Goal: Book appointment/travel/reservation: Book appointment/travel/reservation

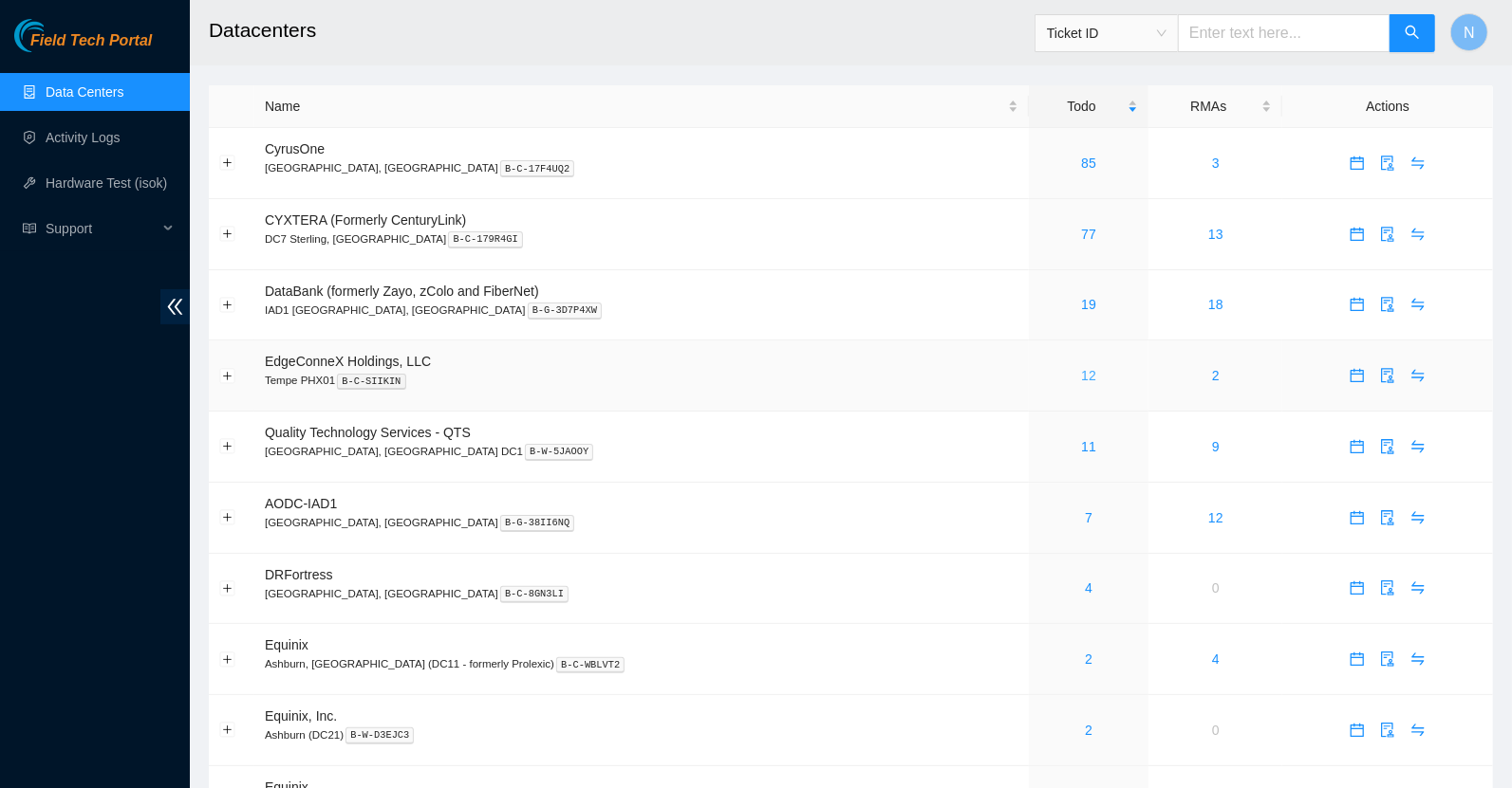
click at [1081, 375] on link "12" at bounding box center [1088, 375] width 15 height 15
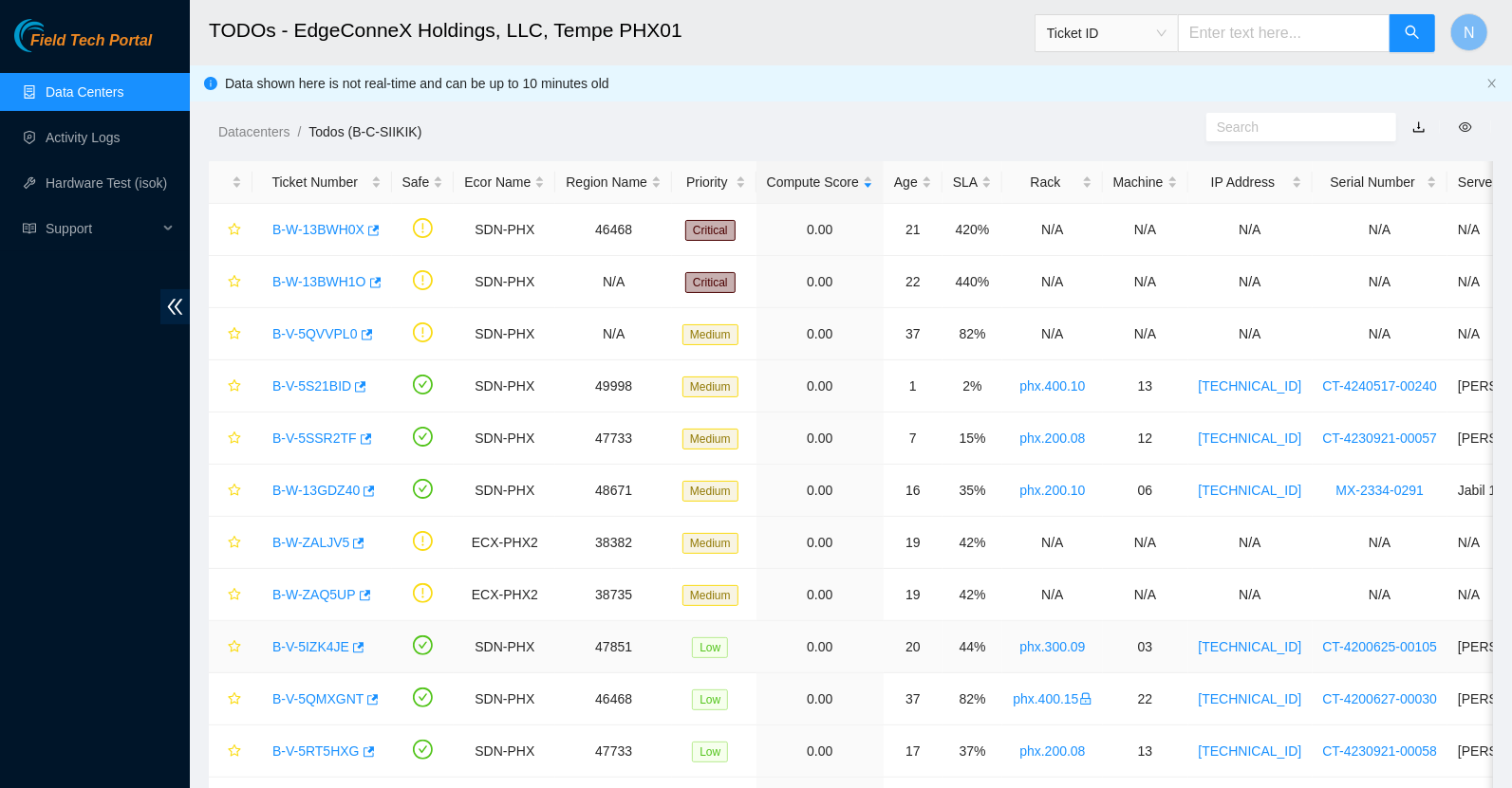
click at [328, 643] on link "B-V-5IZK4JE" at bounding box center [311, 646] width 77 height 15
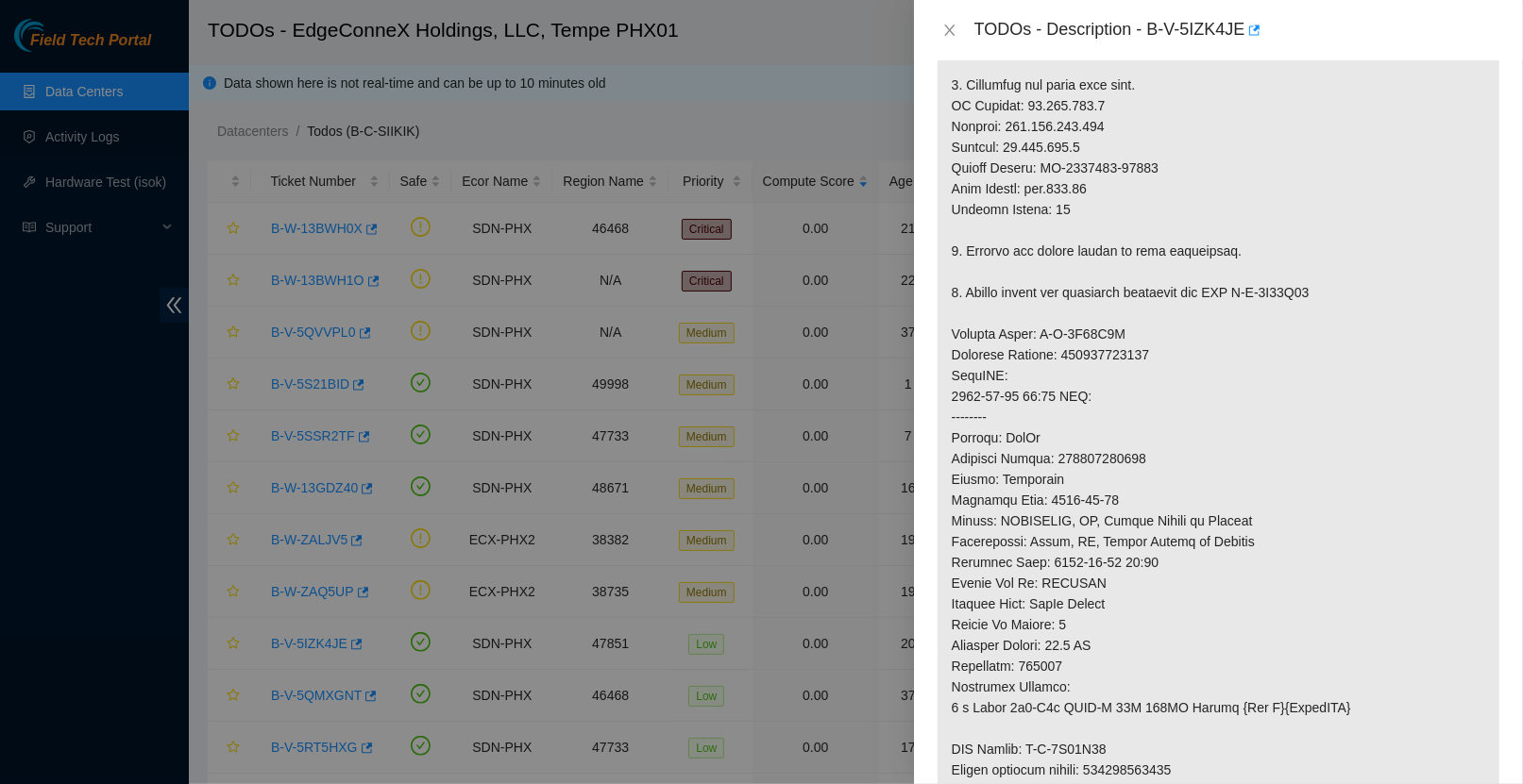
scroll to position [663, 0]
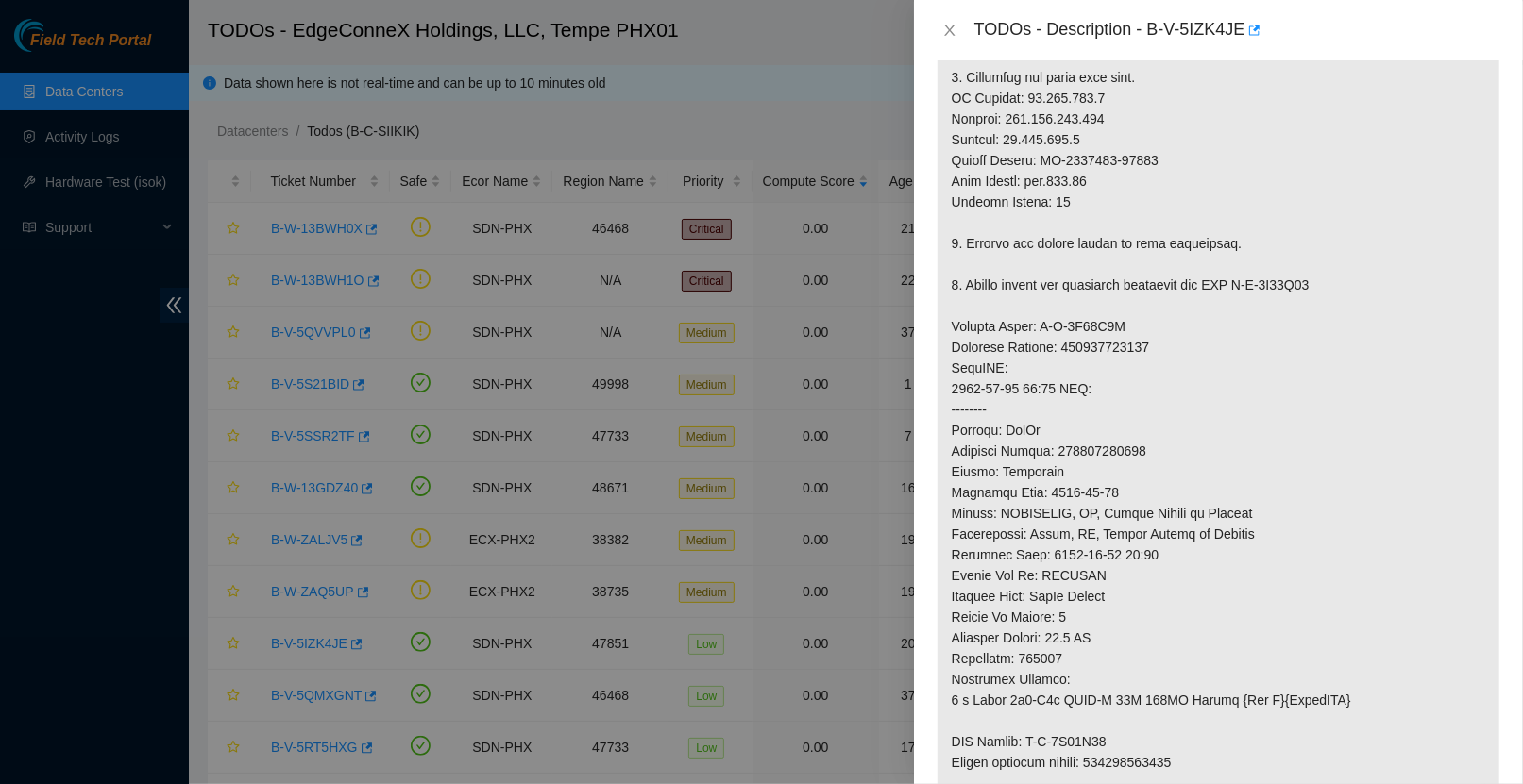
click at [1105, 619] on p at bounding box center [1219, 315] width 562 height 1108
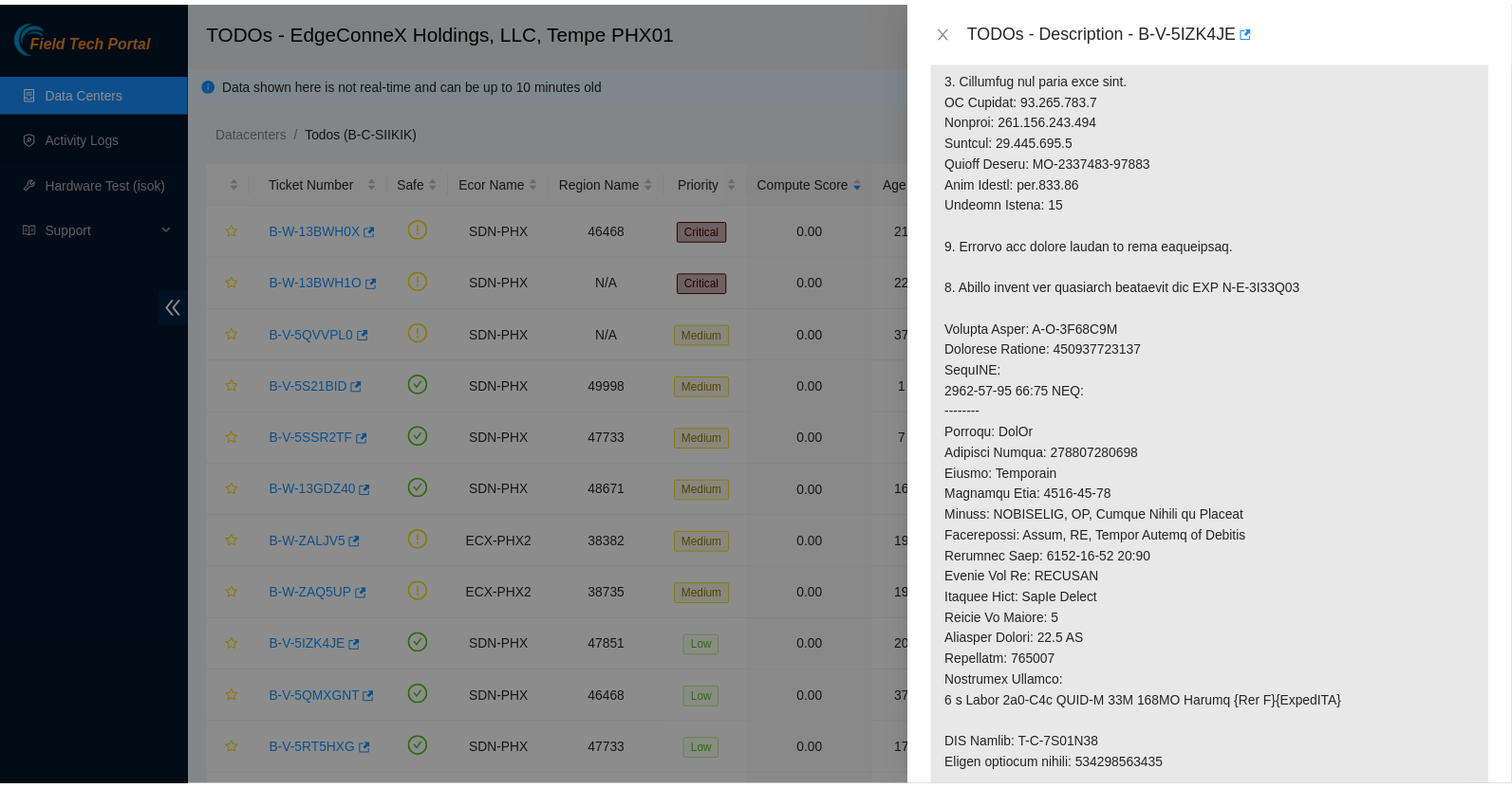
scroll to position [673, 0]
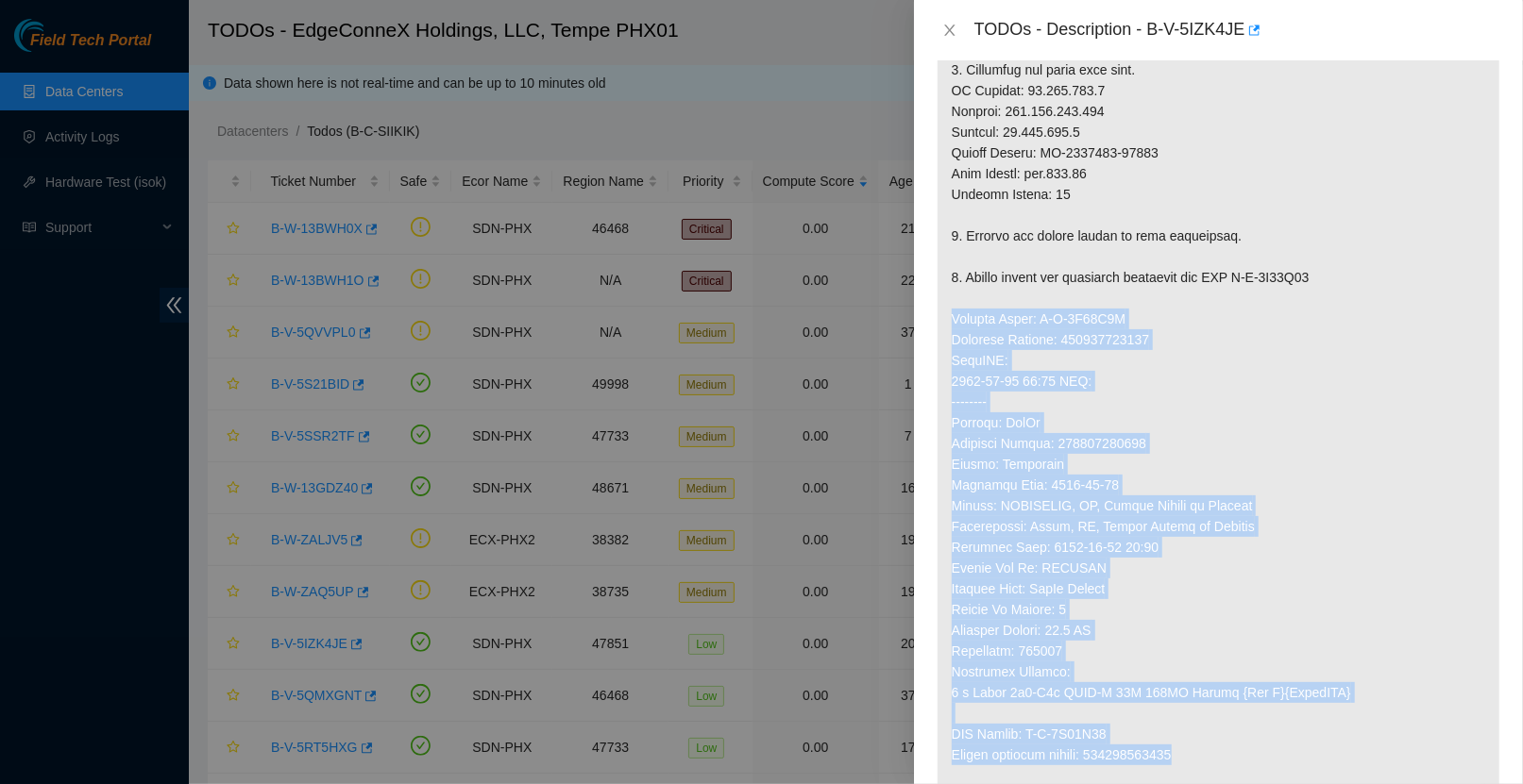
drag, startPoint x: 1220, startPoint y: 723, endPoint x: 942, endPoint y: 302, distance: 504.5
click at [942, 302] on p at bounding box center [1219, 308] width 562 height 1108
copy p "Service Order: B-V-5R02C1T Tracking Numbers: 417328417633 AutoPOD: 2025-07-25 0…"
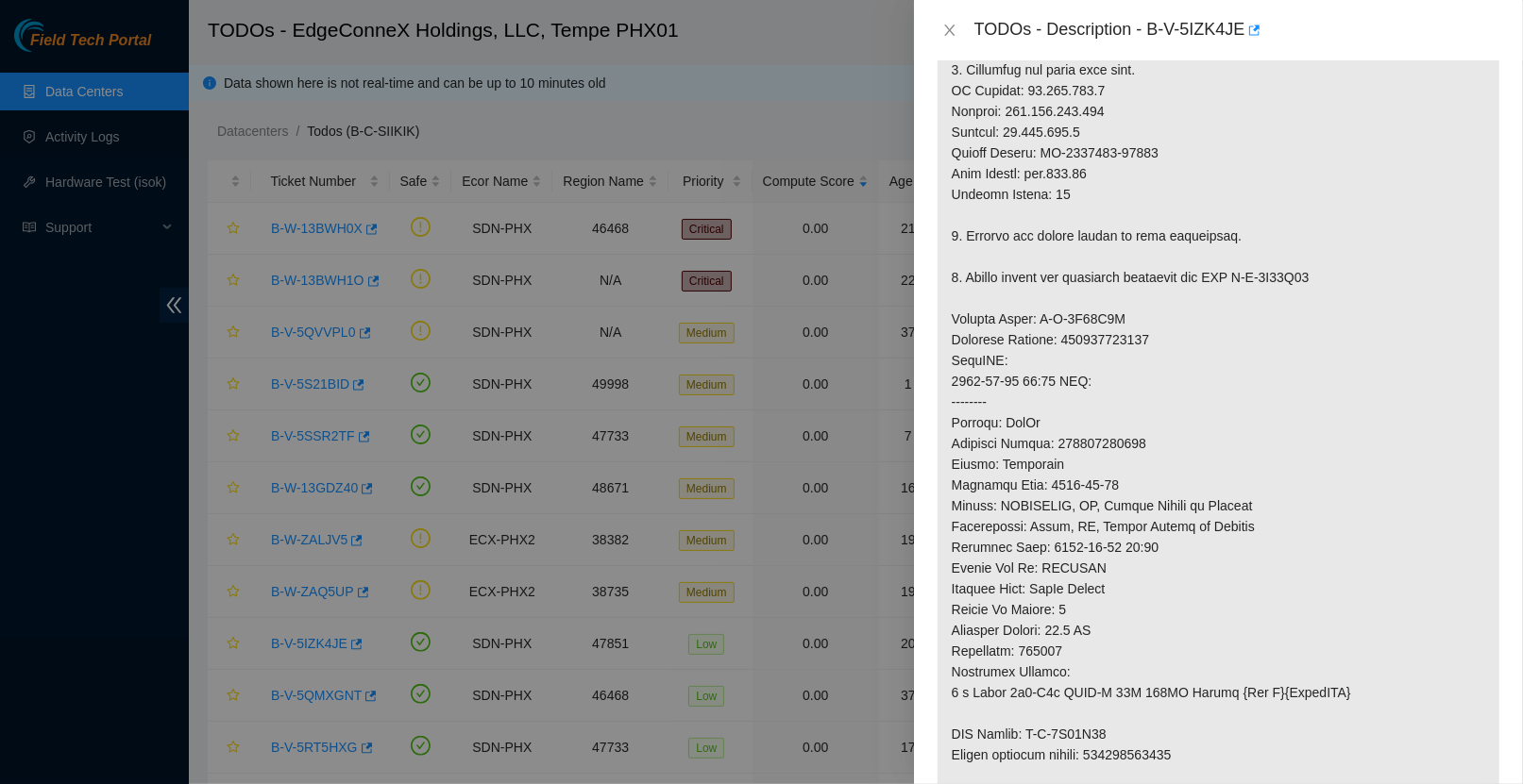
click at [817, 80] on div at bounding box center [762, 392] width 1523 height 784
click at [826, 121] on div at bounding box center [762, 392] width 1523 height 784
click at [951, 22] on button "Close" at bounding box center [950, 31] width 27 height 18
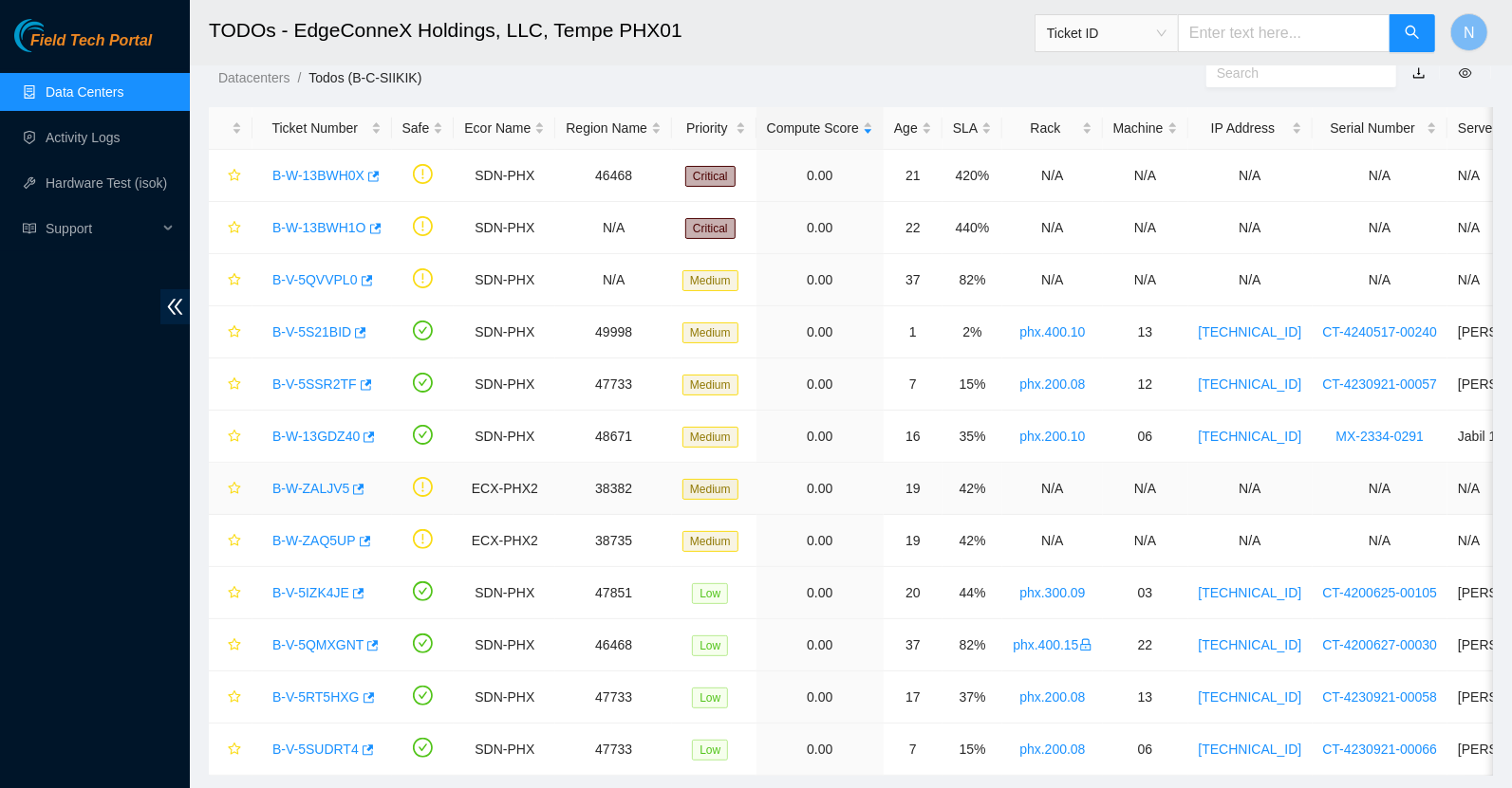
scroll to position [62, 0]
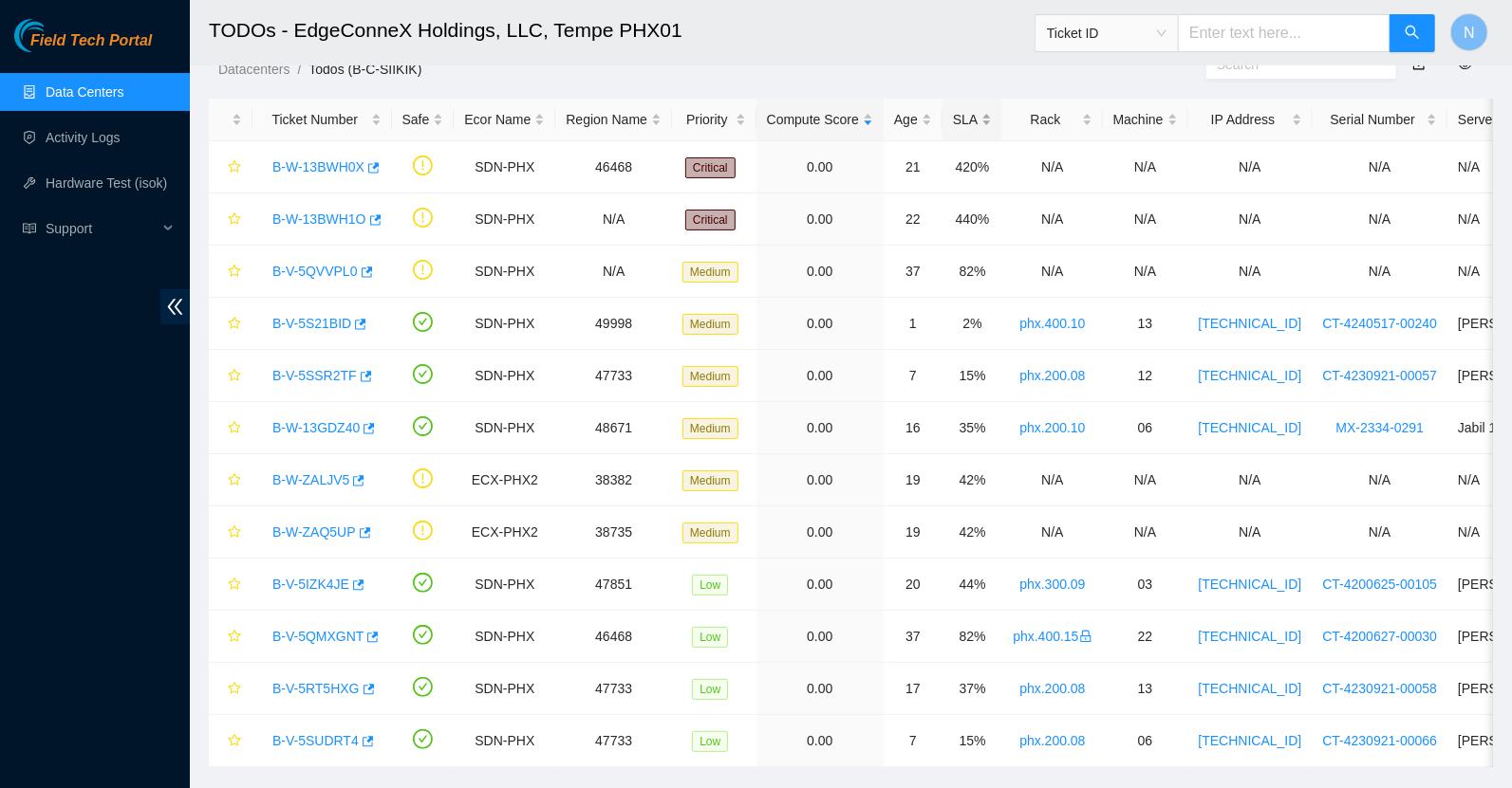
click at [975, 128] on div "SLA" at bounding box center [971, 119] width 39 height 21
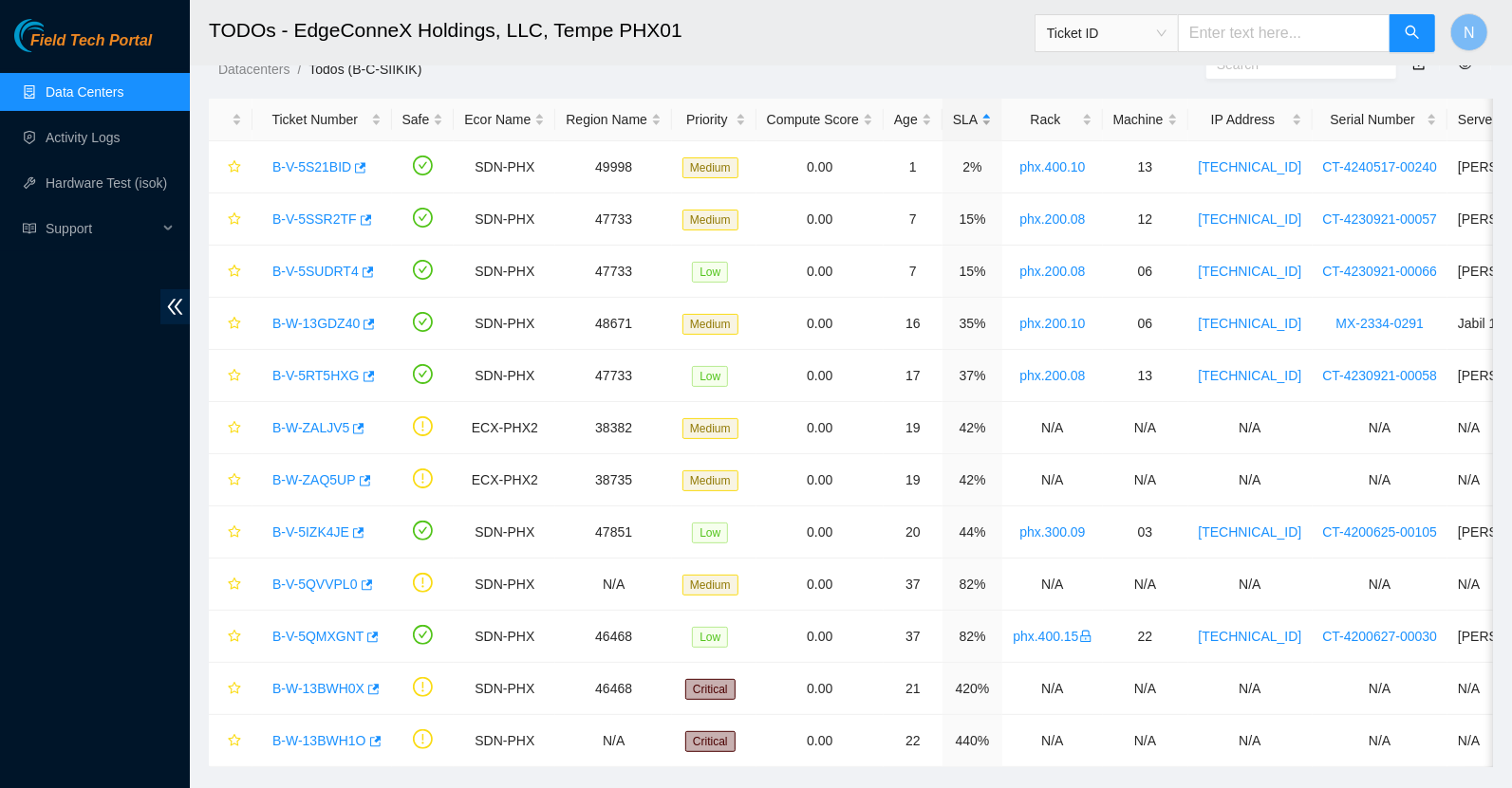
click at [979, 125] on div "SLA" at bounding box center [971, 119] width 39 height 21
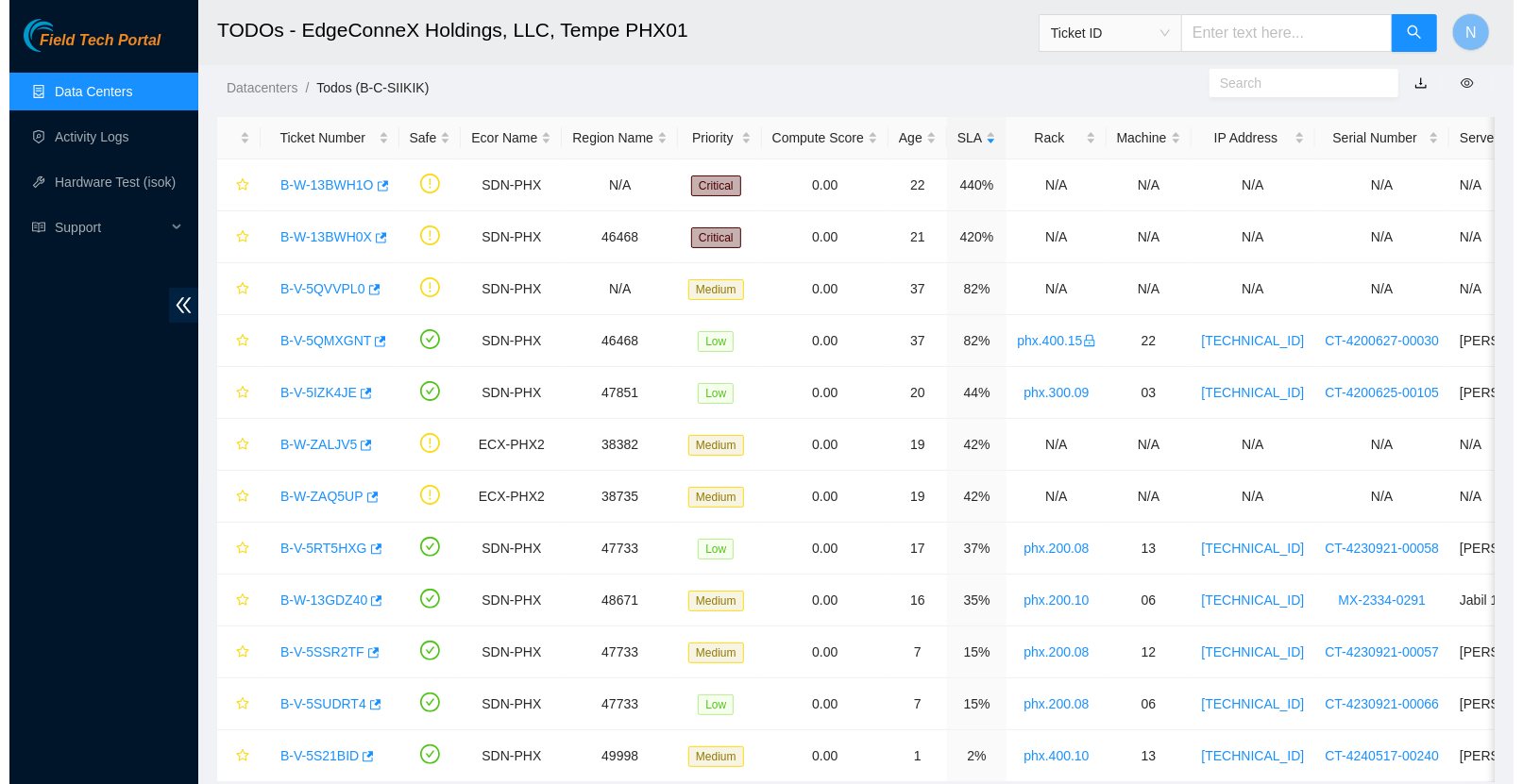
scroll to position [35, 0]
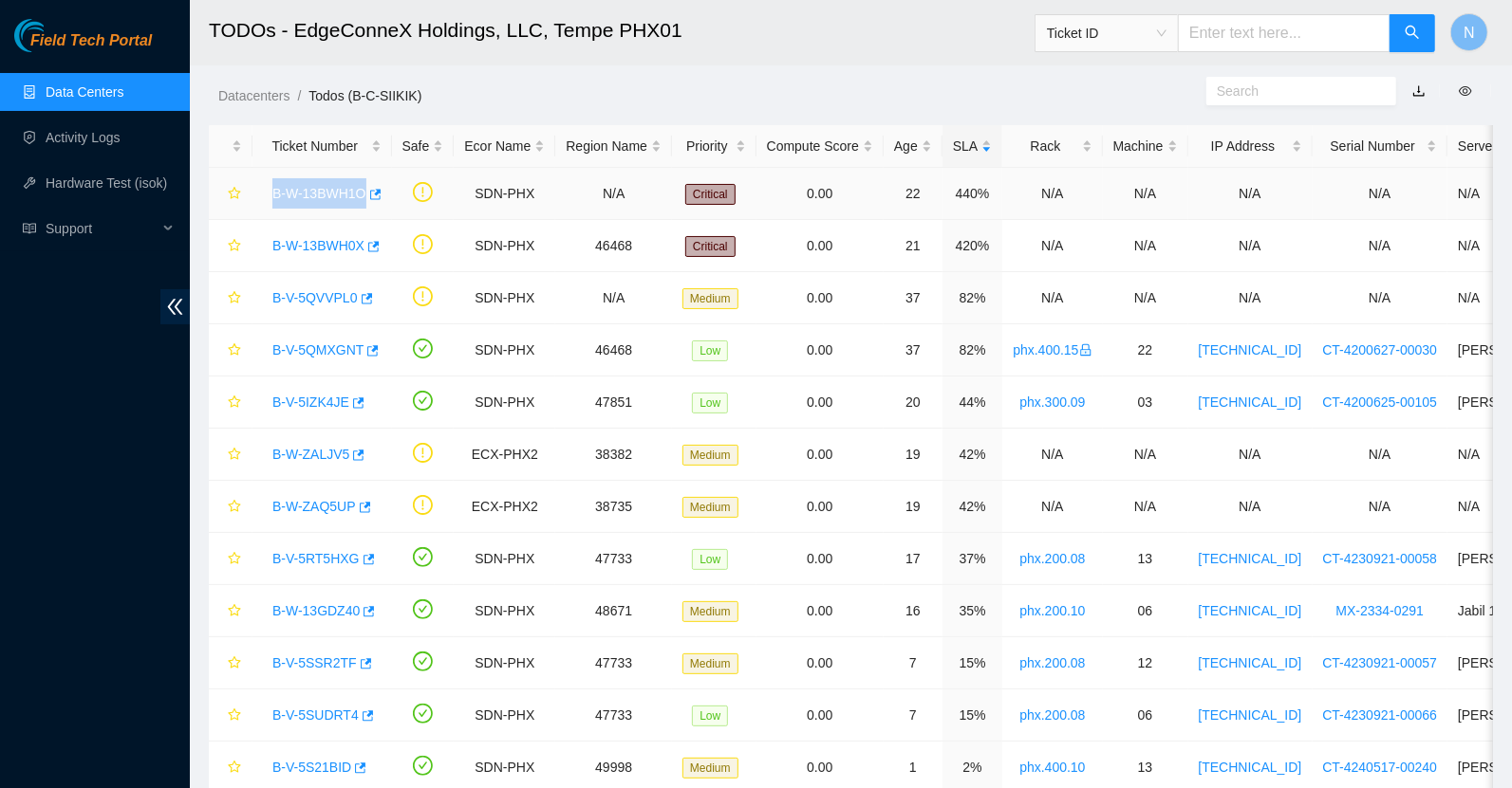
drag, startPoint x: 394, startPoint y: 199, endPoint x: 275, endPoint y: 196, distance: 119.0
click at [275, 196] on tr "B-W-13BWH1O SDN-PHX N/A Critical 0.00 22 440% N/A N/A N/A N/A N/A" at bounding box center [1085, 194] width 1754 height 52
copy link "B-W-13BWH1O"
click at [318, 182] on div "B-W-13BWH1O" at bounding box center [322, 193] width 119 height 31
click at [329, 186] on link "B-W-13BWH1O" at bounding box center [319, 193] width 94 height 15
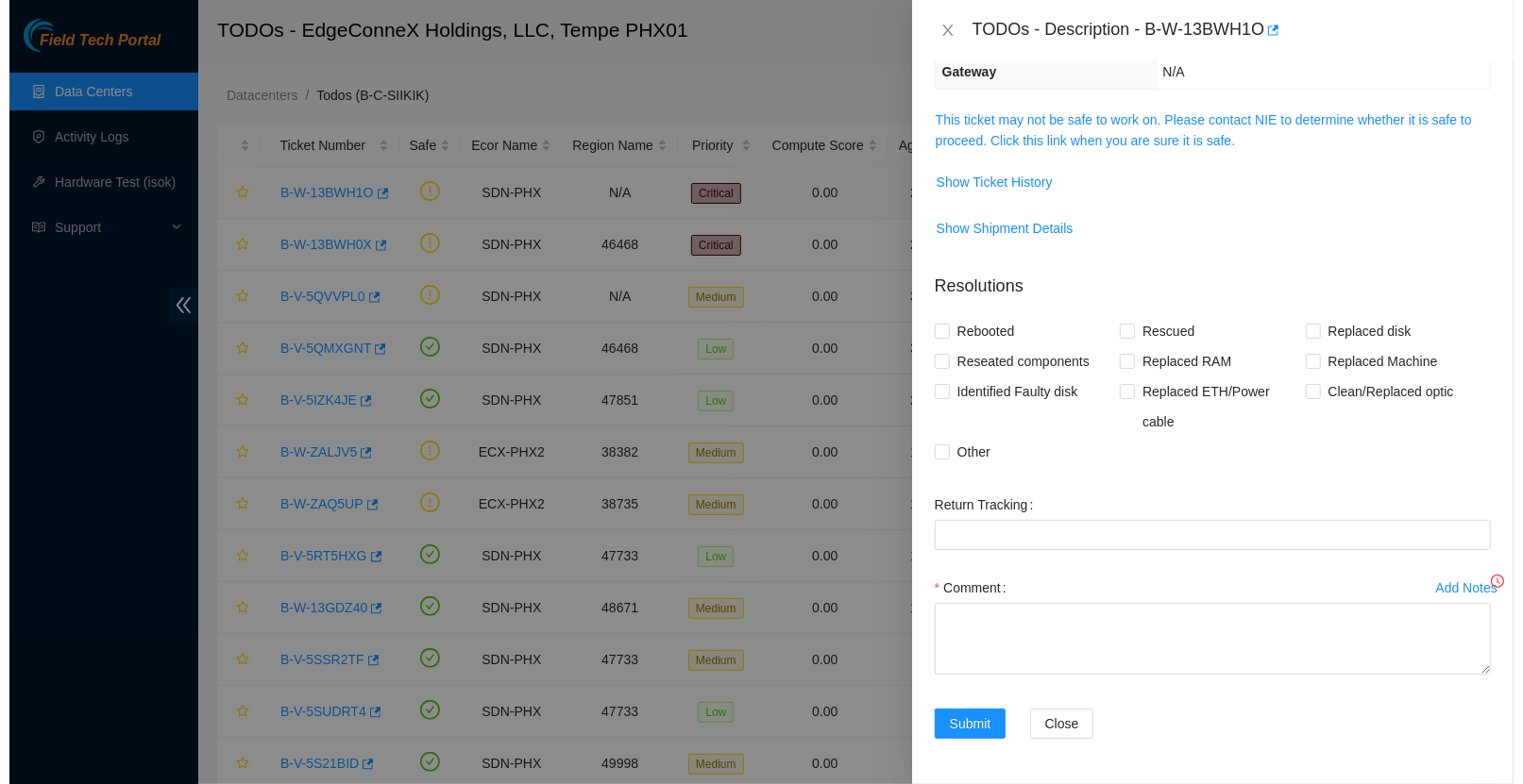
scroll to position [236, 0]
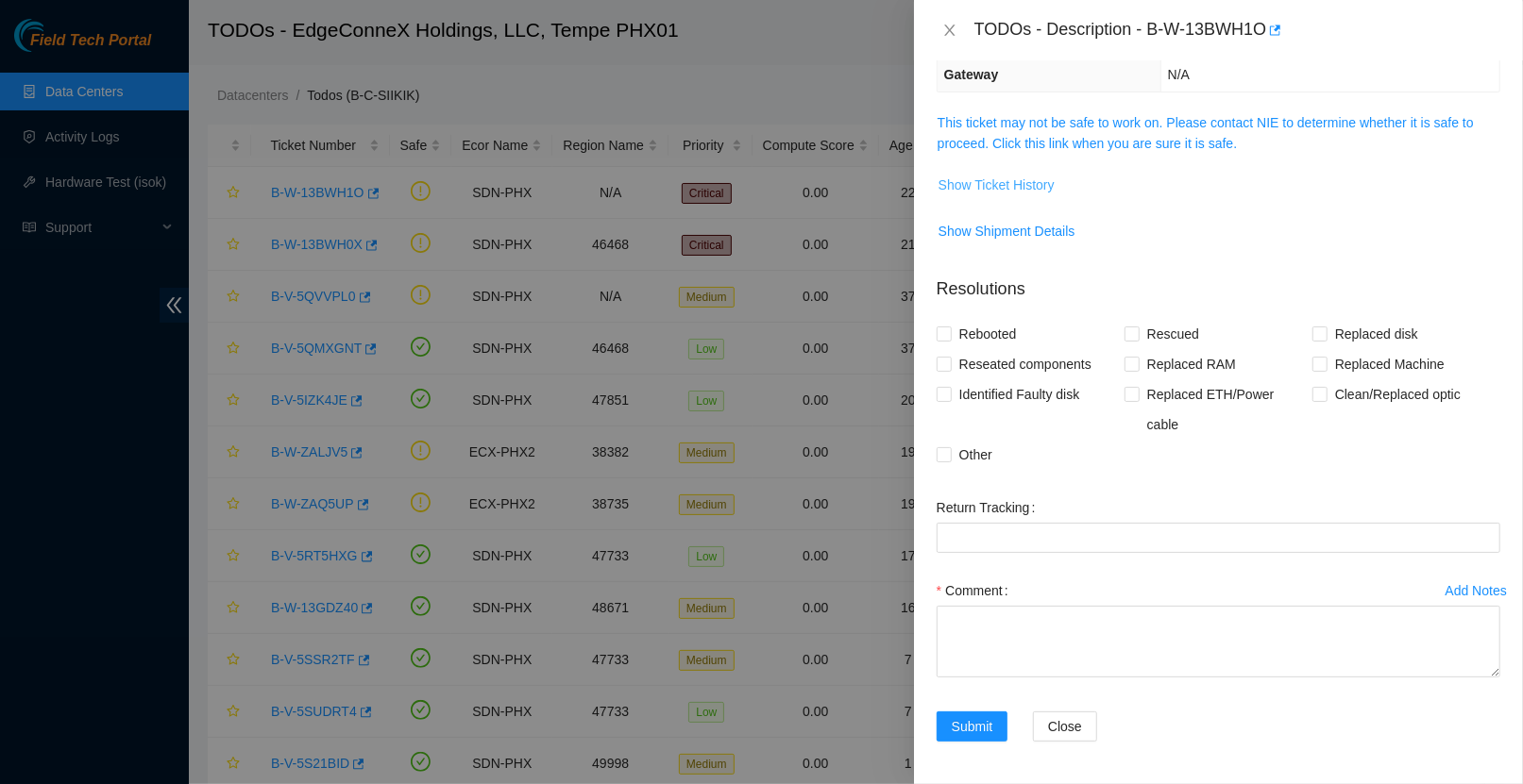
click at [1054, 187] on span "Show Ticket History" at bounding box center [997, 184] width 116 height 21
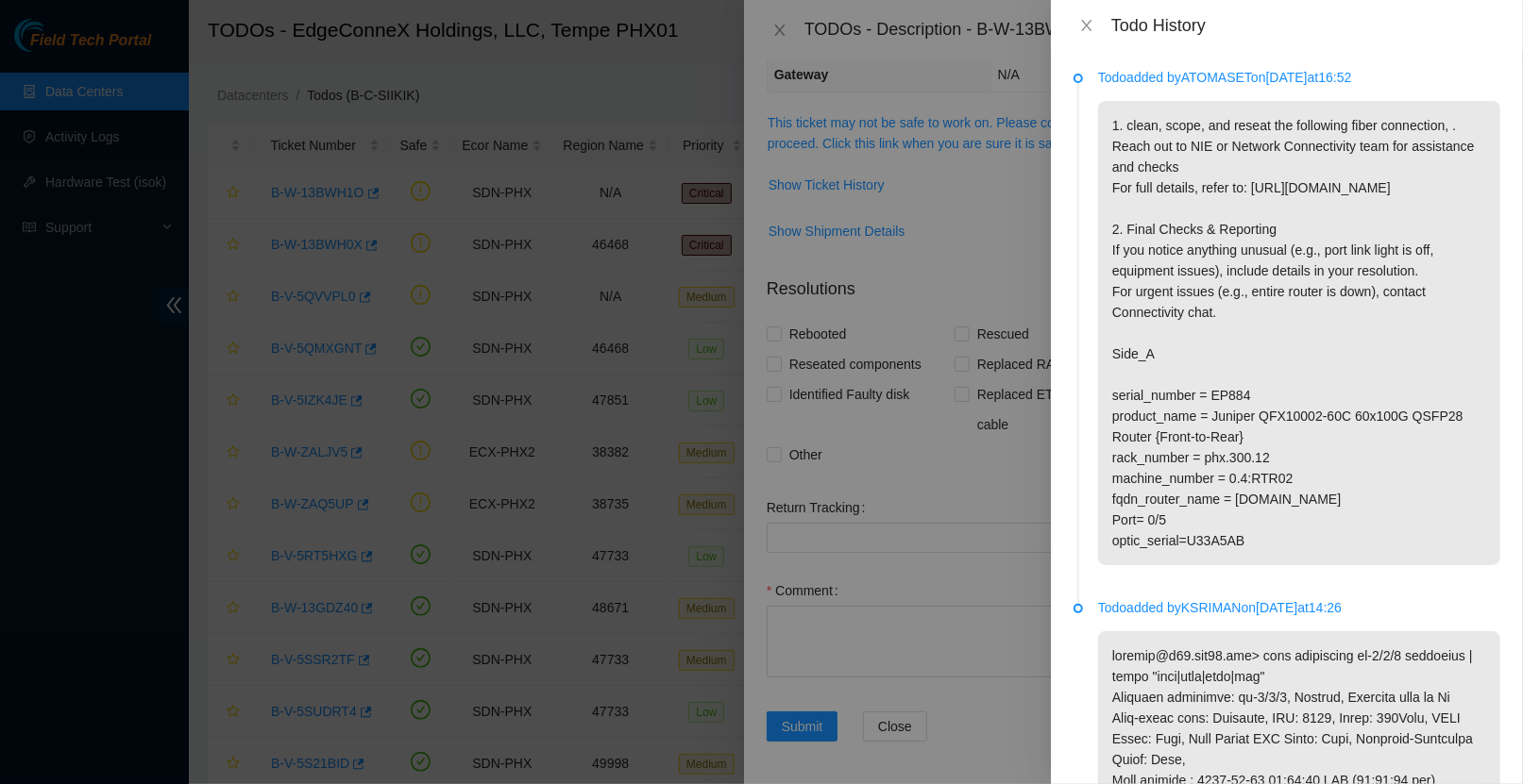
click at [1403, 398] on p "1. clean, scope, and reseat the following fiber connection, . Reach out to NIE …" at bounding box center [1299, 334] width 402 height 465
click at [1351, 229] on p "1. clean, scope, and reseat the following fiber connection, . Reach out to NIE …" at bounding box center [1299, 334] width 402 height 465
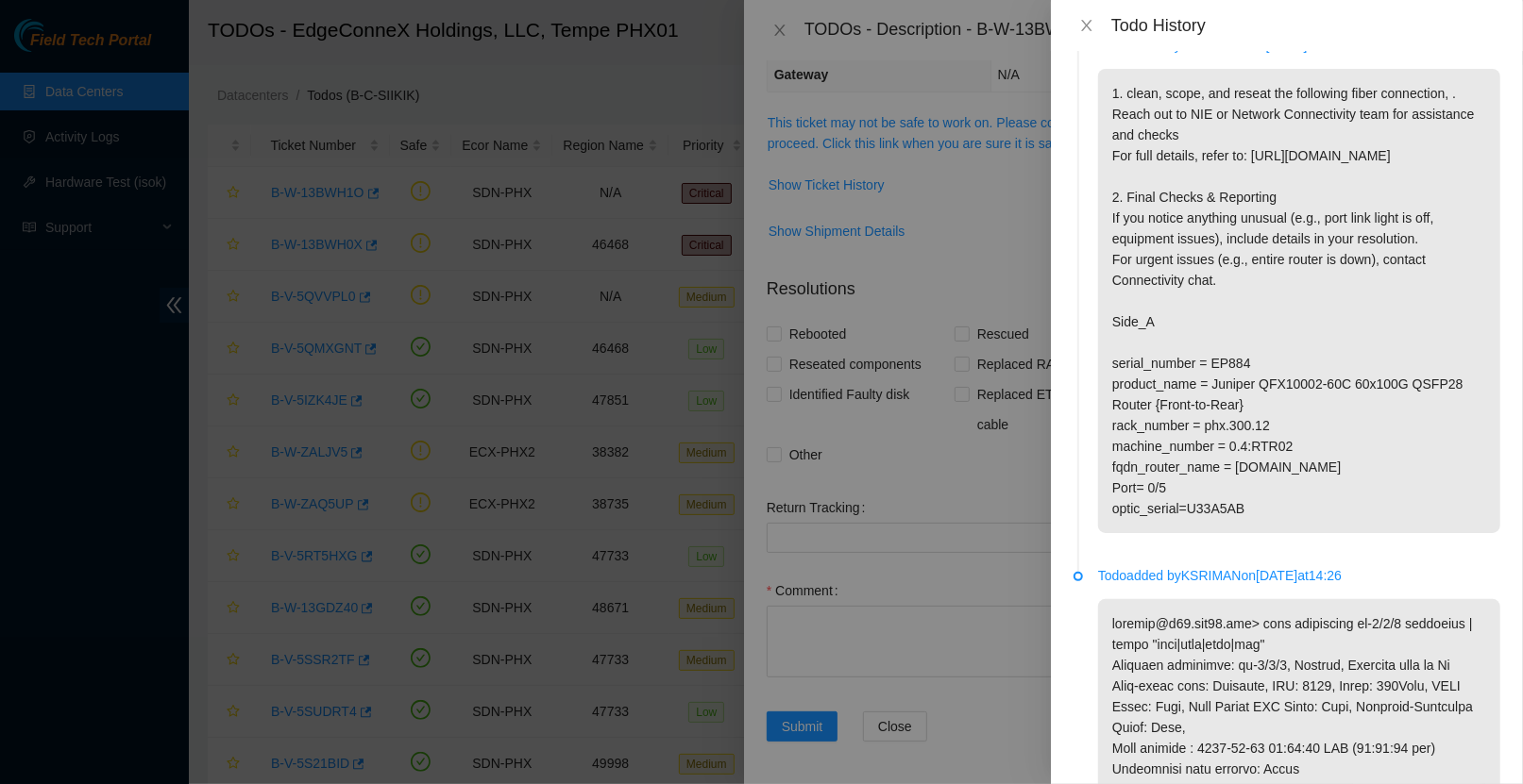
scroll to position [53, 0]
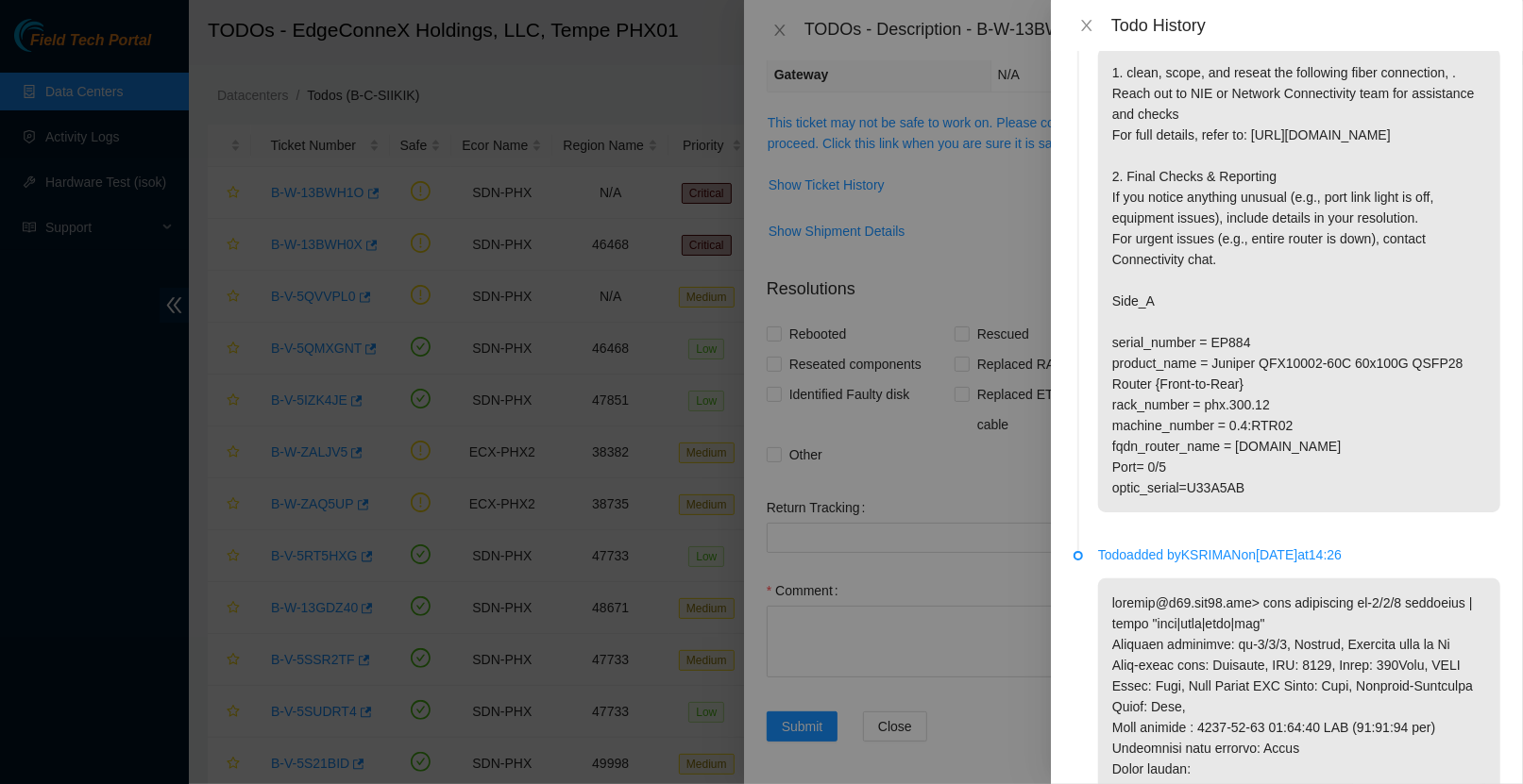
click at [1383, 512] on p "1. clean, scope, and reseat the following fiber connection, . Reach out to NIE …" at bounding box center [1299, 281] width 402 height 465
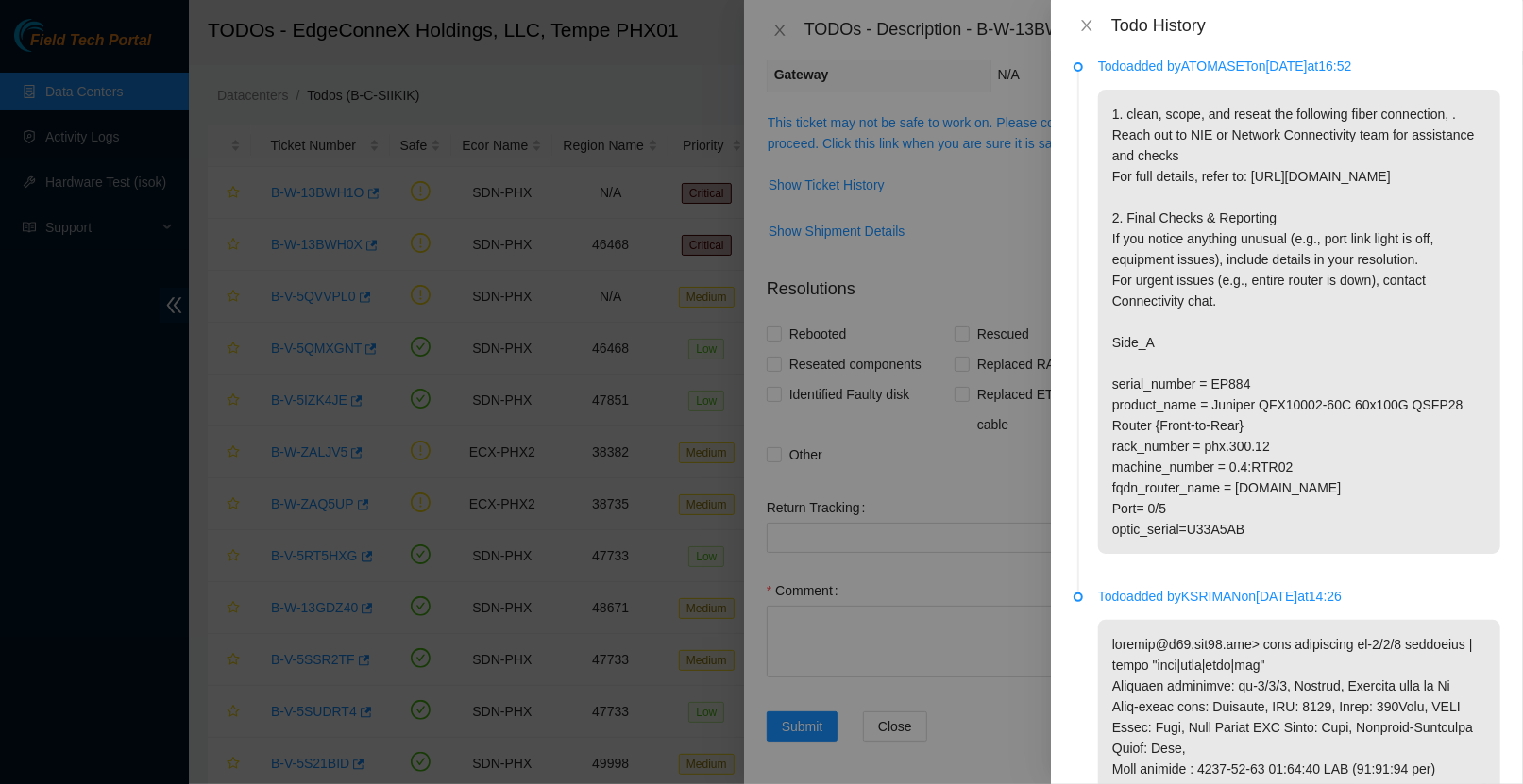
scroll to position [0, 0]
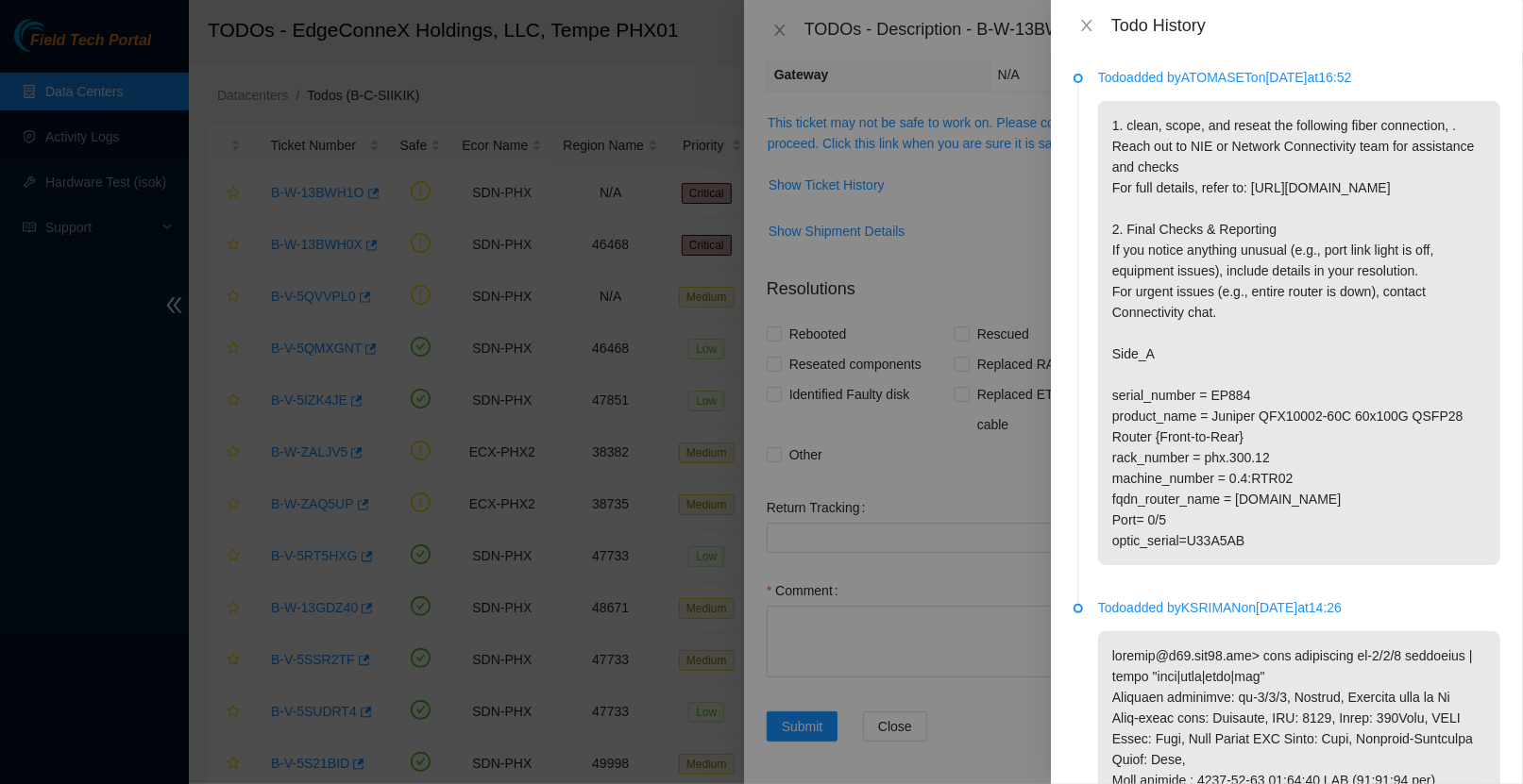
click at [1313, 355] on p "1. clean, scope, and reseat the following fiber connection, . Reach out to NIE …" at bounding box center [1299, 334] width 402 height 465
drag, startPoint x: 1259, startPoint y: 583, endPoint x: 1114, endPoint y: 444, distance: 200.9
click at [1114, 444] on p "1. clean, scope, and reseat the following fiber connection, . Reach out to NIE …" at bounding box center [1299, 334] width 402 height 465
copy p "serial_number = EP884 product_name = Juniper QFX10002-60C 60x100G QSFP28 Router…"
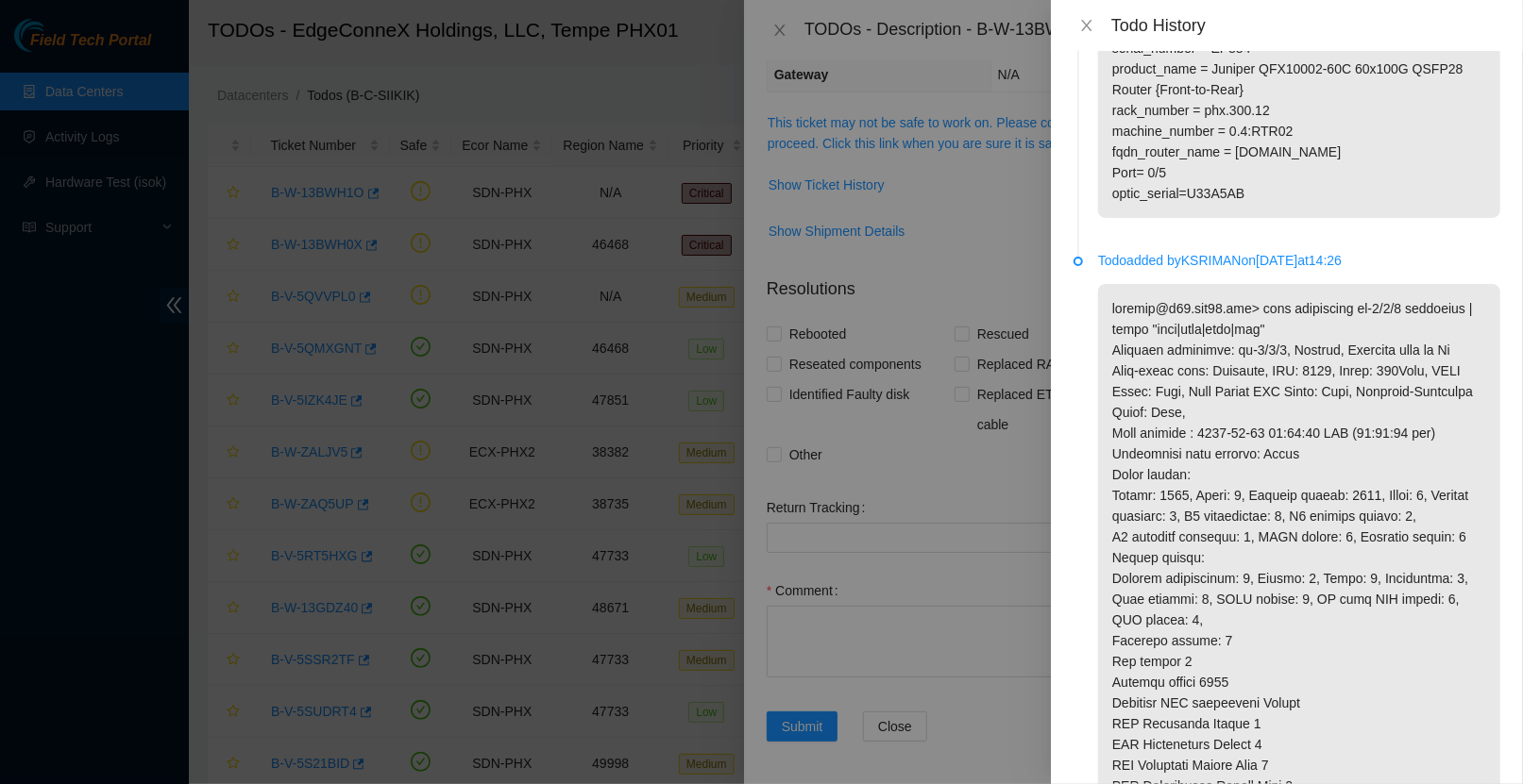
scroll to position [329, 0]
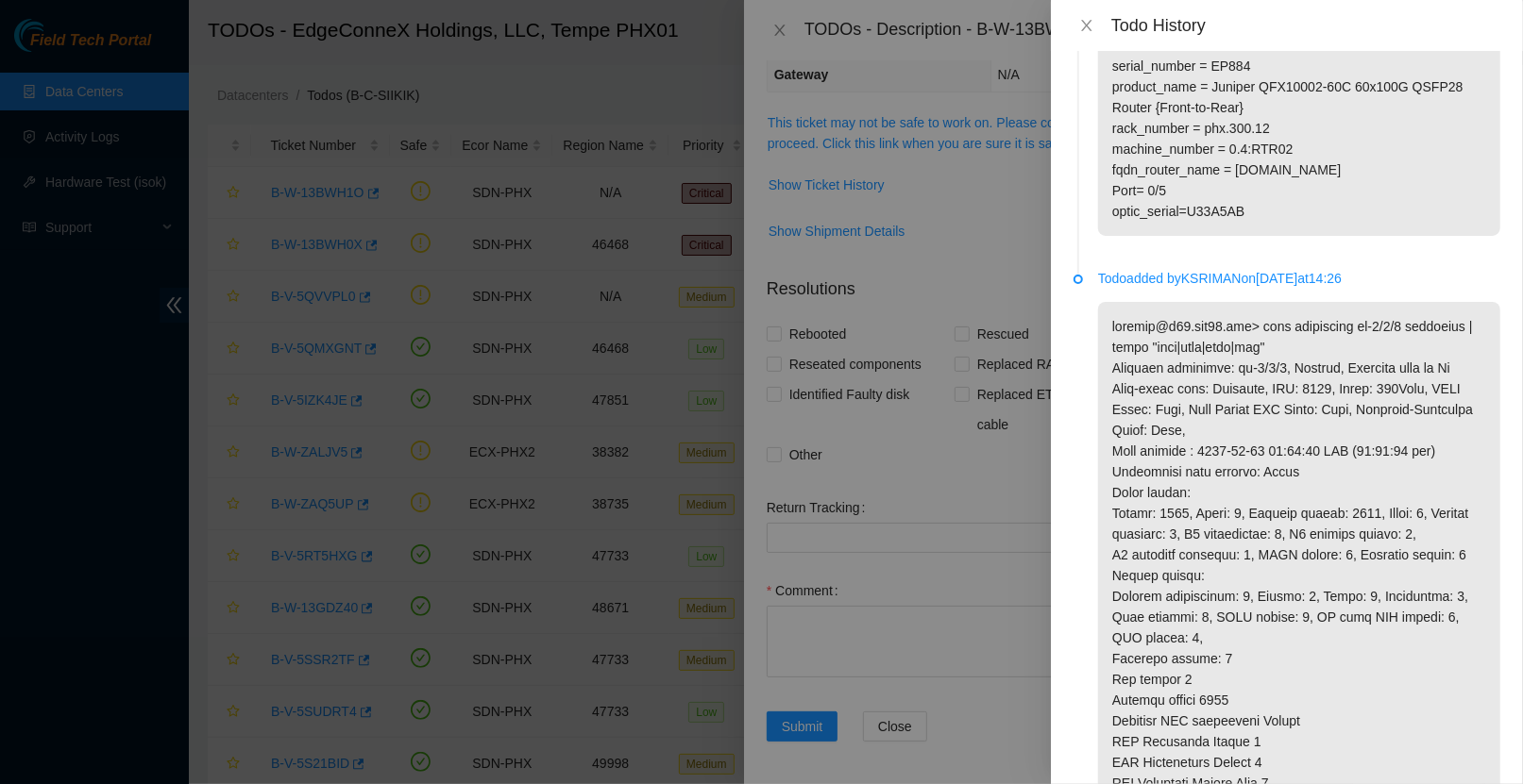
drag, startPoint x: 1175, startPoint y: 366, endPoint x: 1236, endPoint y: 390, distance: 65.6
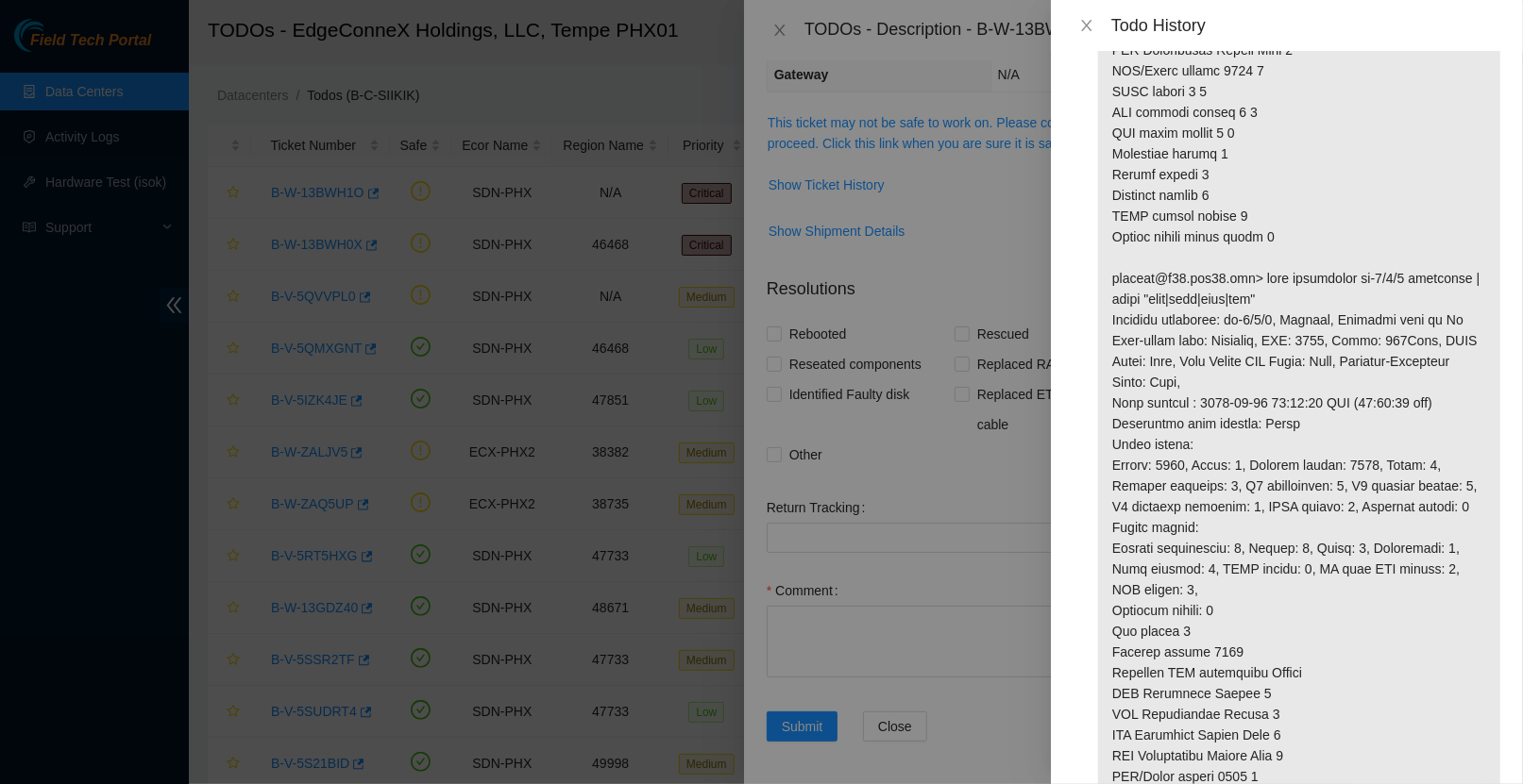
scroll to position [1095, 0]
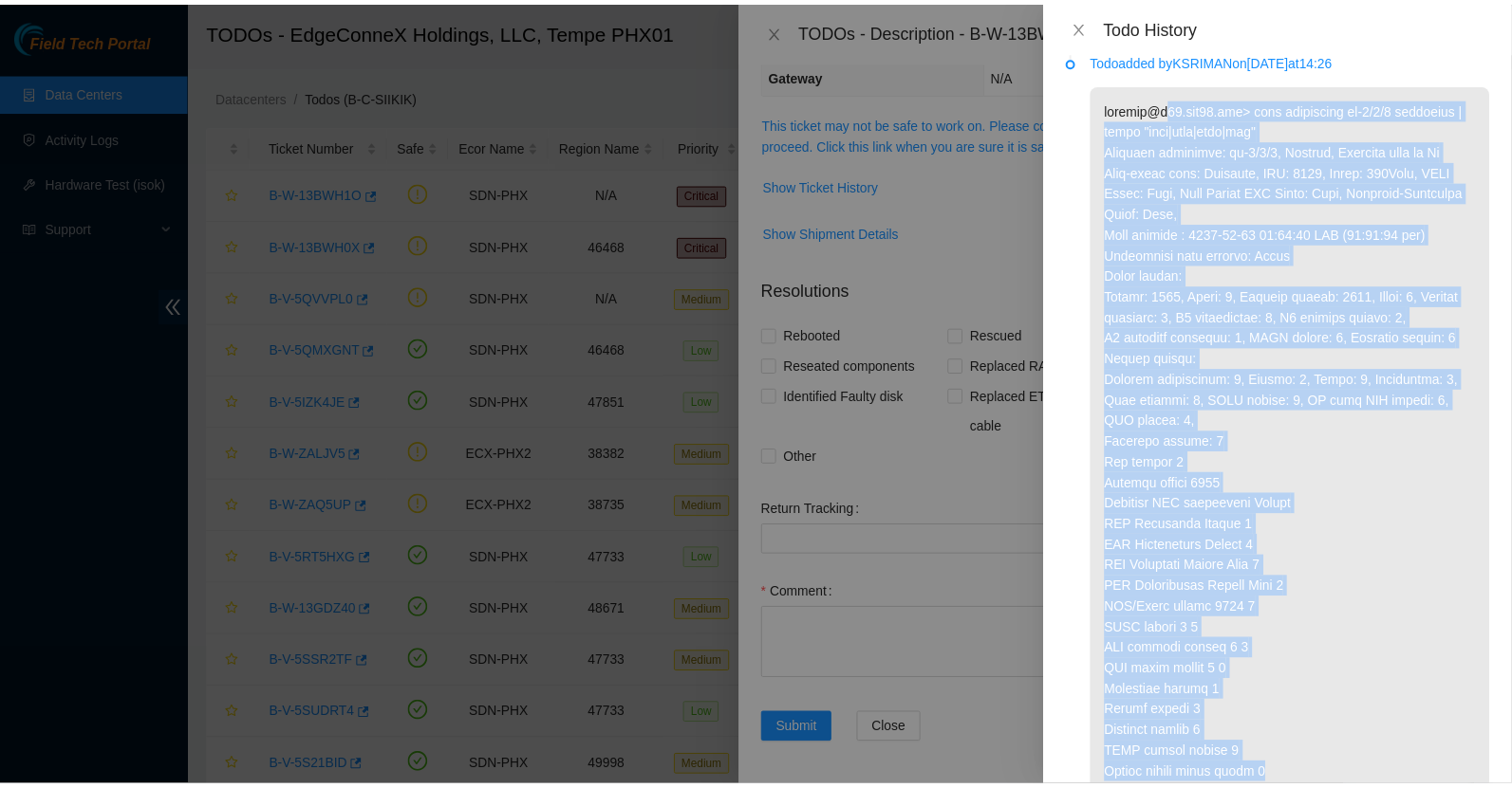
scroll to position [482, 0]
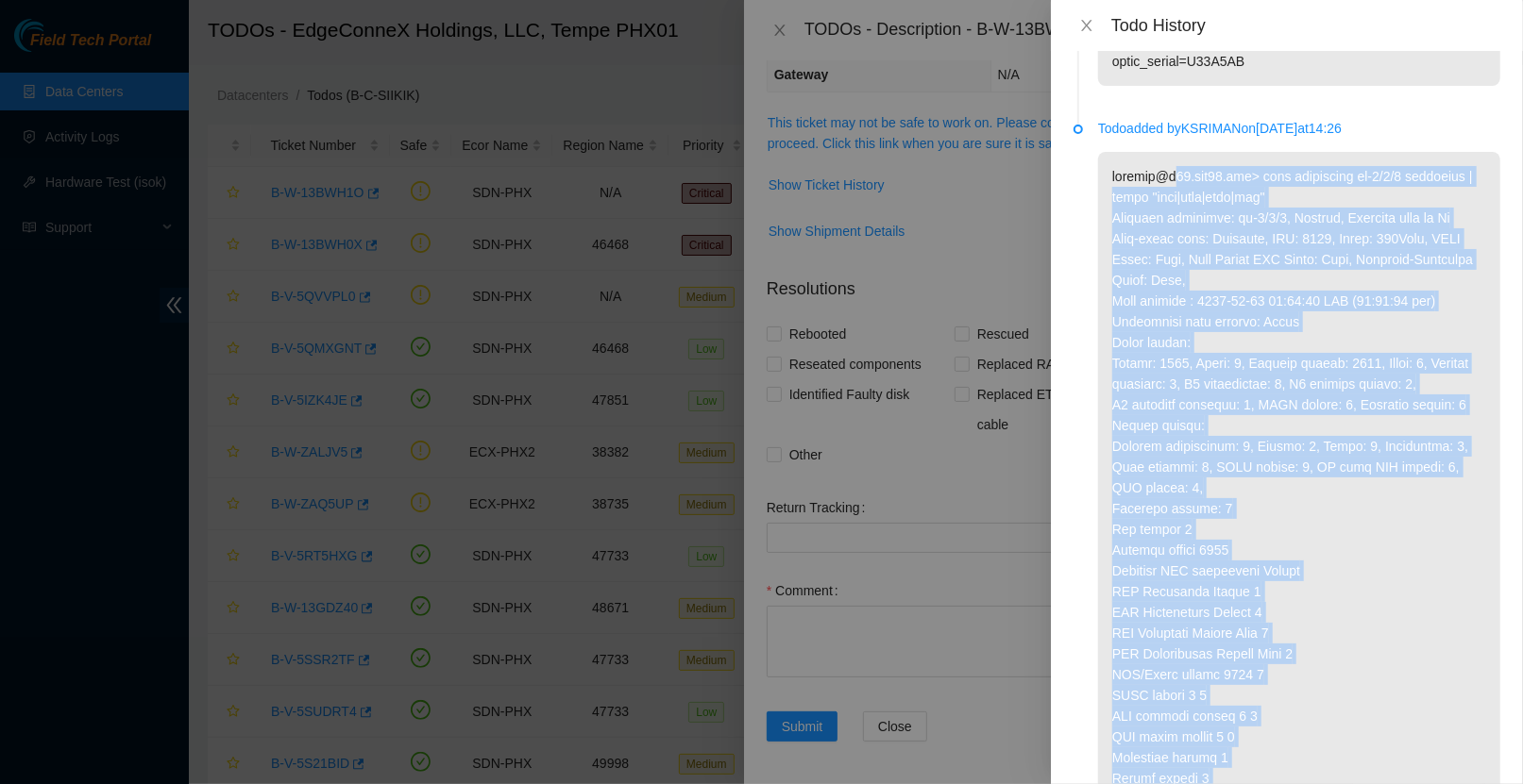
copy p "02.phx01.icn> show interfaces et-0/0/5 extensive | match "rror|fram|last|phy" P…"
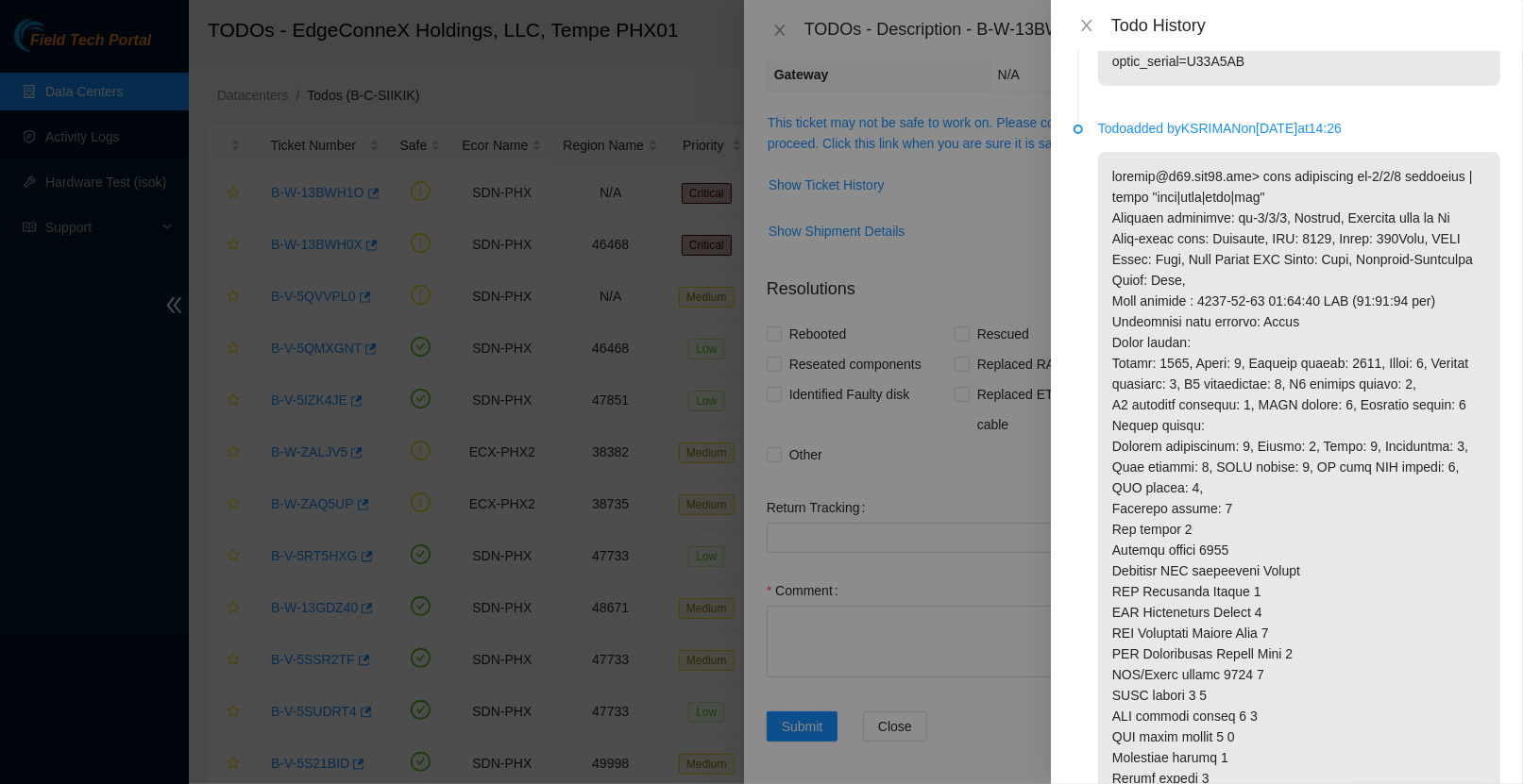
click at [989, 237] on div at bounding box center [762, 392] width 1523 height 784
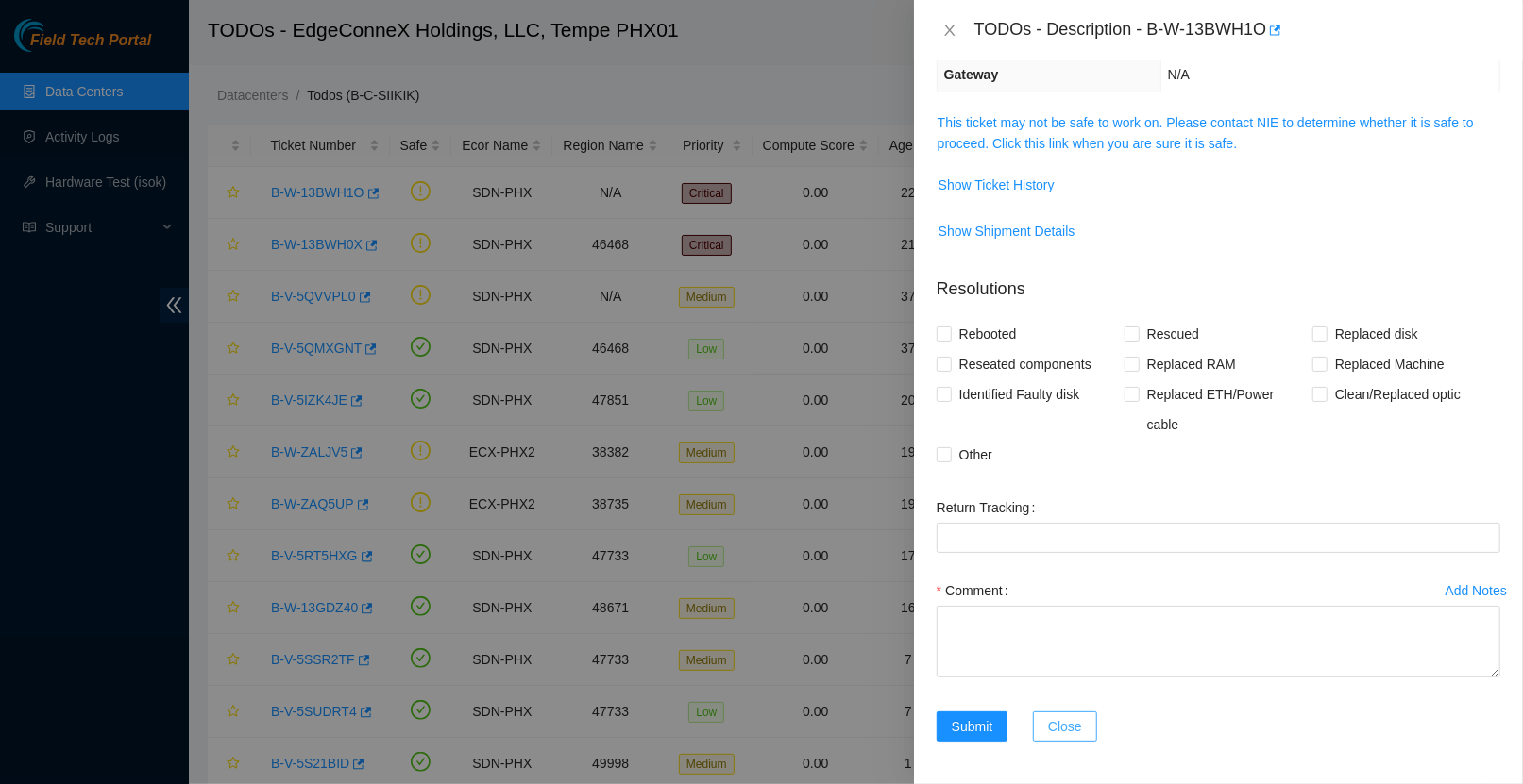
click at [1071, 716] on span "Close" at bounding box center [1065, 726] width 34 height 21
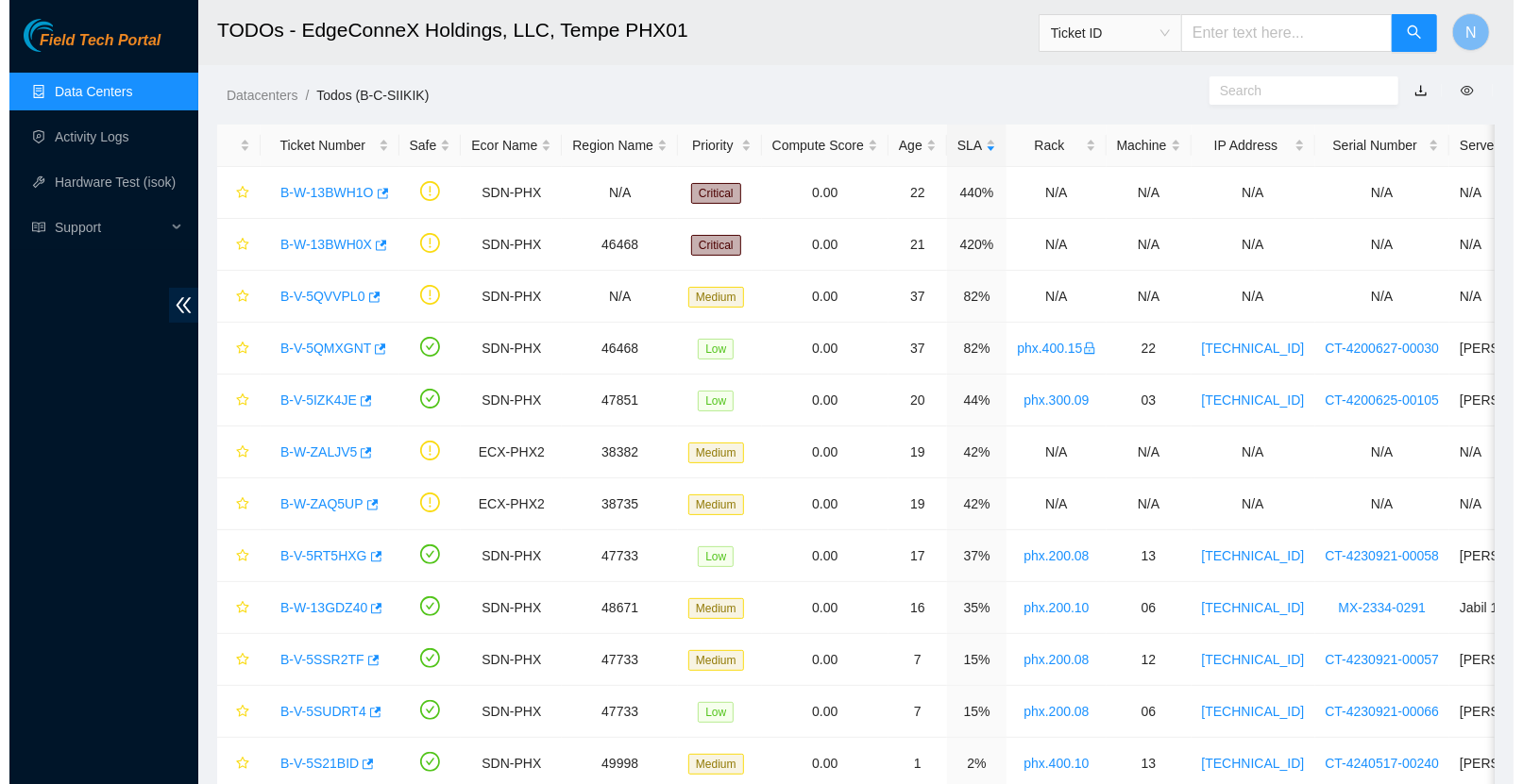
scroll to position [319, 0]
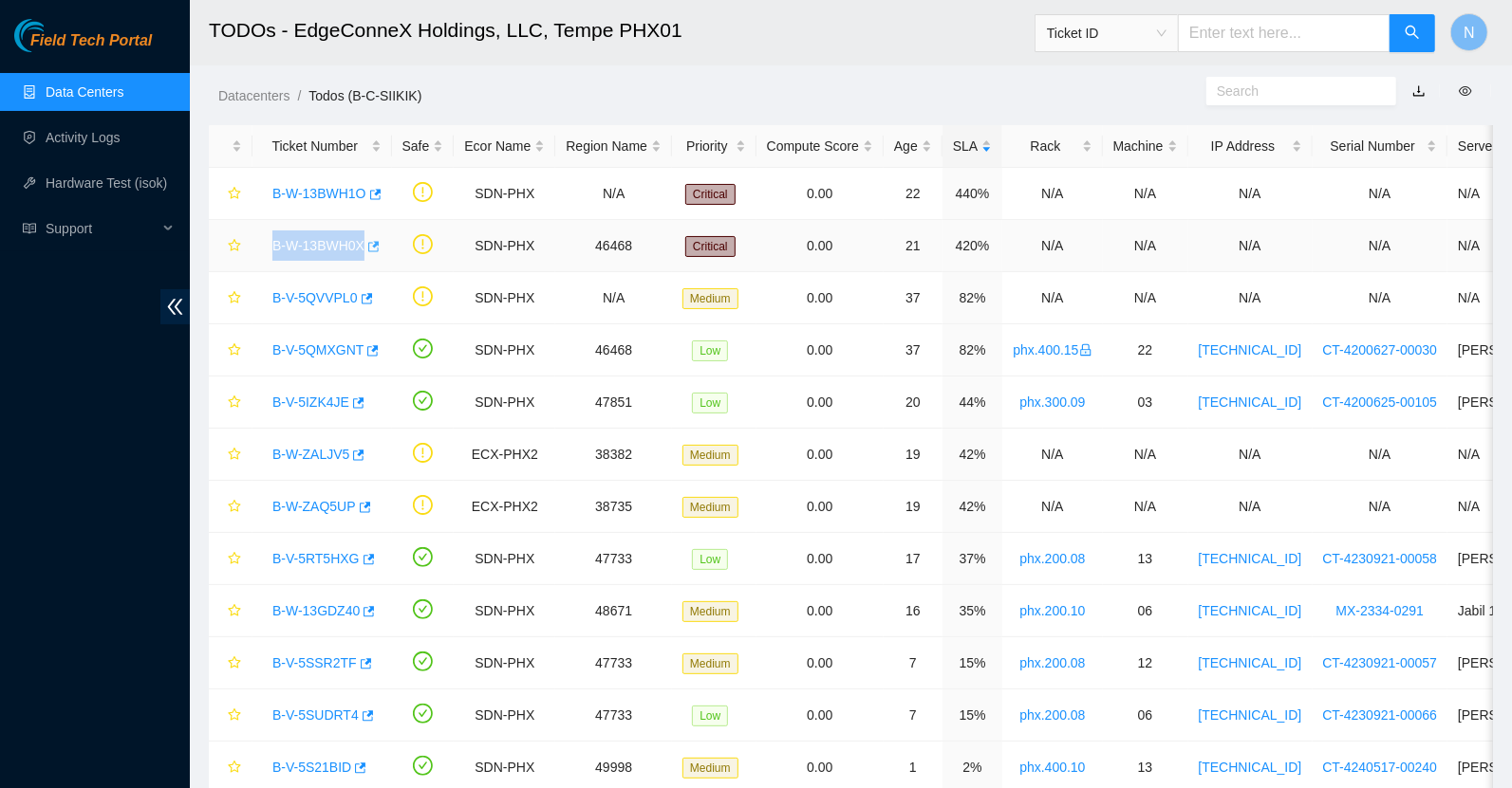
drag, startPoint x: 259, startPoint y: 245, endPoint x: 379, endPoint y: 246, distance: 120.0
click at [379, 246] on td "B-W-13BWH0X" at bounding box center [322, 246] width 140 height 52
copy tr "B-W-13BWH0X"
click at [330, 245] on link "B-W-13BWH0X" at bounding box center [318, 246] width 92 height 15
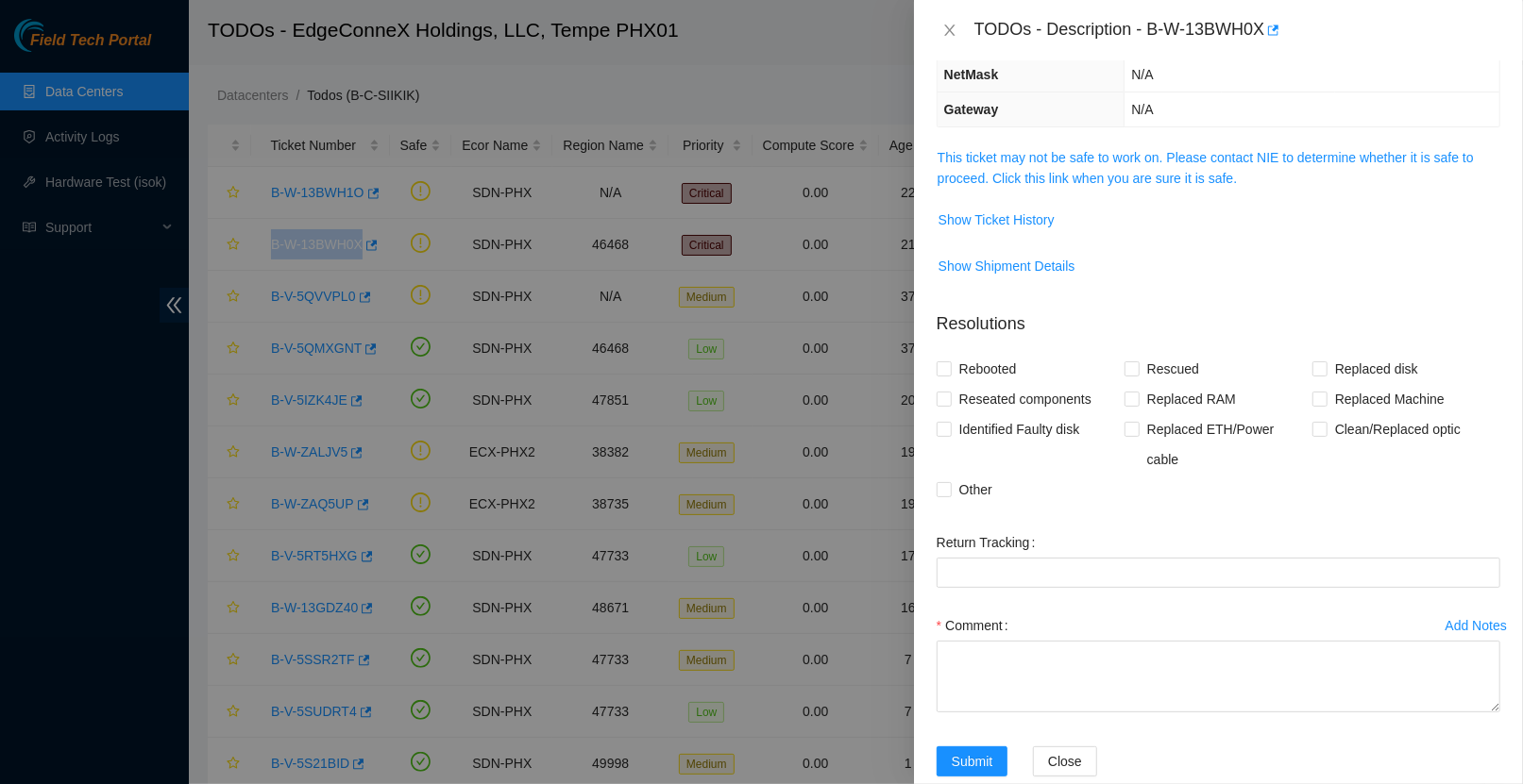
scroll to position [0, 0]
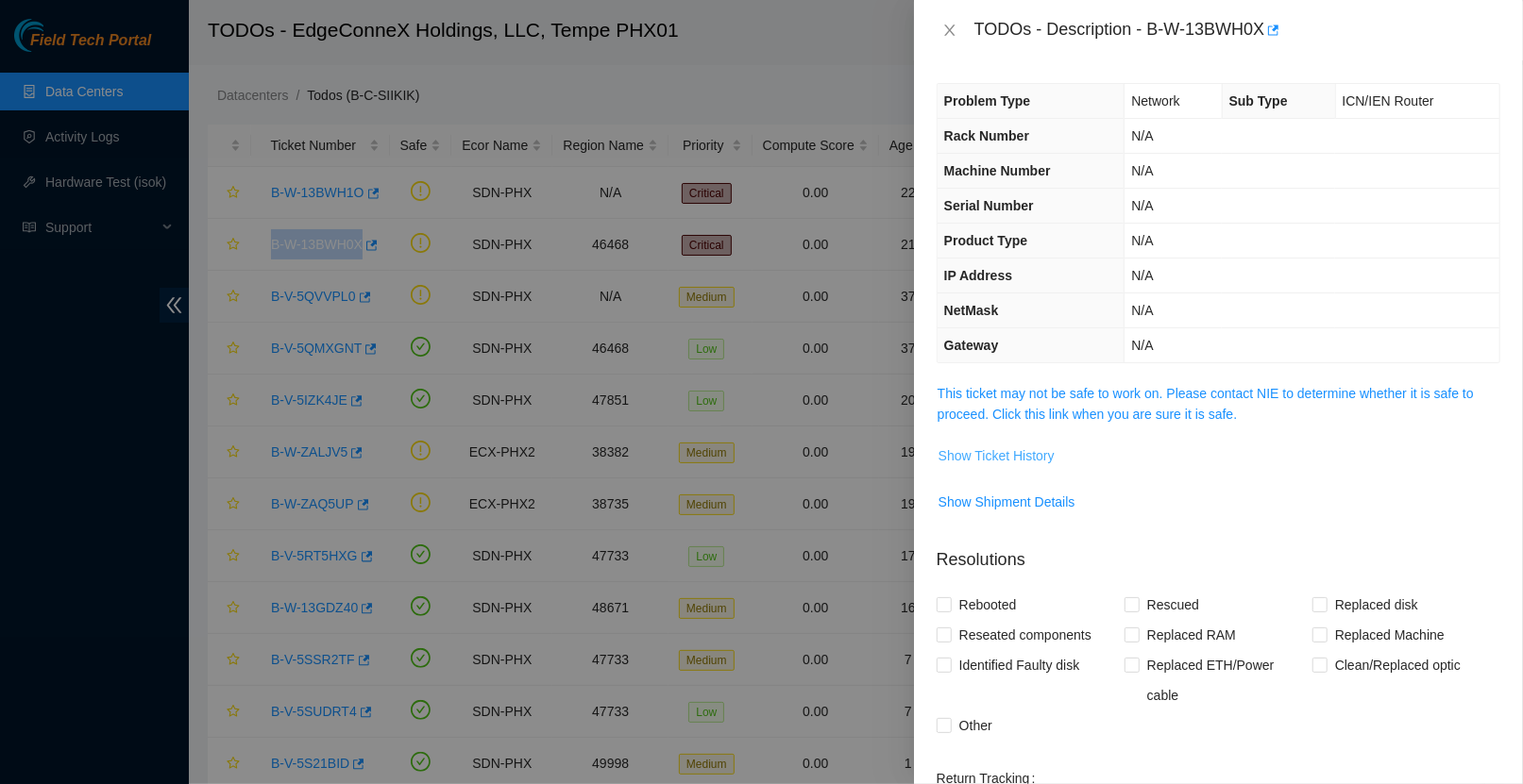
click at [1043, 455] on span "Show Ticket History" at bounding box center [997, 455] width 116 height 21
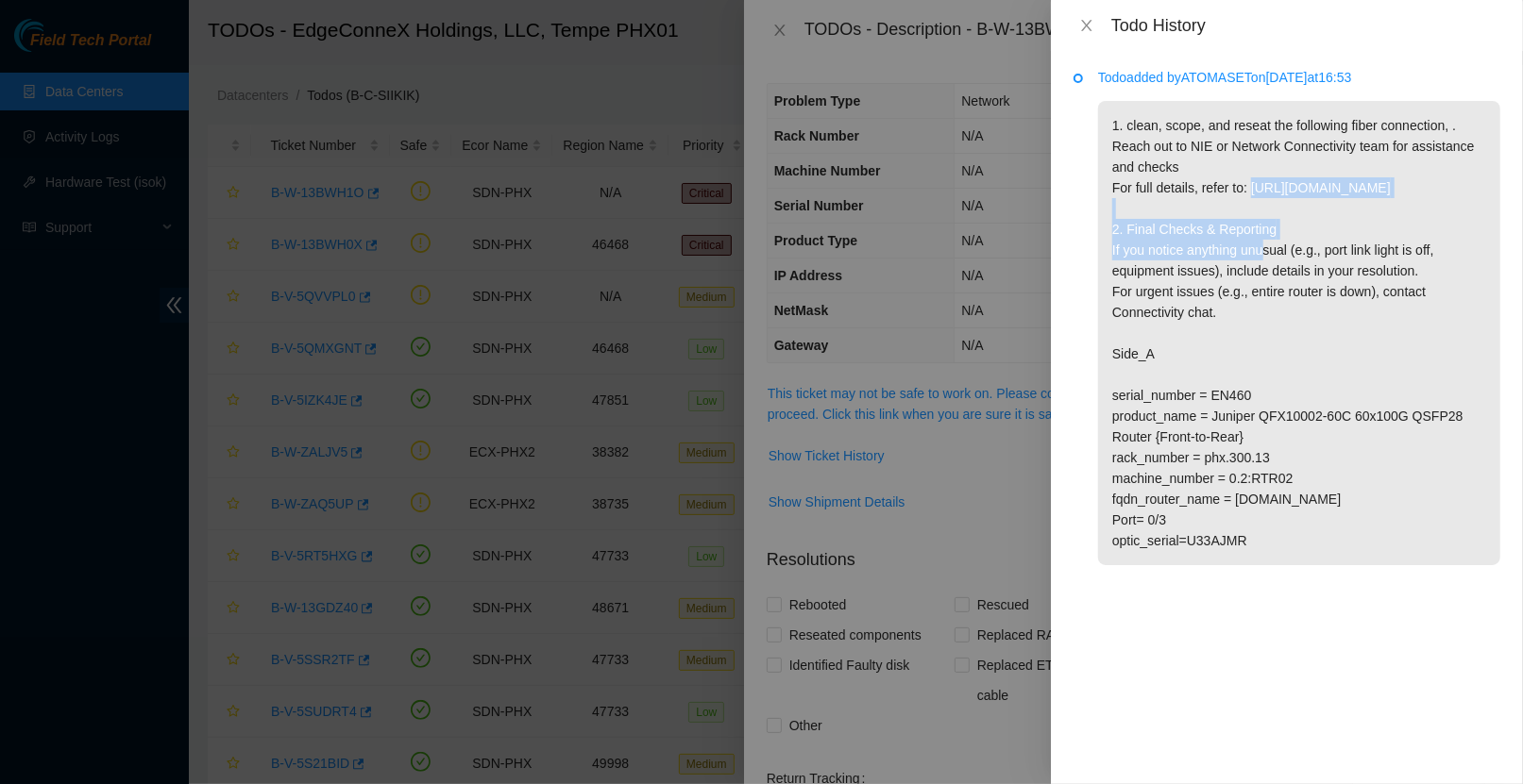
drag, startPoint x: 1258, startPoint y: 188, endPoint x: 1268, endPoint y: 226, distance: 39.3
click at [1268, 226] on p "1. clean, scope, and reseat the following fiber connection, . Reach out to NIE …" at bounding box center [1299, 334] width 402 height 465
copy p "https://ft-portal-docs.akamai.com/wiki/Clean_a_fiber,_bulkhead,_or_optic.html"
click at [1306, 374] on p "1. clean, scope, and reseat the following fiber connection, . Reach out to NIE …" at bounding box center [1299, 334] width 402 height 465
click at [1135, 433] on p "1. clean, scope, and reseat the following fiber connection, . Reach out to NIE …" at bounding box center [1299, 334] width 402 height 465
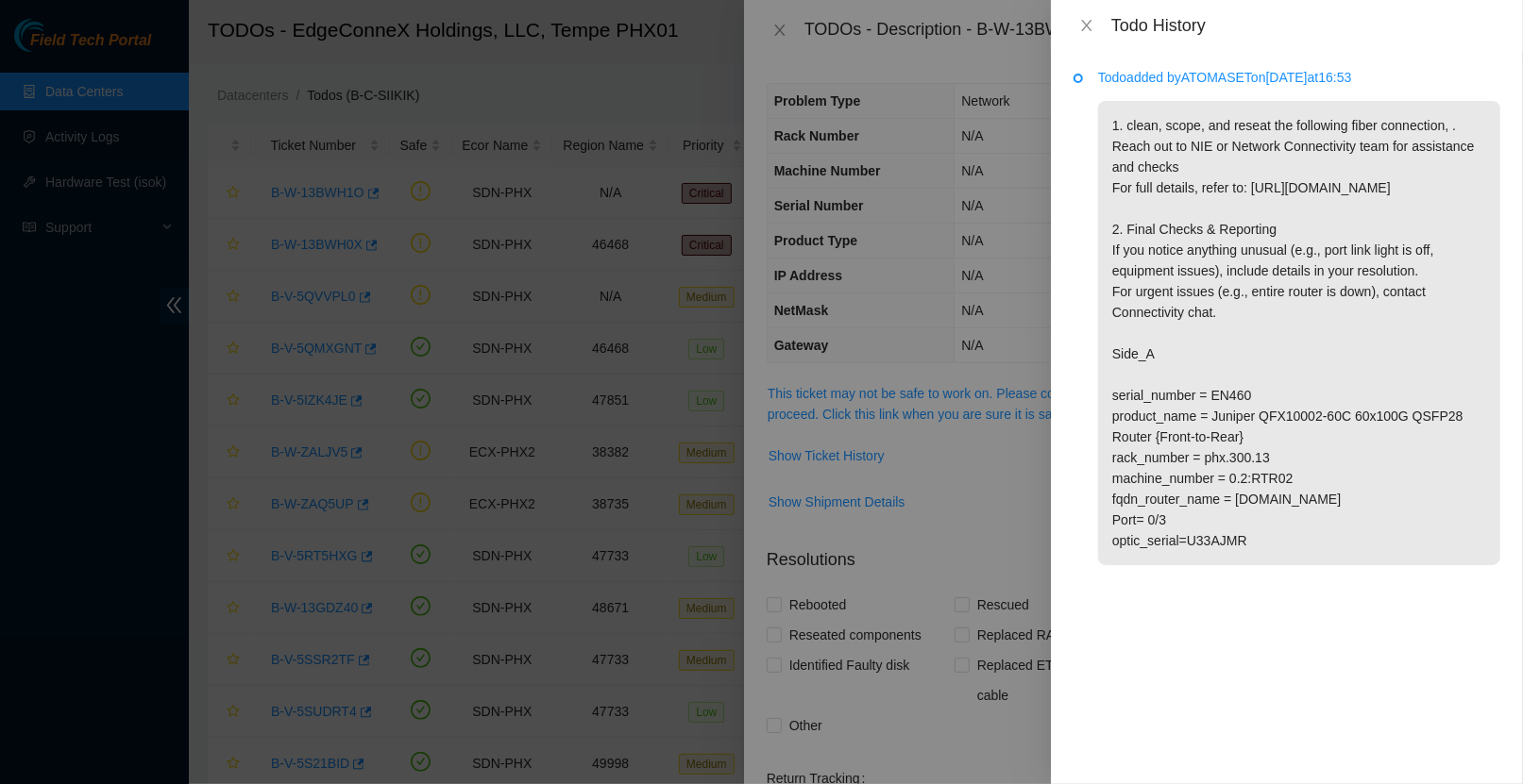
drag, startPoint x: 1274, startPoint y: 590, endPoint x: 1111, endPoint y: 442, distance: 220.2
click at [1111, 442] on p "1. clean, scope, and reseat the following fiber connection, . Reach out to NIE …" at bounding box center [1299, 334] width 402 height 465
copy p "serial_number = EN460 product_name = Juniper QFX10002-60C 60x100G QSFP28 Router…"
click at [1287, 357] on p "1. clean, scope, and reseat the following fiber connection, . Reach out to NIE …" at bounding box center [1299, 334] width 402 height 465
click at [1242, 374] on p "1. clean, scope, and reseat the following fiber connection, . Reach out to NIE …" at bounding box center [1299, 334] width 402 height 465
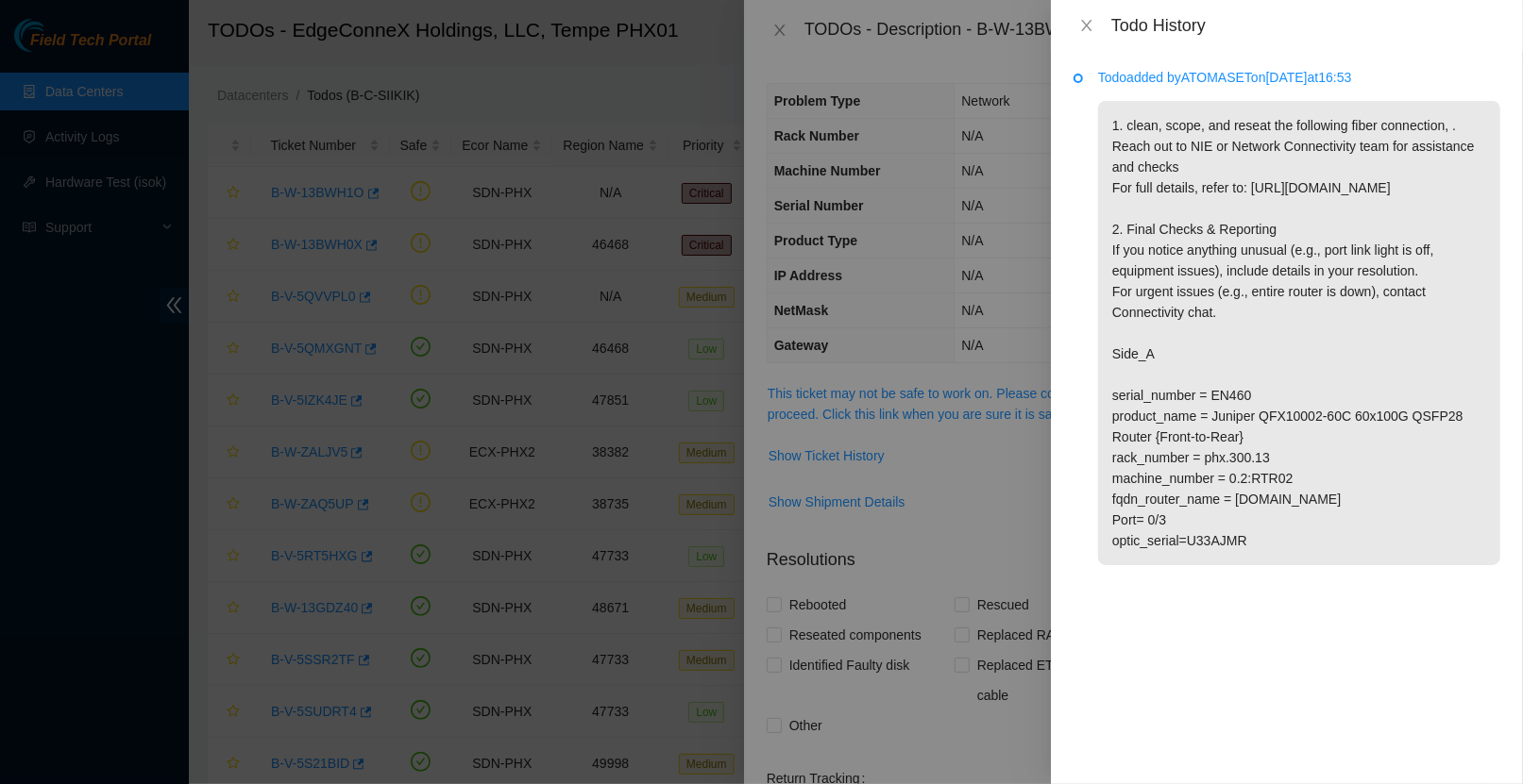
click at [1253, 376] on p "1. clean, scope, and reseat the following fiber connection, . Reach out to NIE …" at bounding box center [1299, 334] width 402 height 465
click at [1088, 24] on icon "close" at bounding box center [1086, 26] width 11 height 12
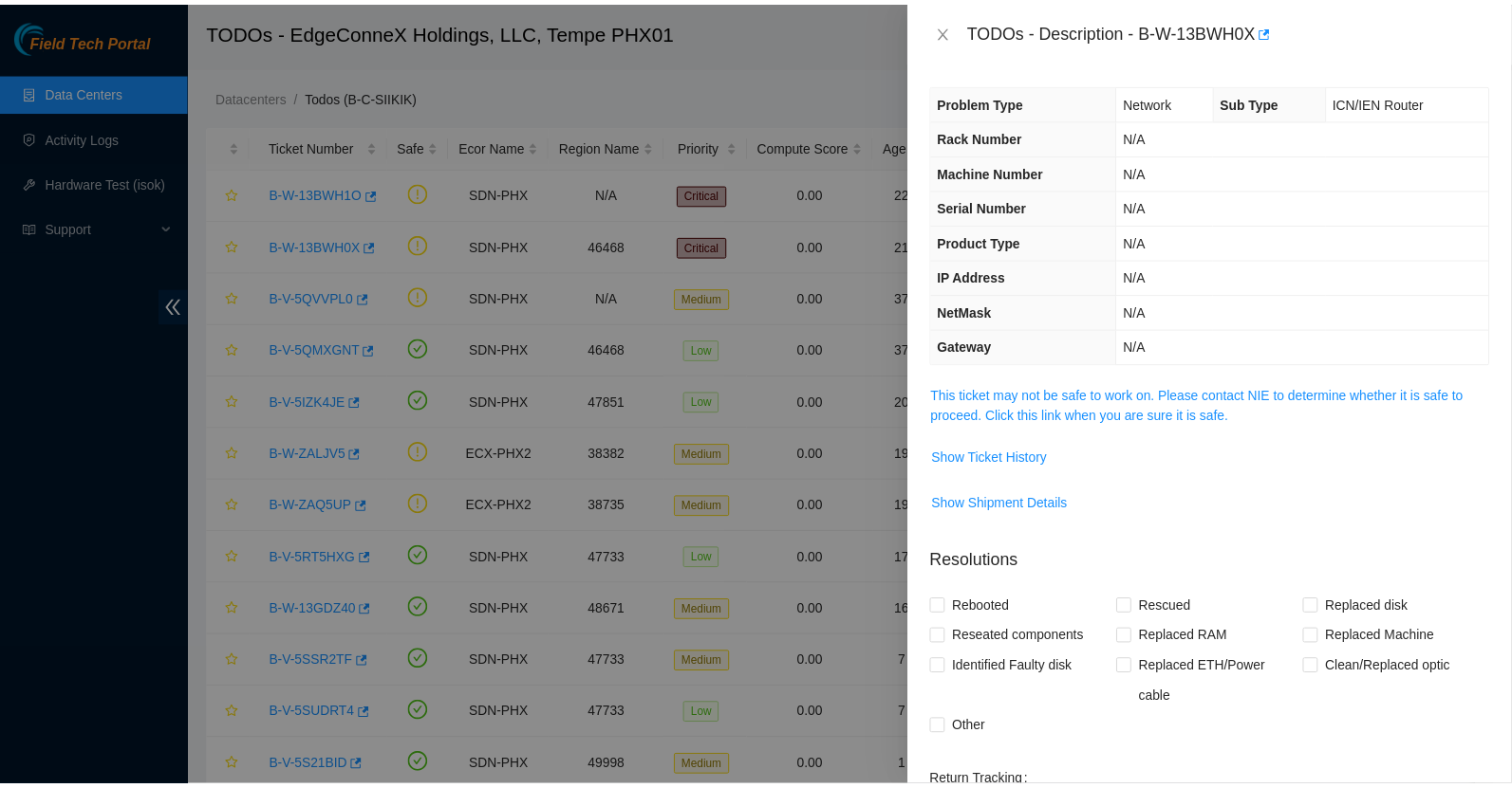
scroll to position [271, 0]
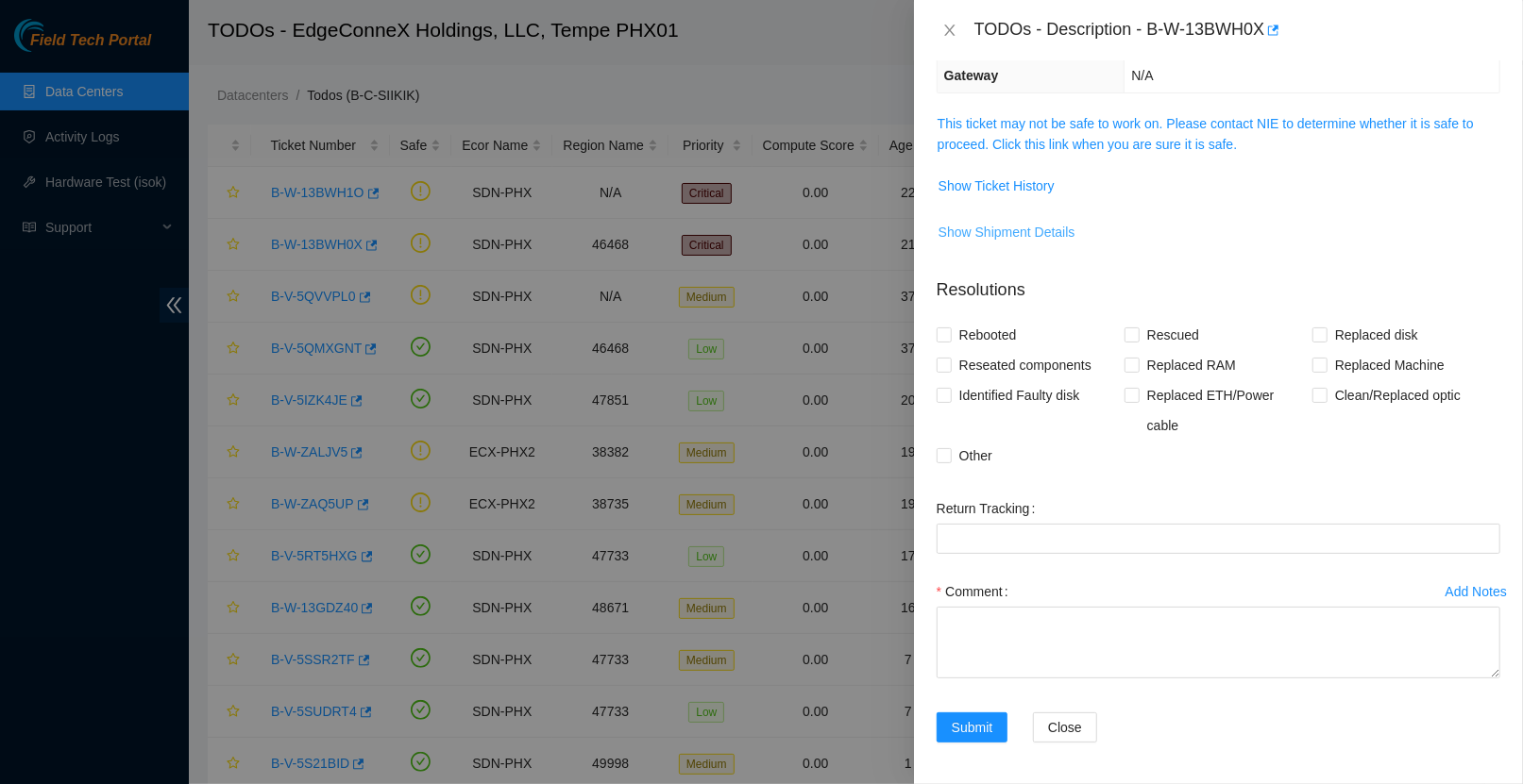
click at [1050, 227] on span "Show Shipment Details" at bounding box center [1007, 231] width 137 height 21
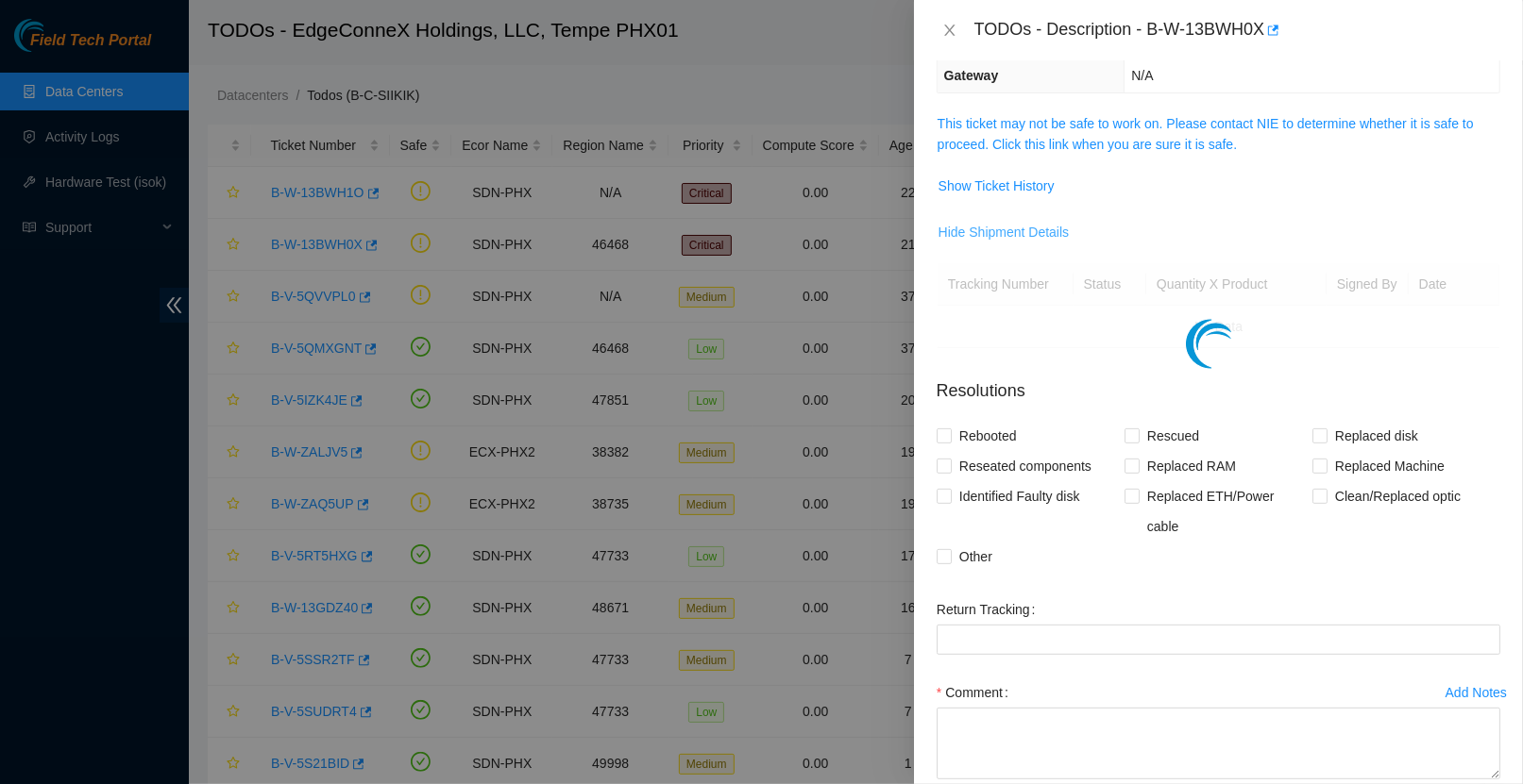
click at [1050, 227] on span "Hide Shipment Details" at bounding box center [1004, 231] width 131 height 21
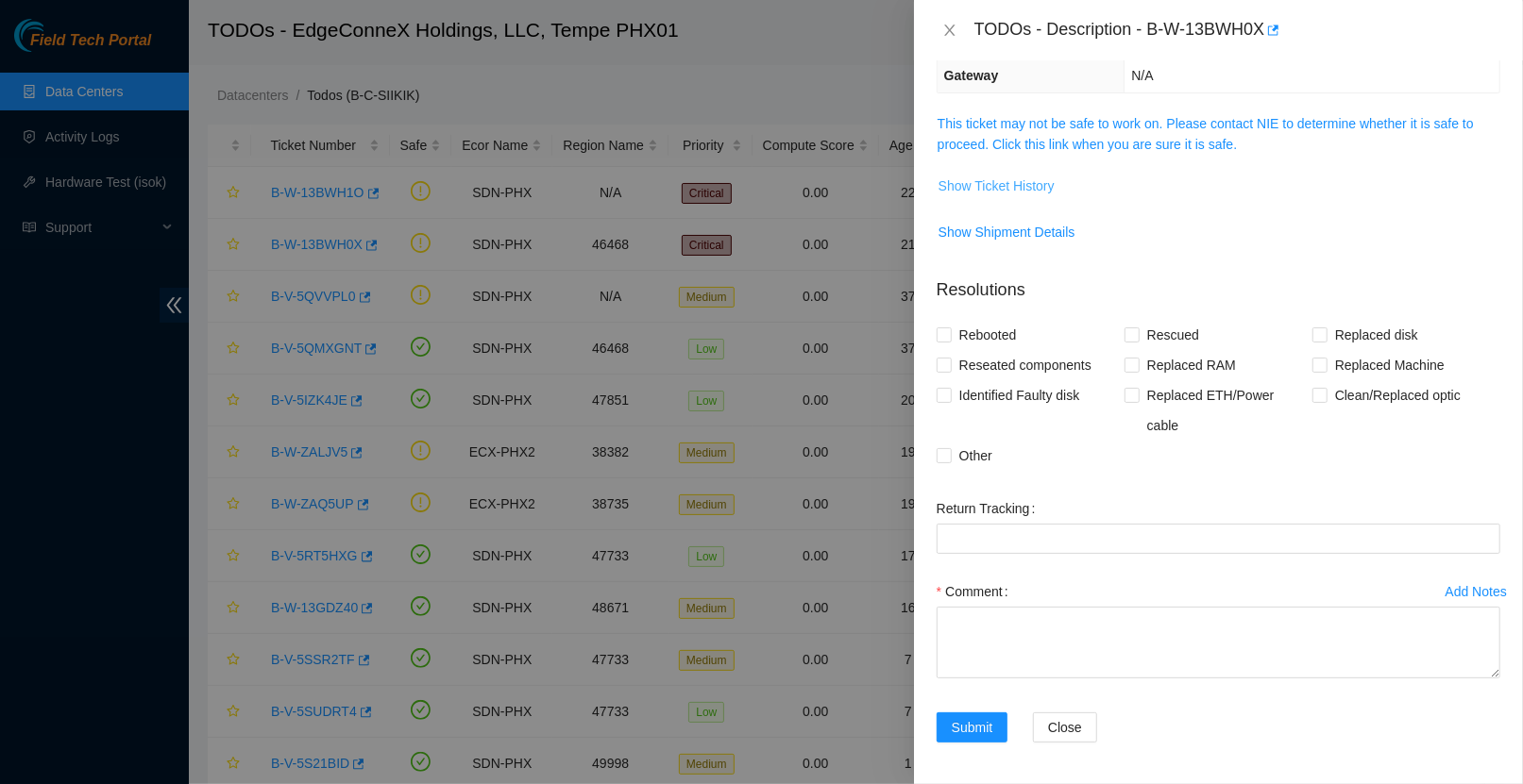
click at [1047, 181] on span "Show Ticket History" at bounding box center [997, 185] width 116 height 21
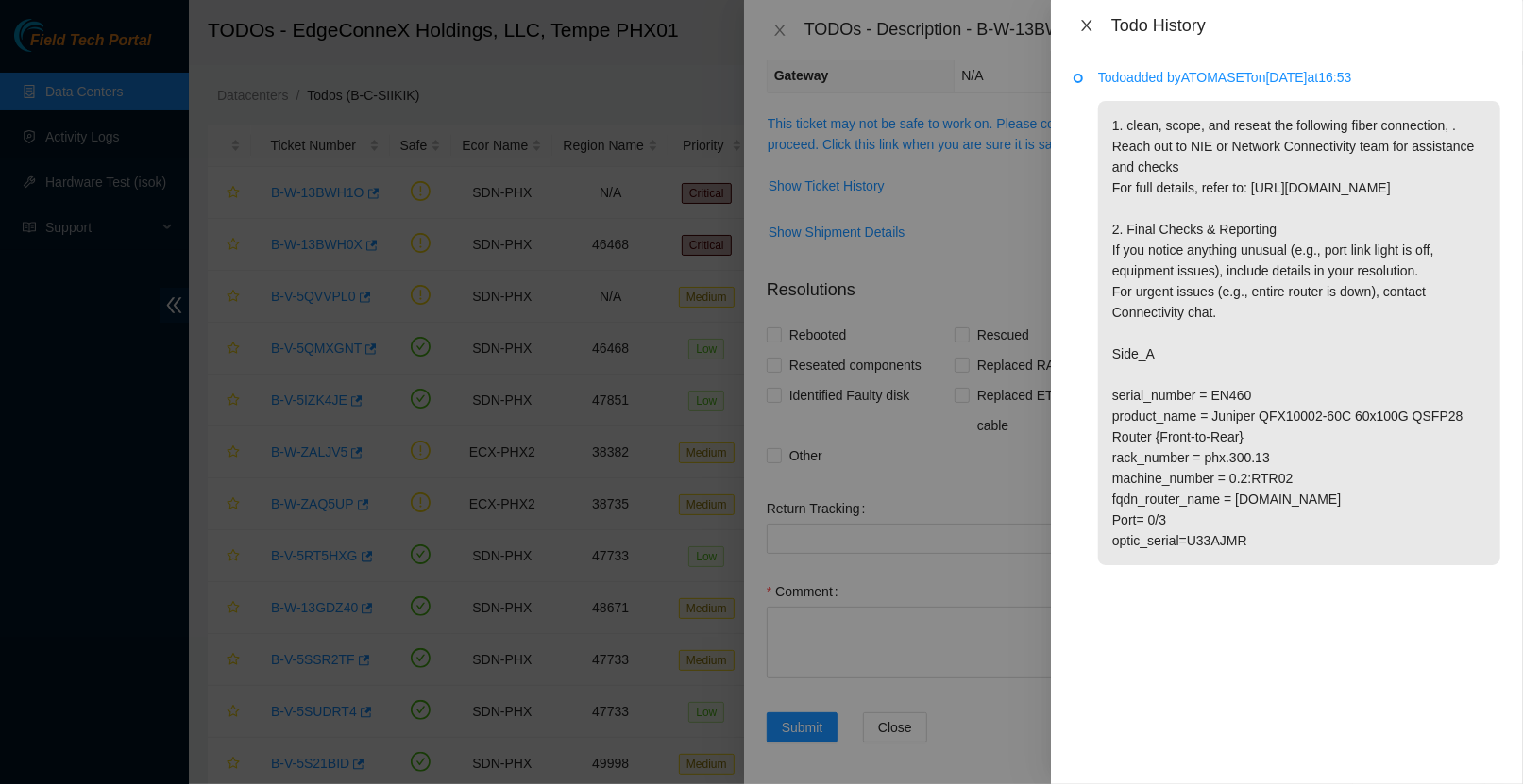
click at [1076, 25] on button "Close" at bounding box center [1087, 26] width 27 height 18
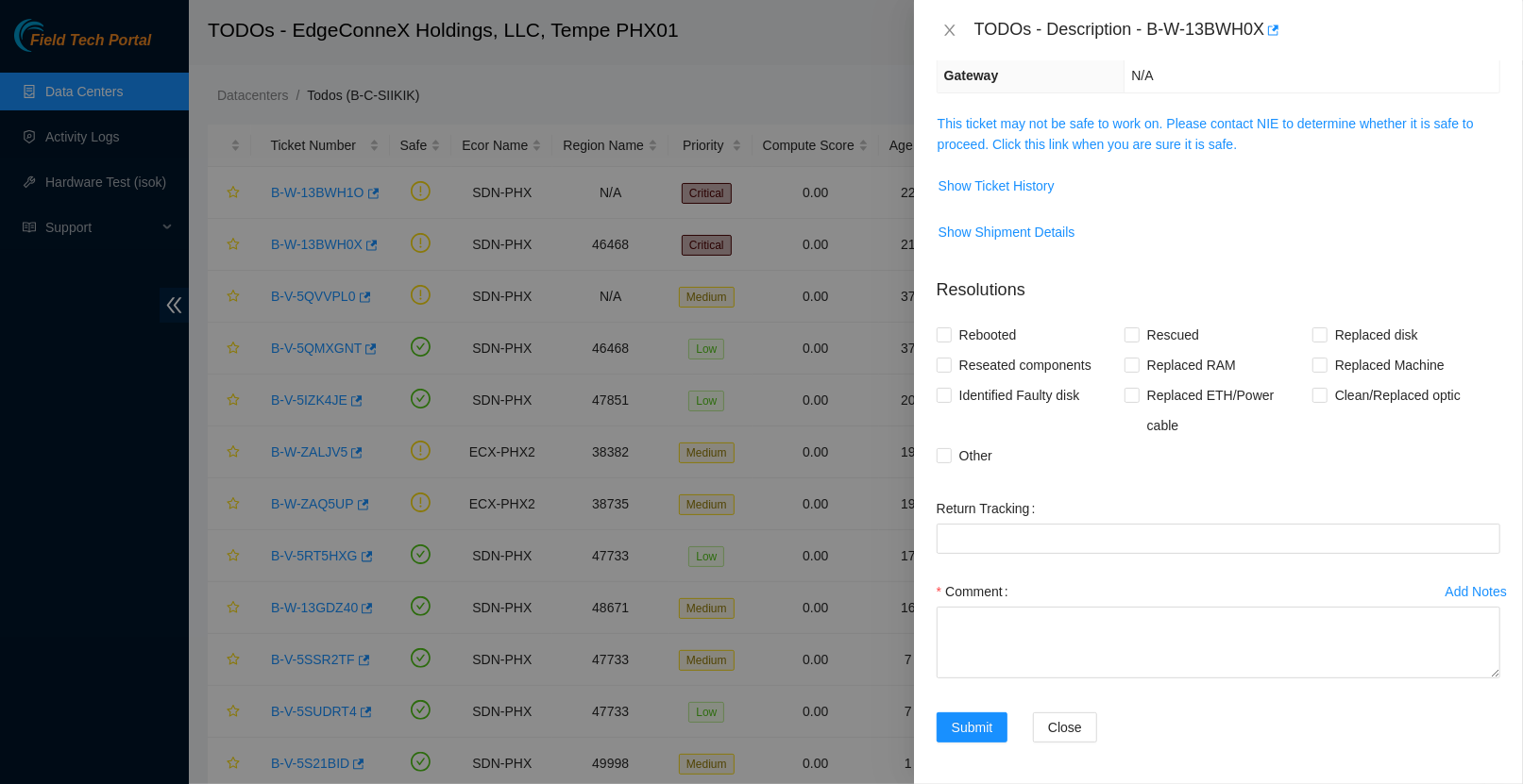
click at [952, 12] on div "TODOs - Description - B-W-13BWH0X" at bounding box center [1219, 30] width 609 height 60
click at [952, 30] on icon "close" at bounding box center [949, 30] width 15 height 15
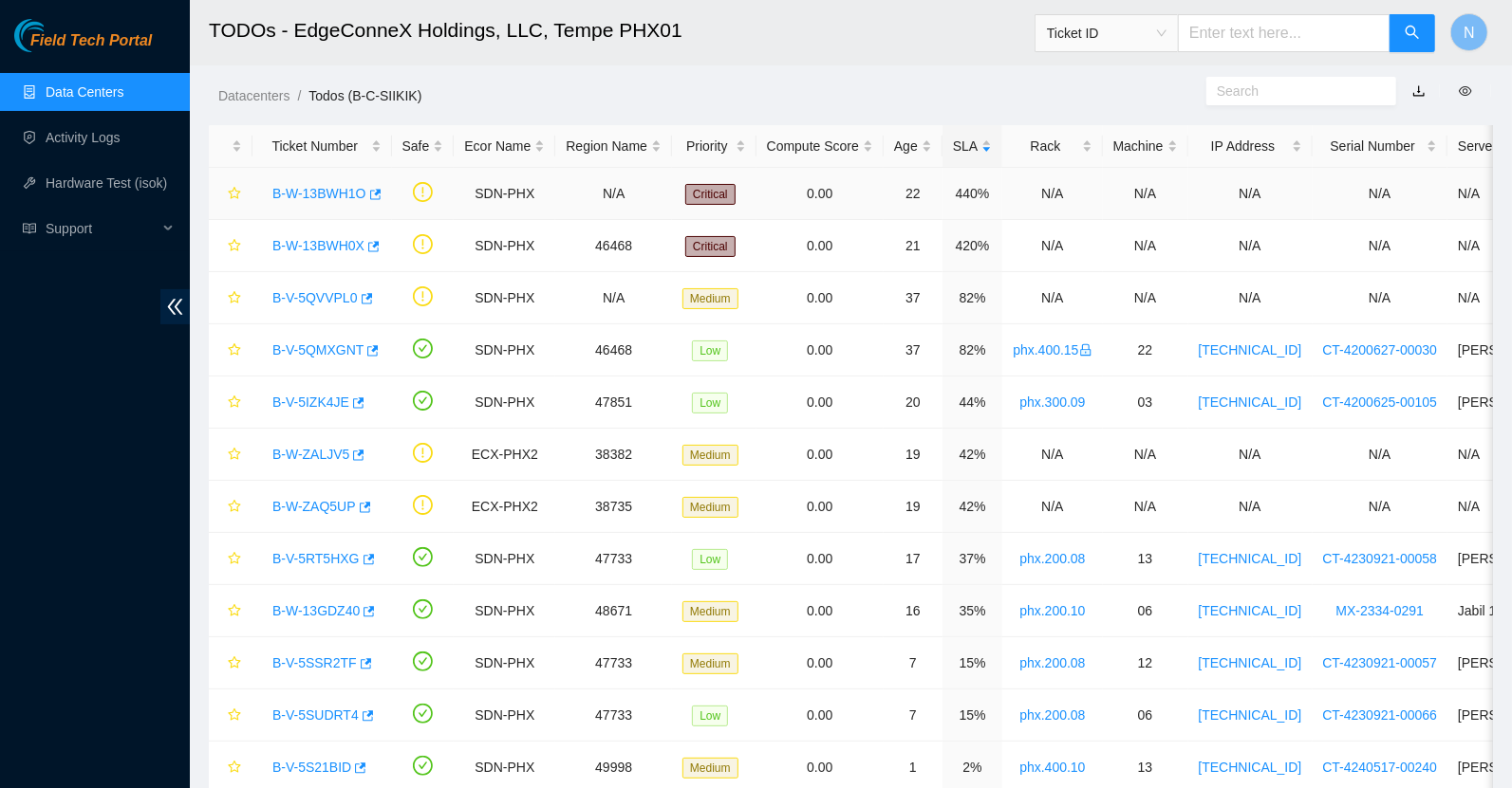
click at [338, 189] on link "B-W-13BWH1O" at bounding box center [319, 193] width 94 height 15
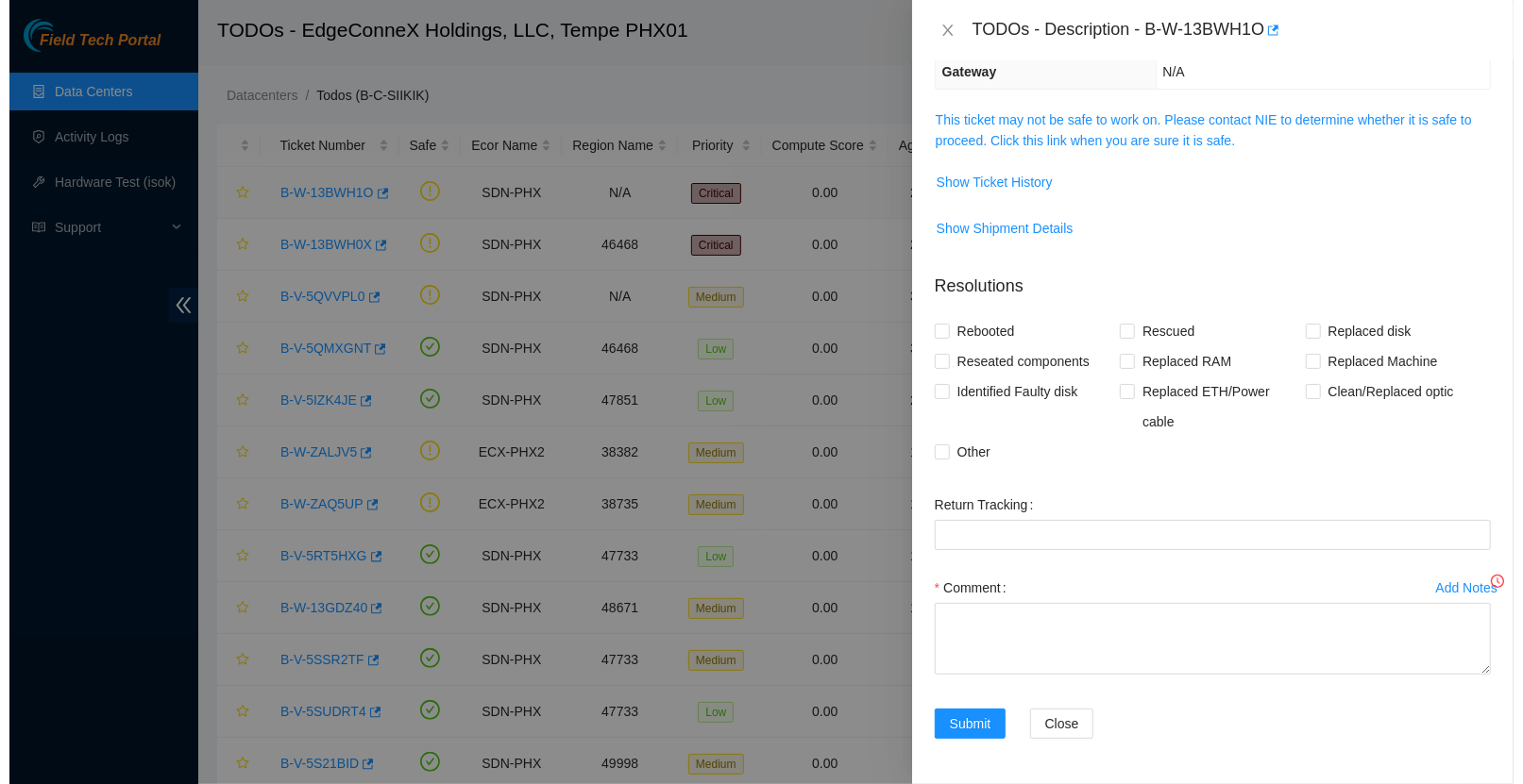
scroll to position [236, 0]
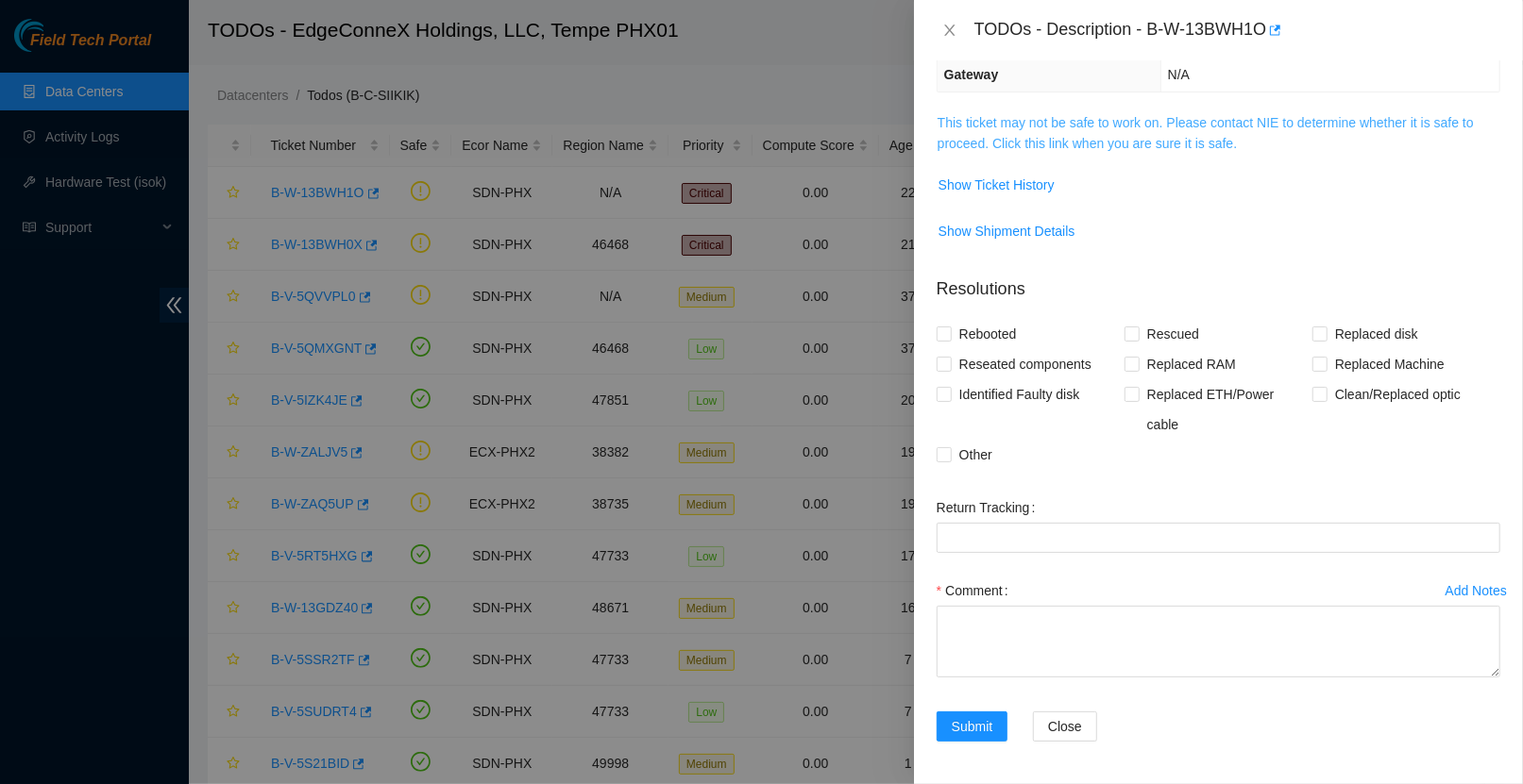
click at [1041, 120] on link "This ticket may not be safe to work on. Please contact NIE to determine whether…" at bounding box center [1206, 133] width 536 height 35
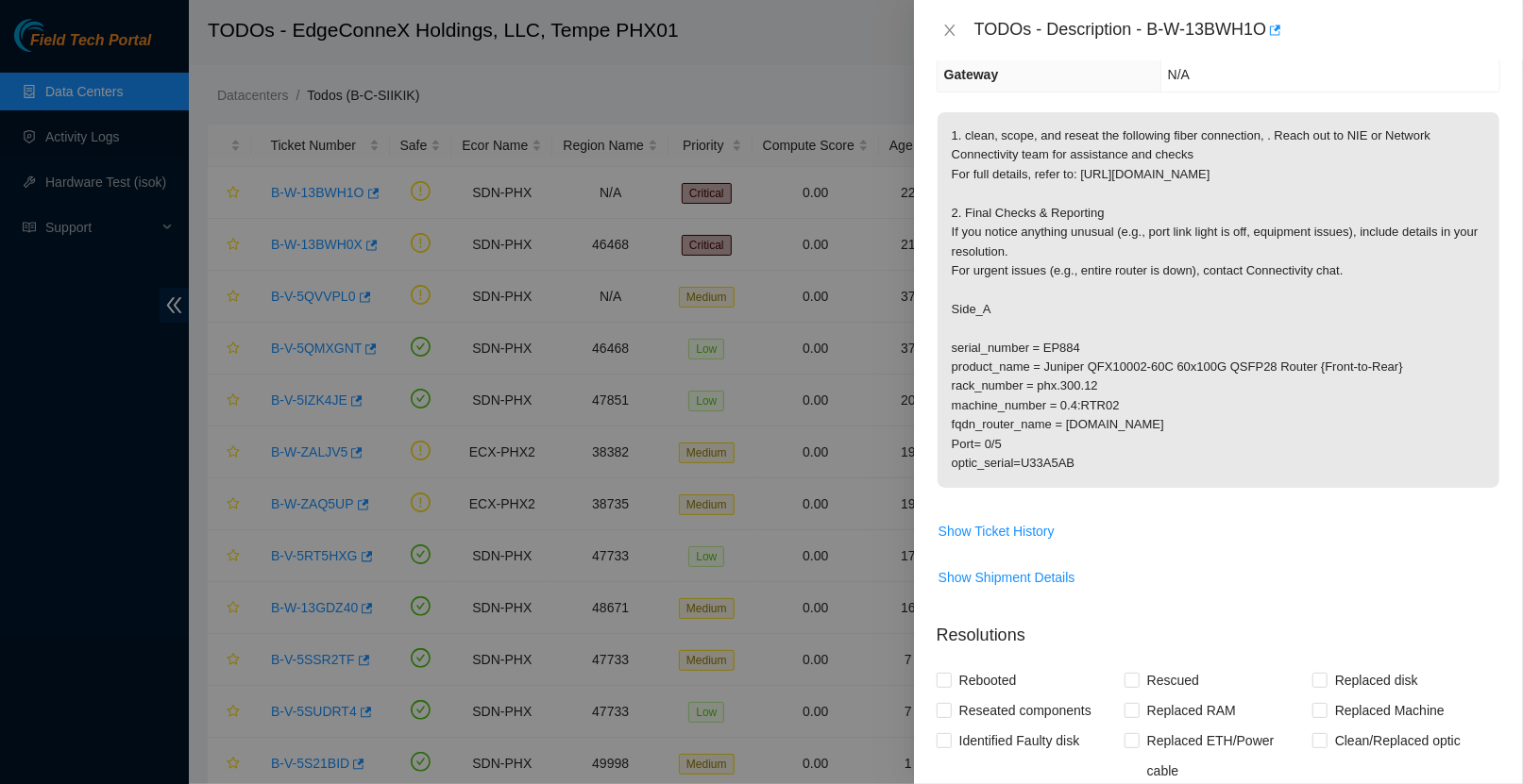
click at [1119, 479] on p "1. clean, scope, and reseat the following fiber connection, . Reach out to NIE …" at bounding box center [1219, 299] width 562 height 375
drag, startPoint x: 1100, startPoint y: 482, endPoint x: 946, endPoint y: 374, distance: 188.1
click at [946, 374] on p "1. clean, scope, and reseat the following fiber connection, . Reach out to NIE …" at bounding box center [1219, 299] width 562 height 375
copy p "serial_number = EP884 product_name = Juniper QFX10002-60C 60x100G QSFP28 Router…"
click at [1045, 542] on span "Show Ticket History" at bounding box center [997, 531] width 116 height 21
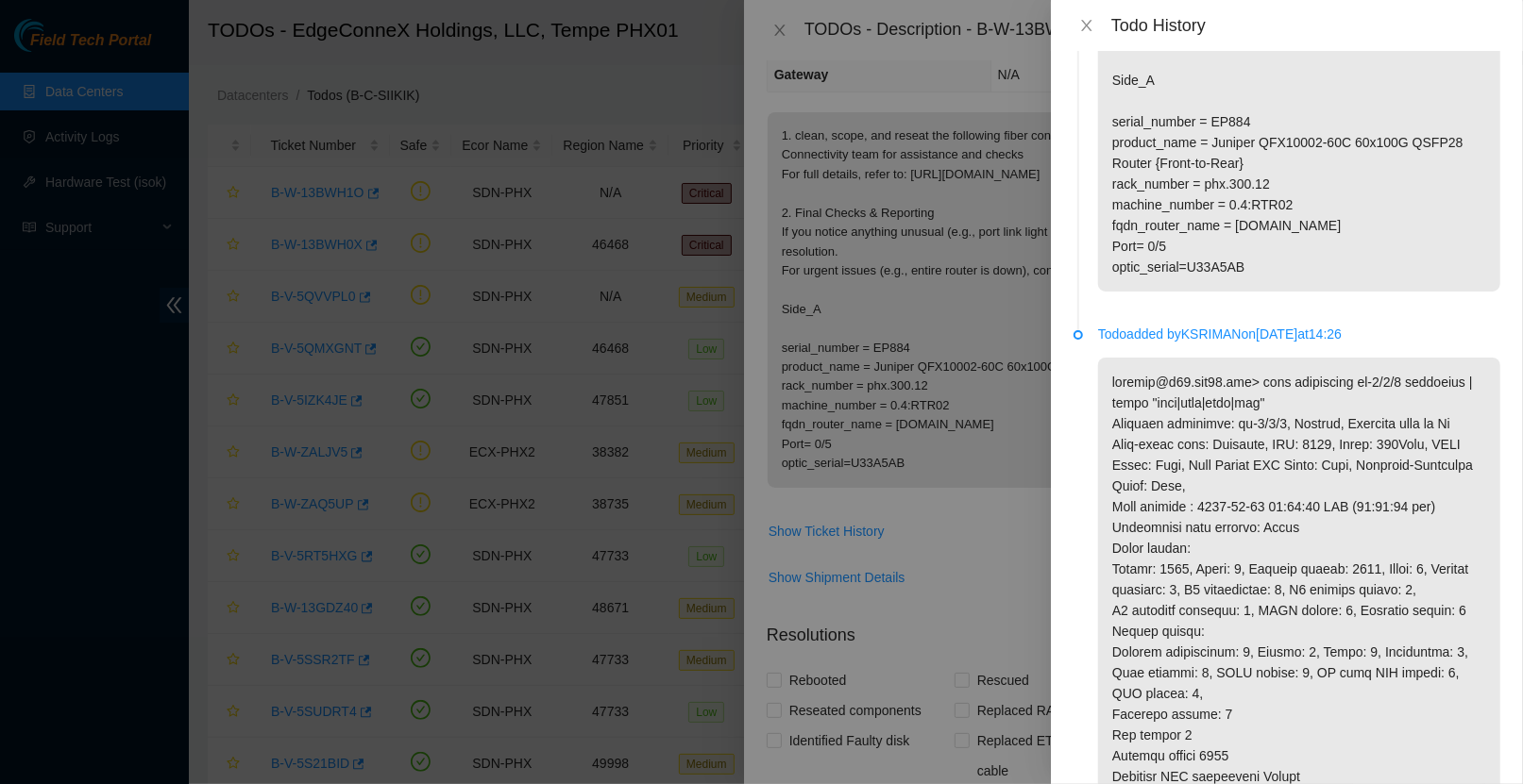
scroll to position [393, 0]
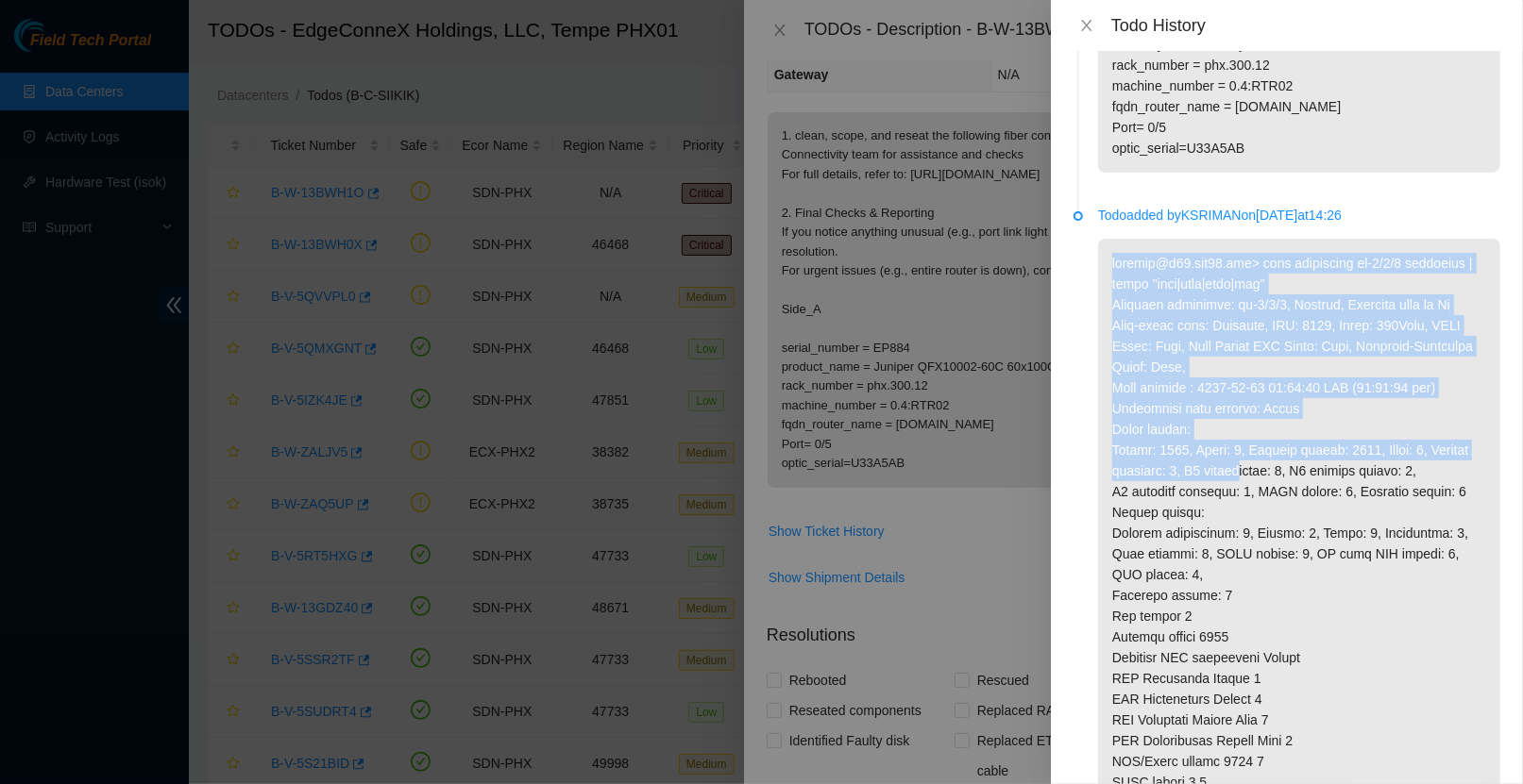
drag, startPoint x: 1115, startPoint y: 302, endPoint x: 1379, endPoint y: 626, distance: 417.9
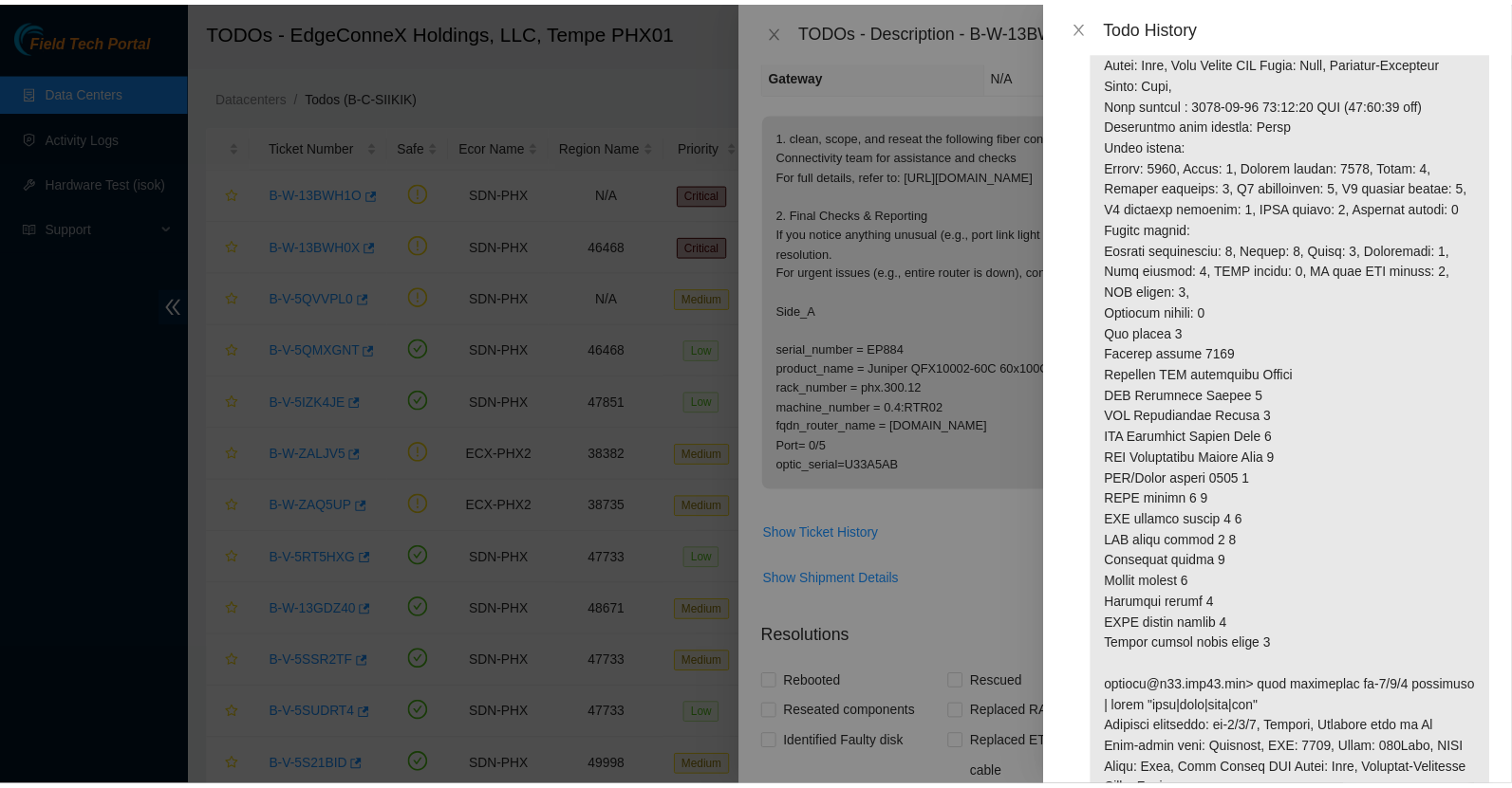
scroll to position [1546, 0]
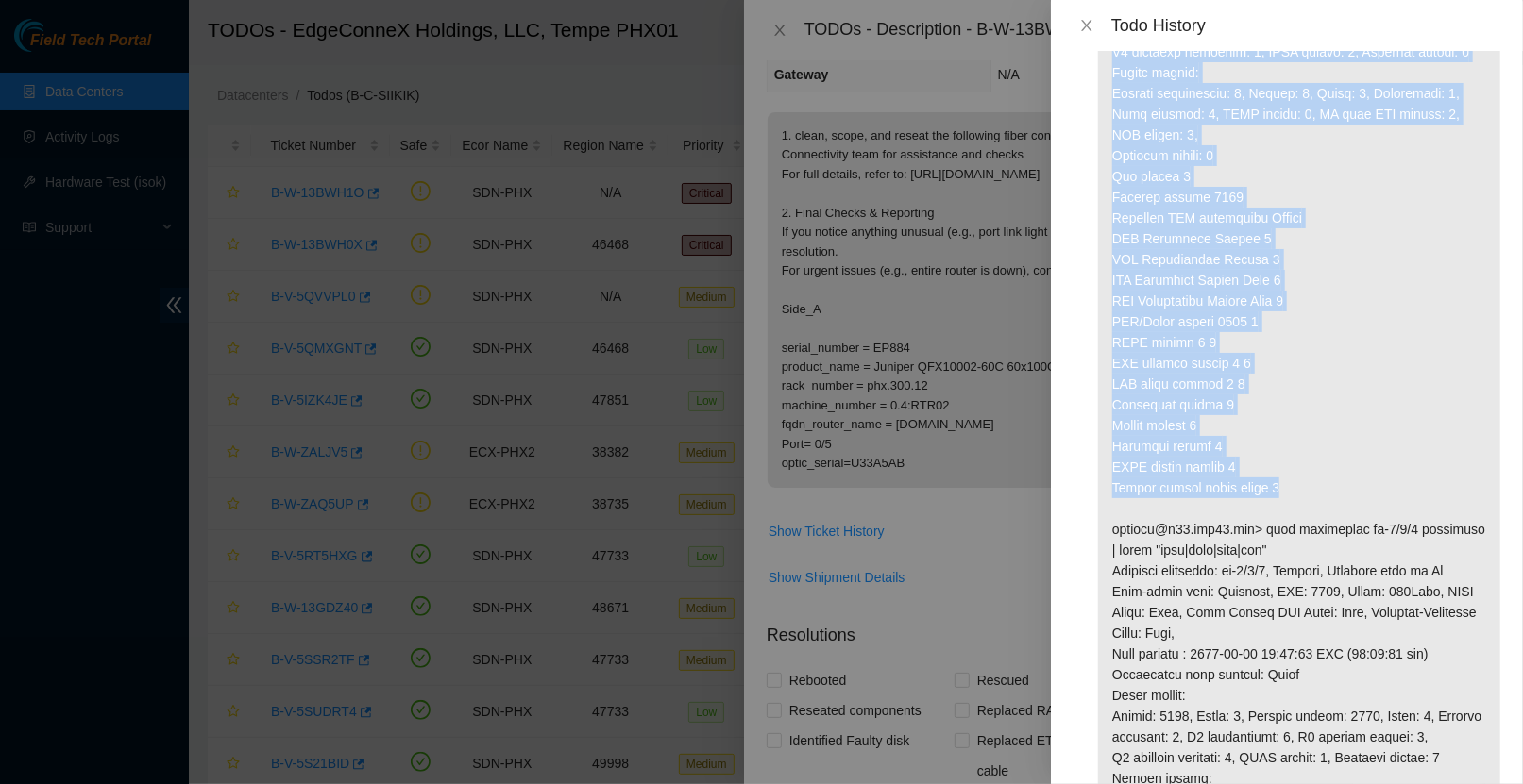
copy p "ksriman@r02.phx01.icn> show interfaces et-0/0/5 extensive | match "rror|fram|la…"
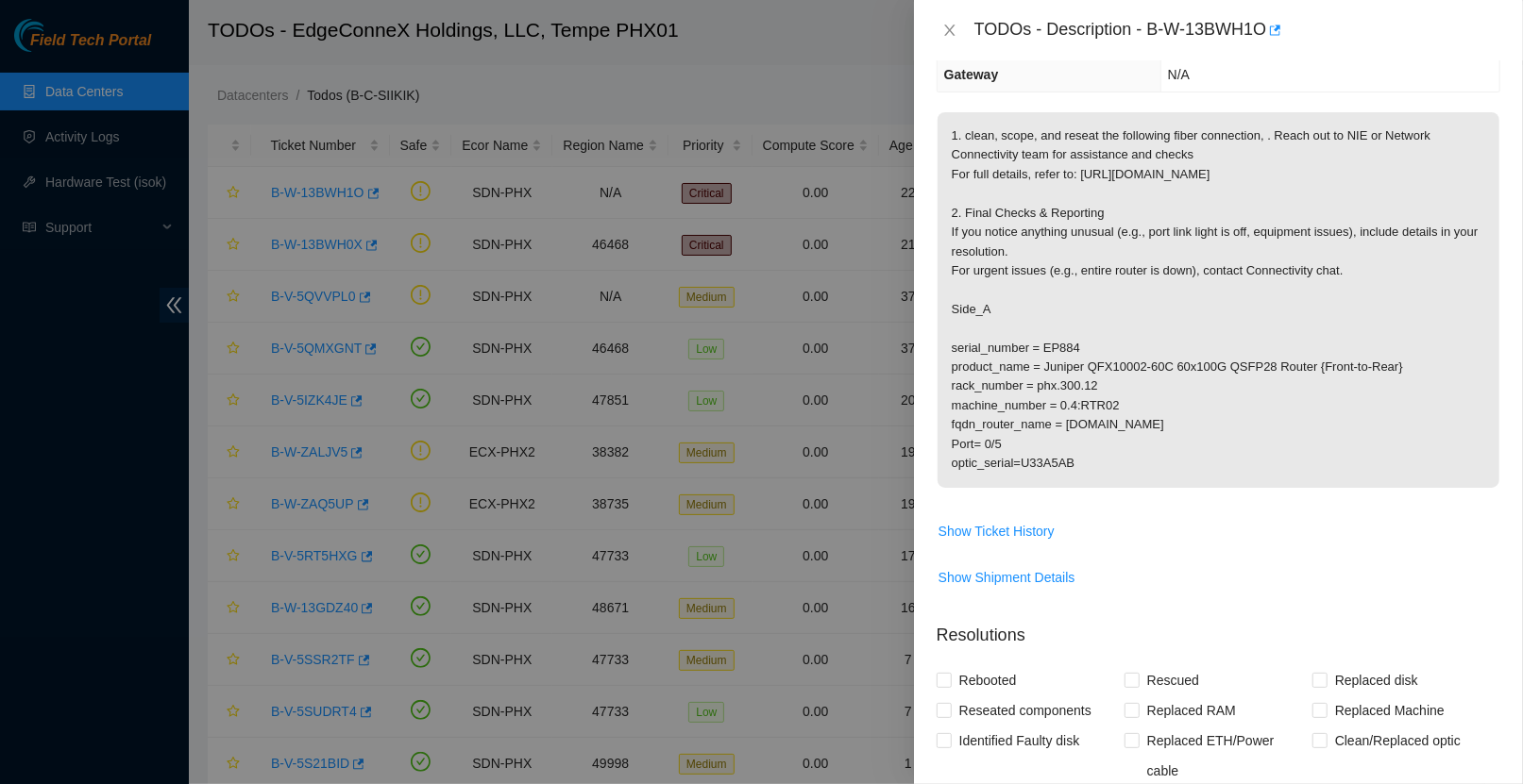
click at [805, 77] on div at bounding box center [762, 392] width 1523 height 784
click at [945, 33] on icon "close" at bounding box center [949, 30] width 15 height 15
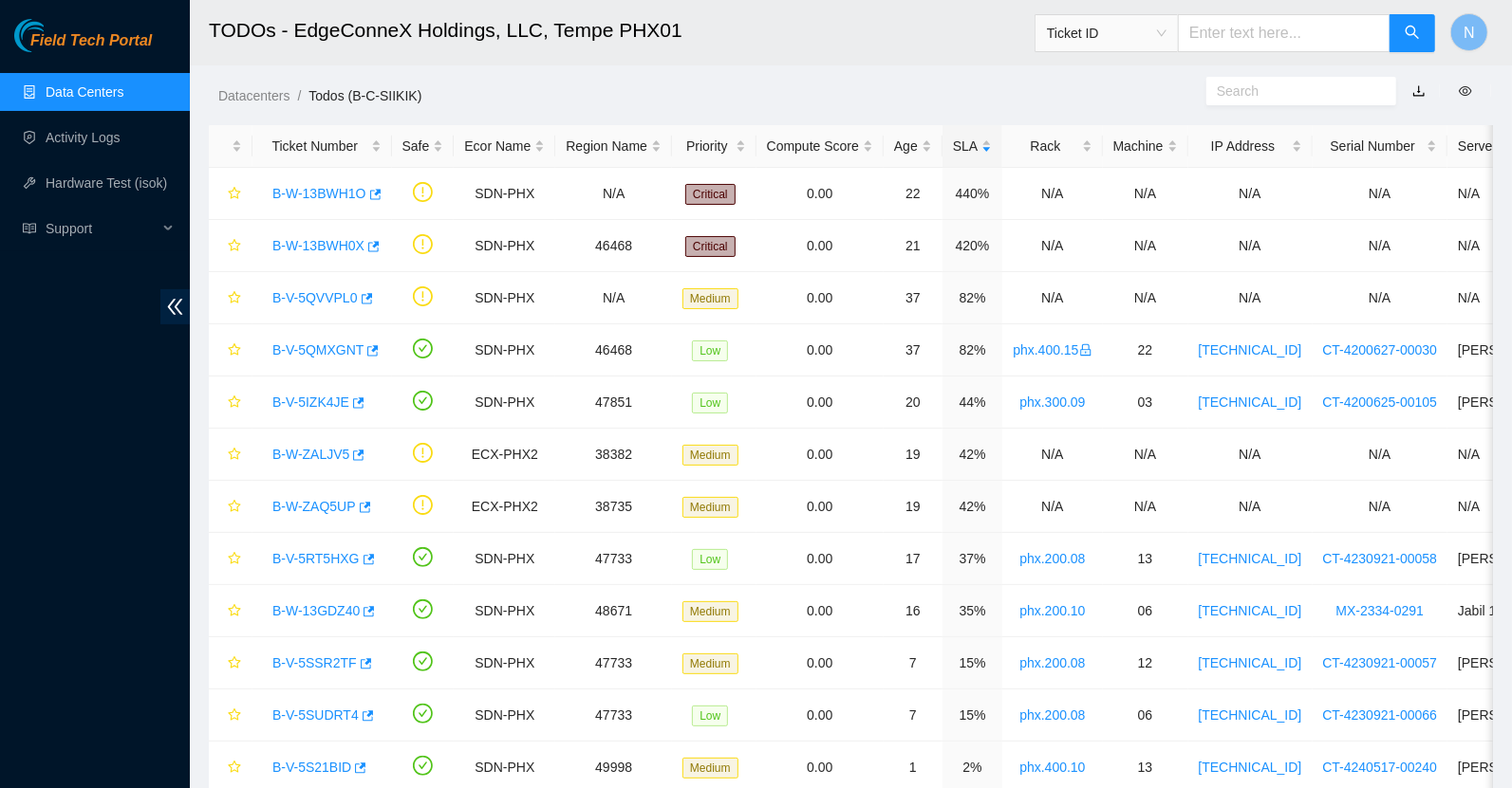
click at [827, 58] on h2 "TODOs - EdgeConneX Holdings, LLC, Tempe PHX01" at bounding box center [725, 30] width 1032 height 60
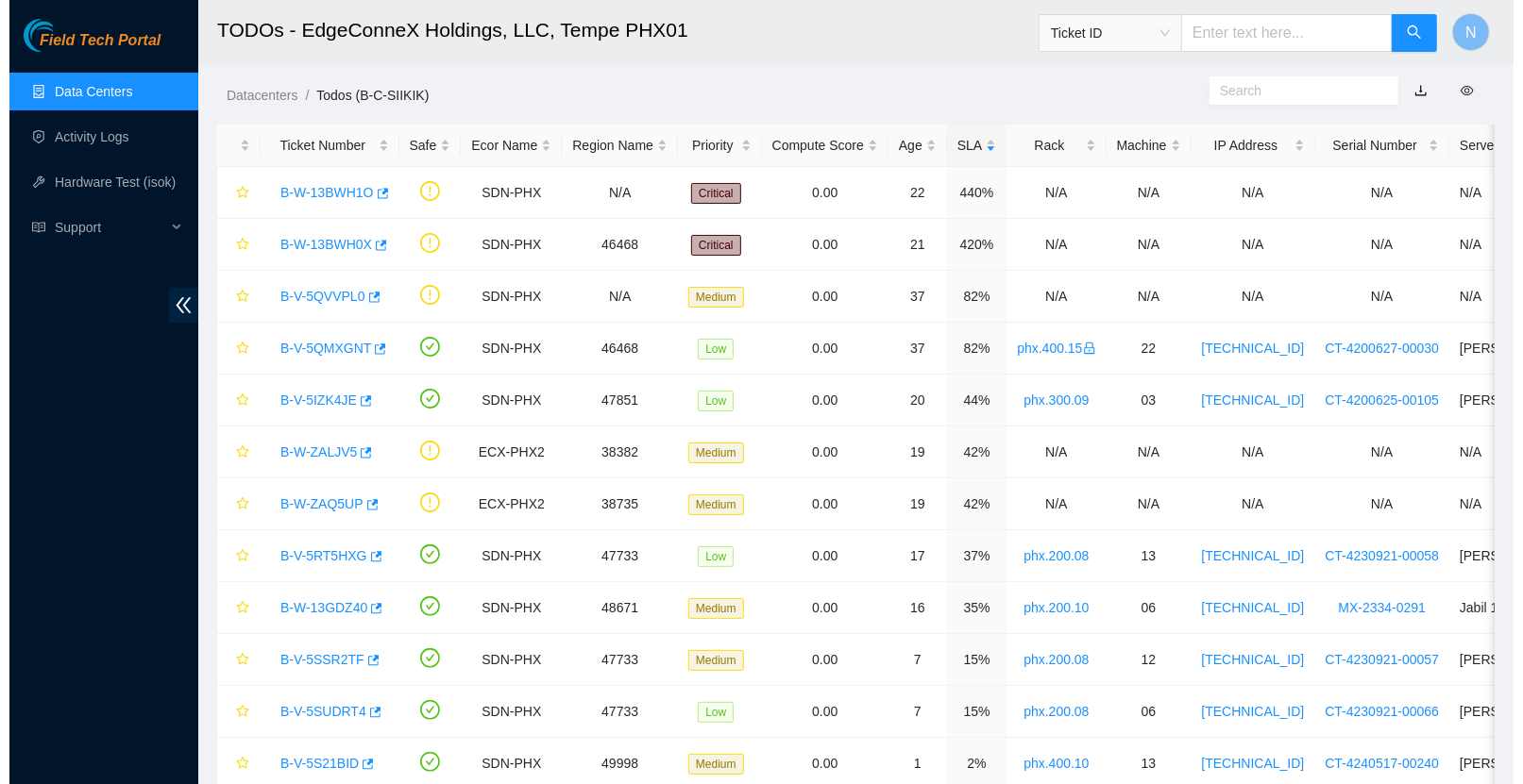
scroll to position [319, 0]
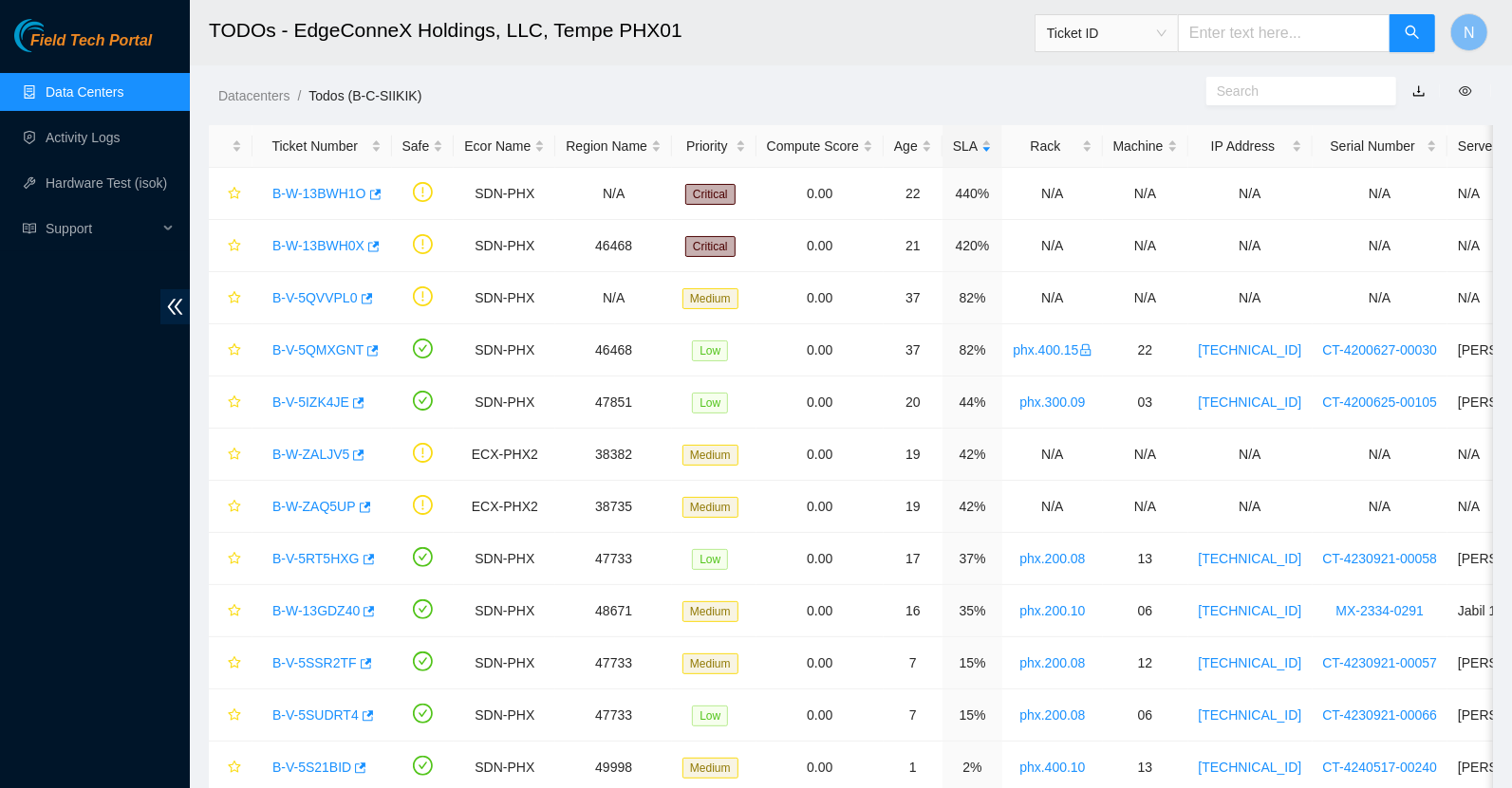
click at [902, 81] on div "Datacenters / Todos (B-C-SIIKIK) /" at bounding box center [685, 52] width 991 height 106
click at [351, 240] on link "B-W-13BWH0X" at bounding box center [318, 246] width 92 height 15
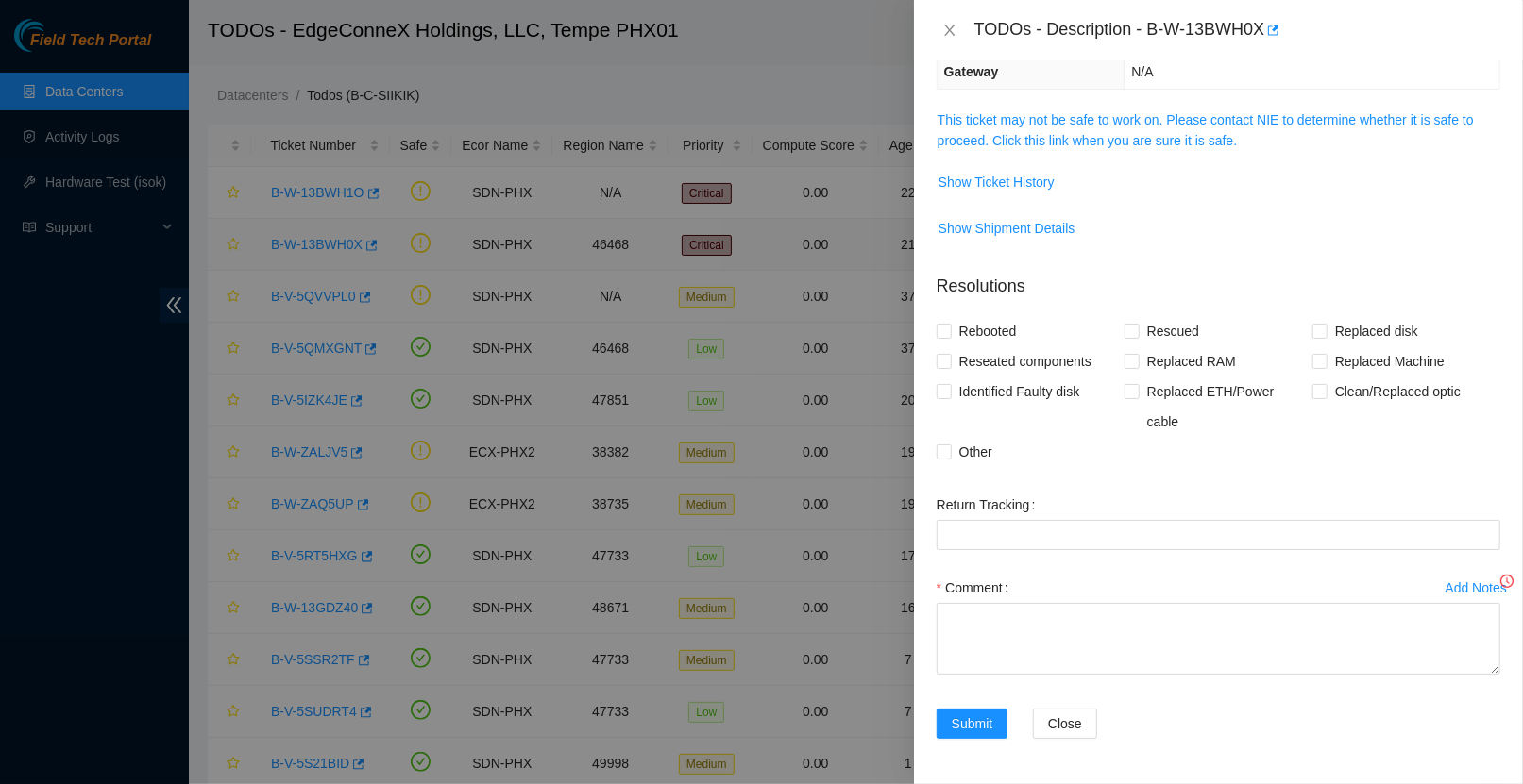
scroll to position [236, 0]
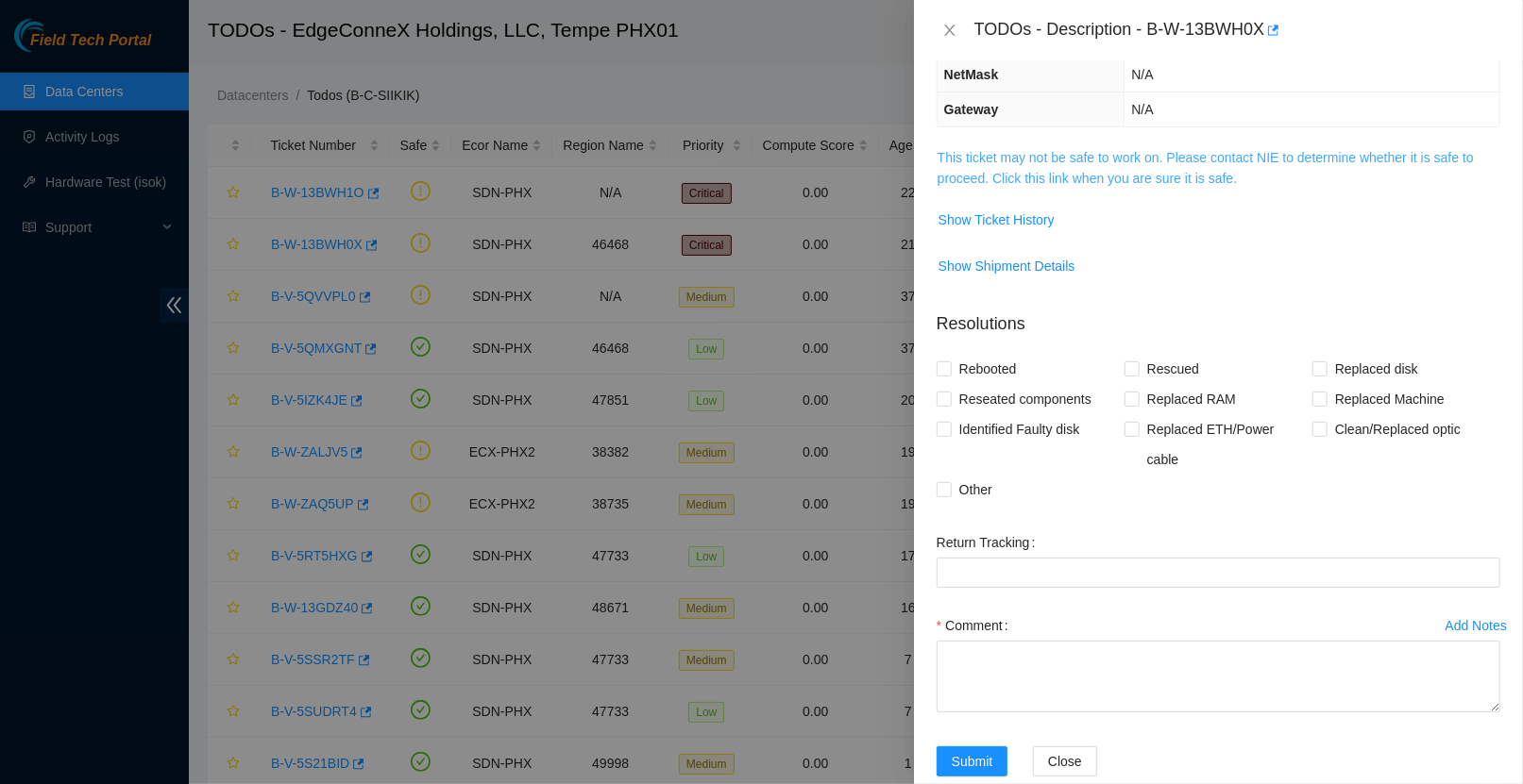
click at [1212, 170] on link "This ticket may not be safe to work on. Please contact NIE to determine whether…" at bounding box center [1206, 167] width 536 height 35
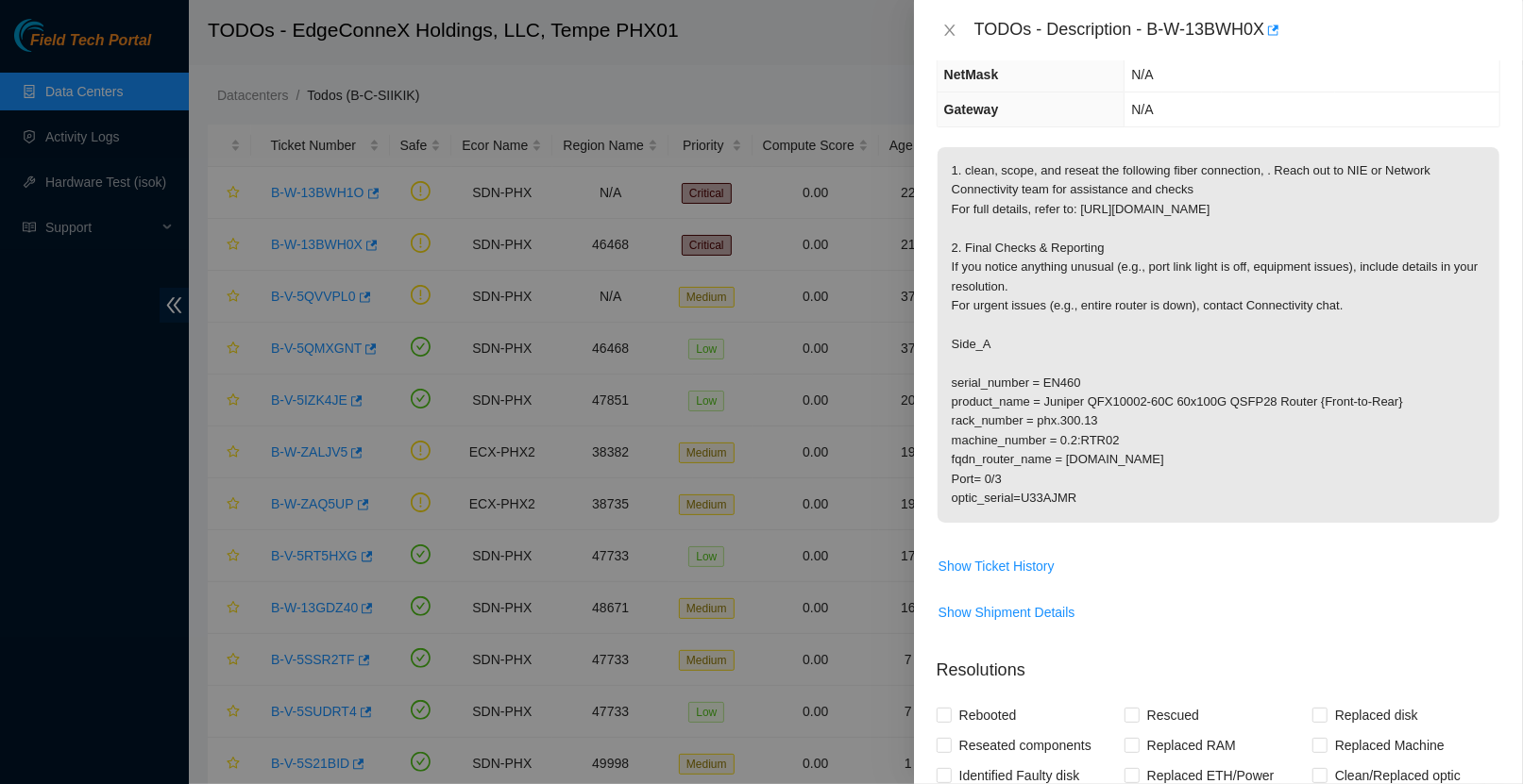
drag, startPoint x: 1091, startPoint y: 515, endPoint x: 953, endPoint y: 399, distance: 180.3
click at [953, 399] on p "1. clean, scope, and reseat the following fiber connection, . Reach out to NIE …" at bounding box center [1219, 335] width 562 height 375
copy p "serial_number = EN460 product_name = Juniper QFX10002-60C 60x100G QSFP28 Router…"
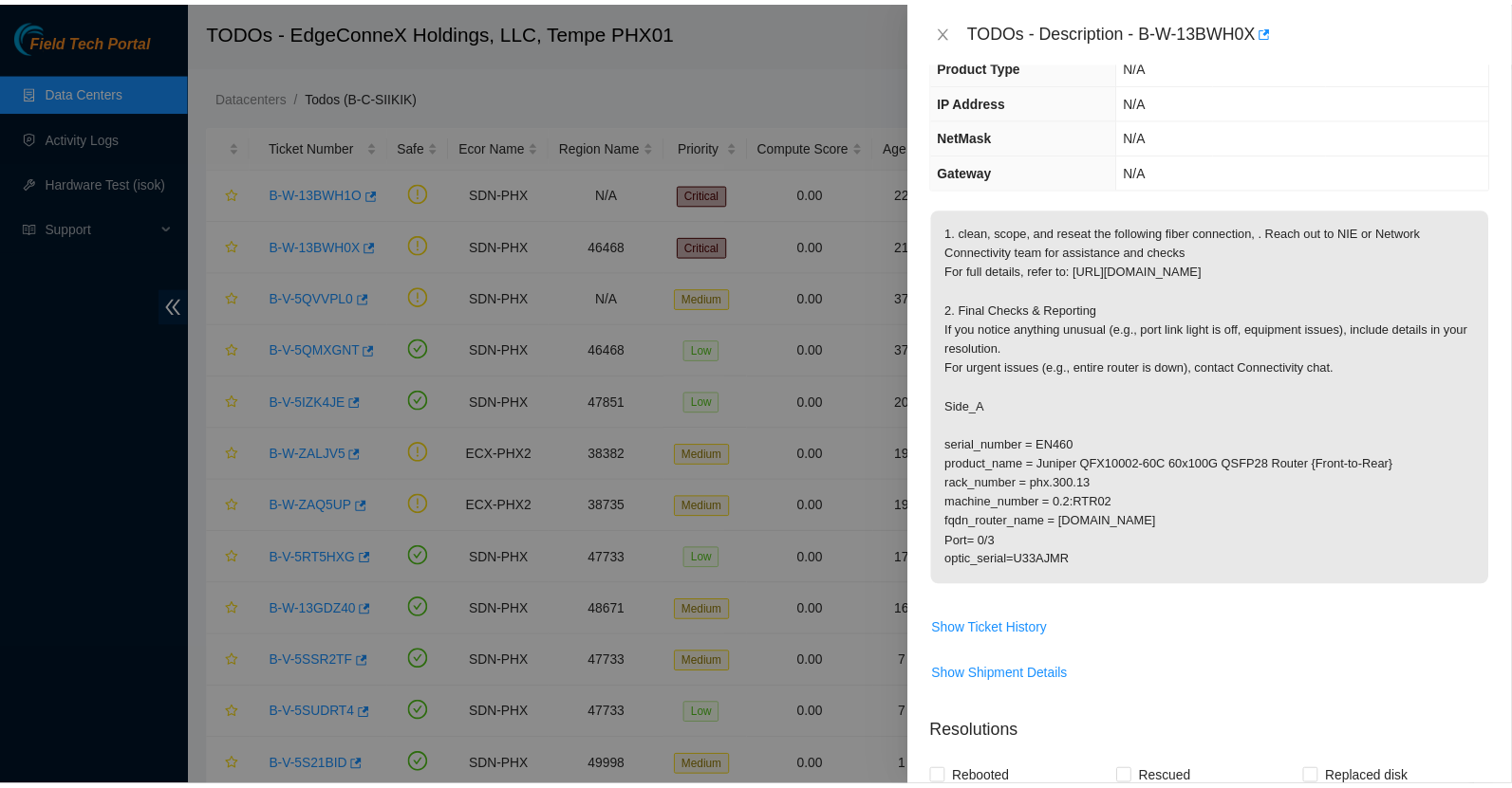
scroll to position [194, 0]
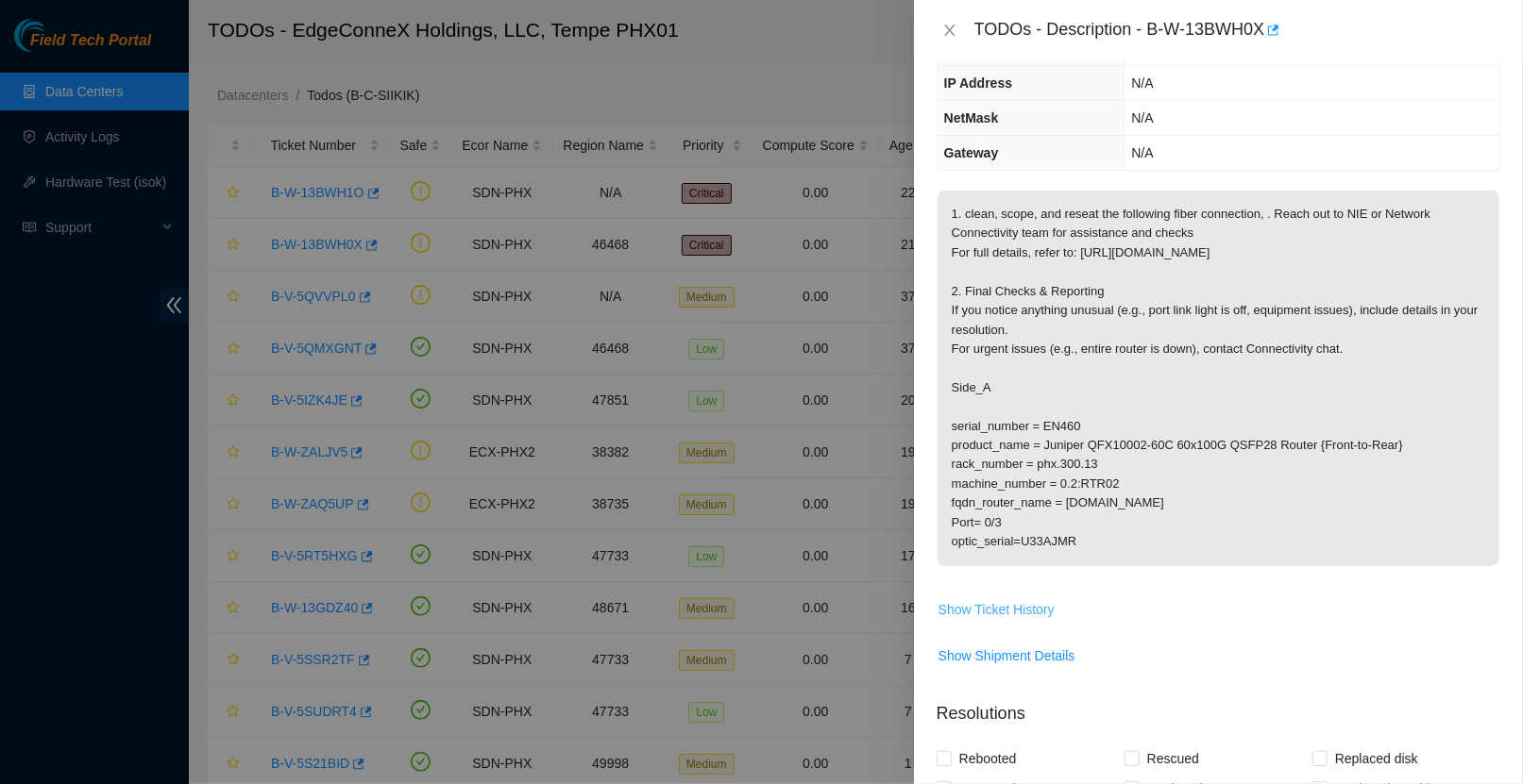
click at [1032, 621] on span "Show Ticket History" at bounding box center [997, 610] width 116 height 21
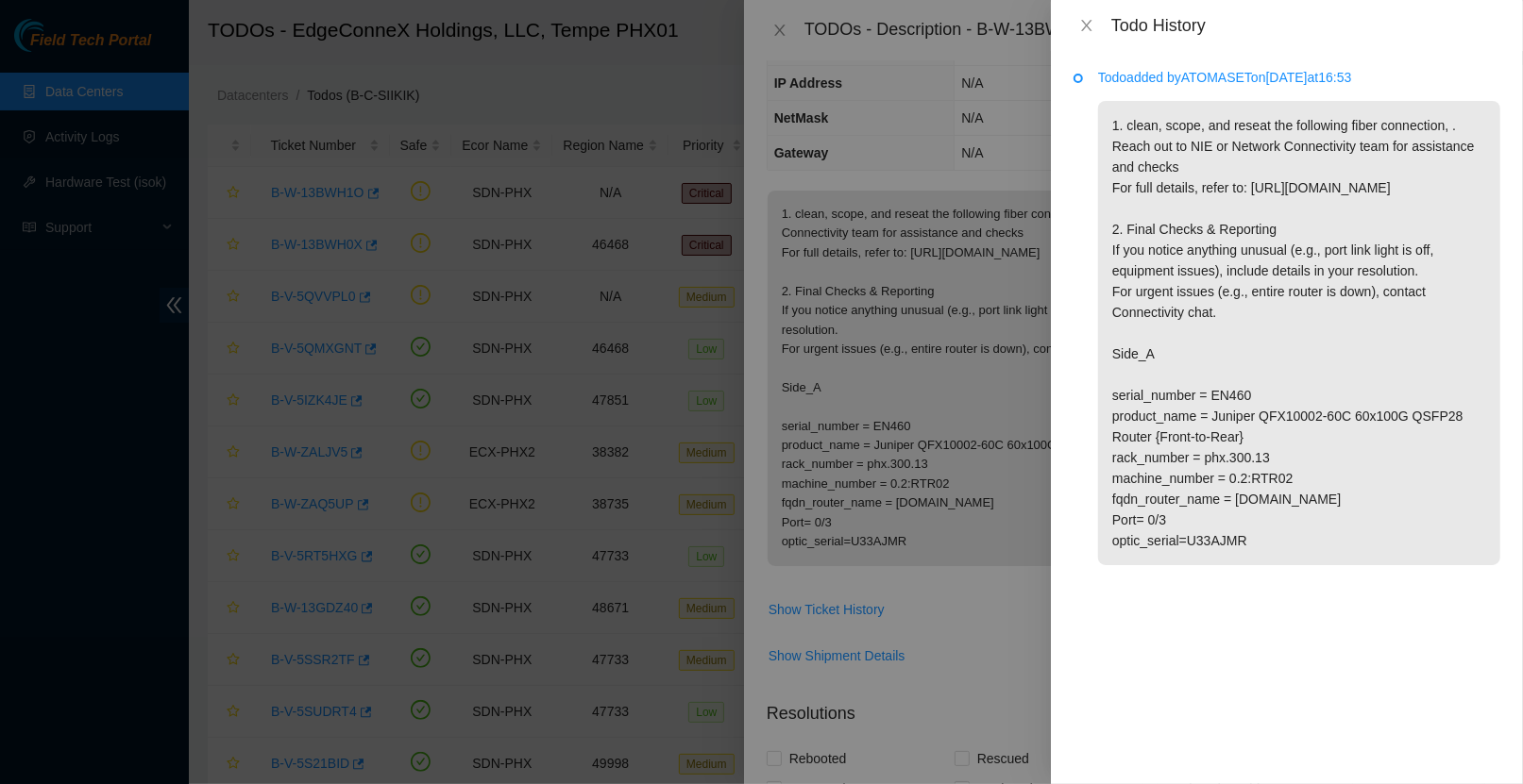
click at [955, 313] on div at bounding box center [762, 392] width 1523 height 784
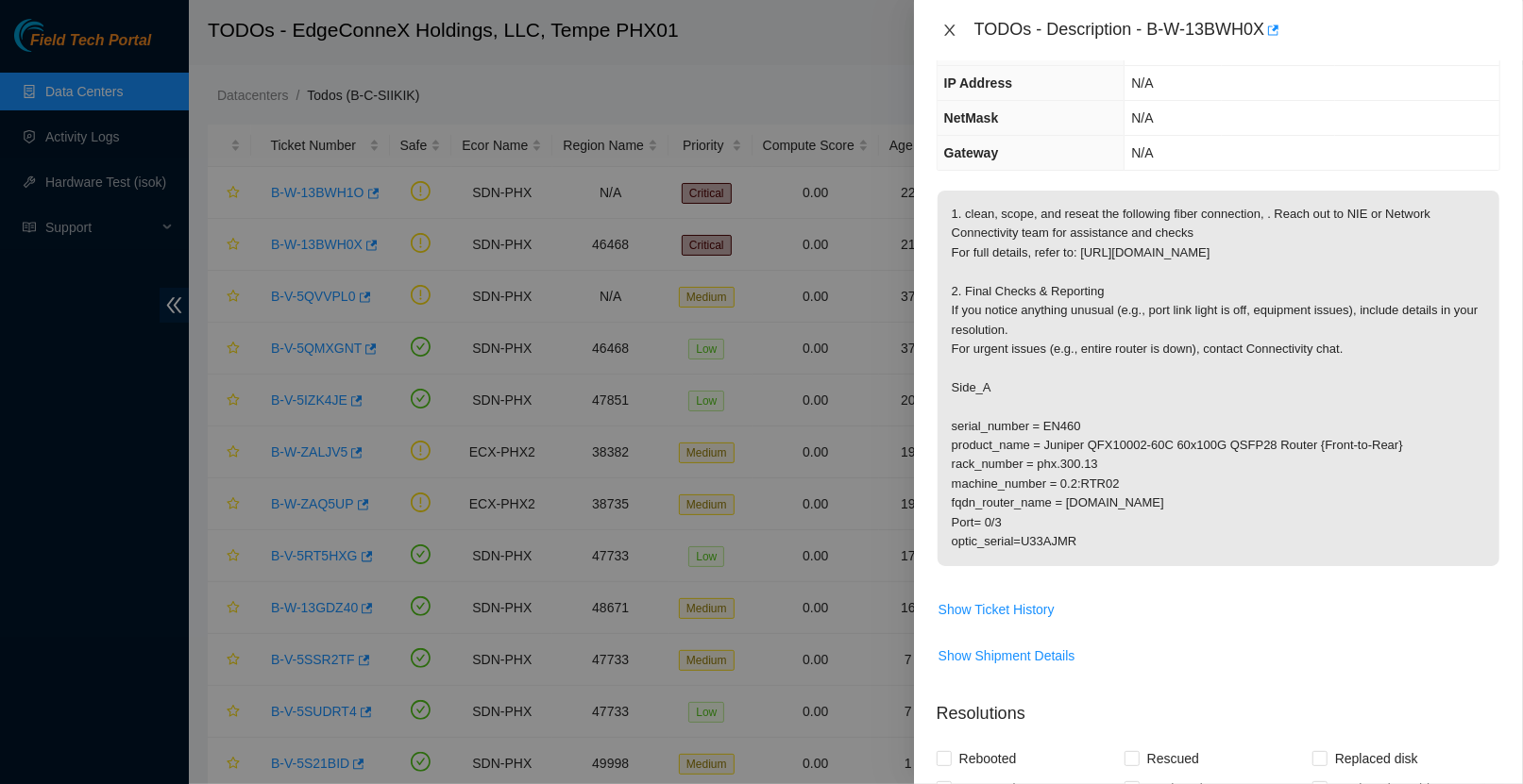
click at [938, 35] on button "Close" at bounding box center [950, 31] width 27 height 18
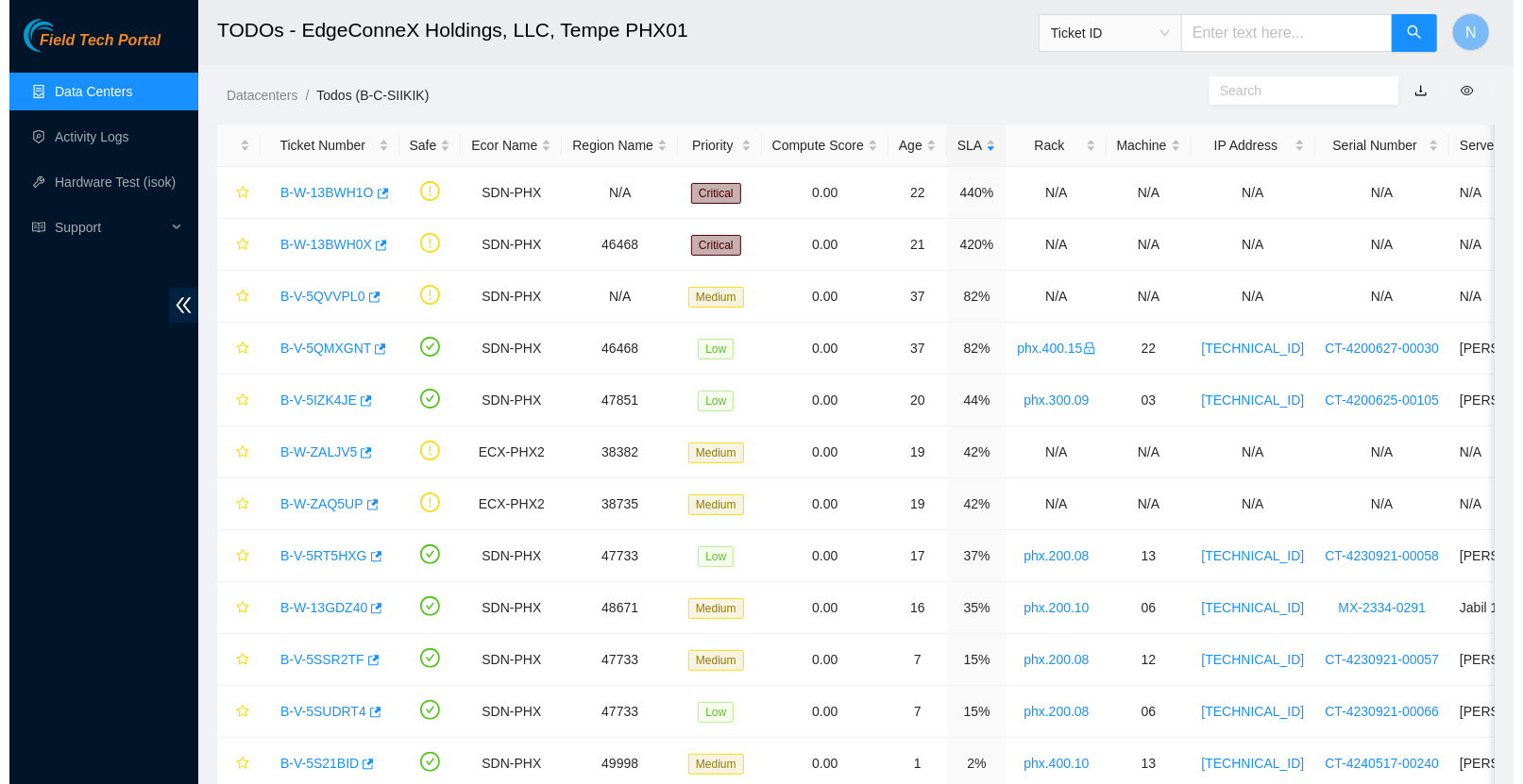
scroll to position [276, 0]
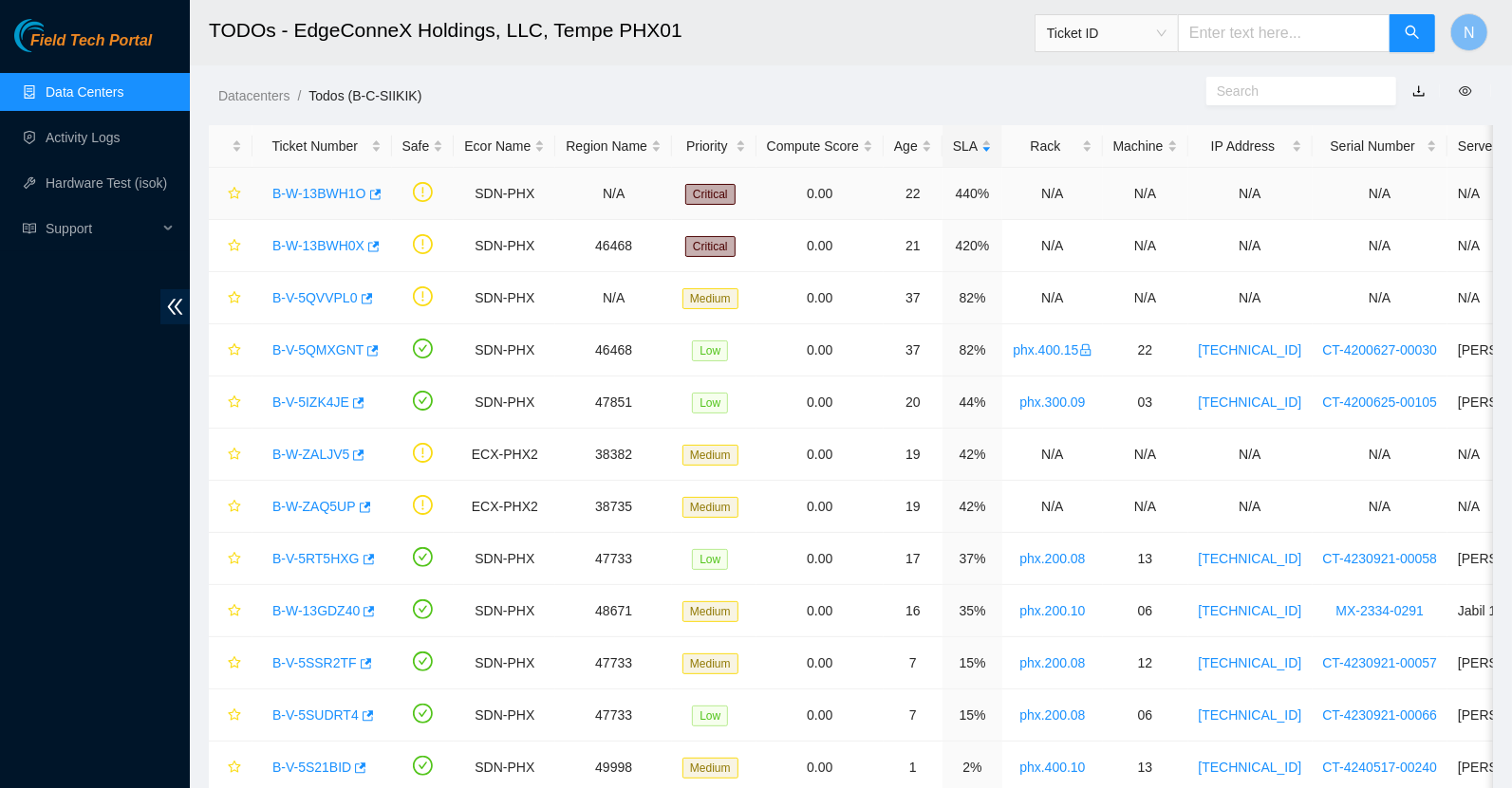
click at [317, 192] on link "B-W-13BWH1O" at bounding box center [319, 193] width 94 height 15
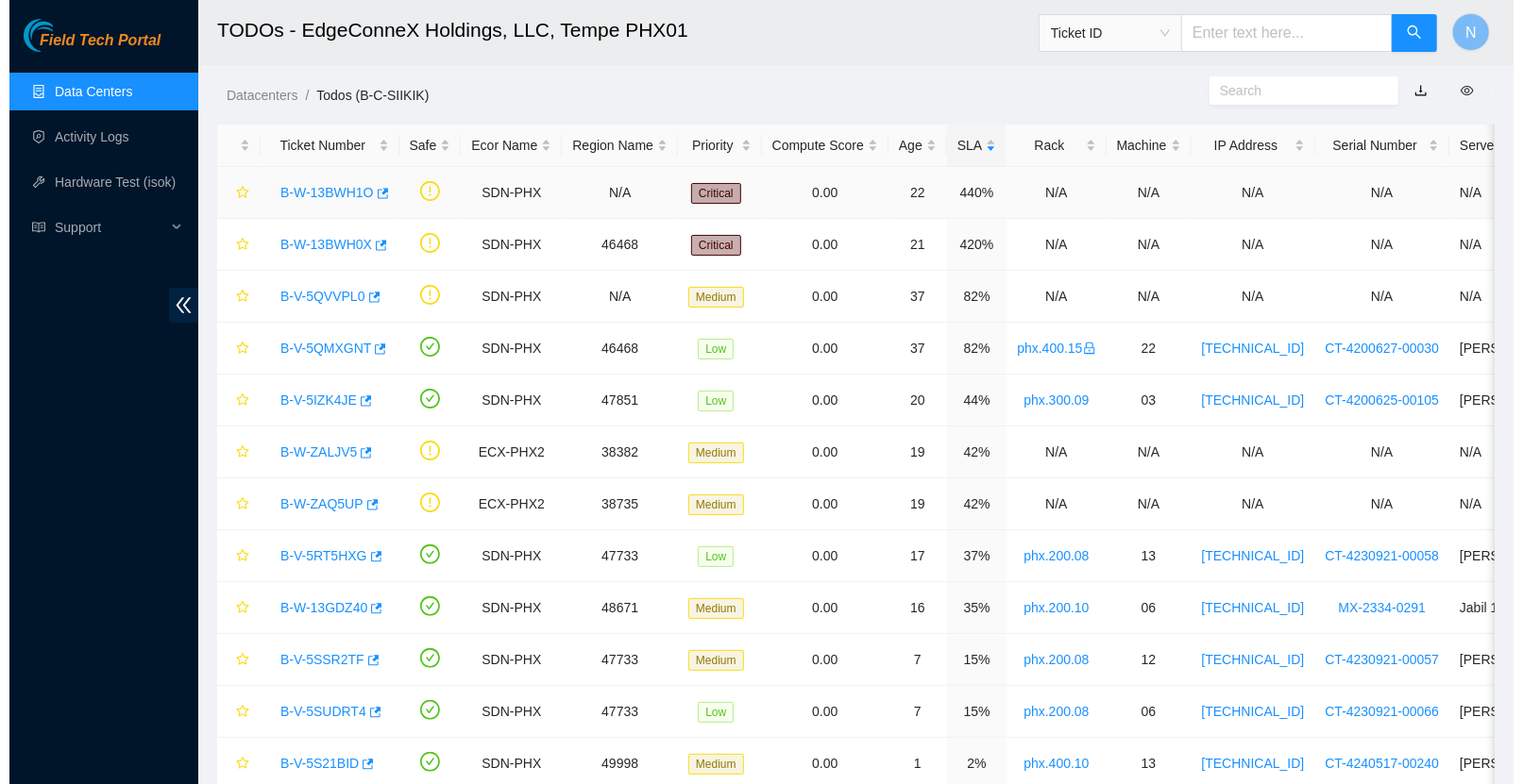
scroll to position [193, 0]
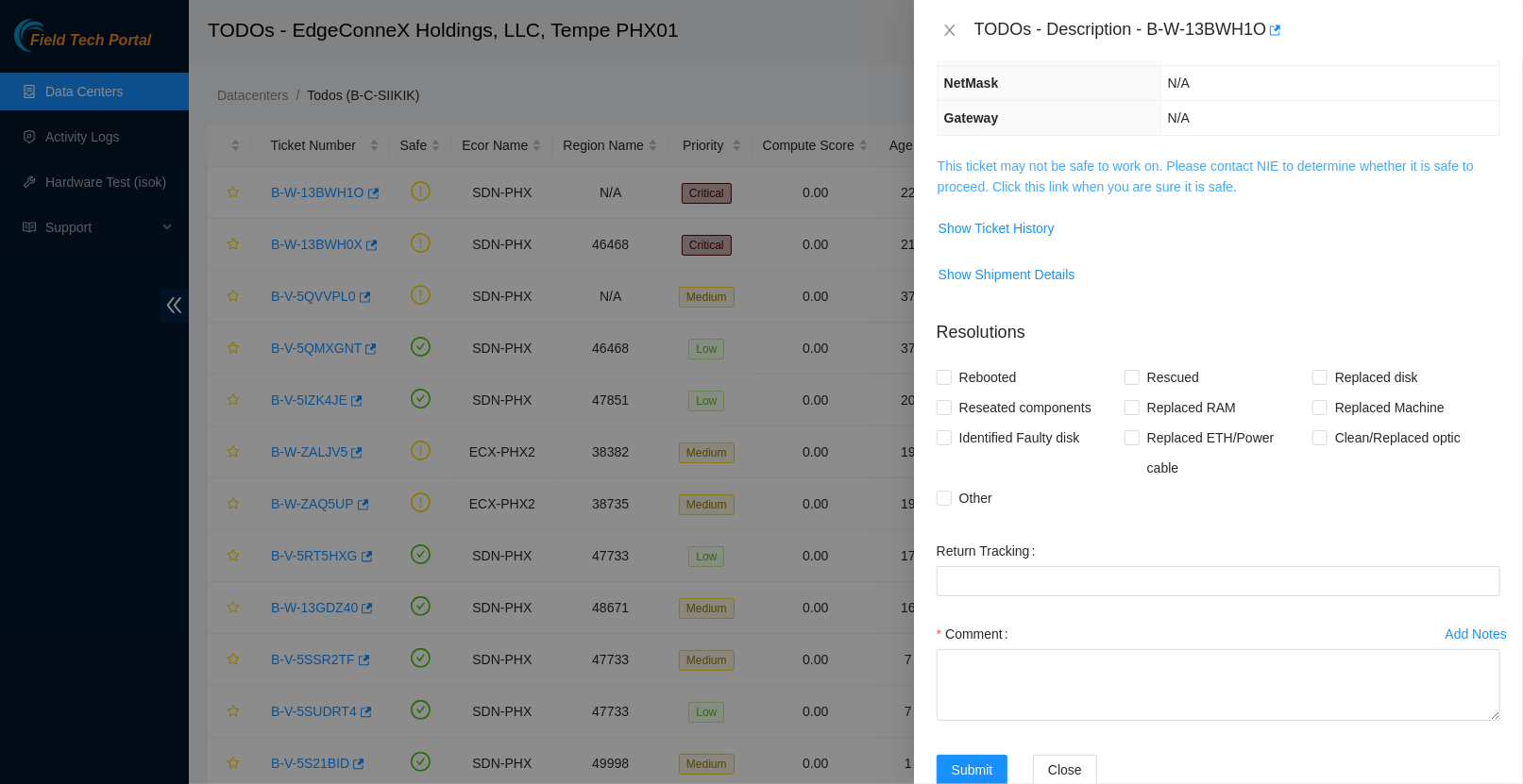
click at [1058, 184] on link "This ticket may not be safe to work on. Please contact NIE to determine whether…" at bounding box center [1206, 176] width 536 height 35
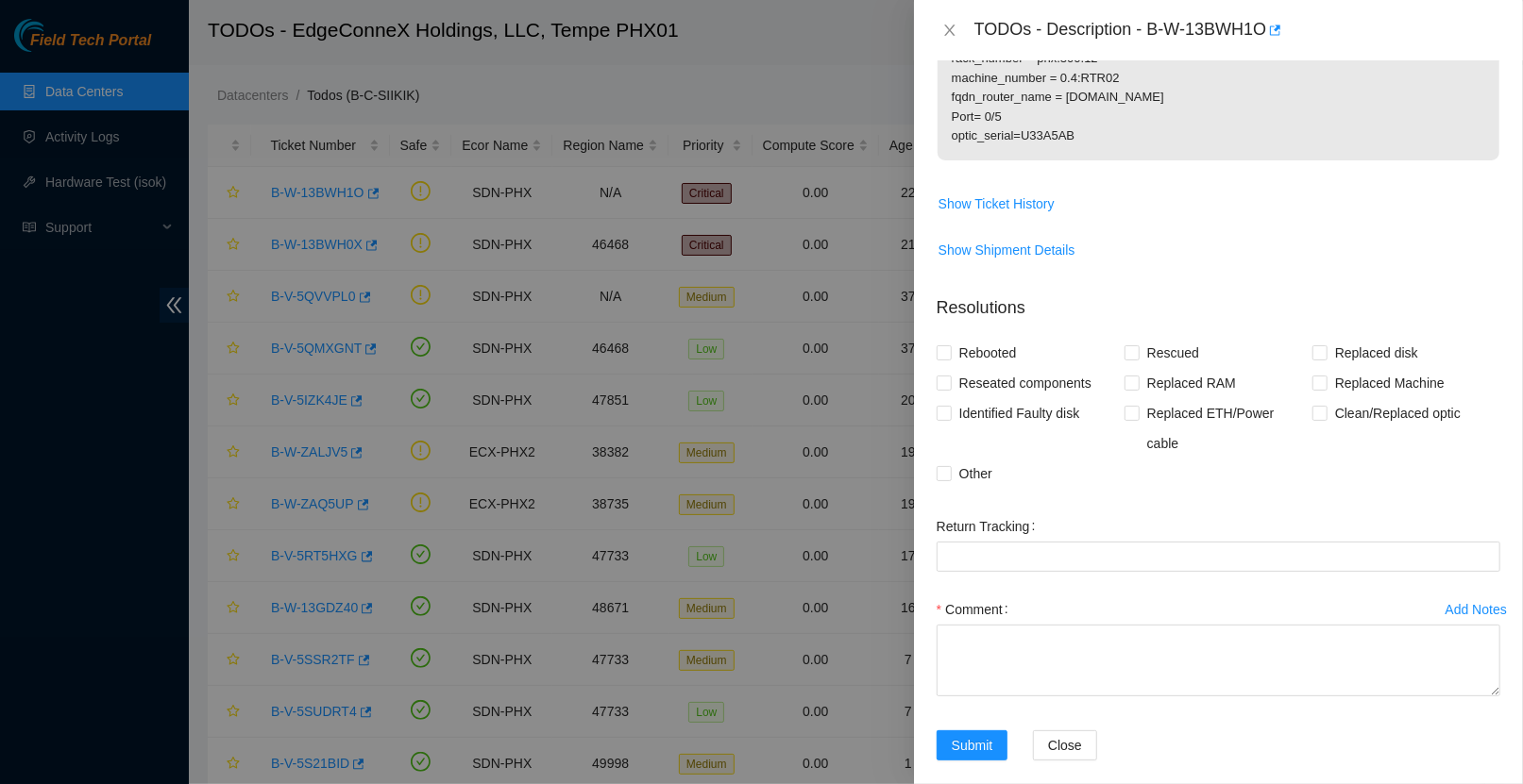
scroll to position [601, 0]
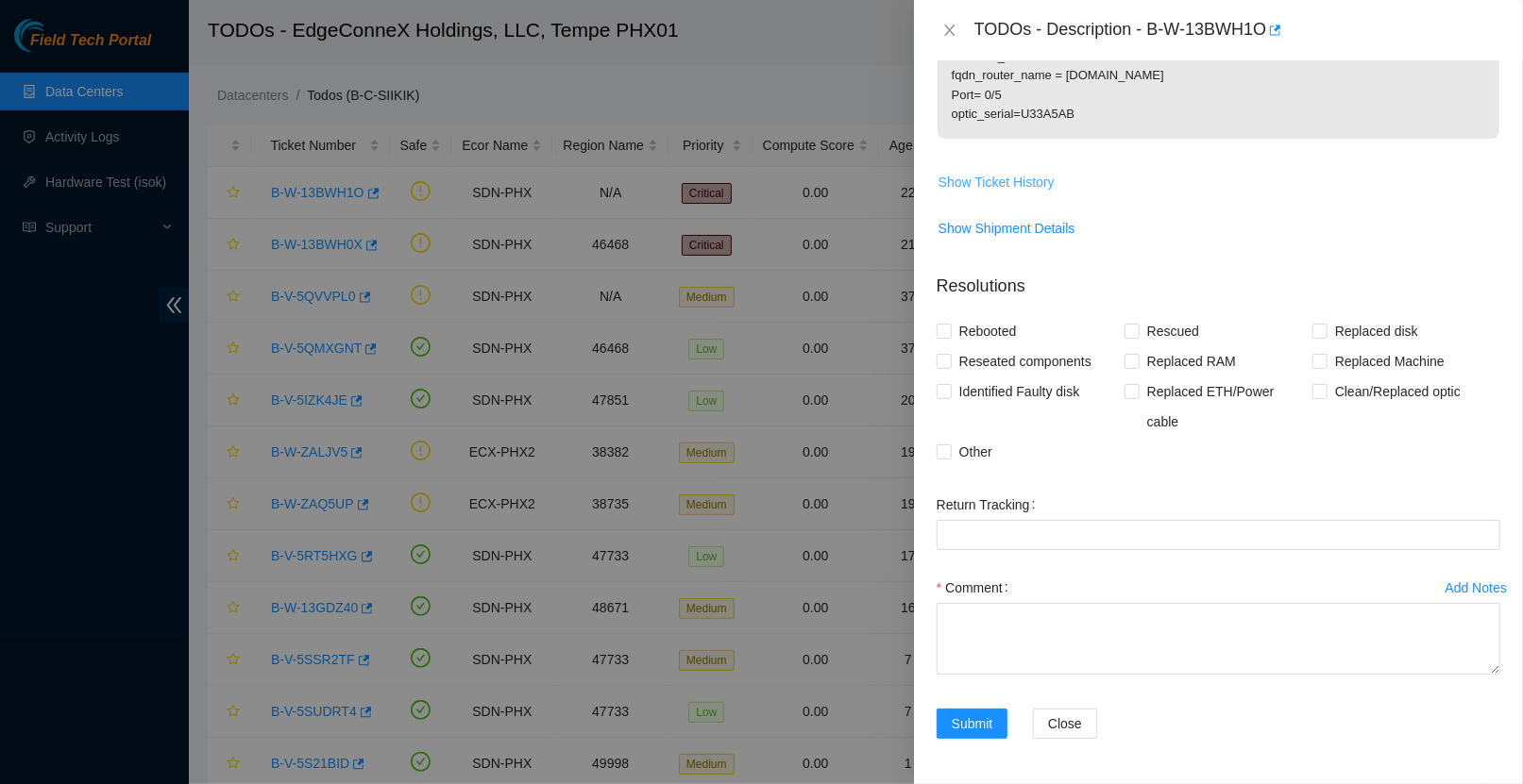
click at [1049, 184] on span "Show Ticket History" at bounding box center [997, 181] width 116 height 21
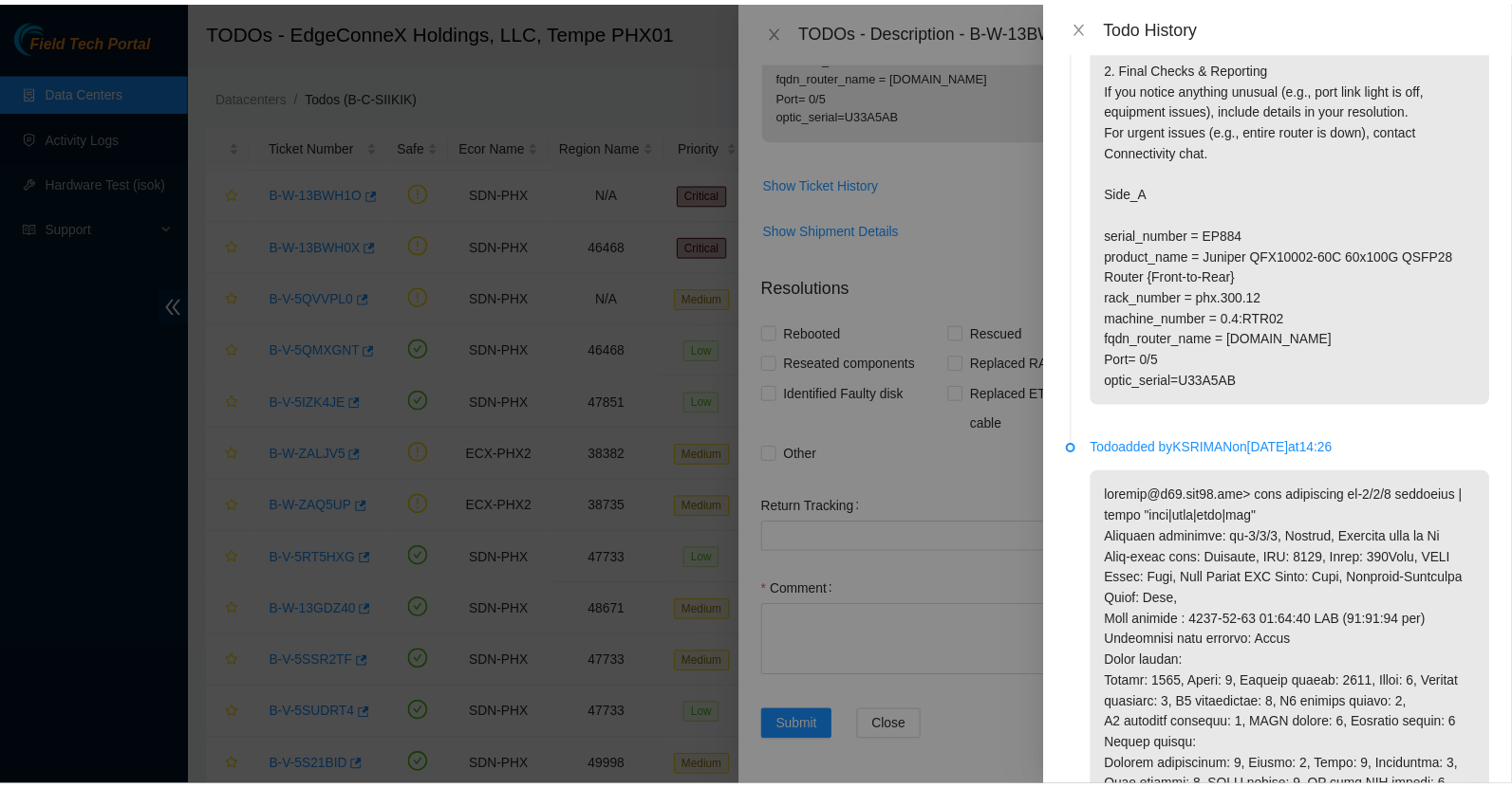
scroll to position [160, 0]
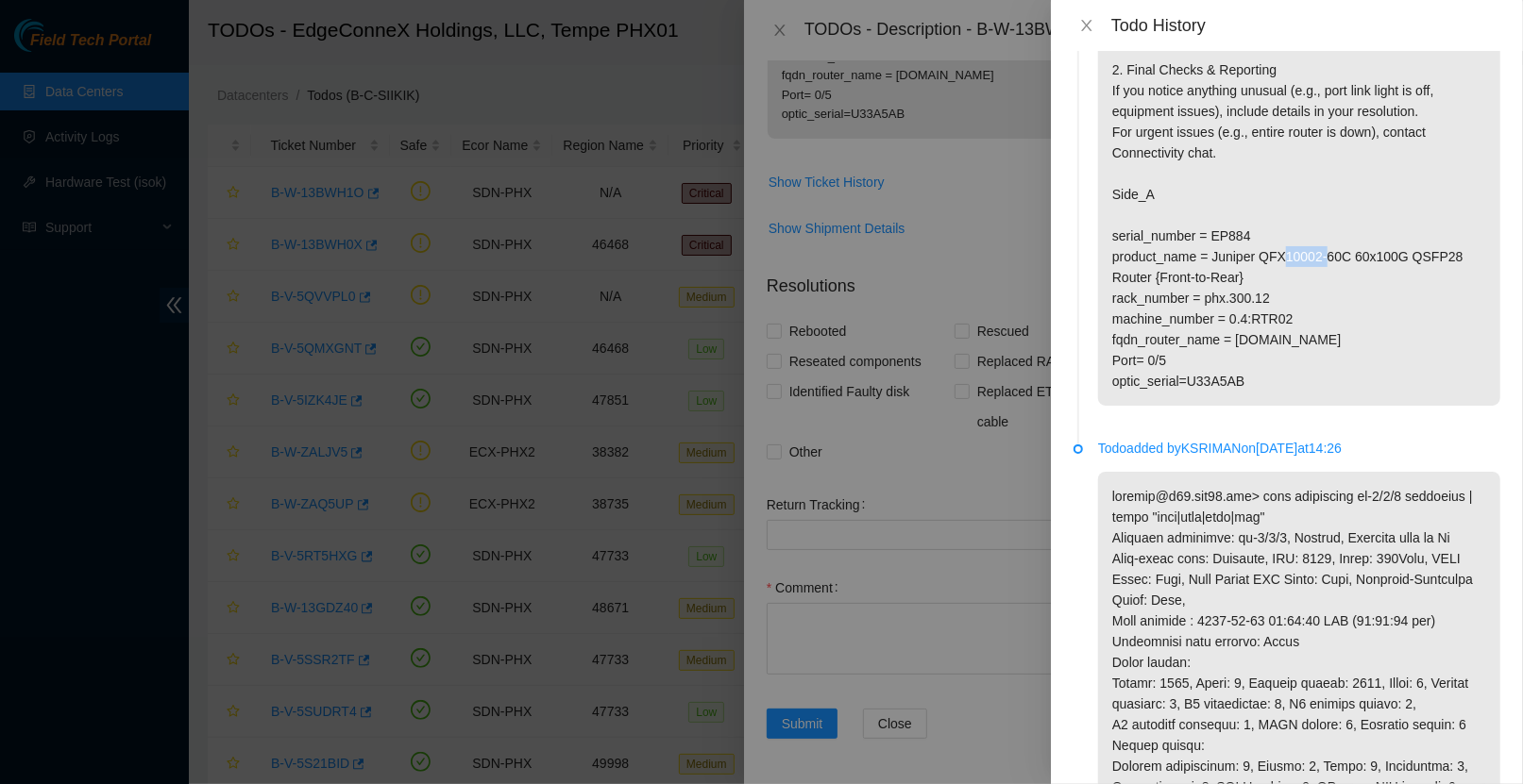
drag, startPoint x: 1181, startPoint y: 234, endPoint x: 1111, endPoint y: 234, distance: 70.0
click at [1111, 234] on p "1. clean, scope, and reseat the following fiber connection, . Reach out to NIE …" at bounding box center [1299, 174] width 402 height 465
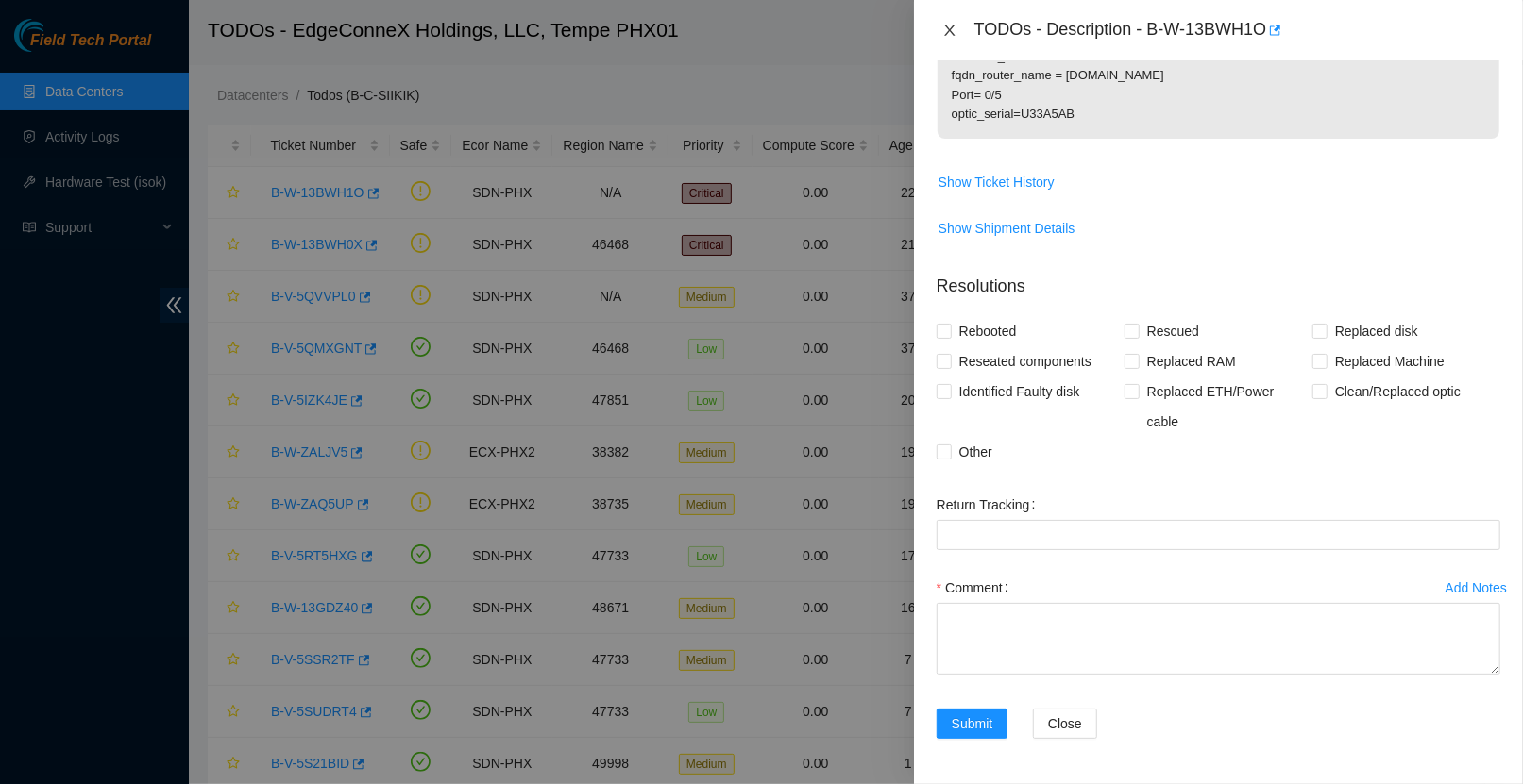
click at [955, 33] on icon "close" at bounding box center [949, 30] width 15 height 15
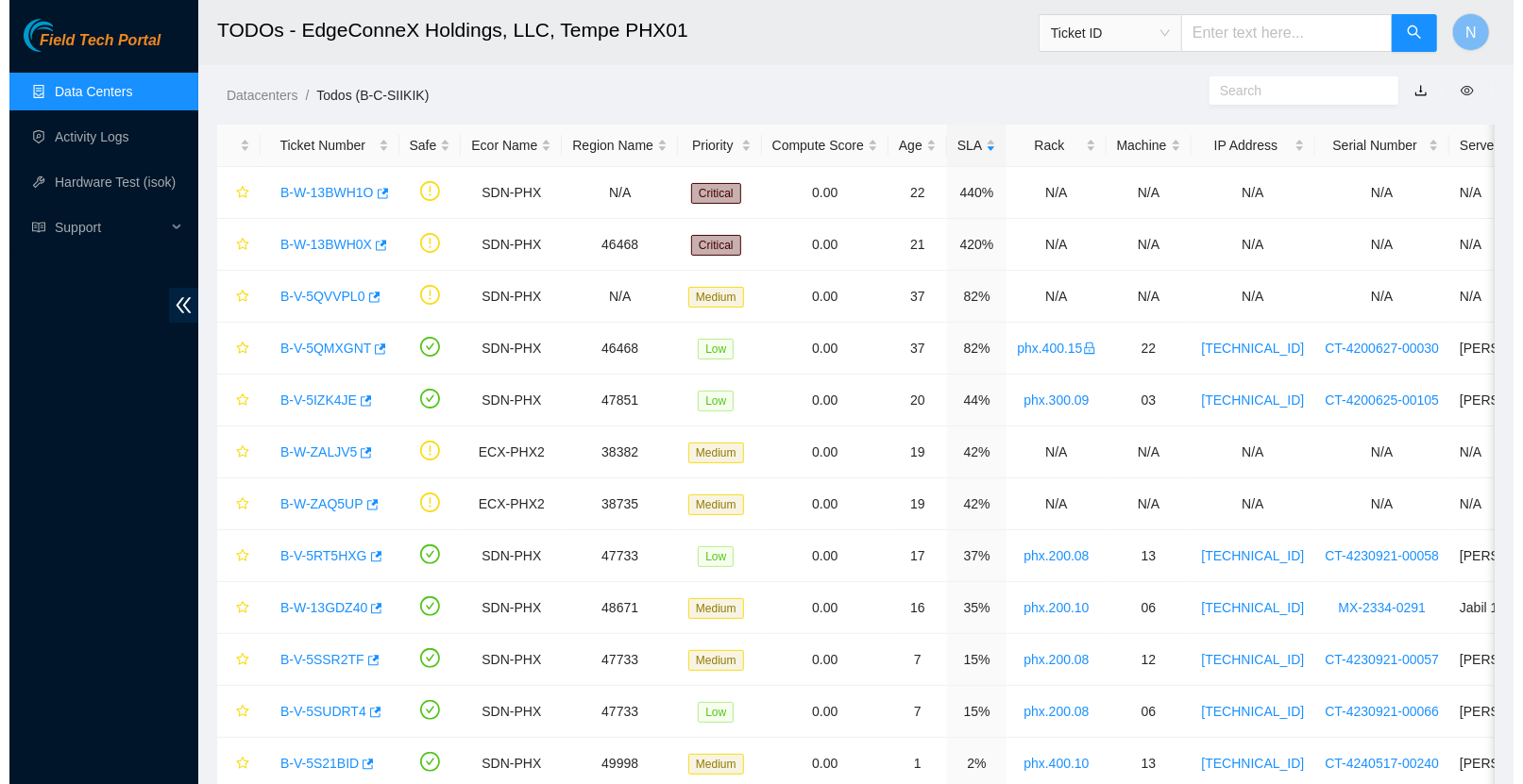
scroll to position [319, 0]
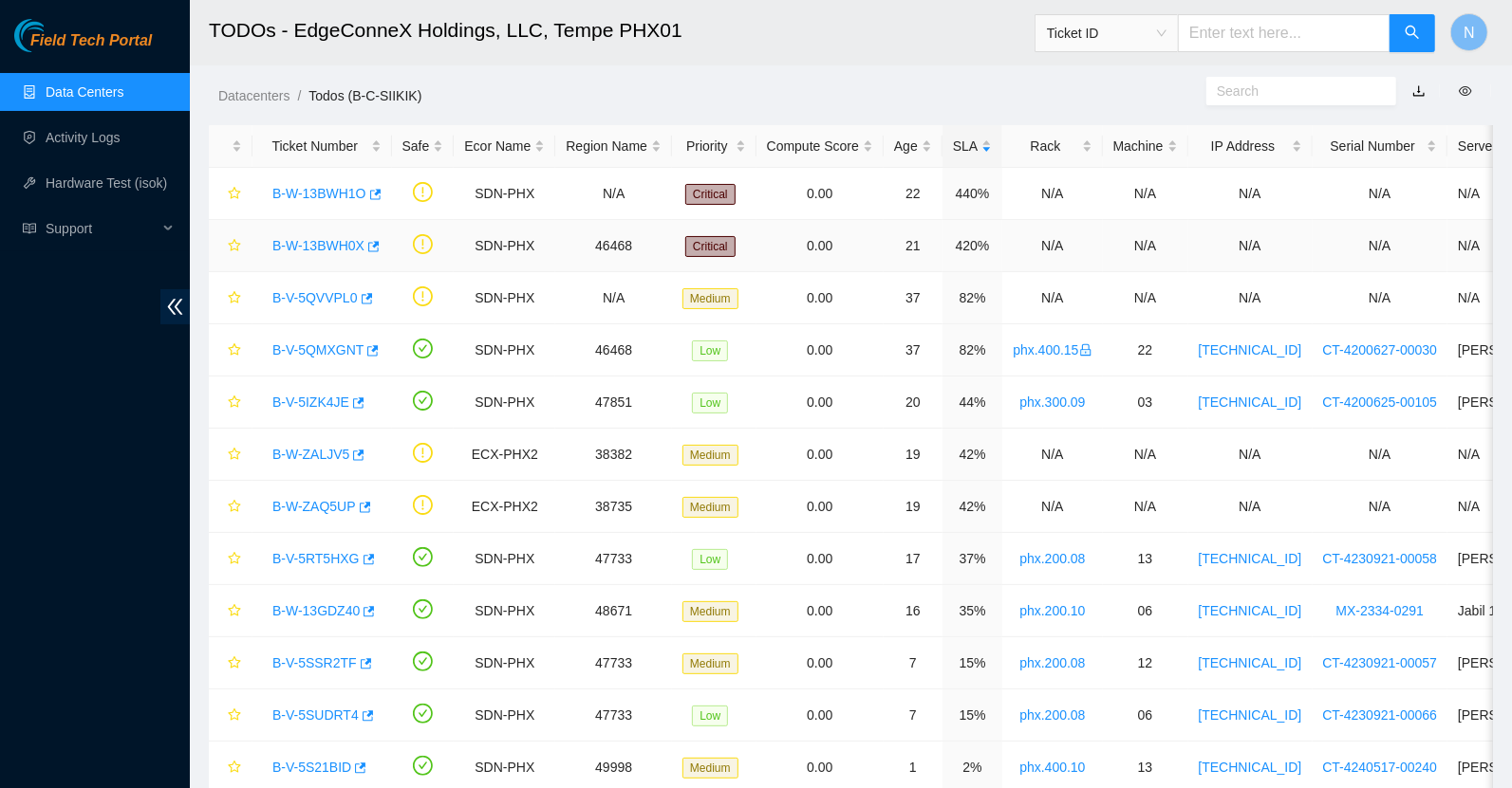
click at [353, 247] on link "B-W-13BWH0X" at bounding box center [318, 246] width 92 height 15
click at [347, 241] on link "B-W-13BWH0X" at bounding box center [318, 246] width 92 height 15
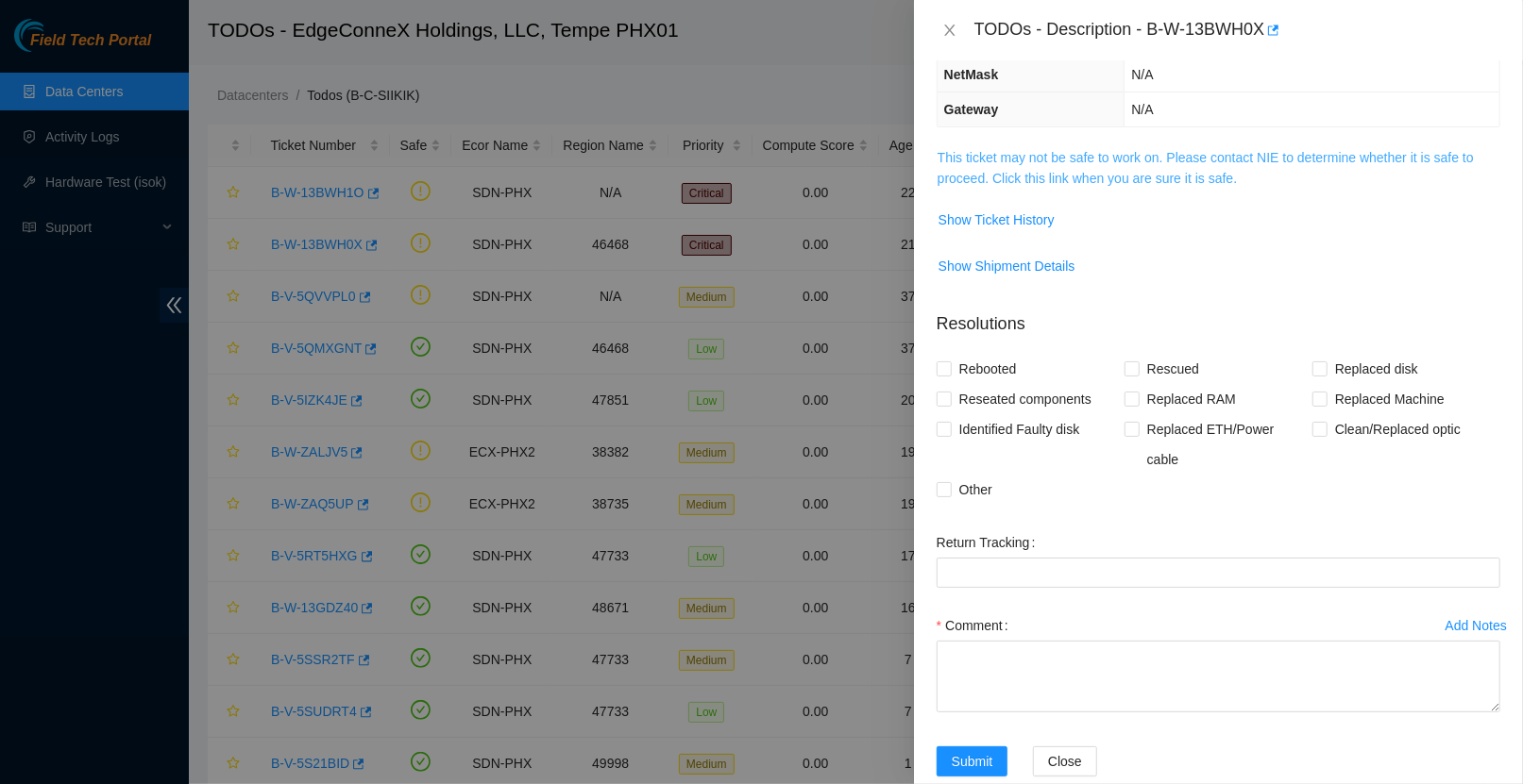
click at [1073, 158] on link "This ticket may not be safe to work on. Please contact NIE to determine whether…" at bounding box center [1206, 167] width 536 height 35
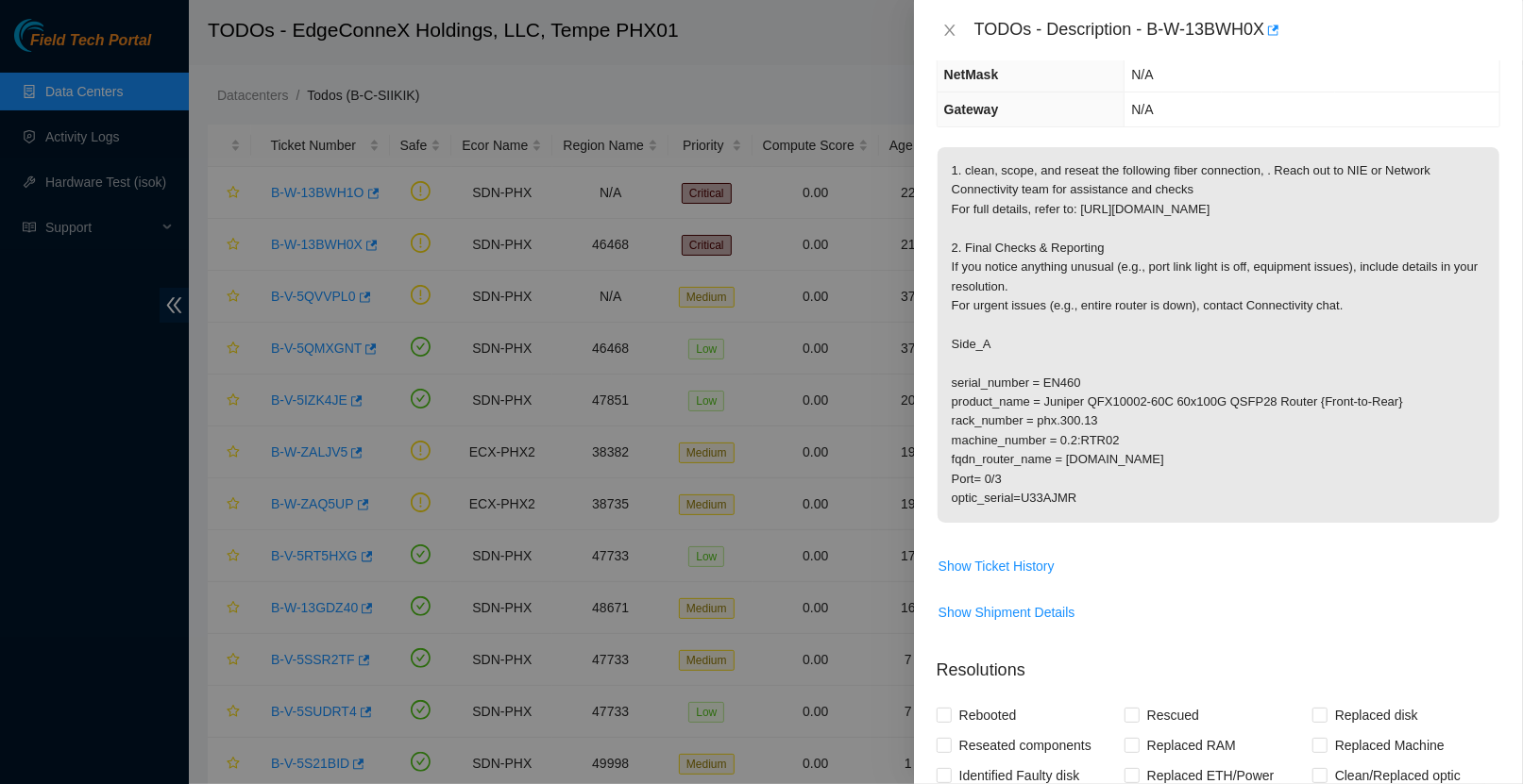
click at [979, 364] on p "1. clean, scope, and reseat the following fiber connection, . Reach out to NIE …" at bounding box center [1219, 335] width 562 height 375
click at [882, 283] on div at bounding box center [762, 392] width 1523 height 784
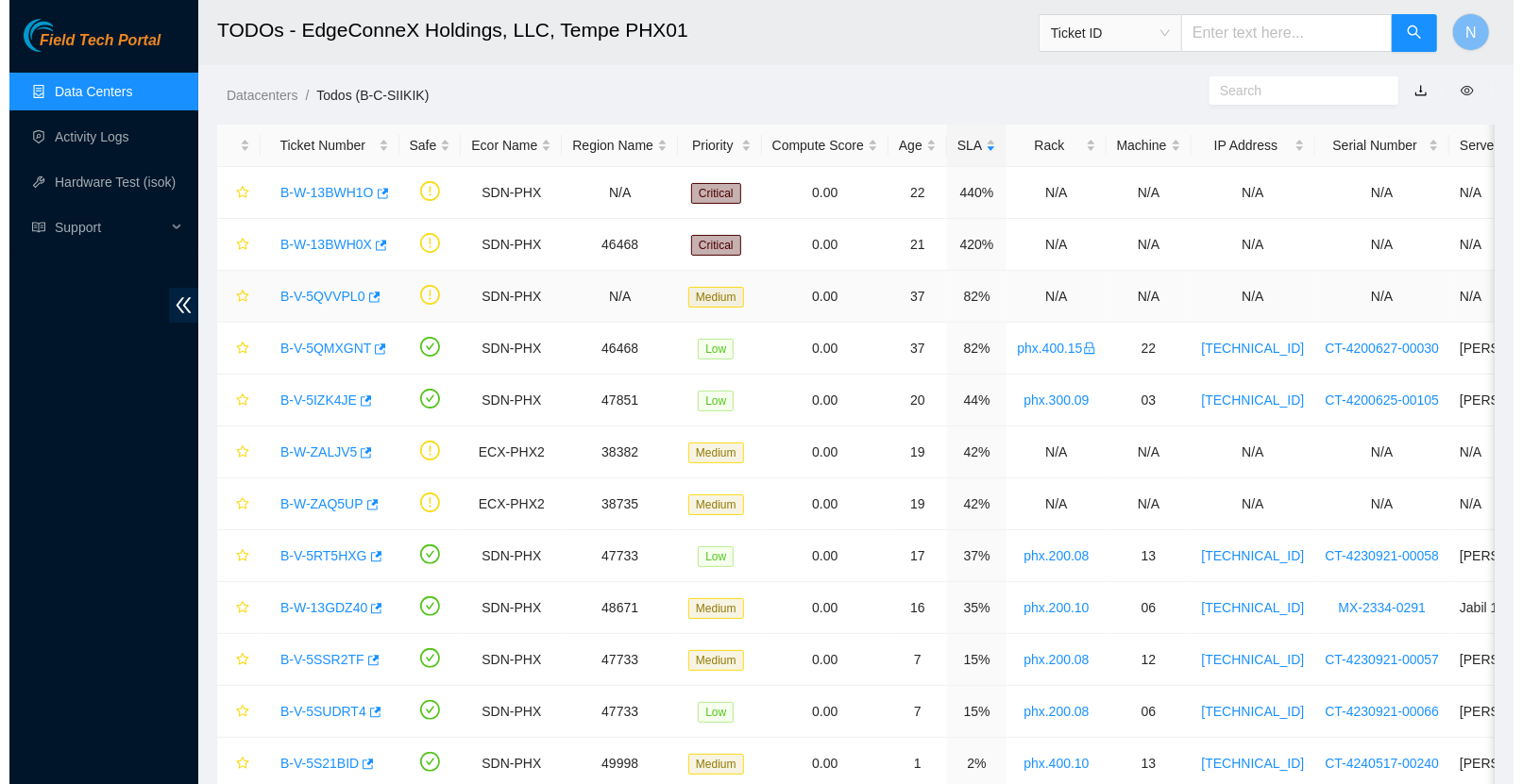
scroll to position [319, 0]
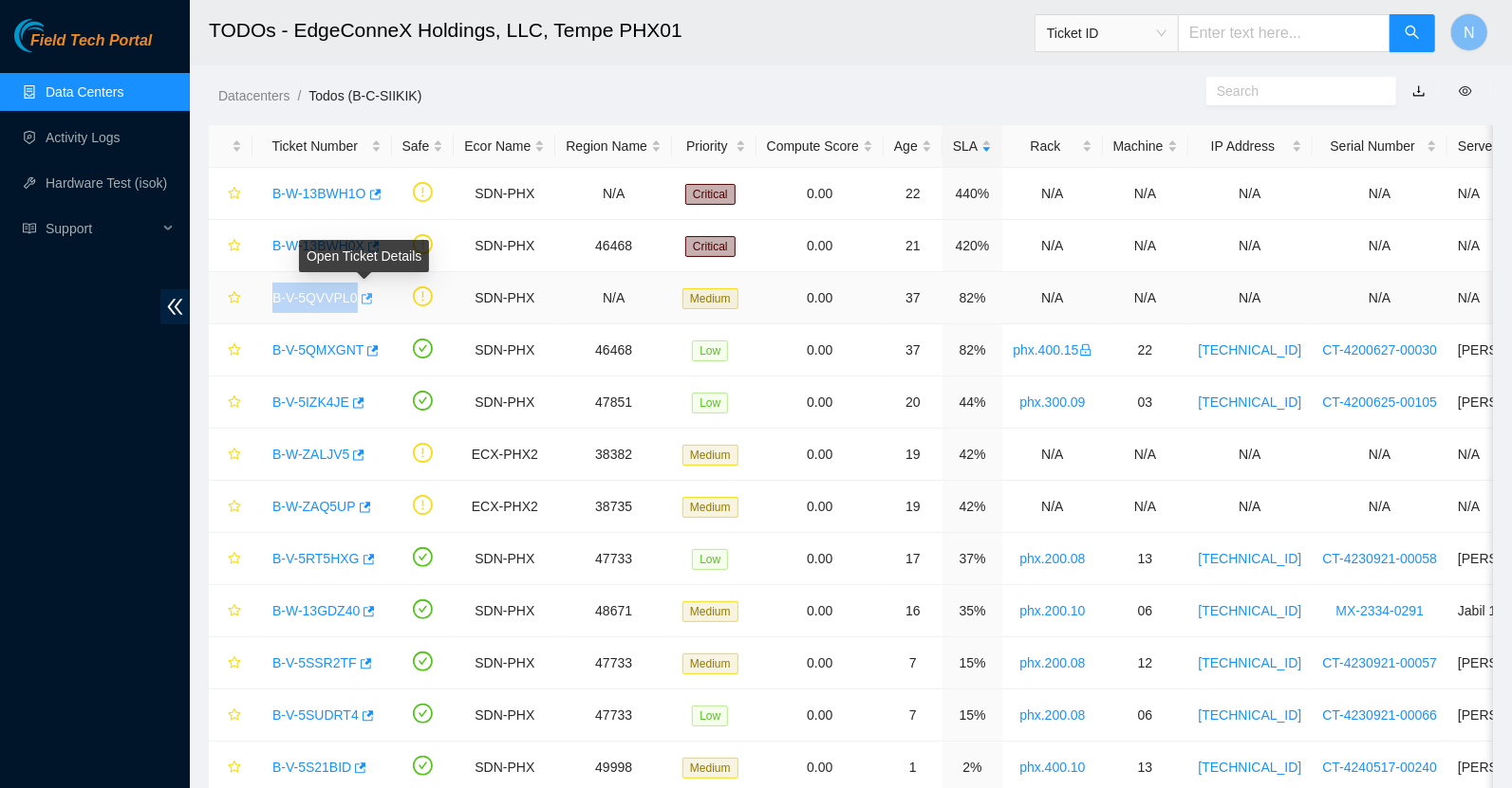
drag, startPoint x: 249, startPoint y: 297, endPoint x: 369, endPoint y: 302, distance: 120.1
click at [369, 302] on tr "B-V-5QVVPL0 SDN-PHX N/A Medium 0.00 37 82% N/A N/A N/A N/A N/A" at bounding box center [1085, 298] width 1754 height 52
click at [331, 294] on link "B-V-5QVVPL0" at bounding box center [315, 297] width 85 height 15
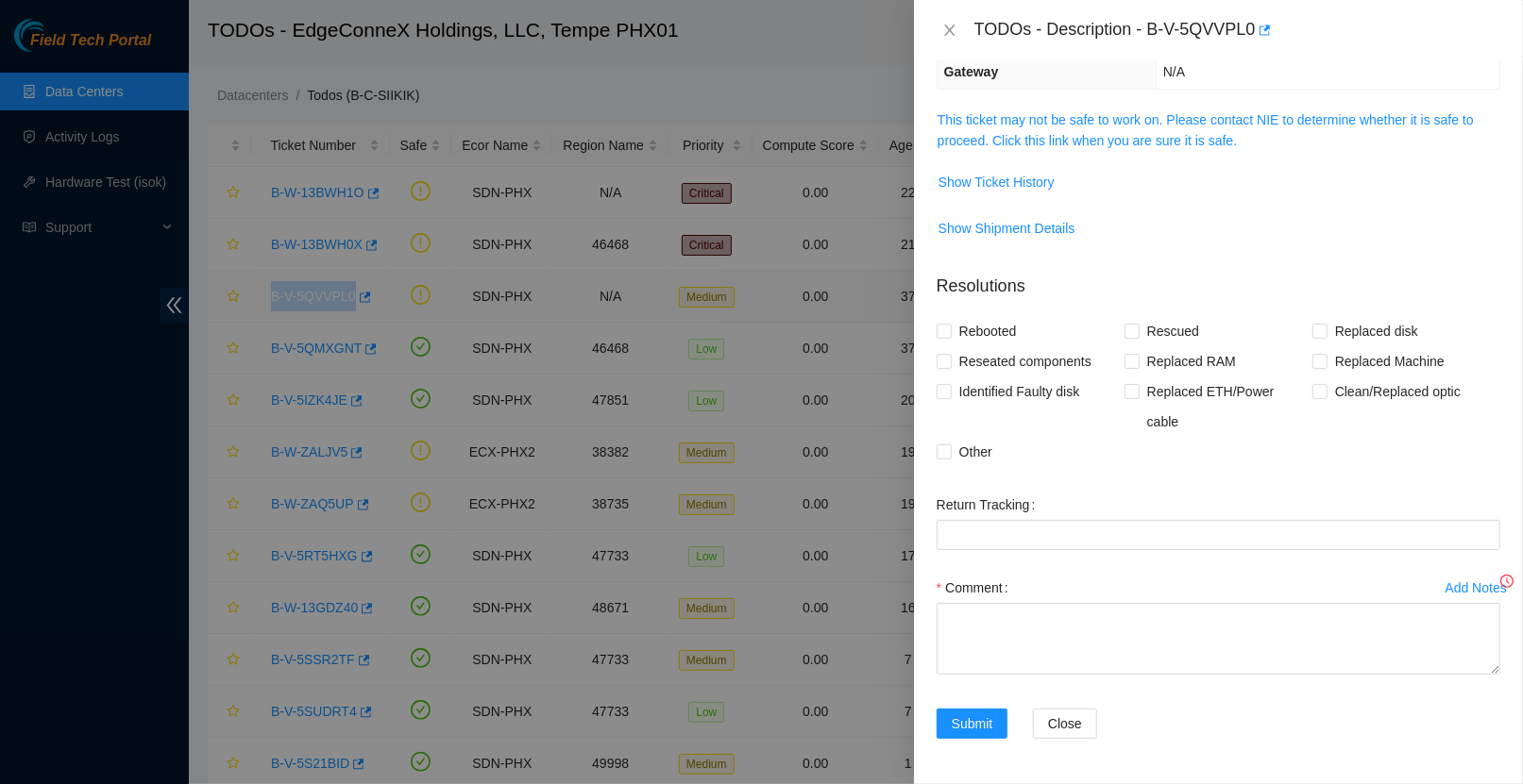
scroll to position [236, 0]
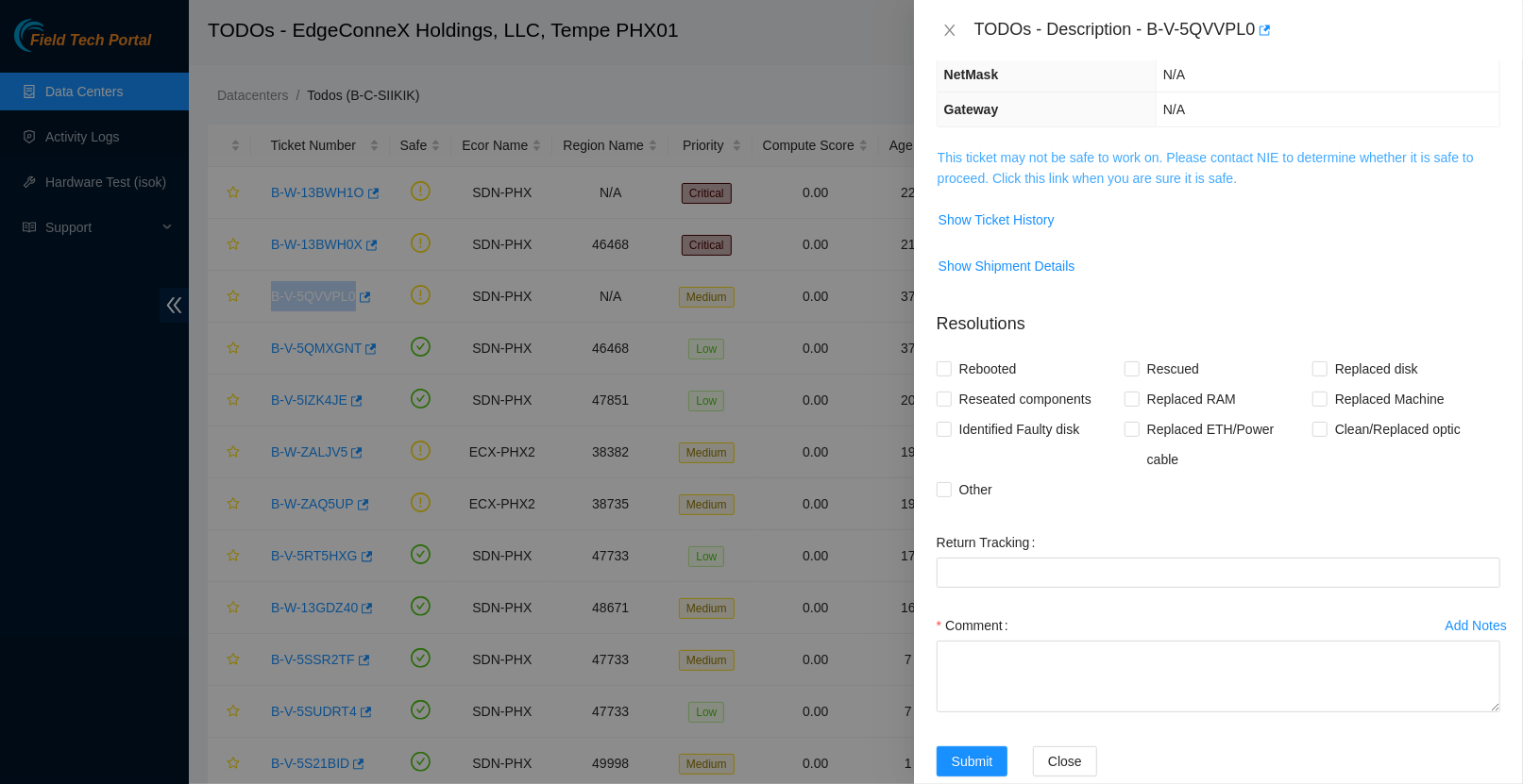
click at [1146, 157] on link "This ticket may not be safe to work on. Please contact NIE to determine whether…" at bounding box center [1206, 167] width 536 height 35
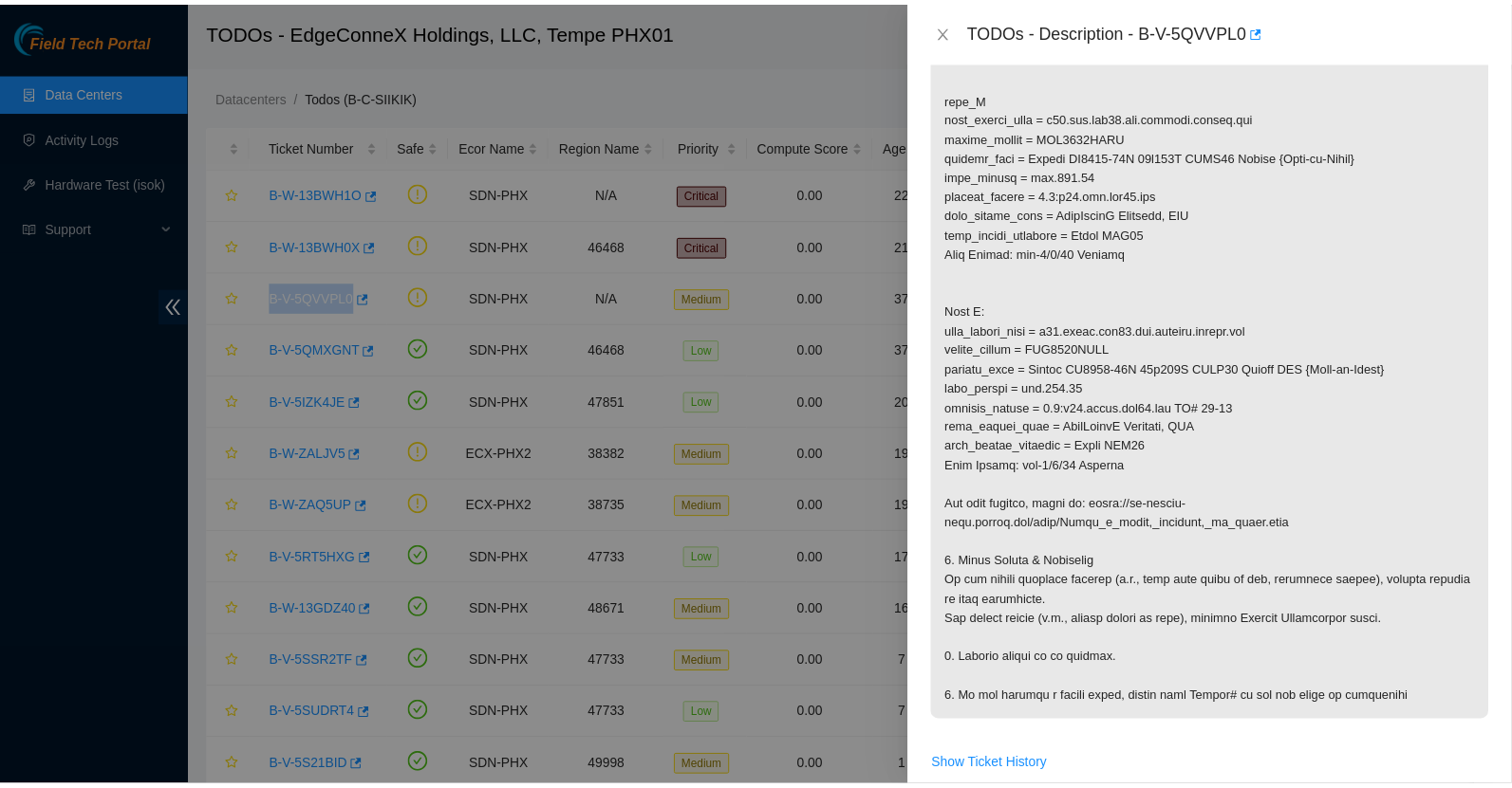
scroll to position [588, 0]
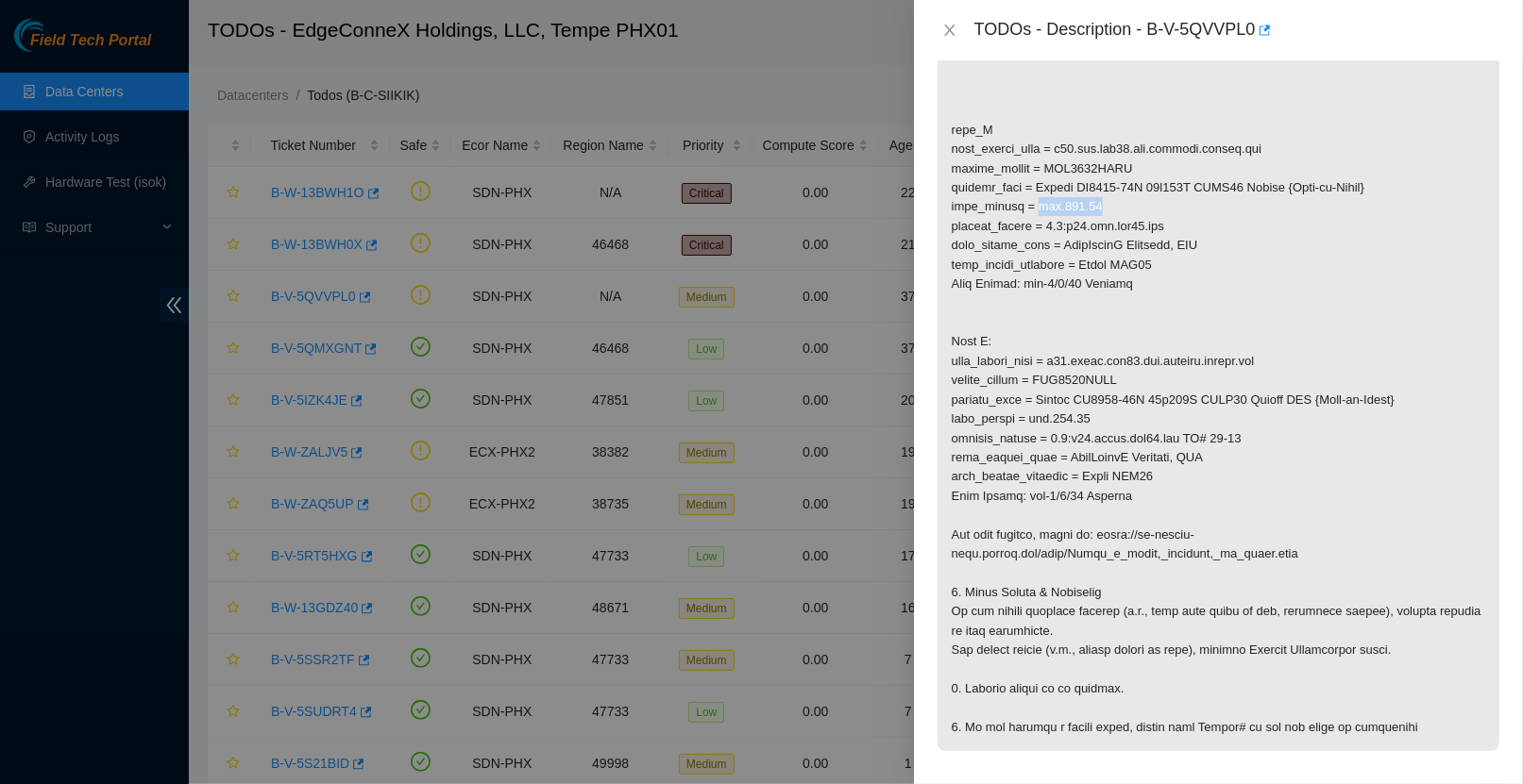
drag, startPoint x: 1110, startPoint y: 220, endPoint x: 1041, endPoint y: 220, distance: 69.0
click at [1040, 220] on p at bounding box center [1219, 275] width 562 height 953
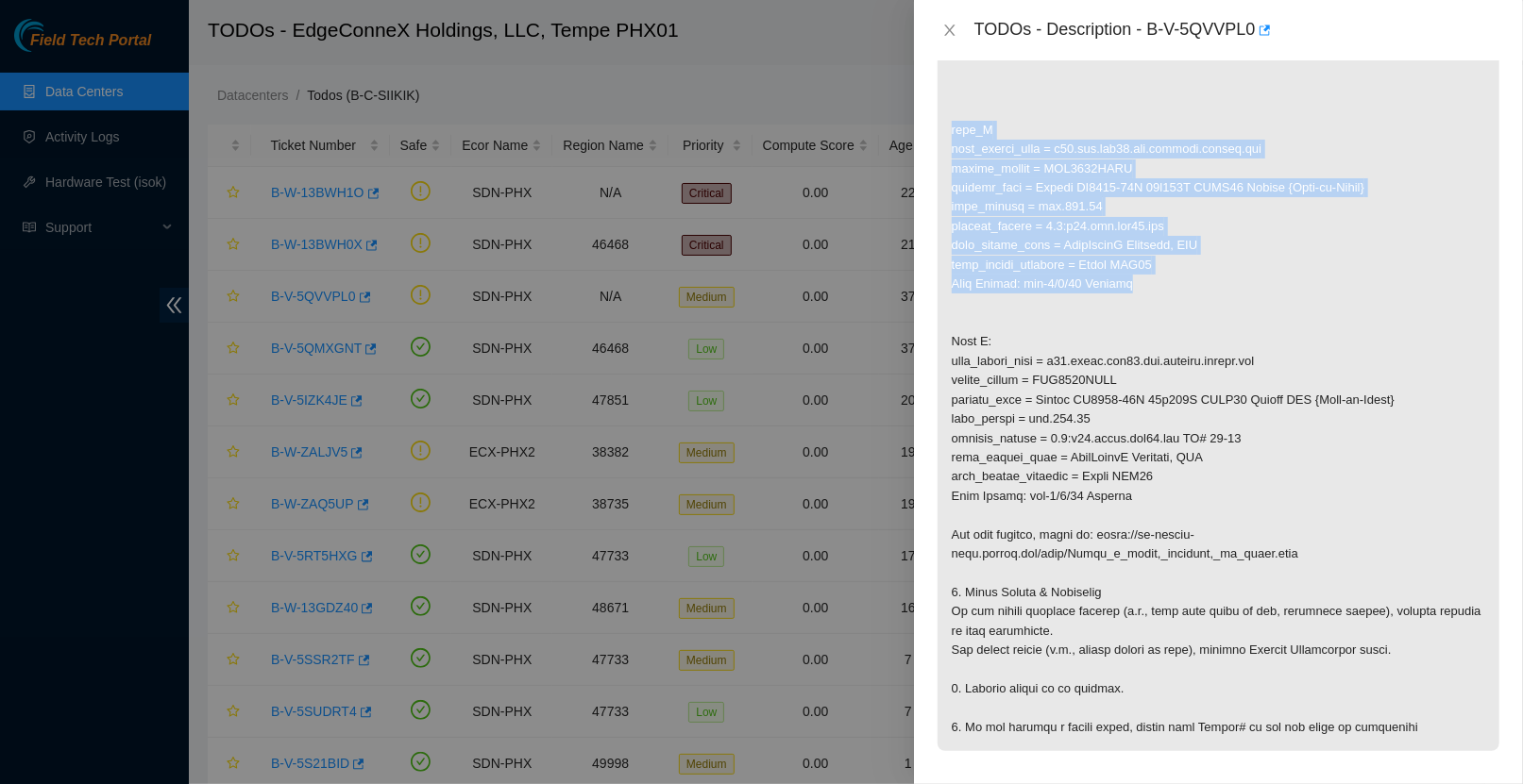
drag, startPoint x: 1153, startPoint y: 305, endPoint x: 941, endPoint y: 156, distance: 259.1
click at [941, 156] on p at bounding box center [1219, 275] width 562 height 953
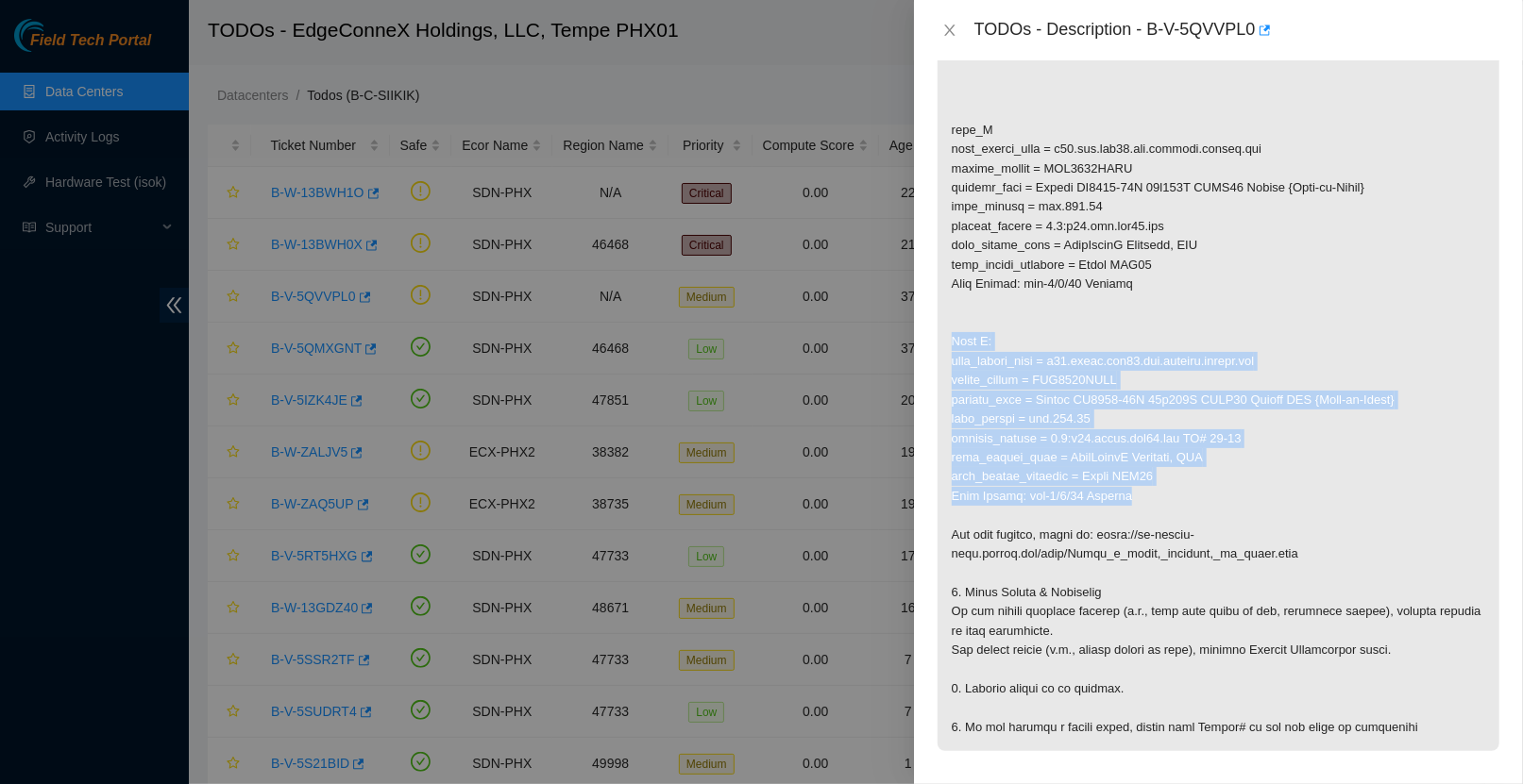
drag, startPoint x: 954, startPoint y: 355, endPoint x: 1169, endPoint y: 505, distance: 262.2
click at [1169, 505] on p at bounding box center [1219, 275] width 562 height 953
click at [946, 25] on icon "close" at bounding box center [949, 30] width 15 height 15
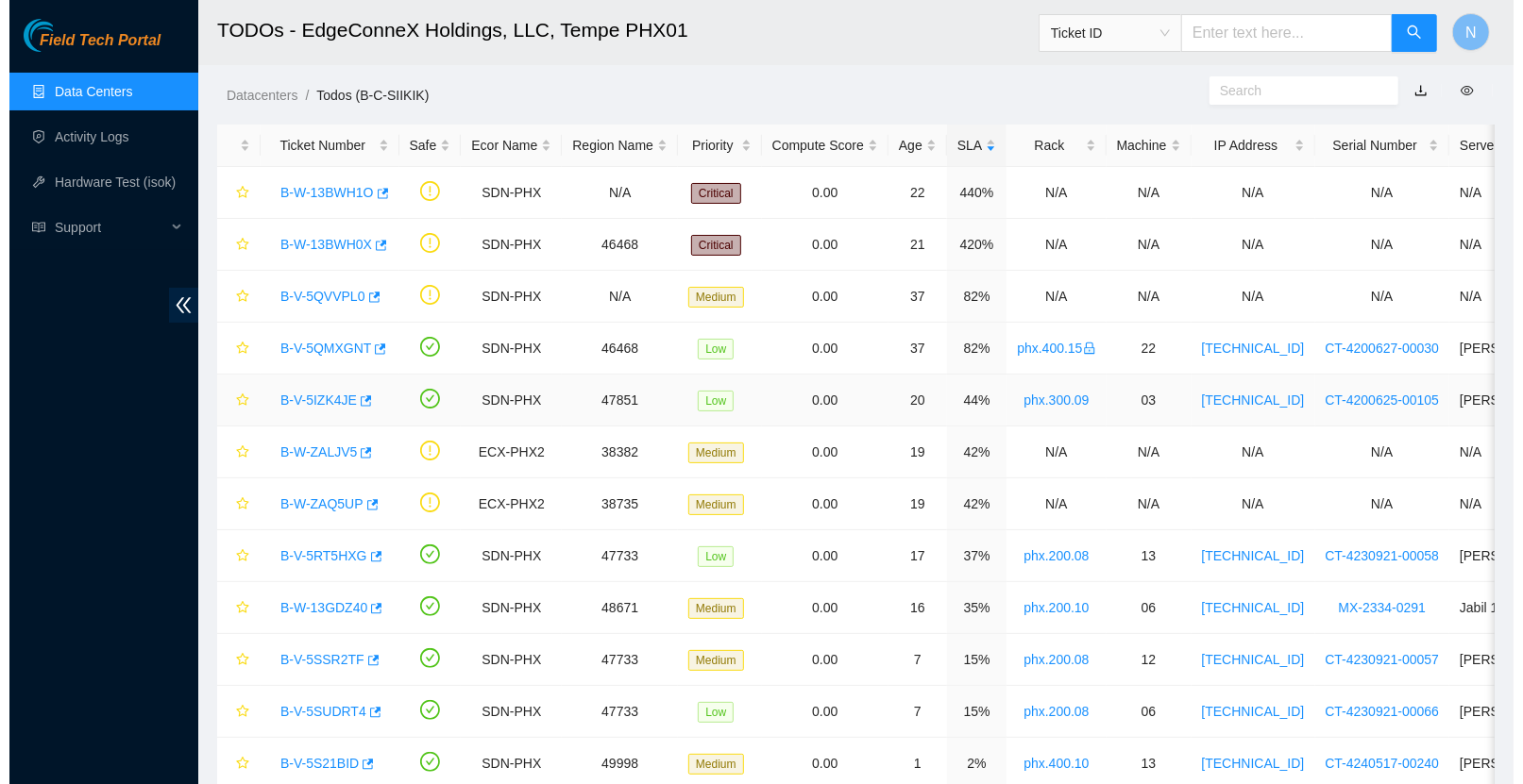
scroll to position [319, 0]
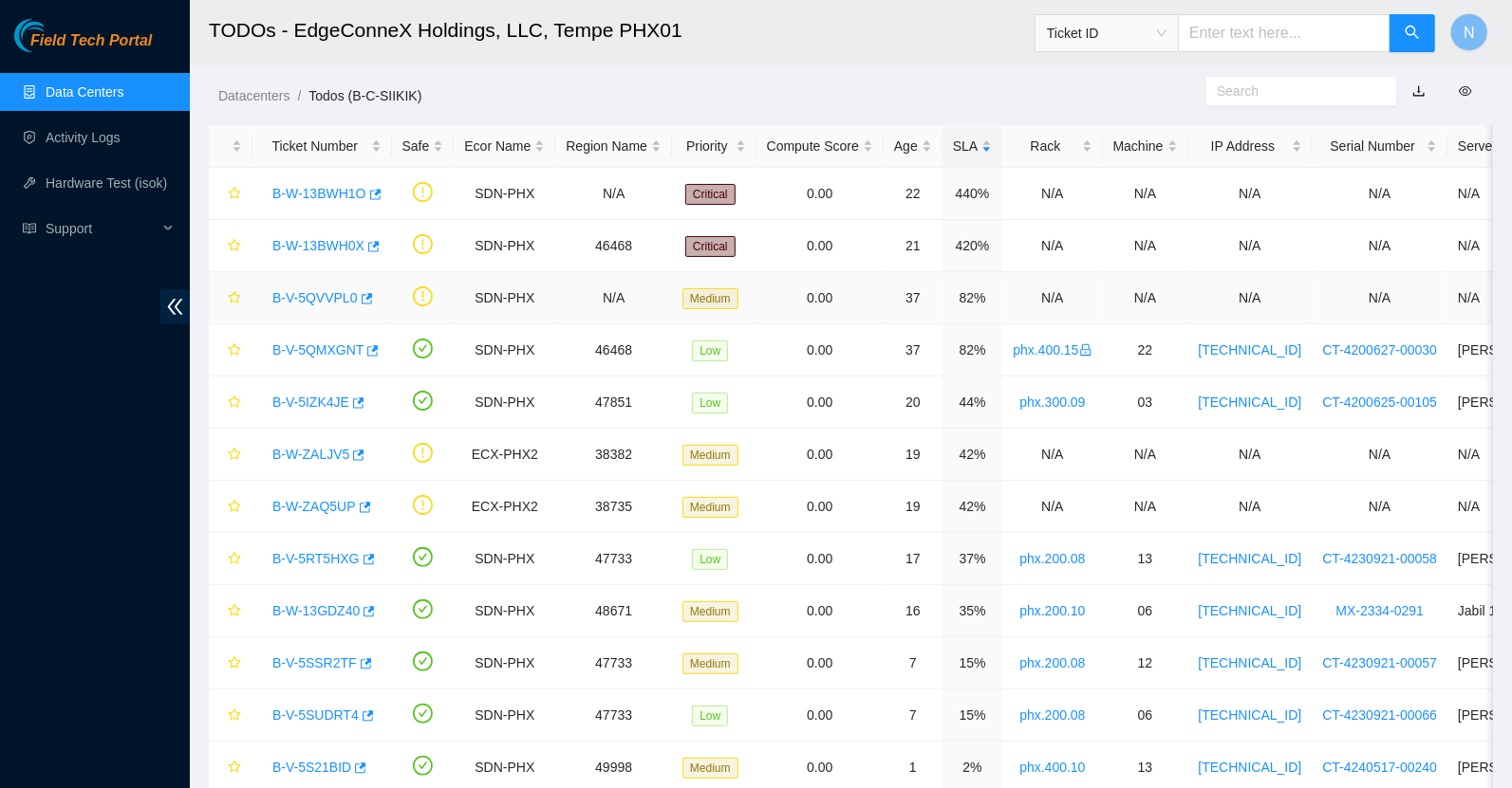
click at [415, 287] on td at bounding box center [423, 298] width 62 height 52
click at [422, 291] on icon "exclamation-circle" at bounding box center [423, 296] width 20 height 20
click at [345, 294] on link "B-V-5QVVPL0" at bounding box center [315, 297] width 85 height 15
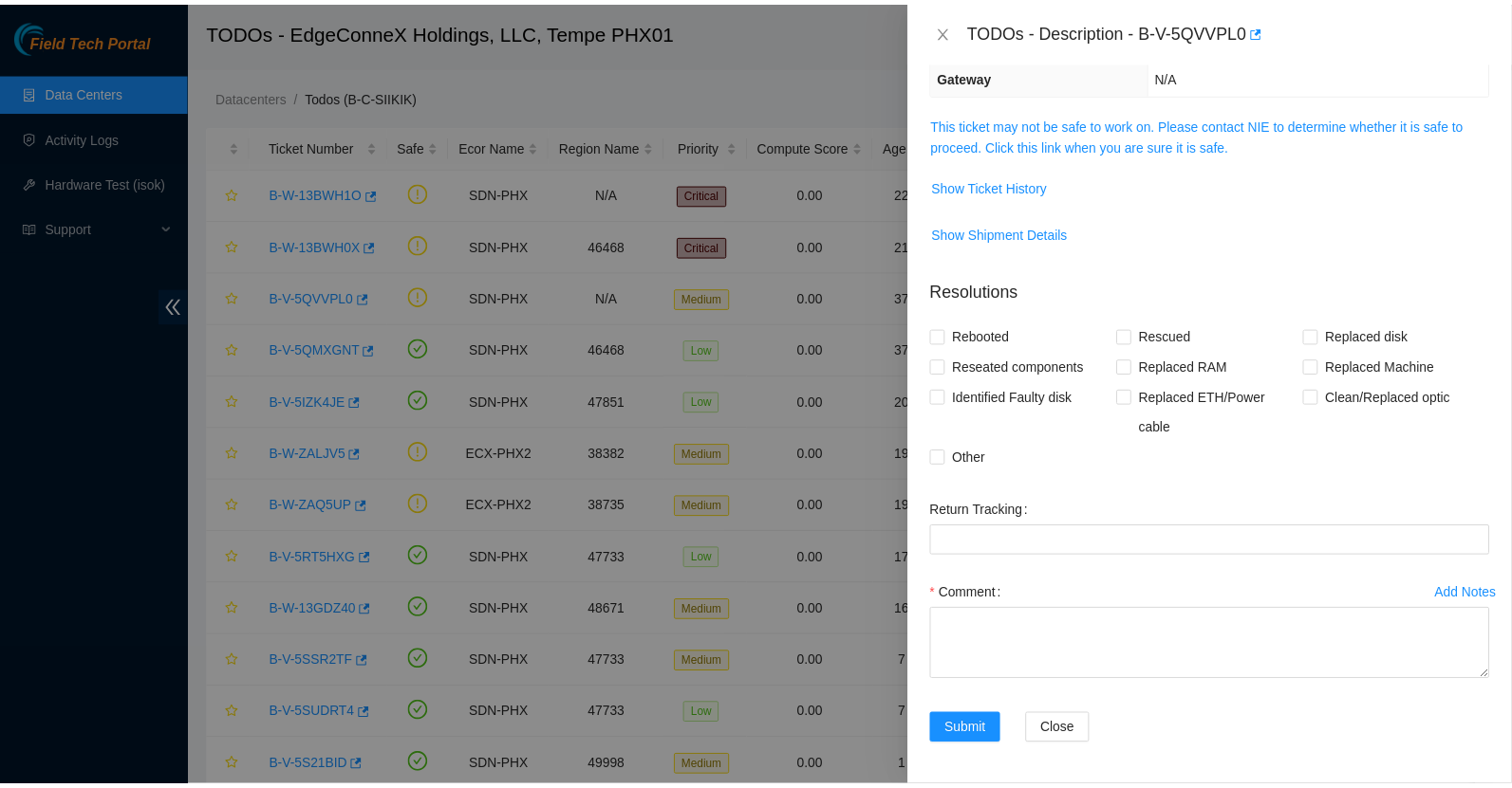
scroll to position [0, 0]
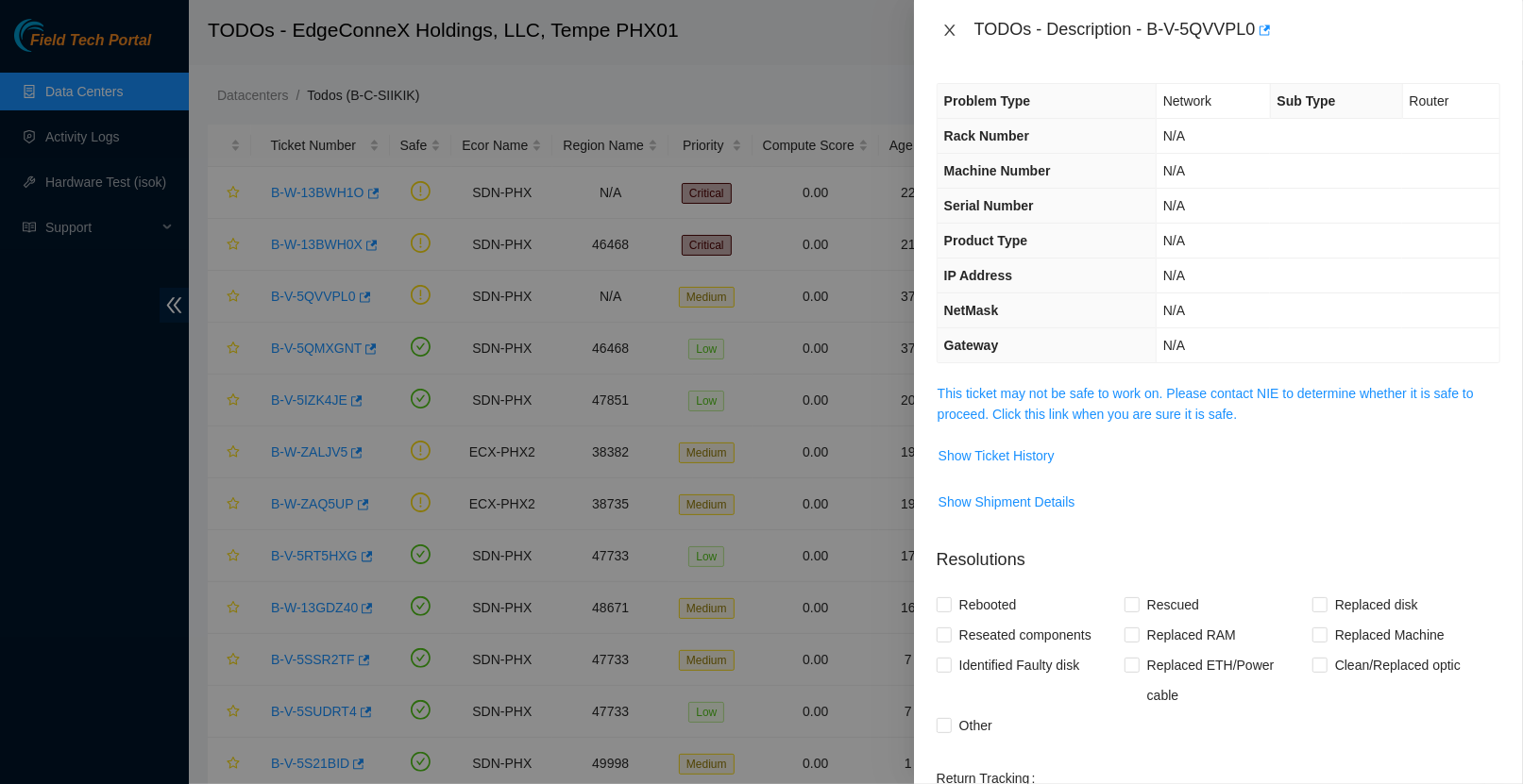
click at [944, 33] on icon "close" at bounding box center [949, 30] width 15 height 15
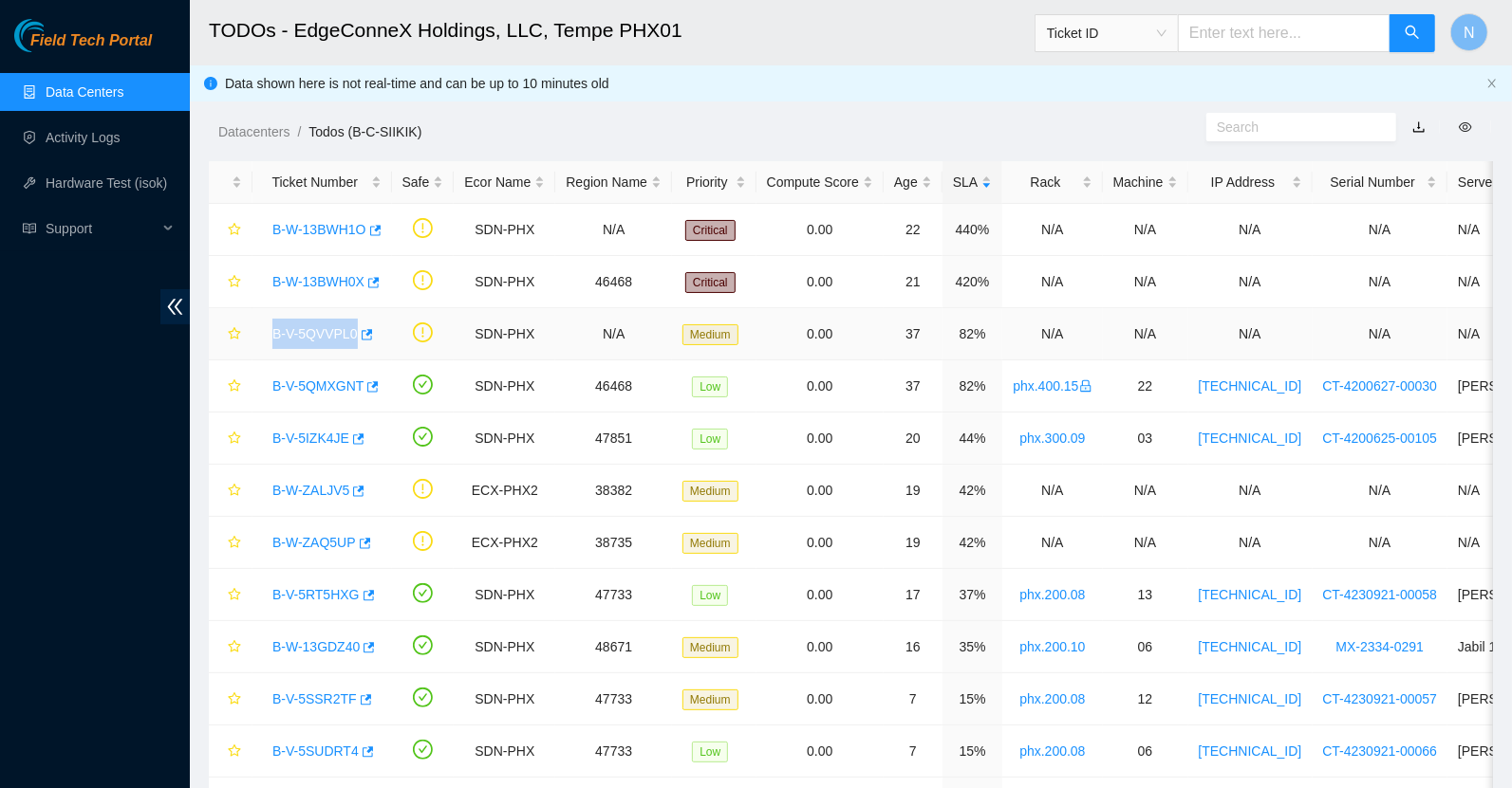
drag, startPoint x: 262, startPoint y: 331, endPoint x: 357, endPoint y: 331, distance: 95.0
click at [357, 331] on div "B-V-5QVVPL0" at bounding box center [322, 334] width 119 height 31
click at [339, 332] on link "B-V-5QVVPL0" at bounding box center [315, 334] width 85 height 15
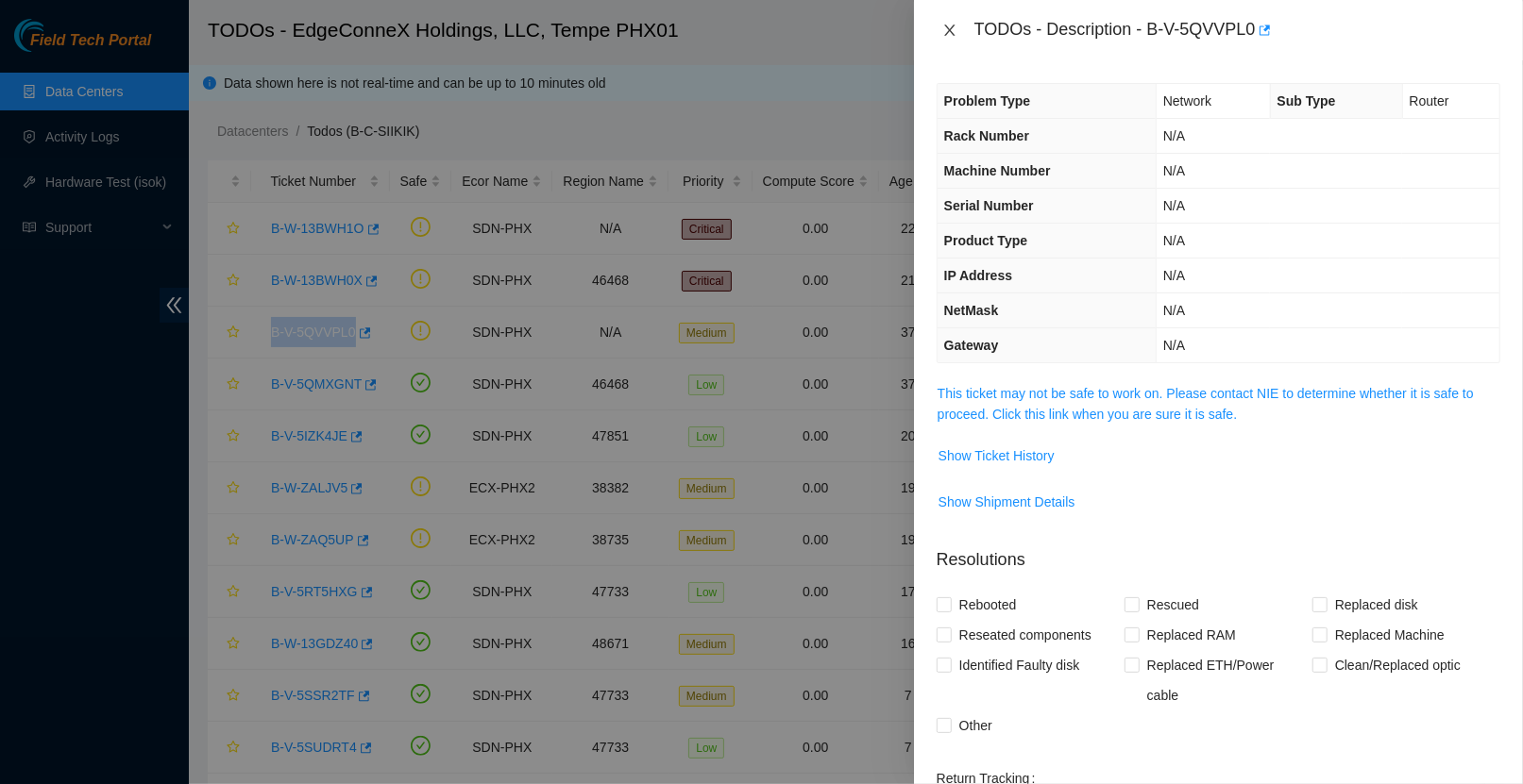
click at [949, 30] on icon "close" at bounding box center [949, 31] width 11 height 12
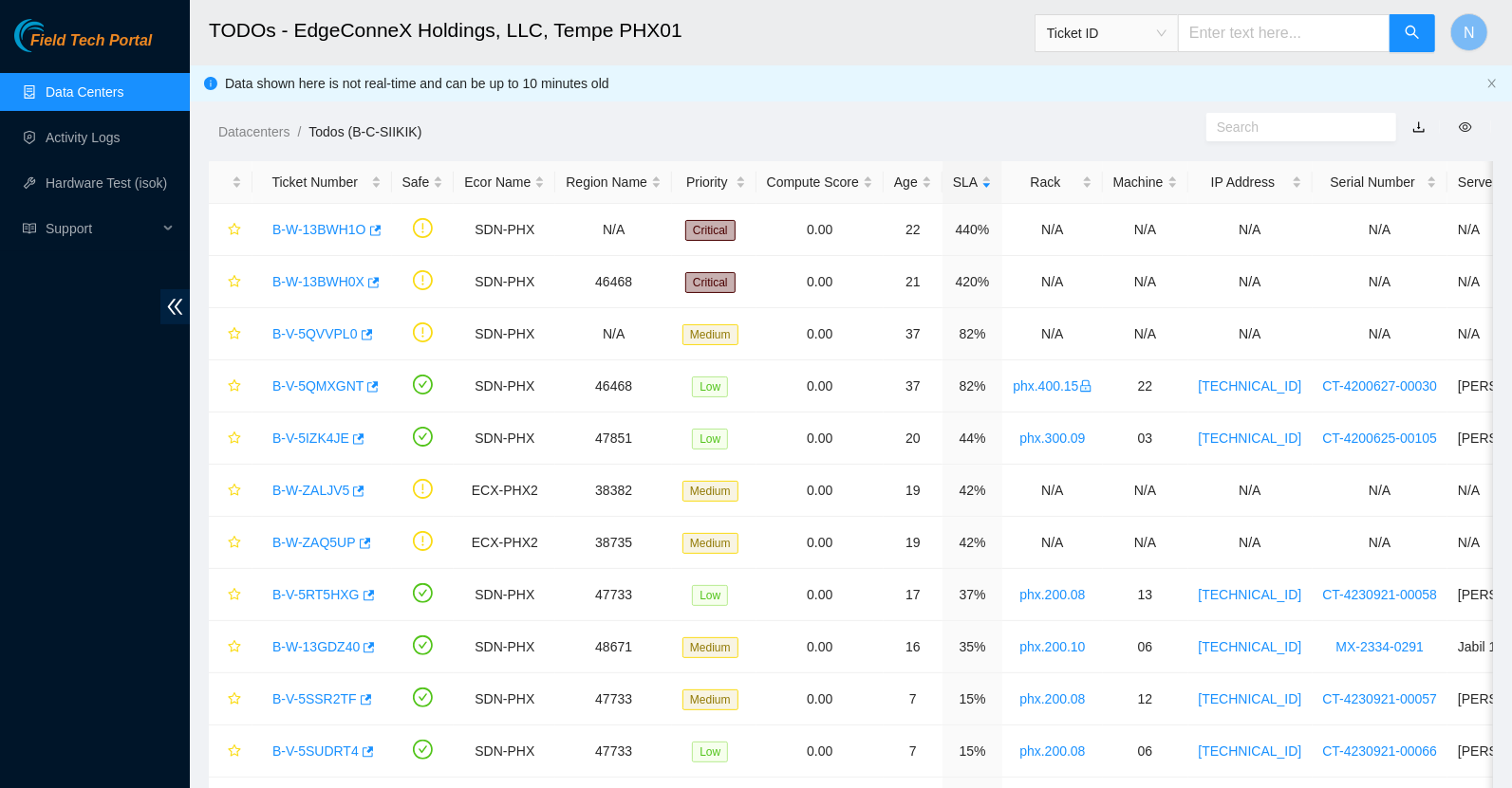
click at [875, 96] on div "Datacenters / Todos (B-C-SIIKIK) /" at bounding box center [685, 88] width 991 height 106
click at [327, 491] on link "B-W-ZALJV5" at bounding box center [311, 490] width 77 height 15
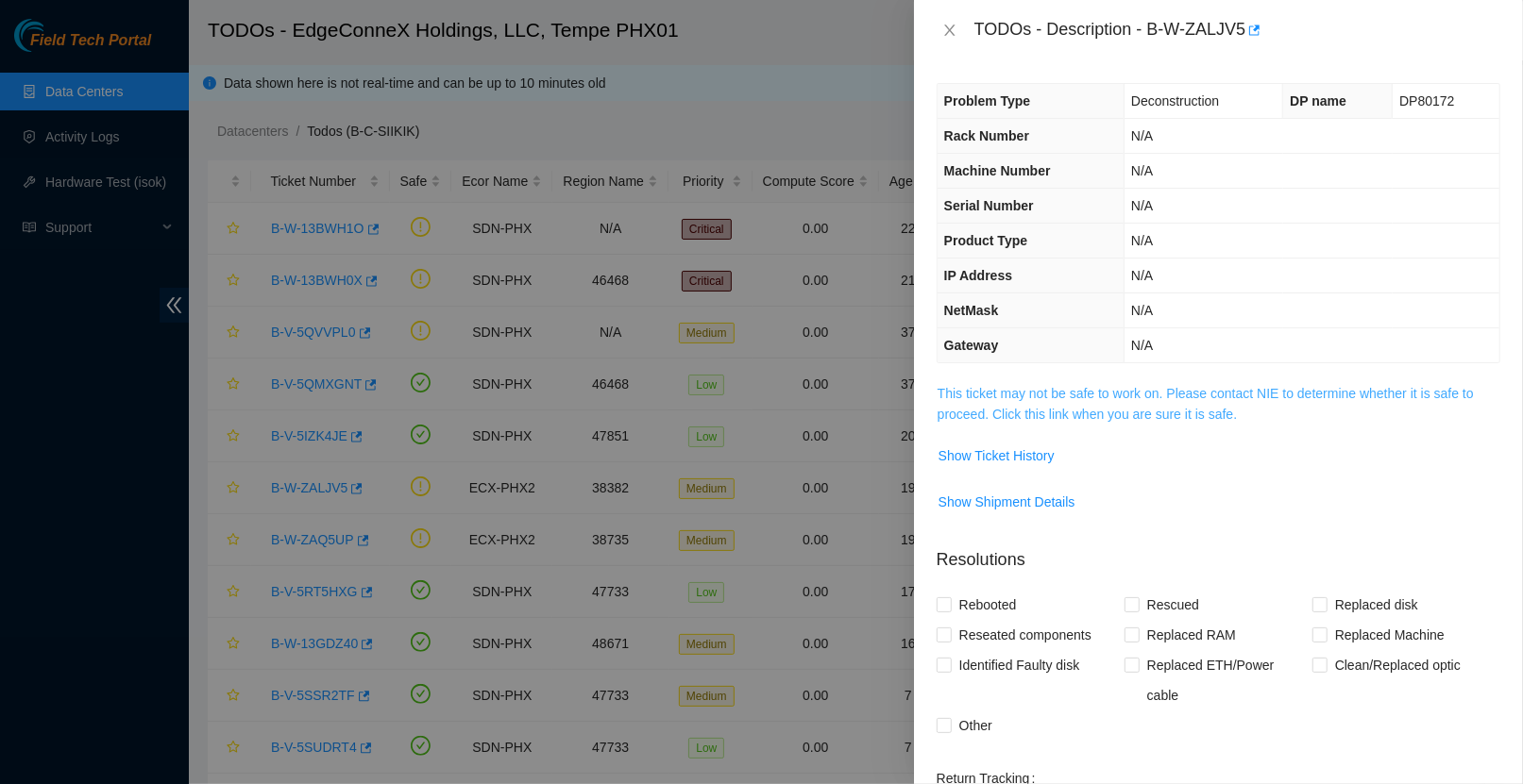
click at [1169, 414] on link "This ticket may not be safe to work on. Please contact NIE to determine whether…" at bounding box center [1206, 404] width 536 height 35
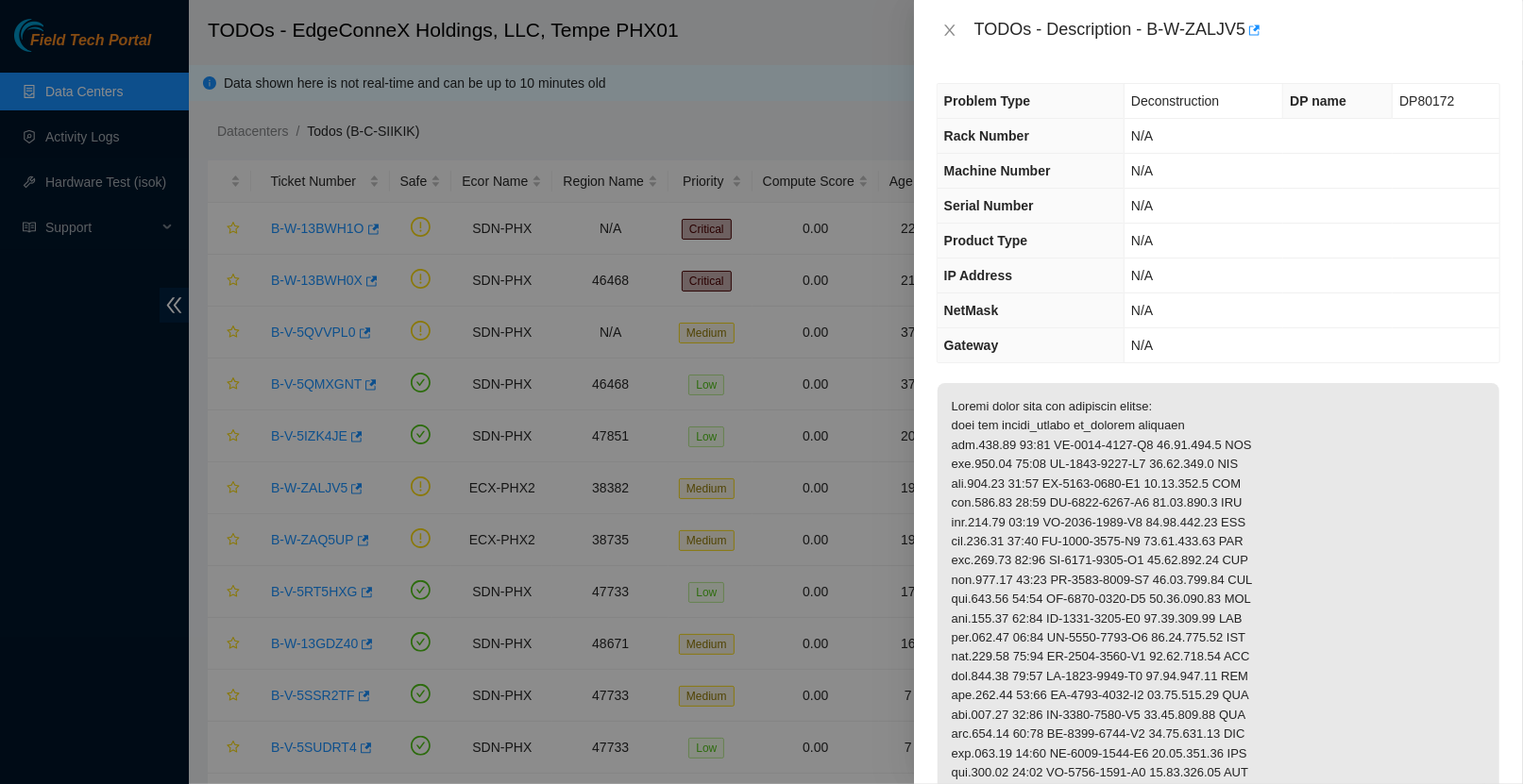
click at [722, 465] on div at bounding box center [762, 392] width 1523 height 784
click at [634, 454] on div at bounding box center [762, 392] width 1523 height 784
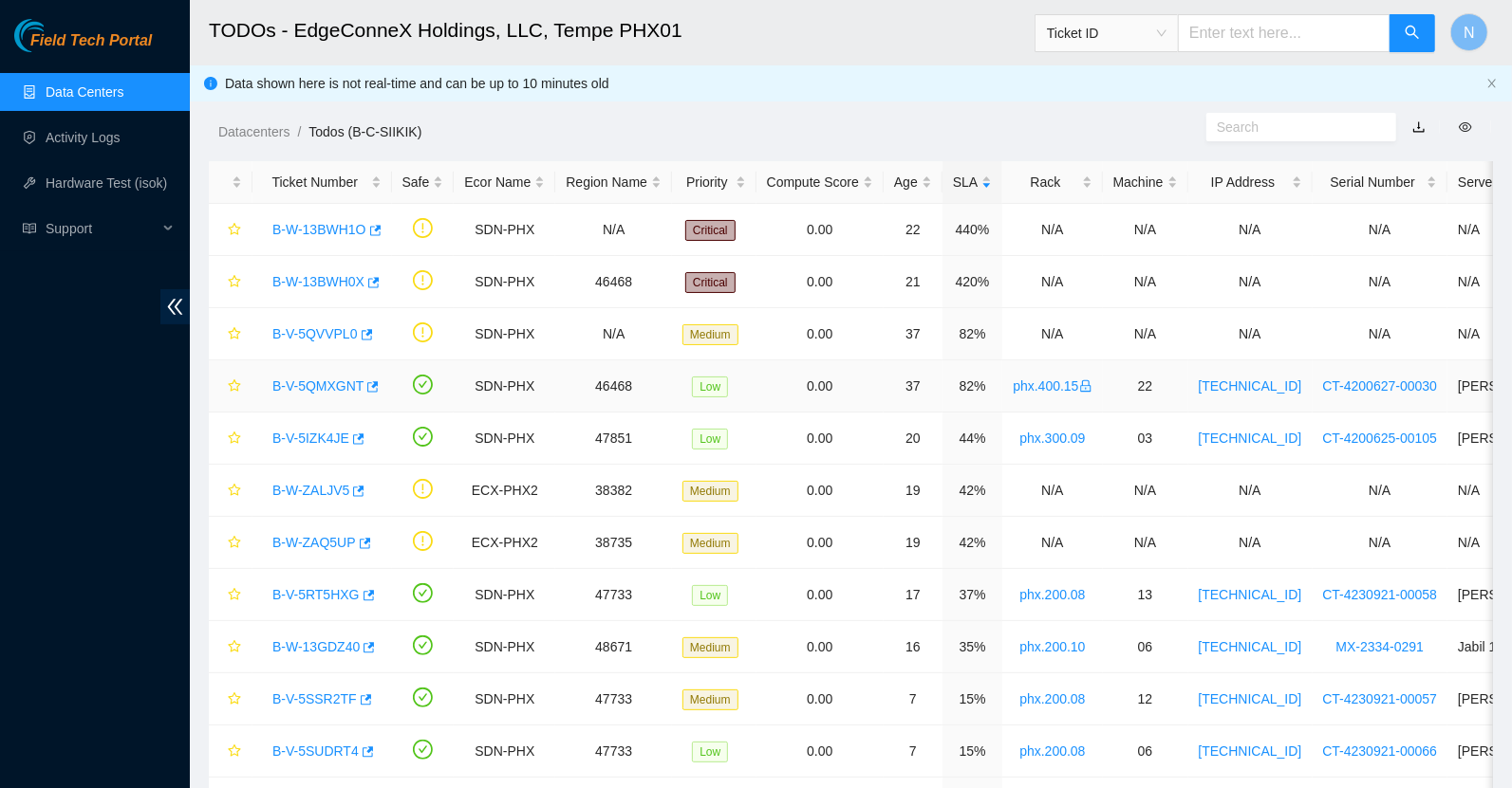
click at [334, 387] on link "B-V-5QMXGNT" at bounding box center [318, 385] width 91 height 15
click at [326, 493] on link "B-W-ZALJV5" at bounding box center [311, 490] width 77 height 15
click at [331, 335] on link "B-V-5QVVPL0" at bounding box center [315, 334] width 85 height 15
click at [333, 336] on link "B-V-5QVVPL0" at bounding box center [315, 334] width 85 height 15
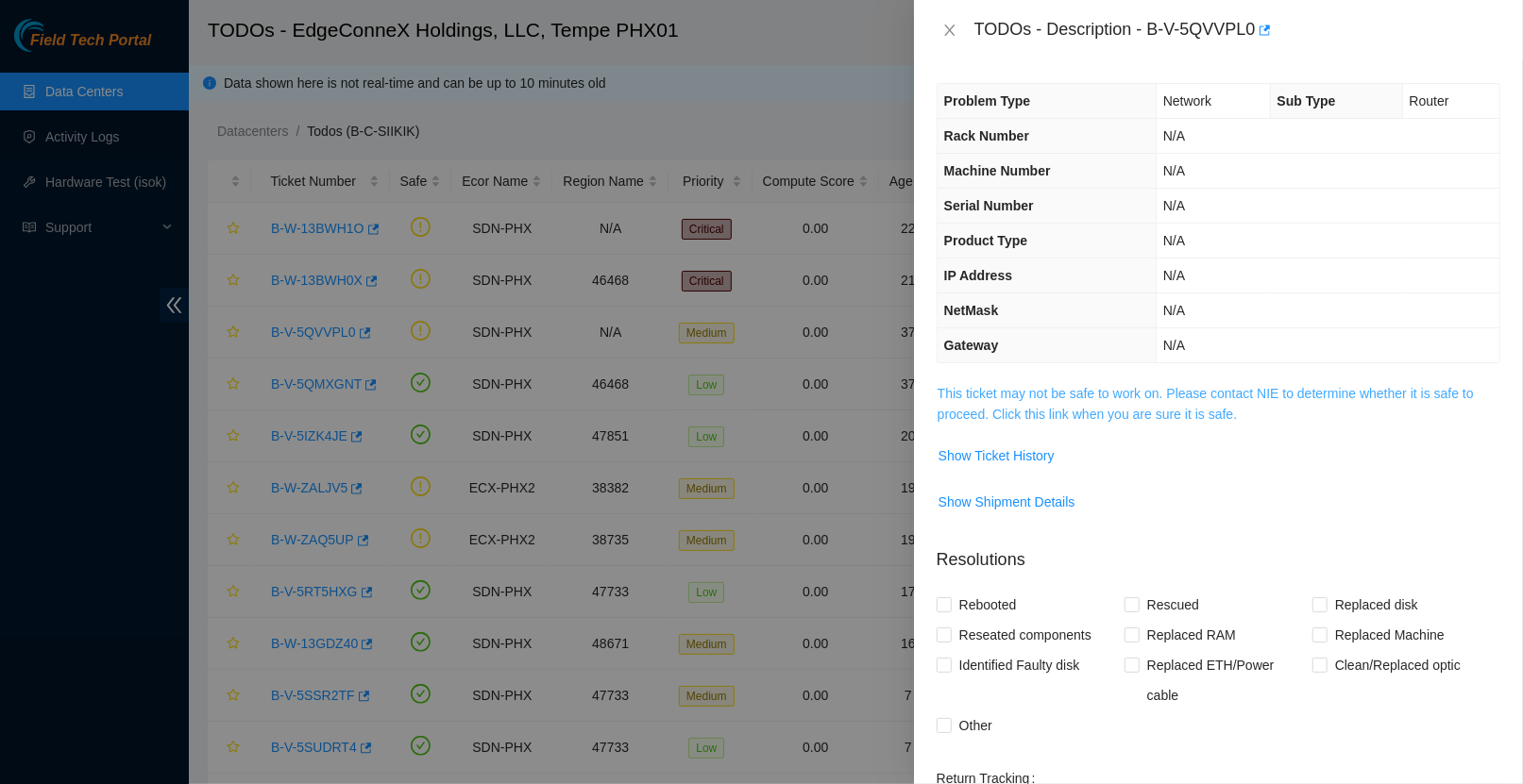
click at [1057, 406] on link "This ticket may not be safe to work on. Please contact NIE to determine whether…" at bounding box center [1206, 404] width 536 height 35
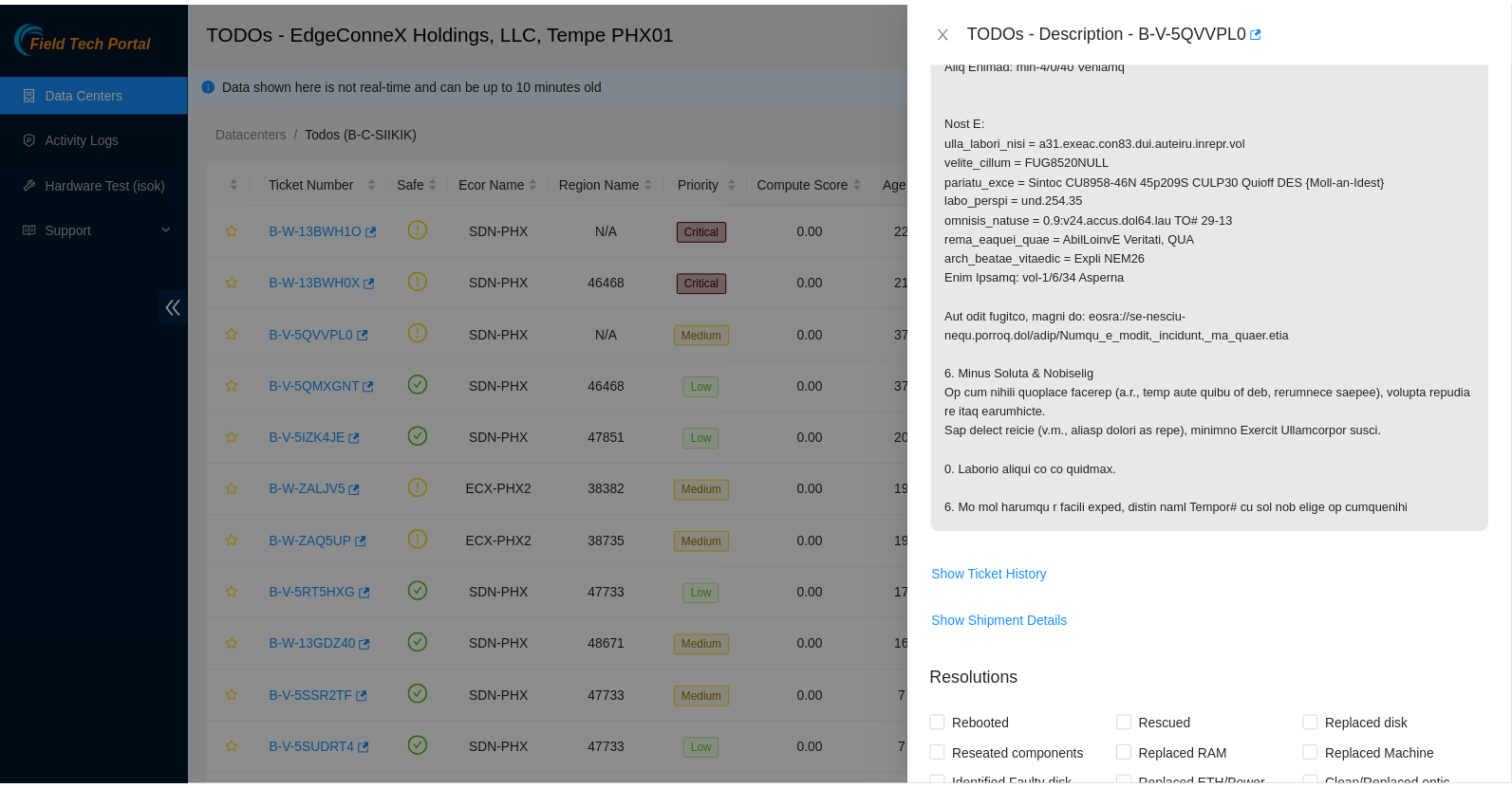
scroll to position [900, 0]
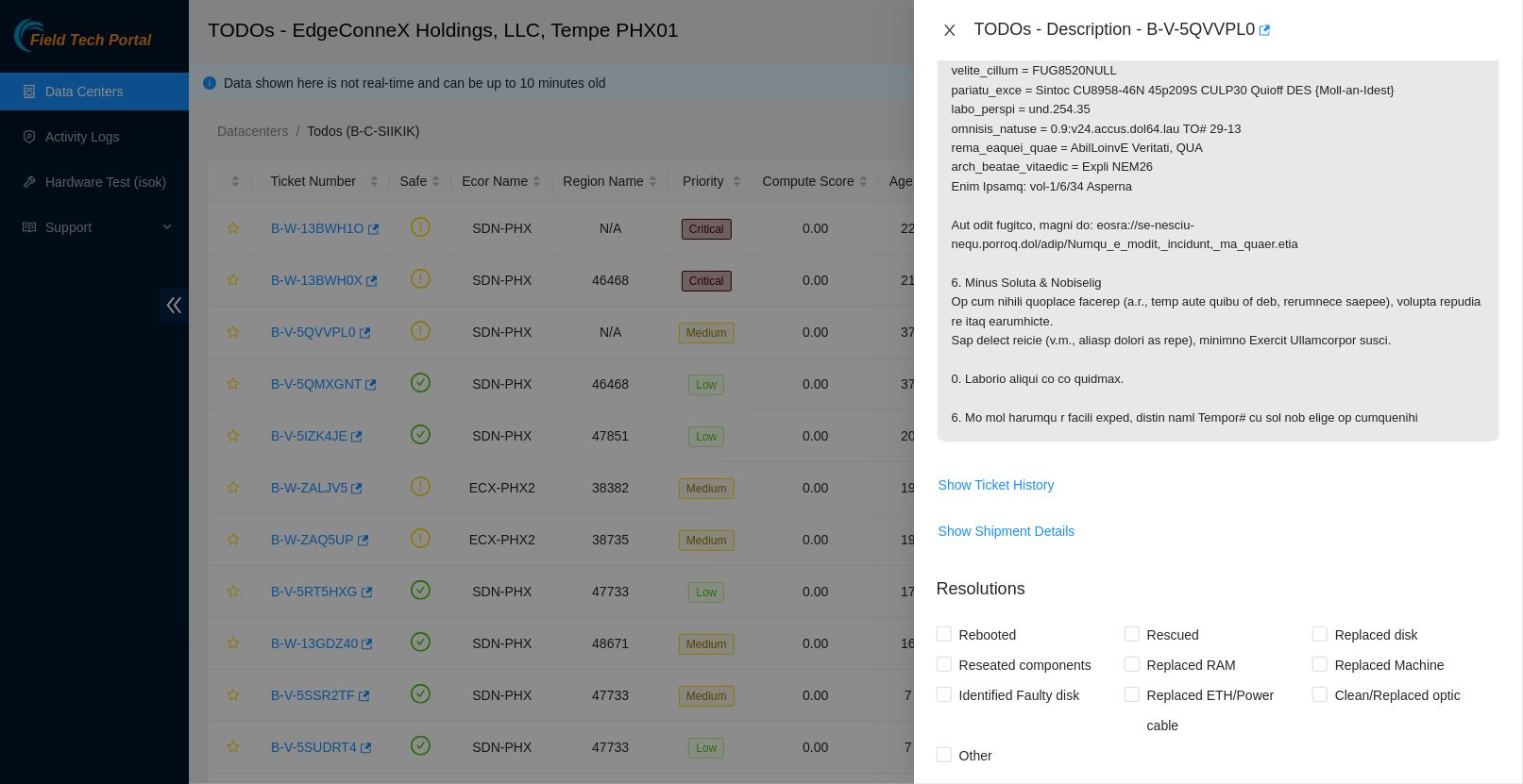
click at [952, 35] on icon "close" at bounding box center [949, 30] width 15 height 15
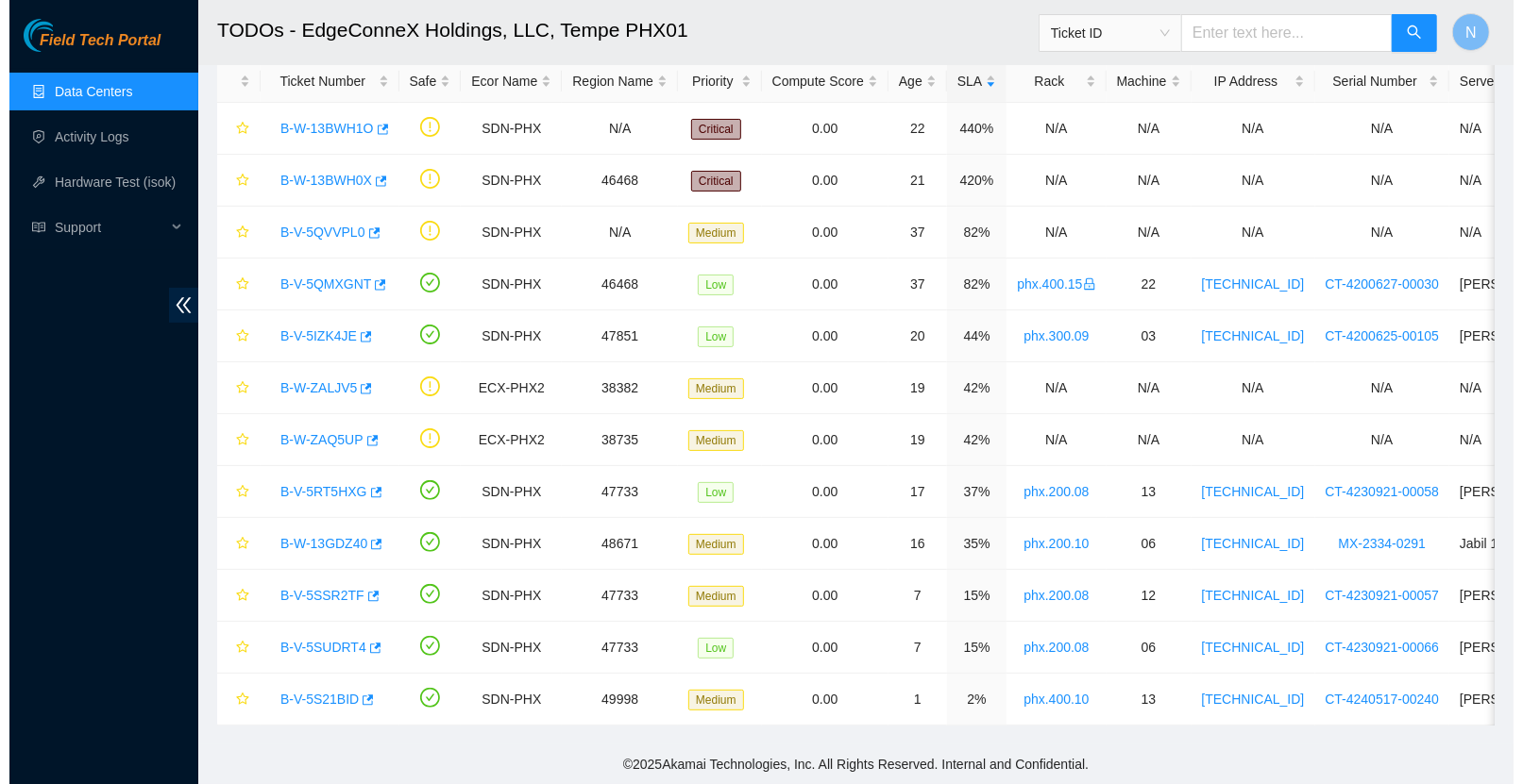
scroll to position [0, 0]
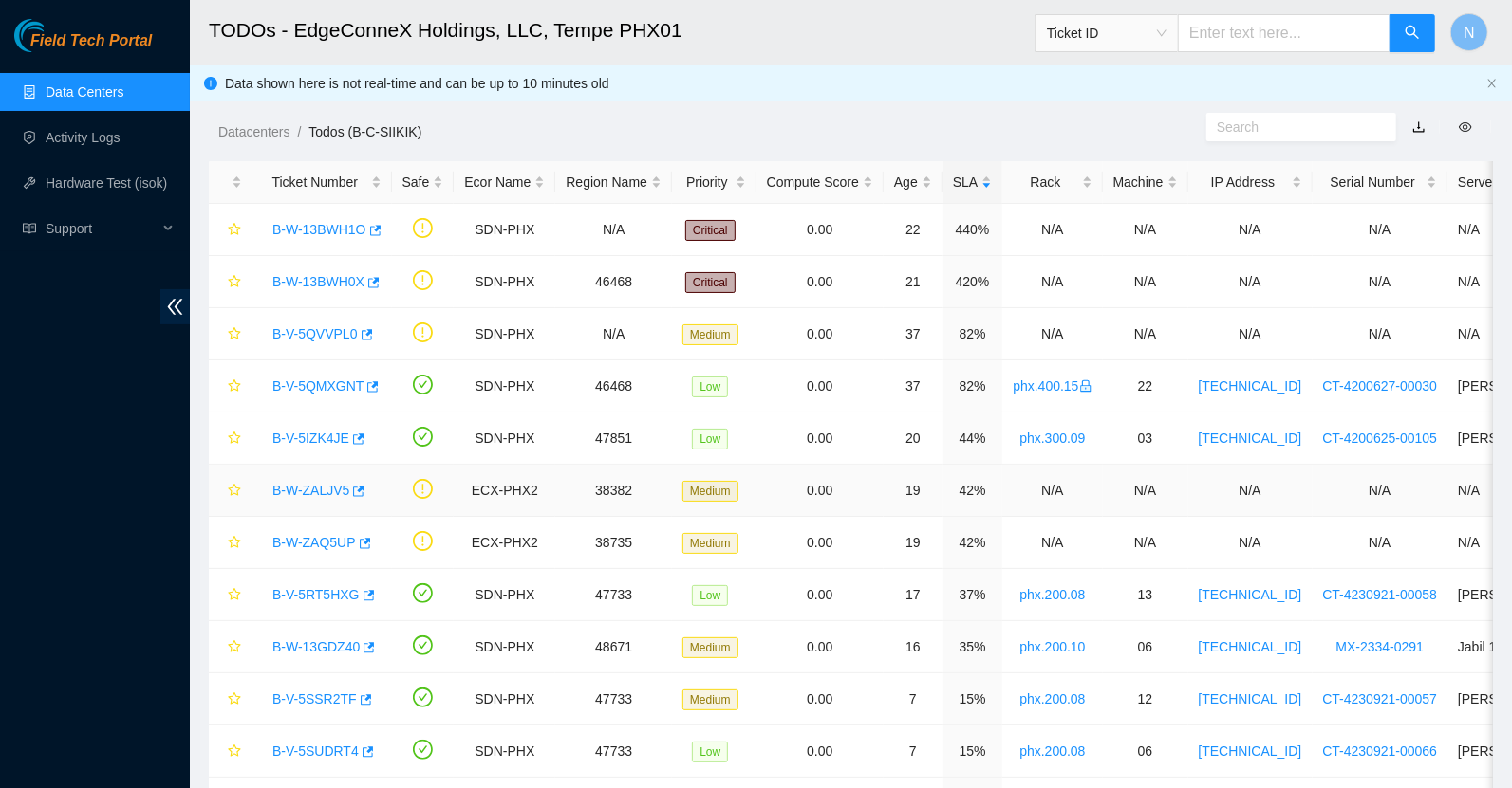
click at [791, 504] on td "0.00" at bounding box center [820, 491] width 127 height 52
click at [317, 486] on link "B-W-ZALJV5" at bounding box center [311, 490] width 77 height 15
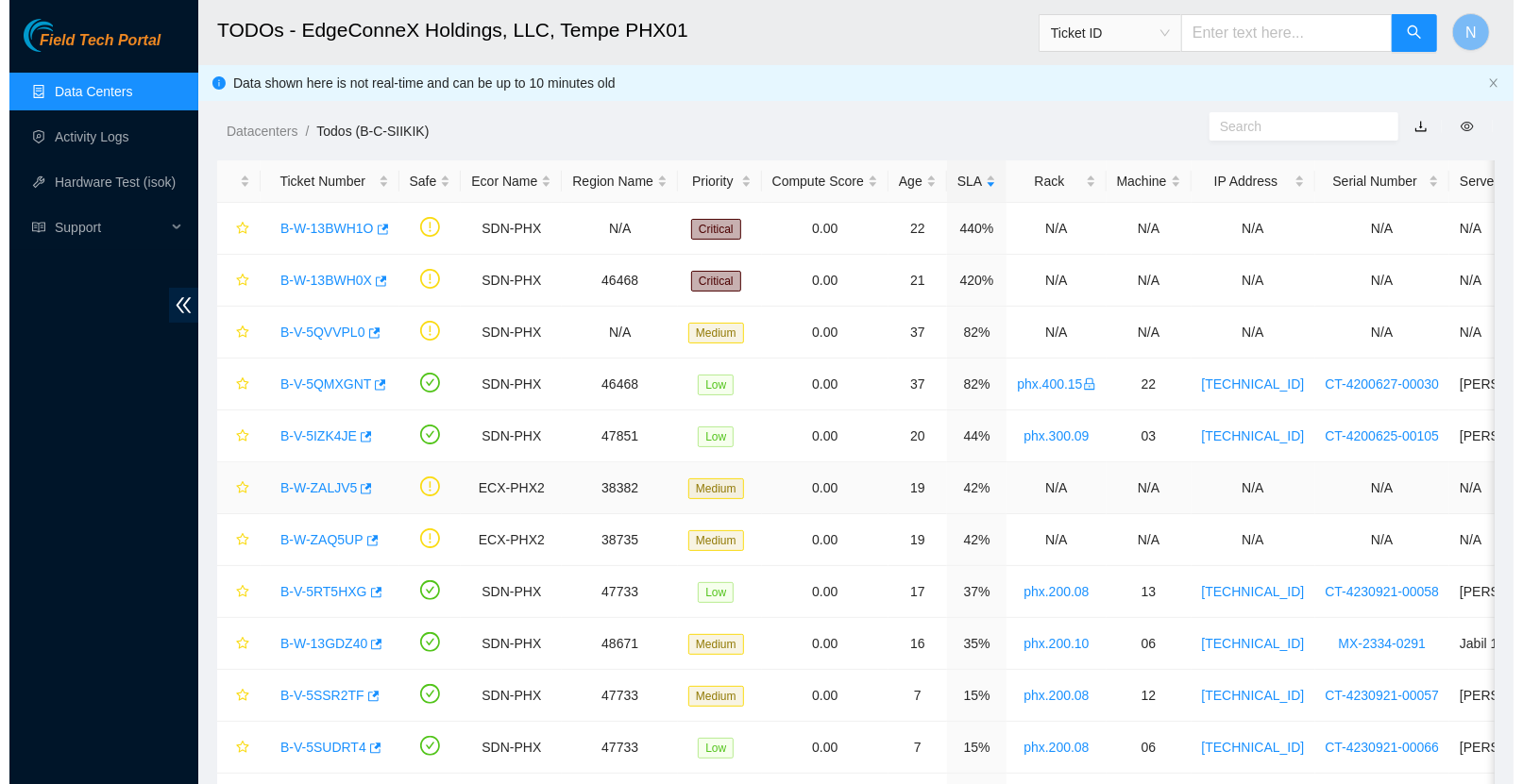
scroll to position [236, 0]
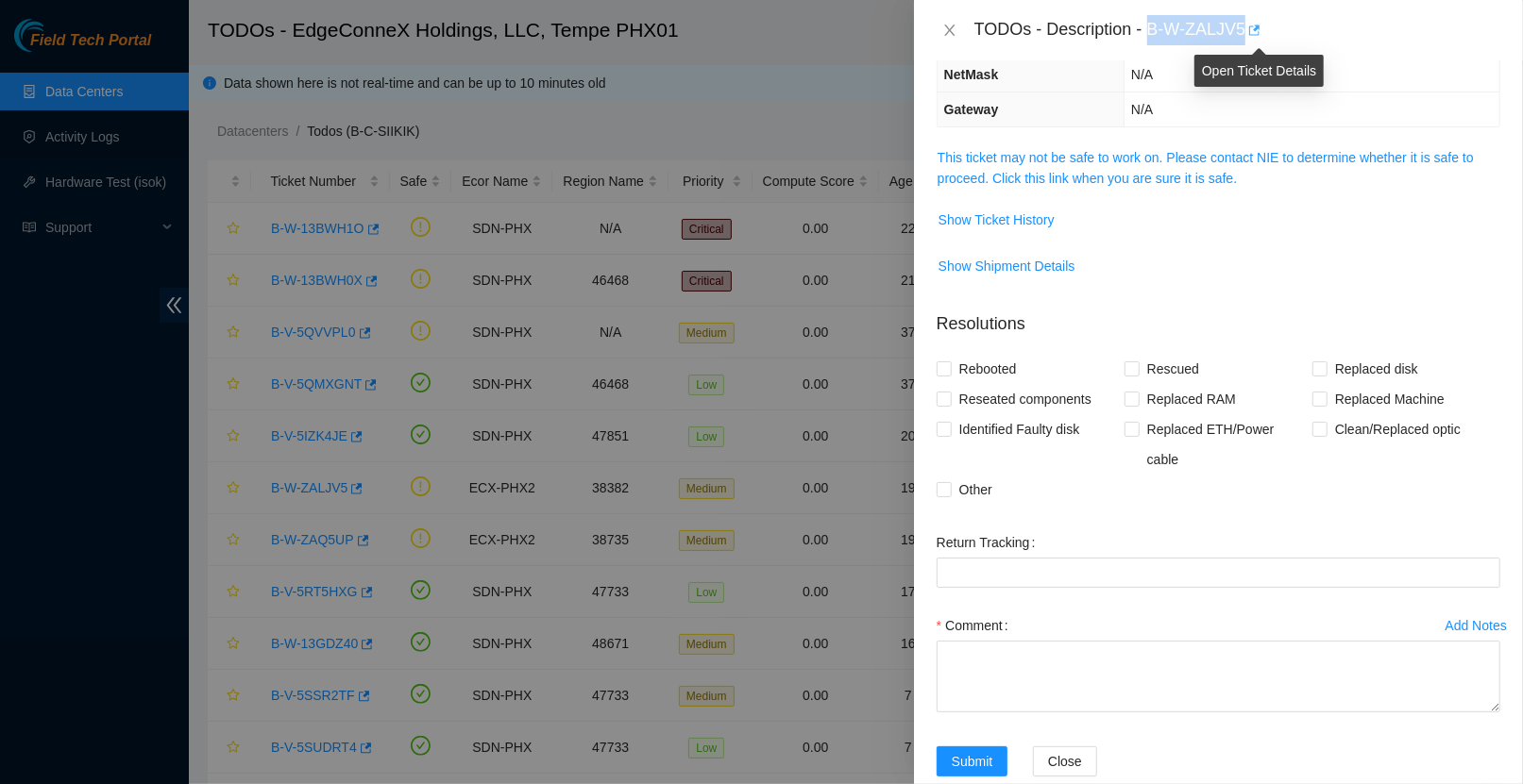
drag, startPoint x: 1152, startPoint y: 33, endPoint x: 1260, endPoint y: 31, distance: 108.0
click at [1260, 31] on div "TODOs - Description - B-W-ZALJV5" at bounding box center [1237, 30] width 526 height 31
click at [1235, 212] on span "Show Ticket History" at bounding box center [1219, 220] width 562 height 31
click at [1159, 140] on div "Problem Type Deconstruction DP name DP80172 Rack Number N/A Machine Number N/A …" at bounding box center [1219, 422] width 609 height 724
click at [1136, 175] on link "This ticket may not be safe to work on. Please contact NIE to determine whether…" at bounding box center [1206, 167] width 536 height 35
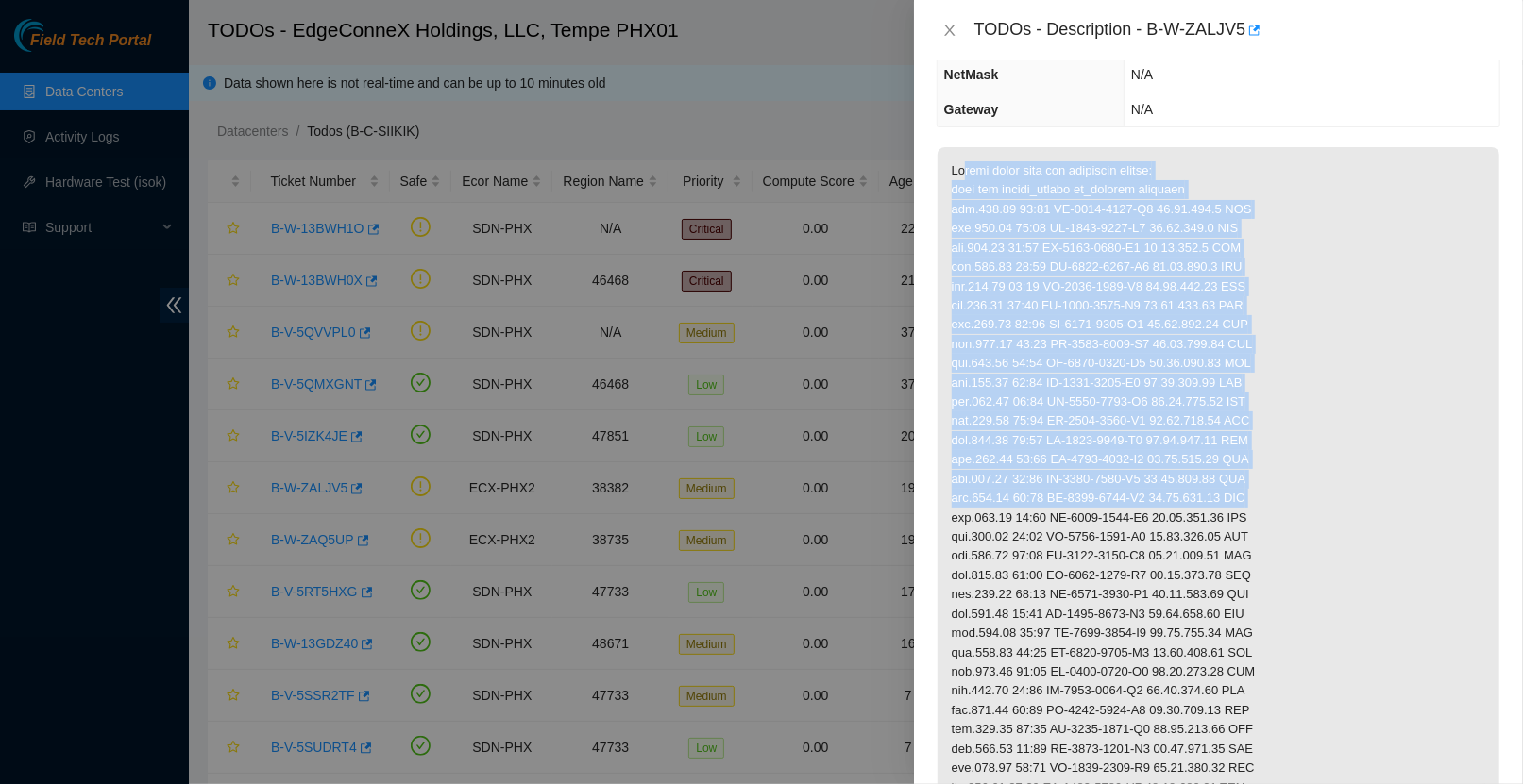
drag, startPoint x: 954, startPoint y: 188, endPoint x: 1340, endPoint y: 517, distance: 507.2
click at [1340, 517] on p at bounding box center [1219, 759] width 562 height 1223
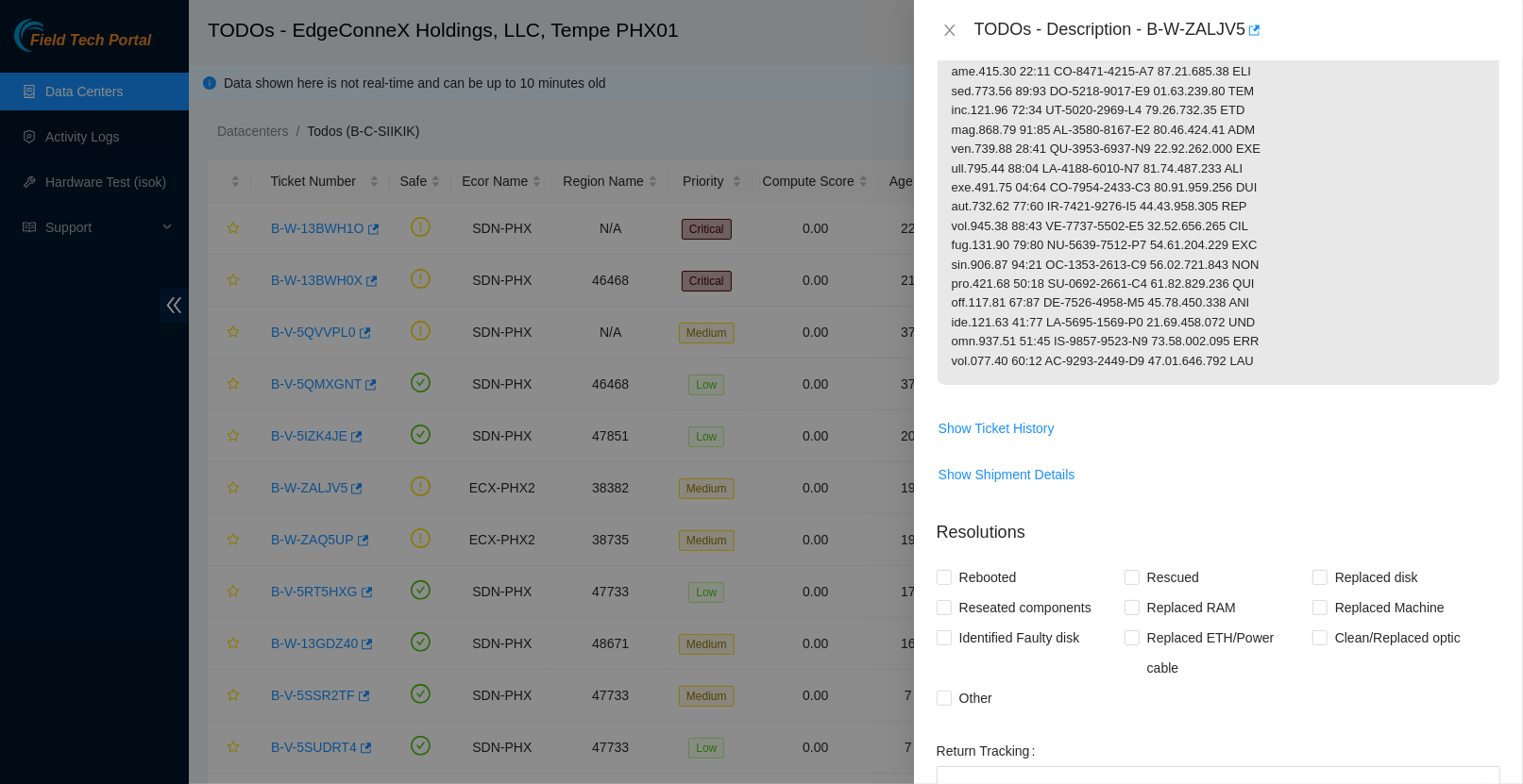
scroll to position [1484, 0]
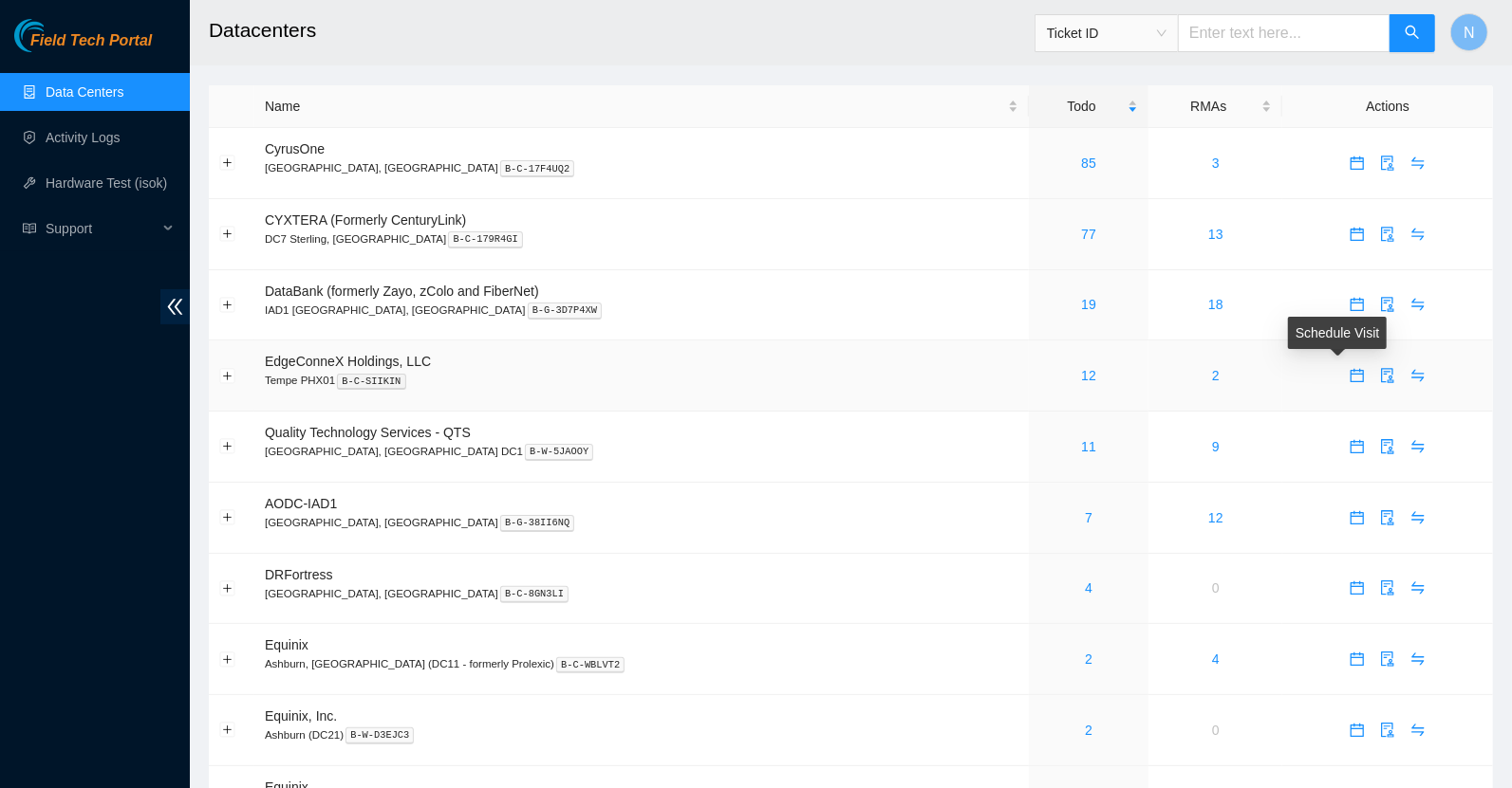
click at [1350, 374] on icon "calendar" at bounding box center [1357, 375] width 15 height 15
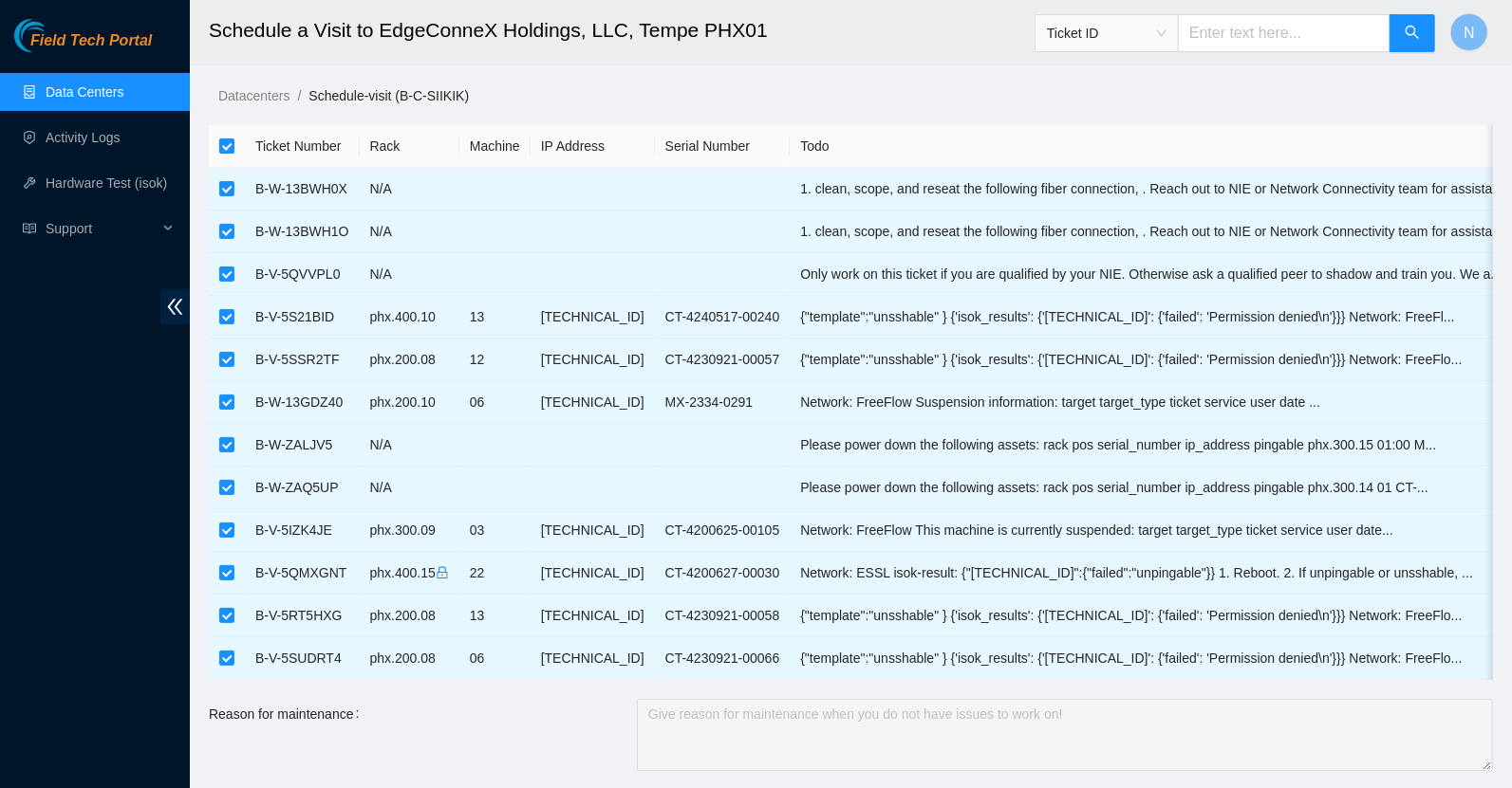
click at [230, 146] on input "checkbox" at bounding box center [226, 146] width 15 height 15
checkbox input "false"
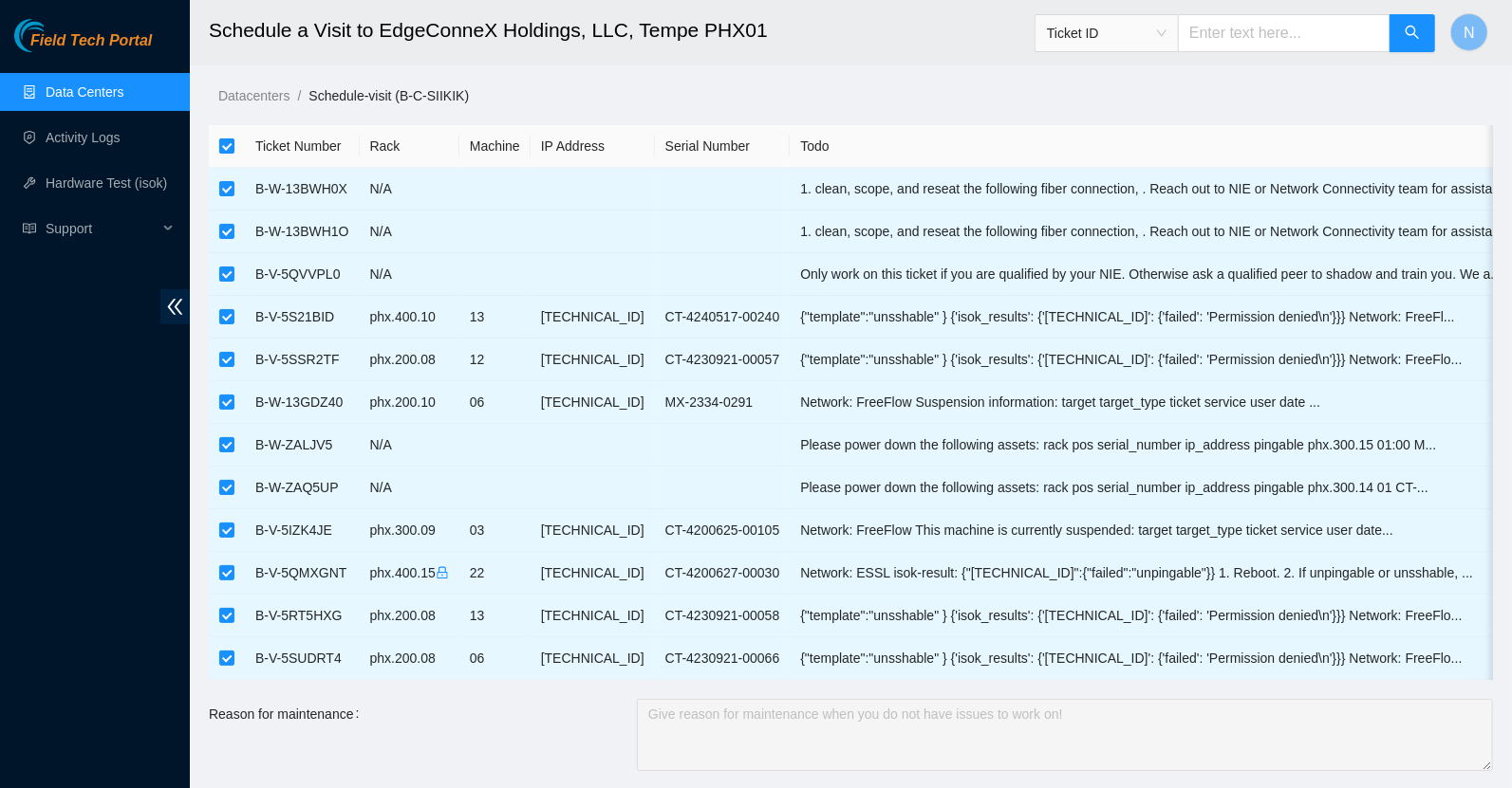
checkbox input "false"
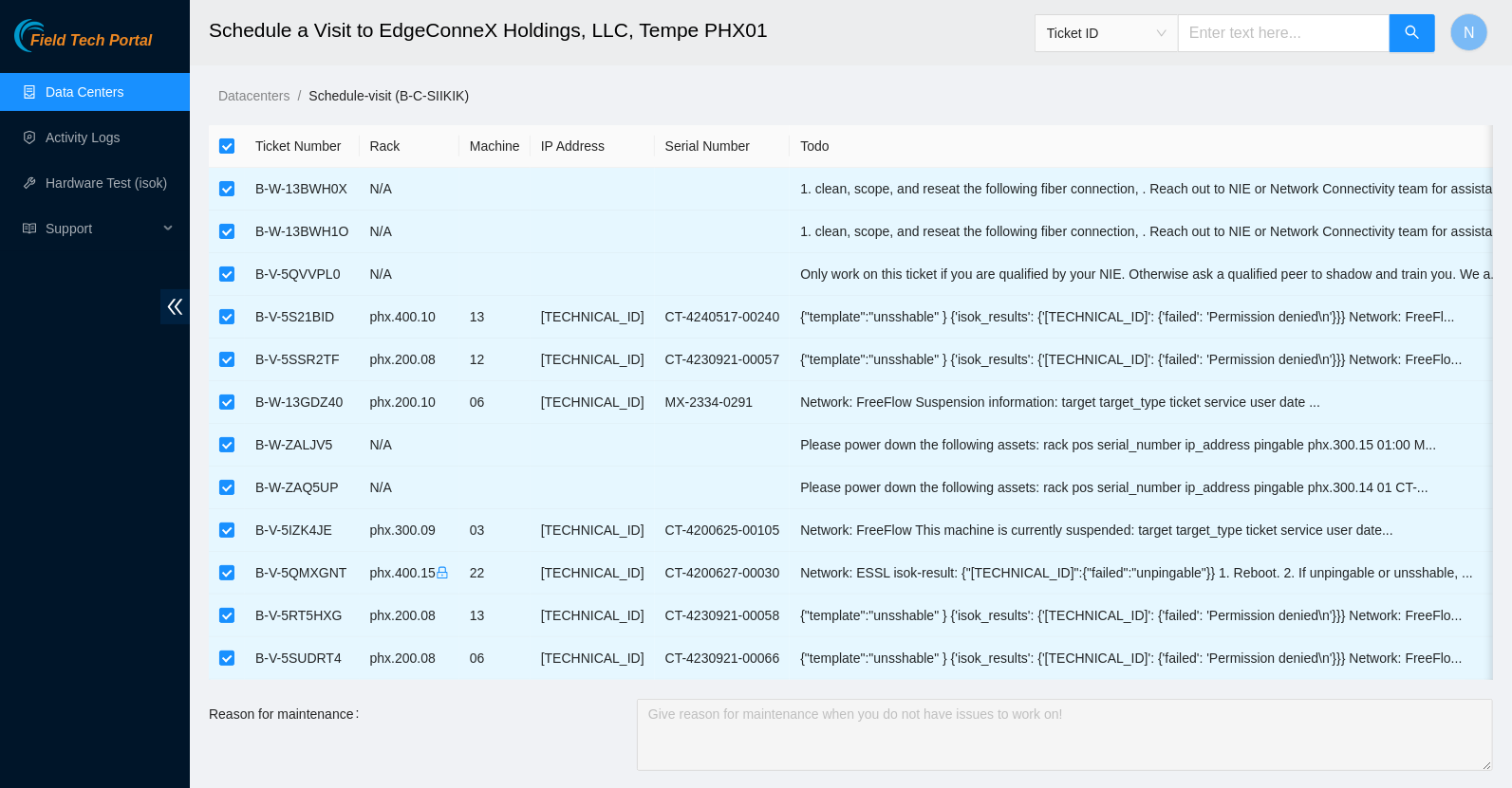
checkbox input "false"
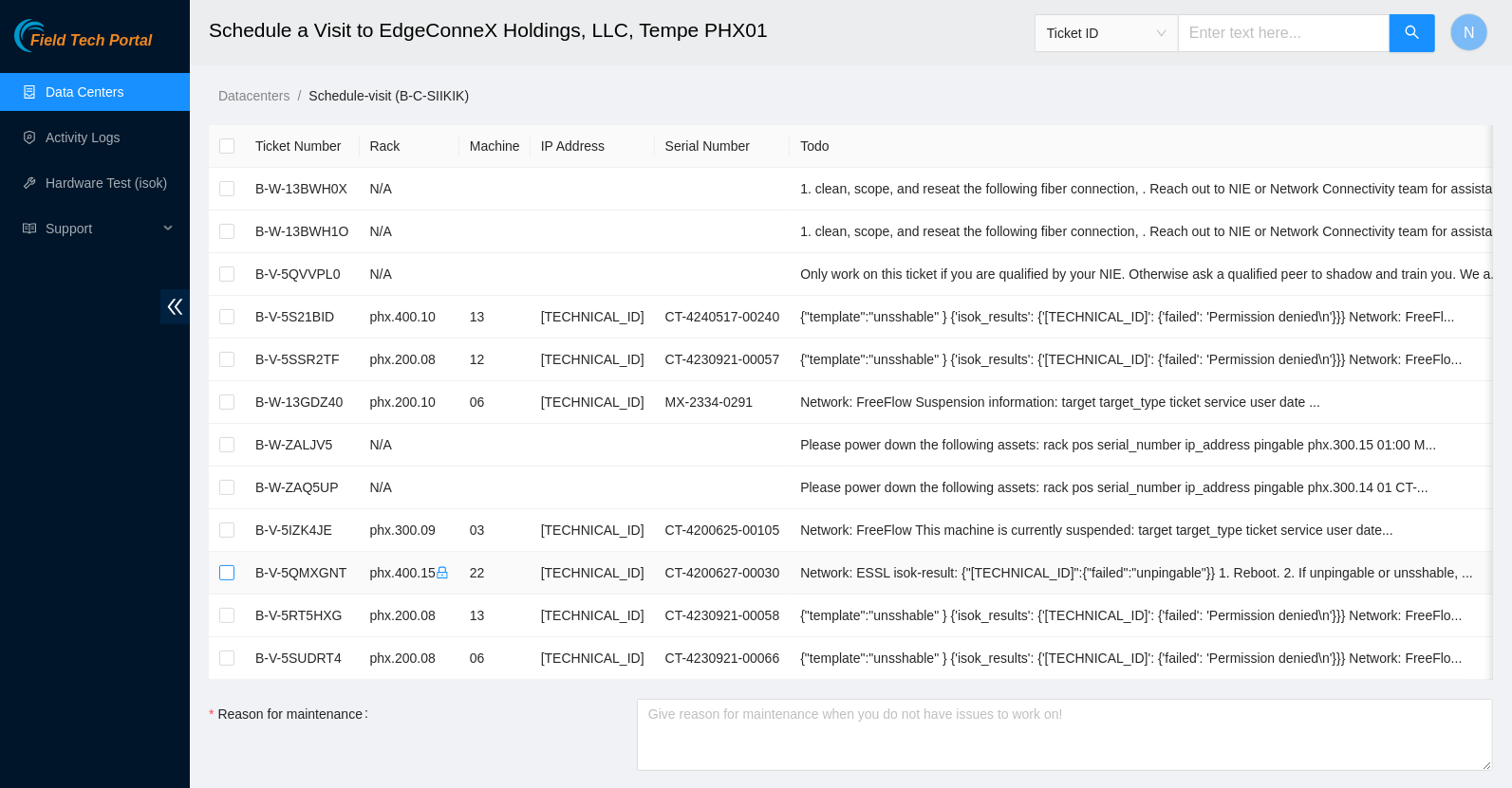
click at [229, 572] on input "checkbox" at bounding box center [226, 572] width 15 height 15
checkbox input "true"
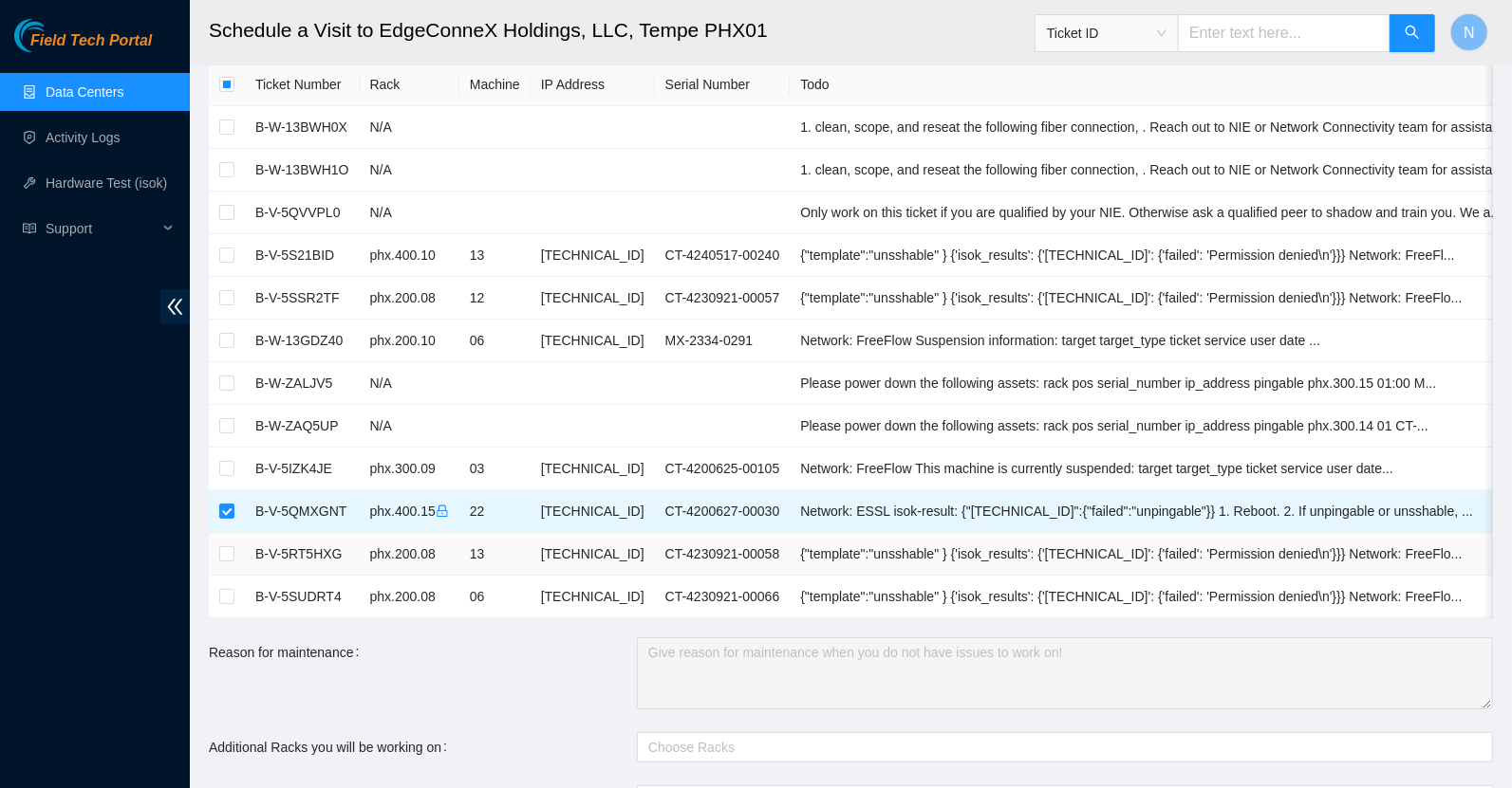
scroll to position [267, 0]
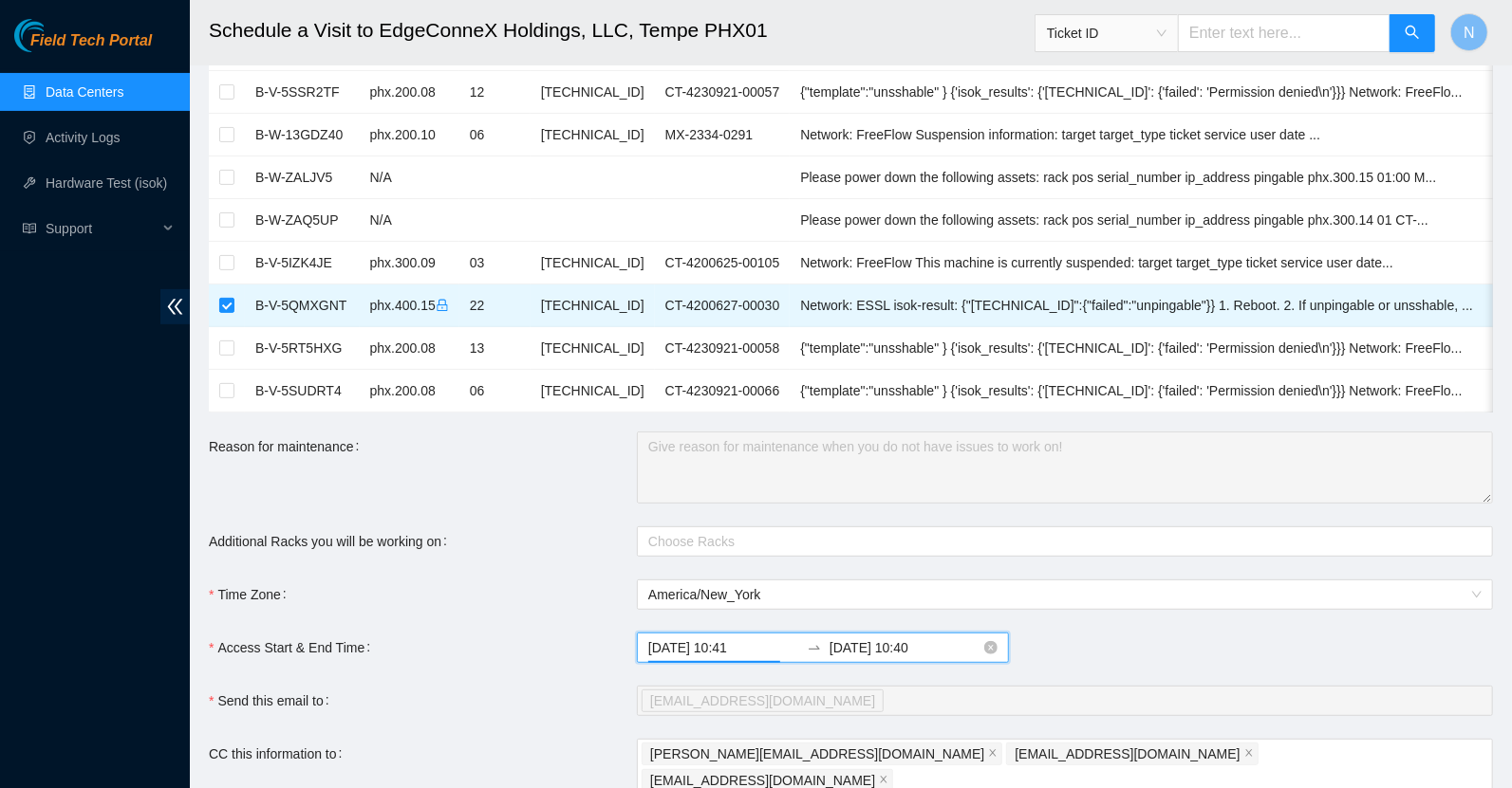
click at [756, 658] on input "2025-08-14 10:41" at bounding box center [724, 647] width 151 height 21
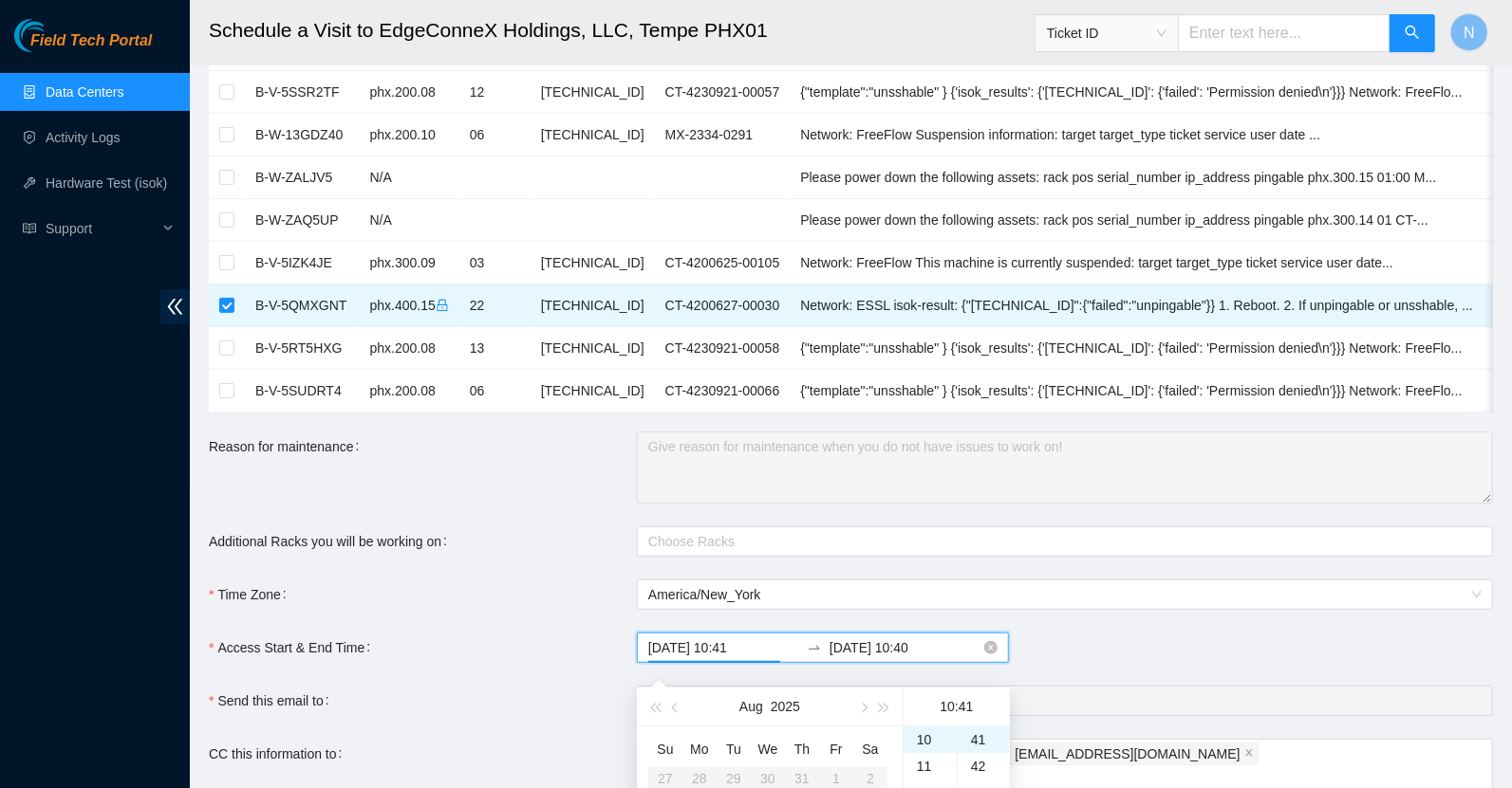
click at [902, 658] on input "2025-08-15 10:40" at bounding box center [905, 647] width 151 height 21
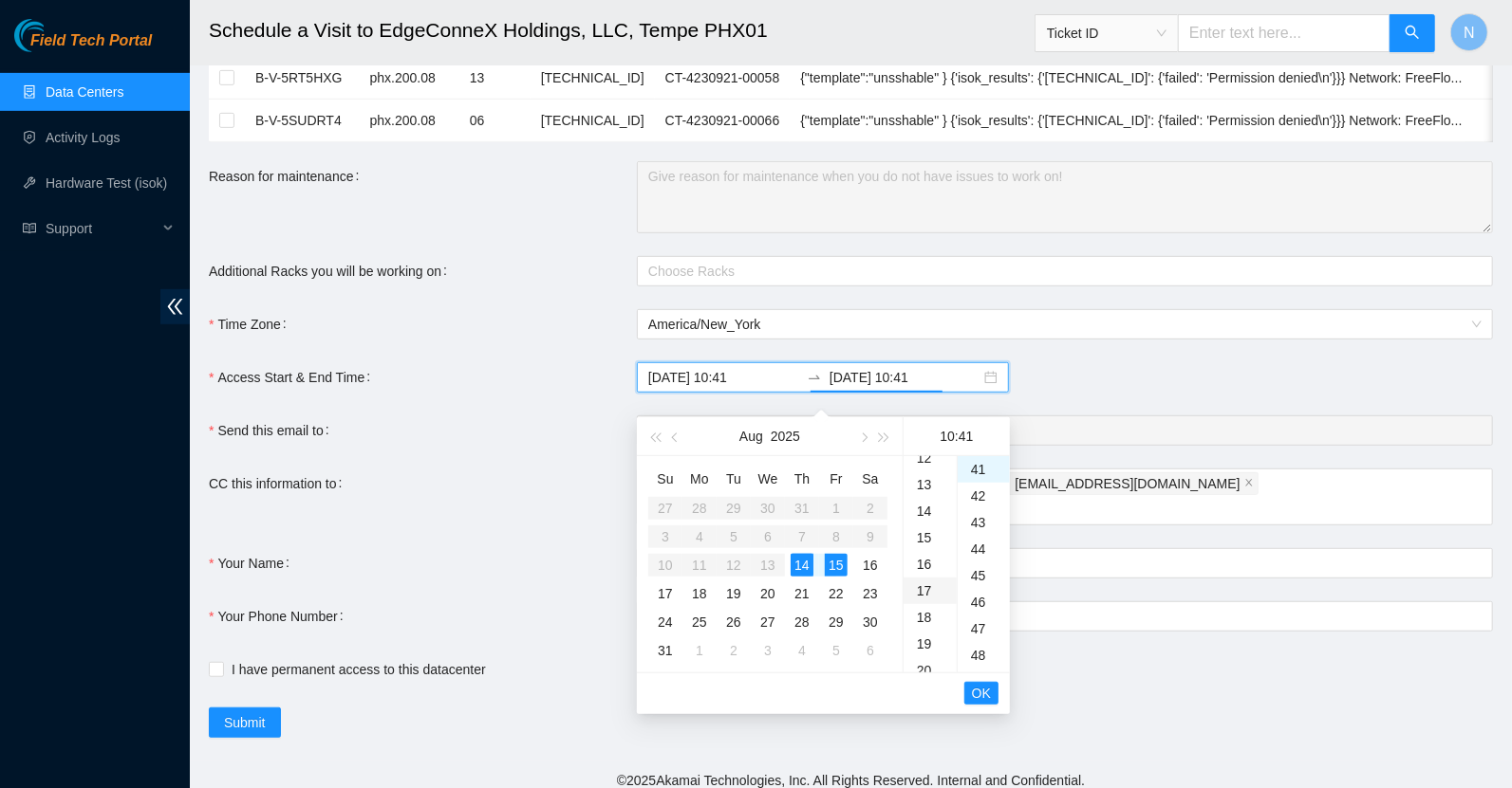
scroll to position [361, 0]
click at [929, 645] on div "20" at bounding box center [930, 640] width 53 height 27
click at [882, 388] on input "2025-08-15 20:41" at bounding box center [905, 377] width 151 height 21
click at [1077, 381] on div "2025-08-14 10:41 2025-08-15 10:40" at bounding box center [1064, 377] width 856 height 31
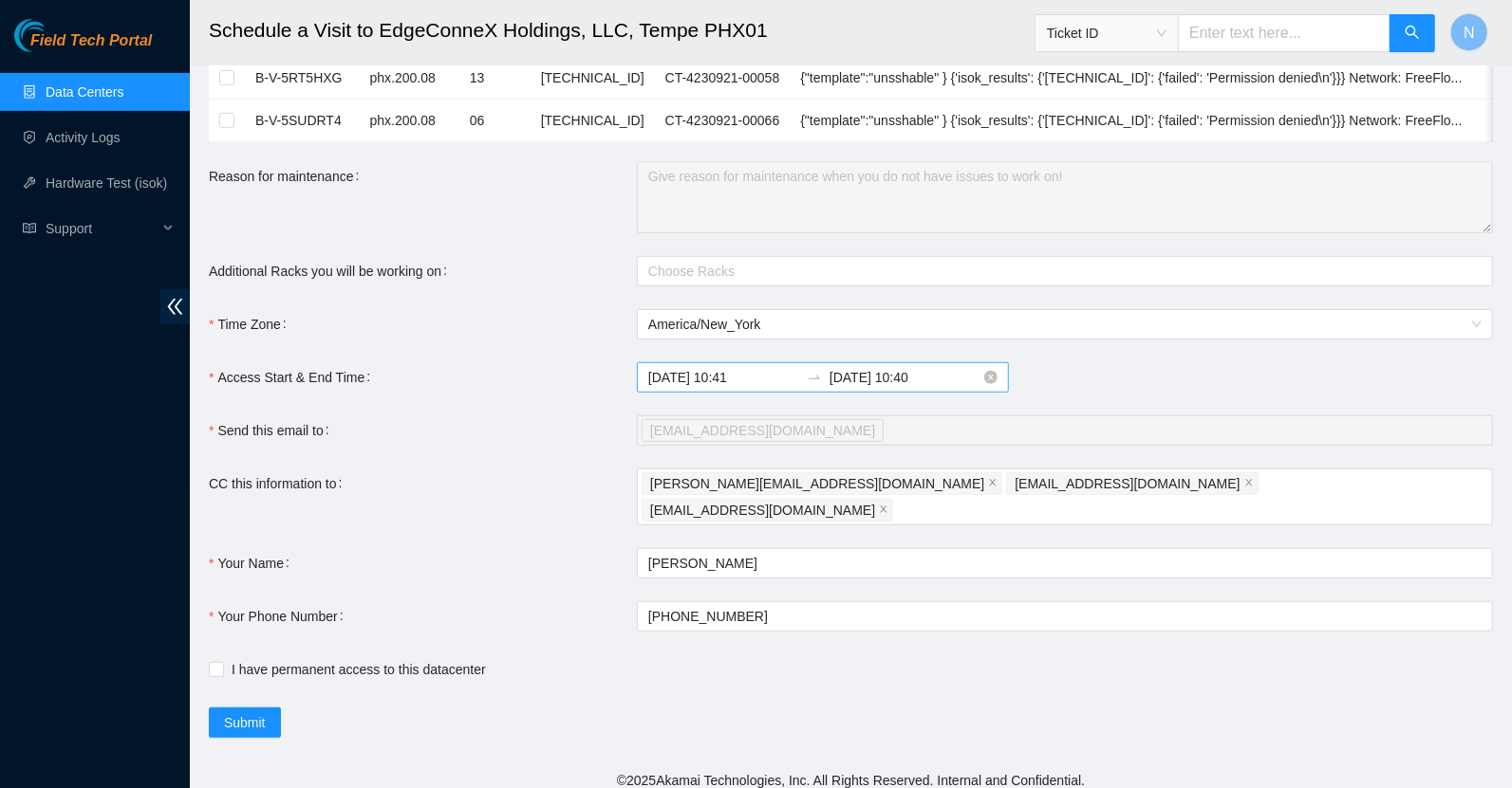
click at [883, 388] on input "2025-08-15 10:40" at bounding box center [905, 377] width 151 height 21
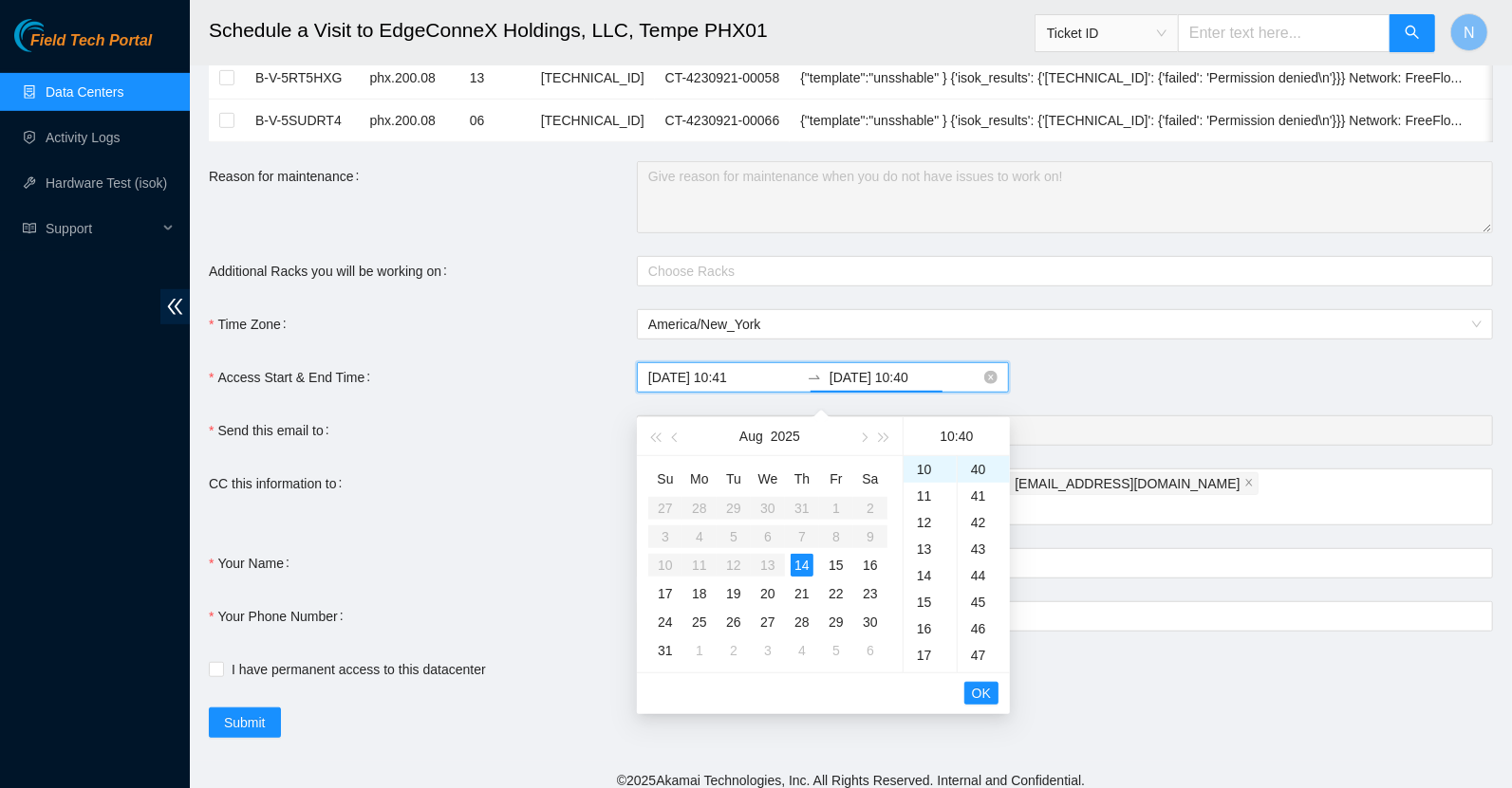
click at [901, 388] on input "2025-08-14 10:40" at bounding box center [905, 377] width 151 height 21
click at [985, 491] on div "41" at bounding box center [983, 496] width 52 height 27
click at [975, 695] on span "OK" at bounding box center [980, 693] width 19 height 21
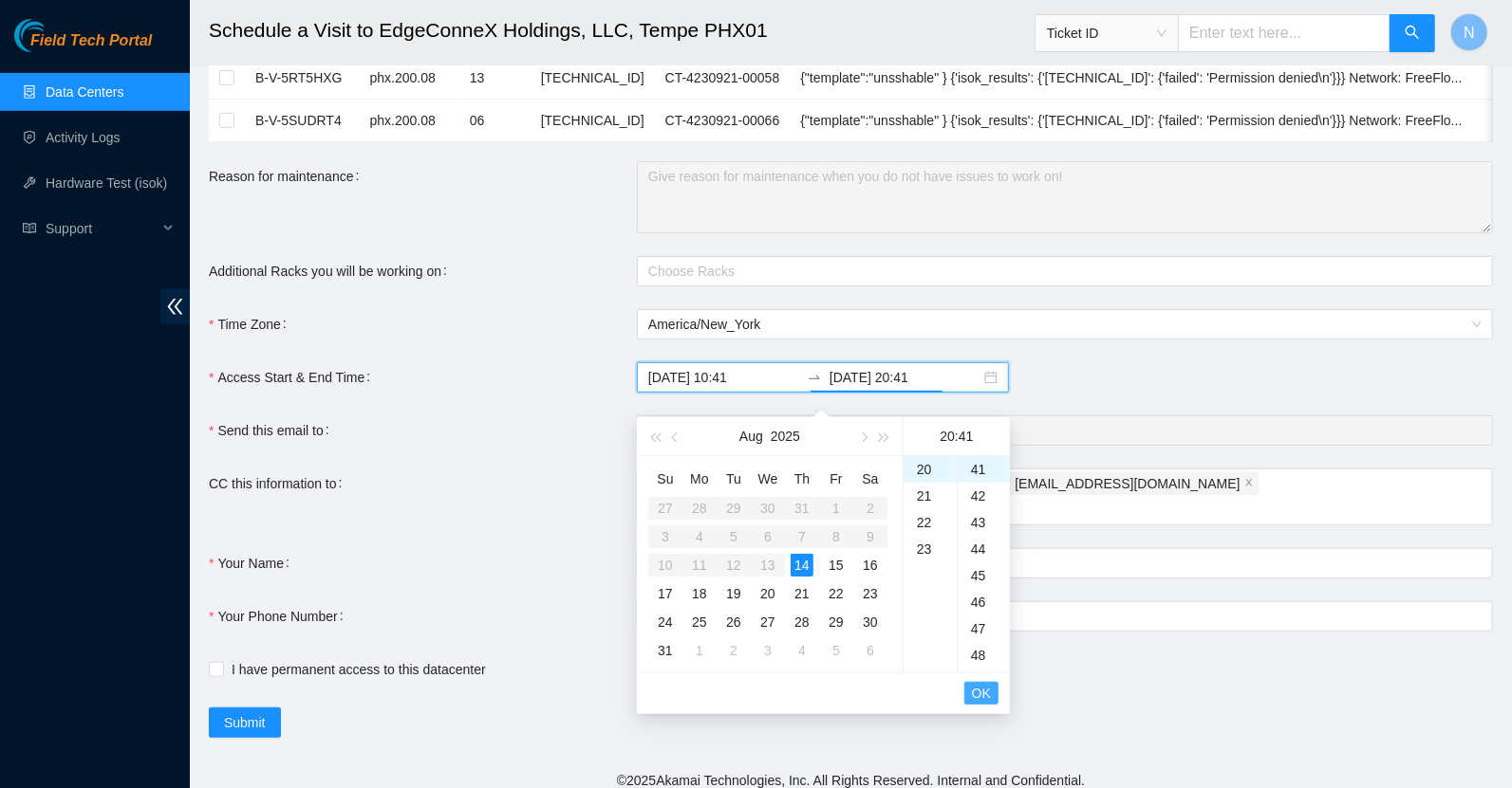
type input "2025-08-14 20:41"
click at [991, 690] on button "OK" at bounding box center [981, 693] width 35 height 23
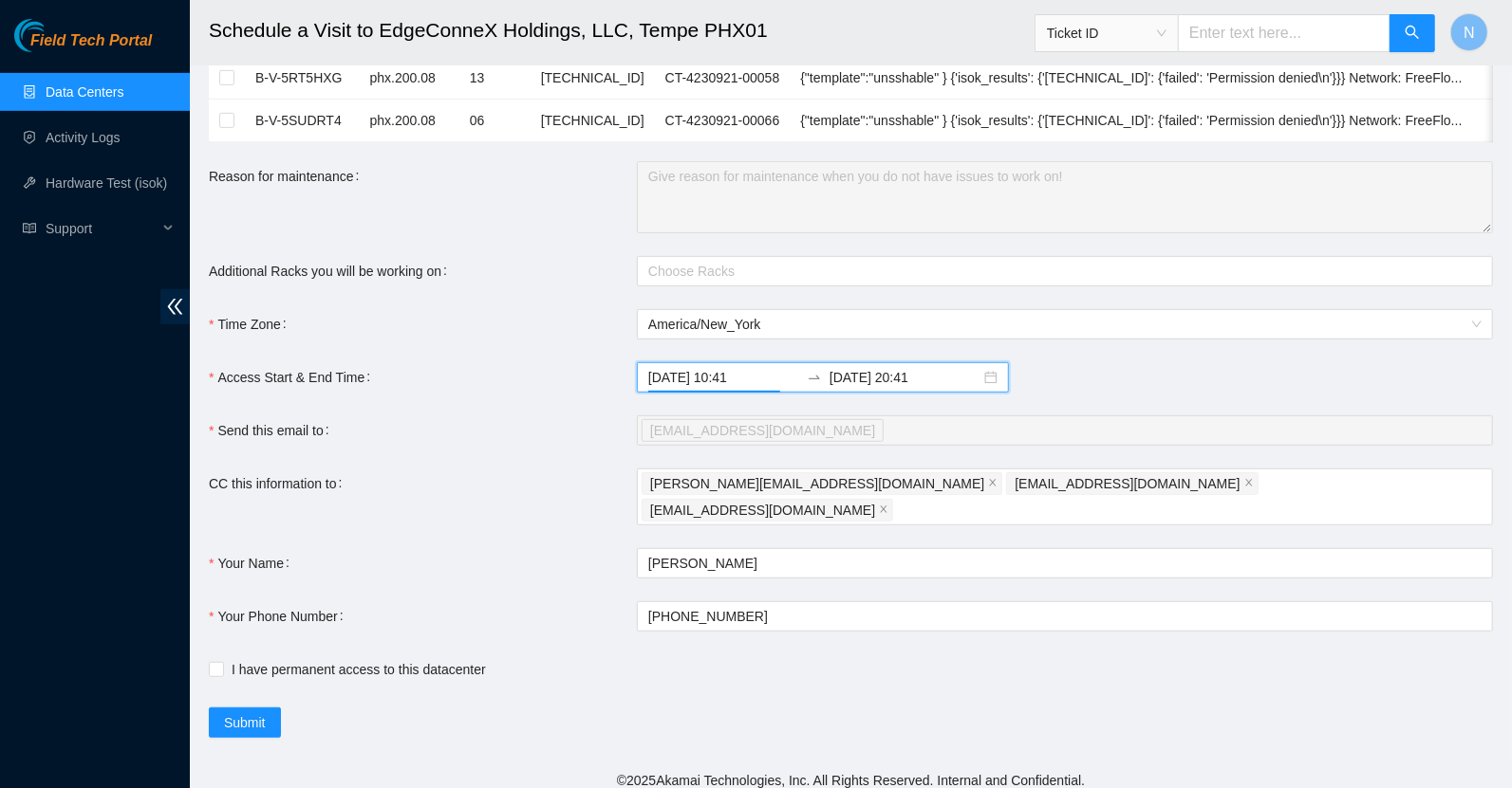
click at [1048, 678] on form "Ticket Number Rack Machine IP Address Serial Number Todo B-W-13BWH0X N/A 1. cle…" at bounding box center [851, 162] width 1284 height 1151
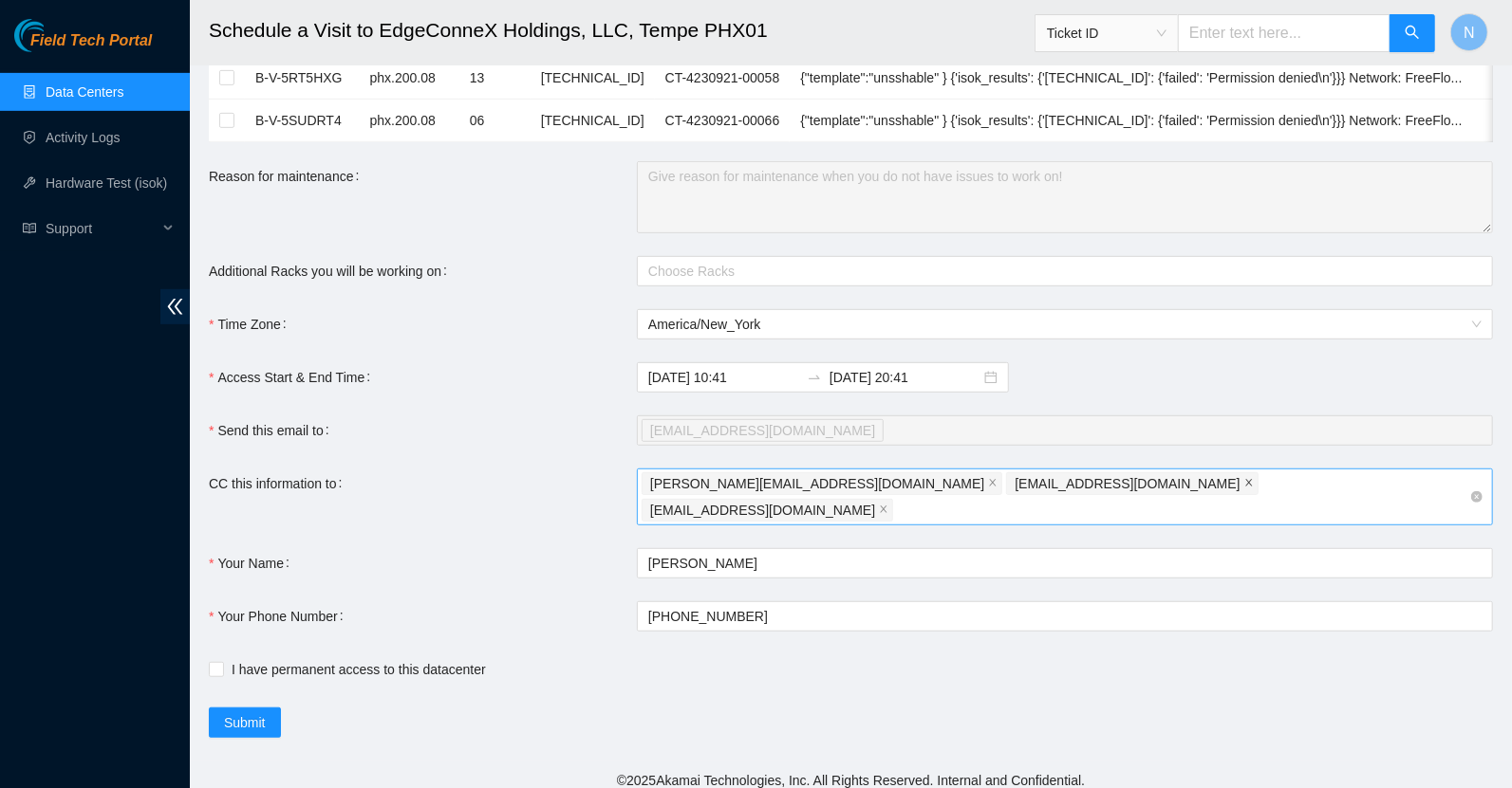
click at [1244, 490] on span "close" at bounding box center [1249, 484] width 10 height 12
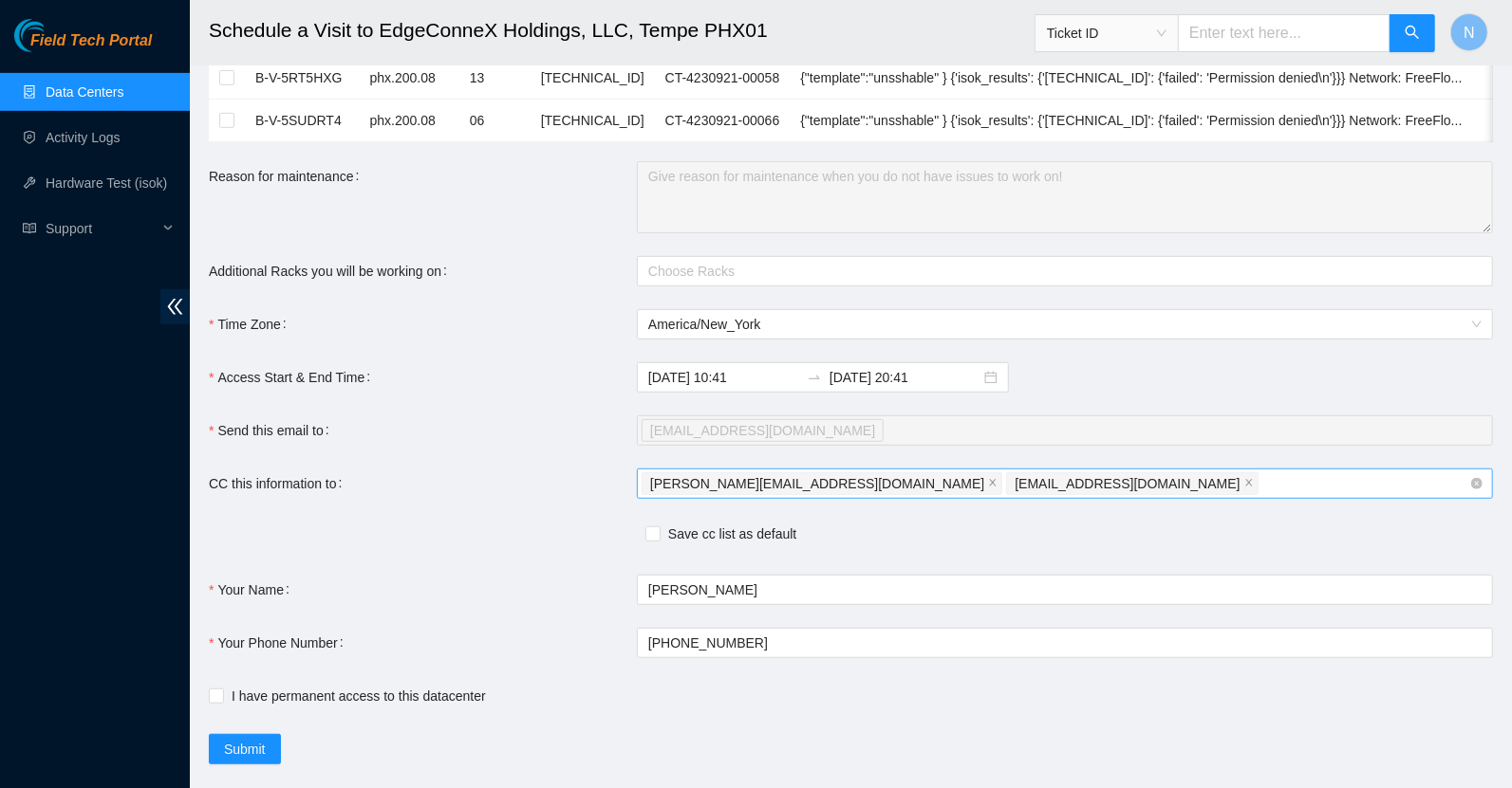
click at [1028, 497] on div "nigel.dalg@gmail.com ndalagan@akamai.com" at bounding box center [1056, 483] width 828 height 27
type input "nie-mega@akamai.com"
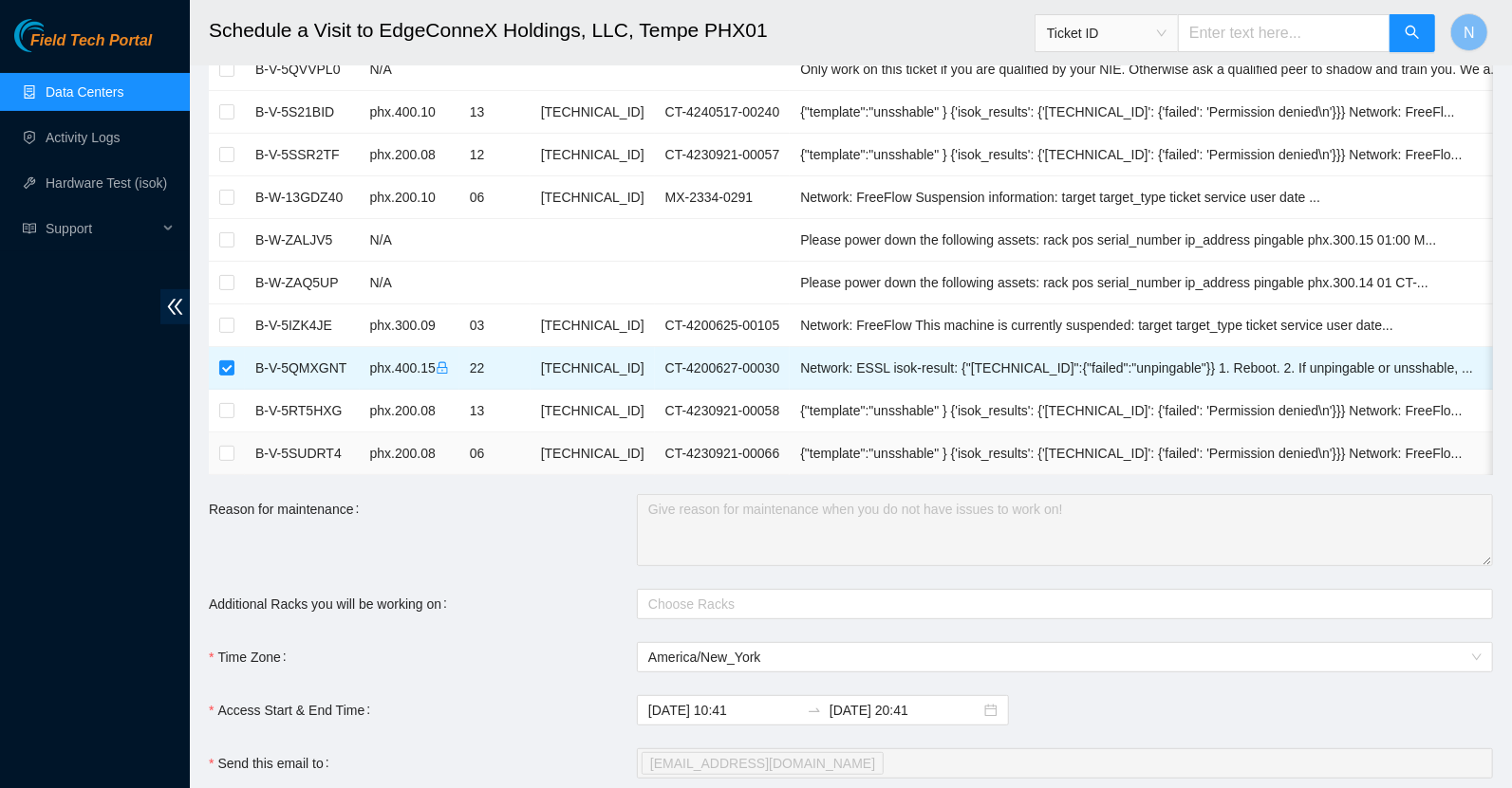
scroll to position [591, 0]
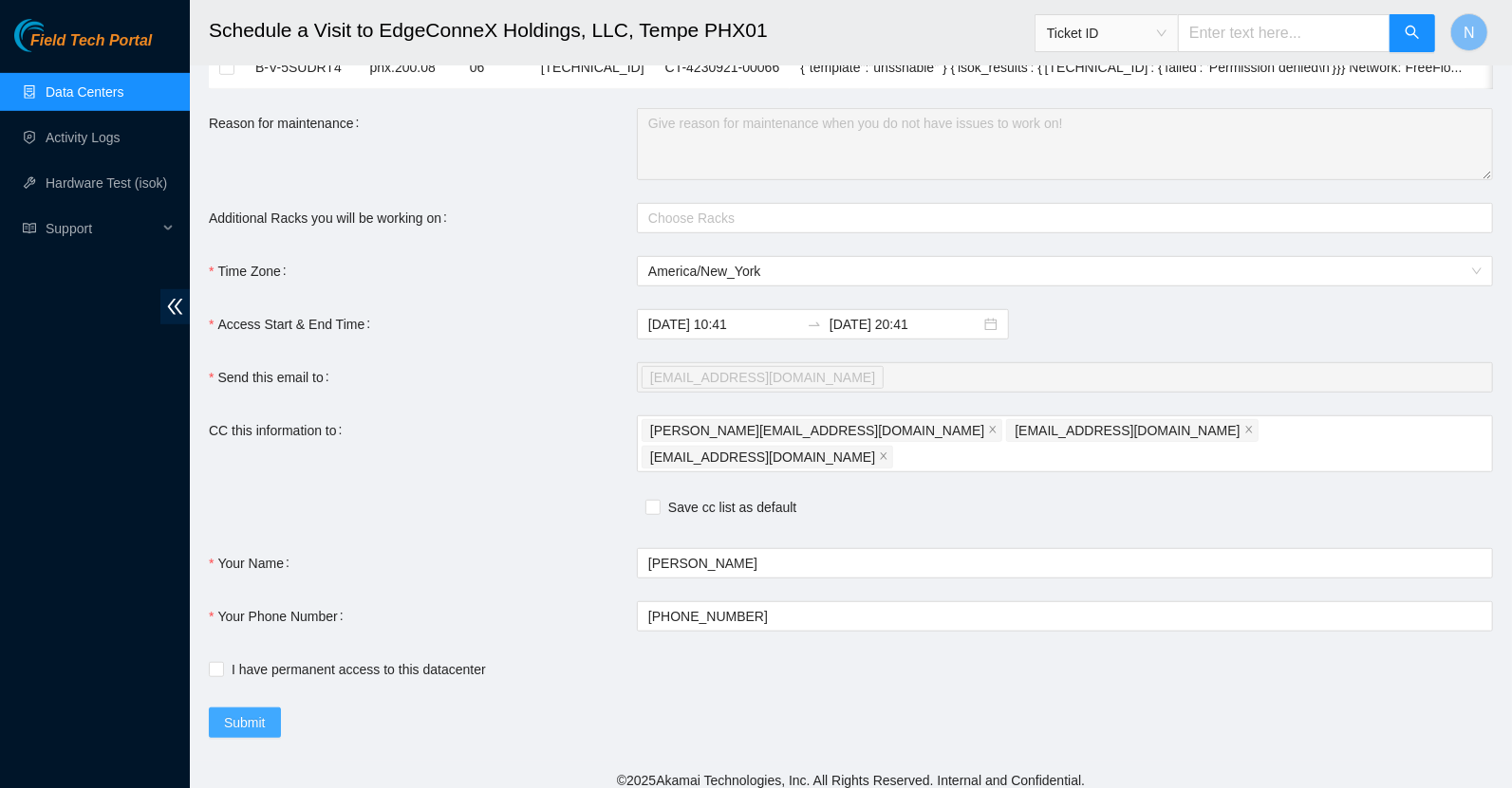
click at [266, 716] on button "Submit" at bounding box center [245, 723] width 72 height 31
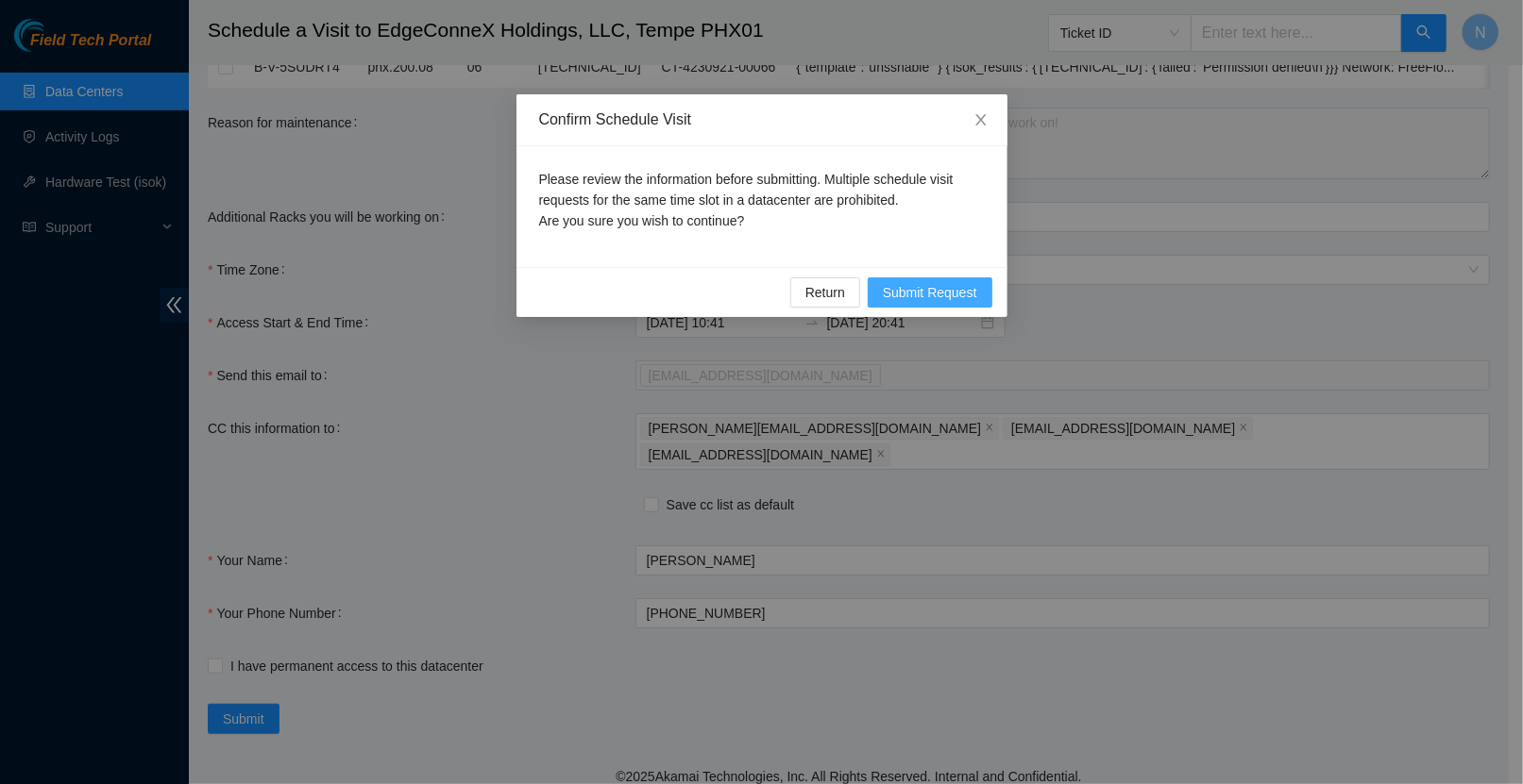
click at [942, 300] on span "Submit Request" at bounding box center [930, 293] width 95 height 21
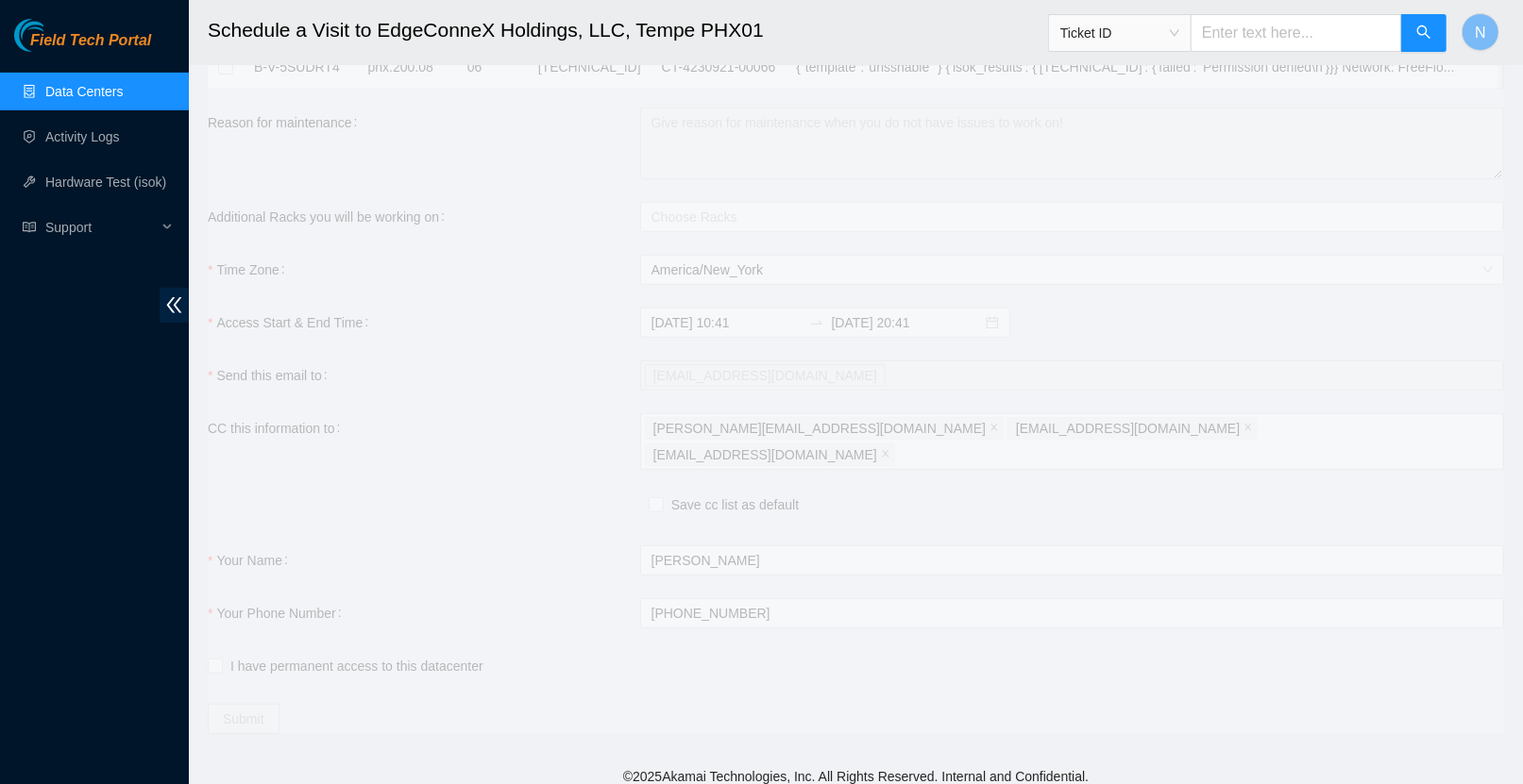
type input "2025-08-14 10:43"
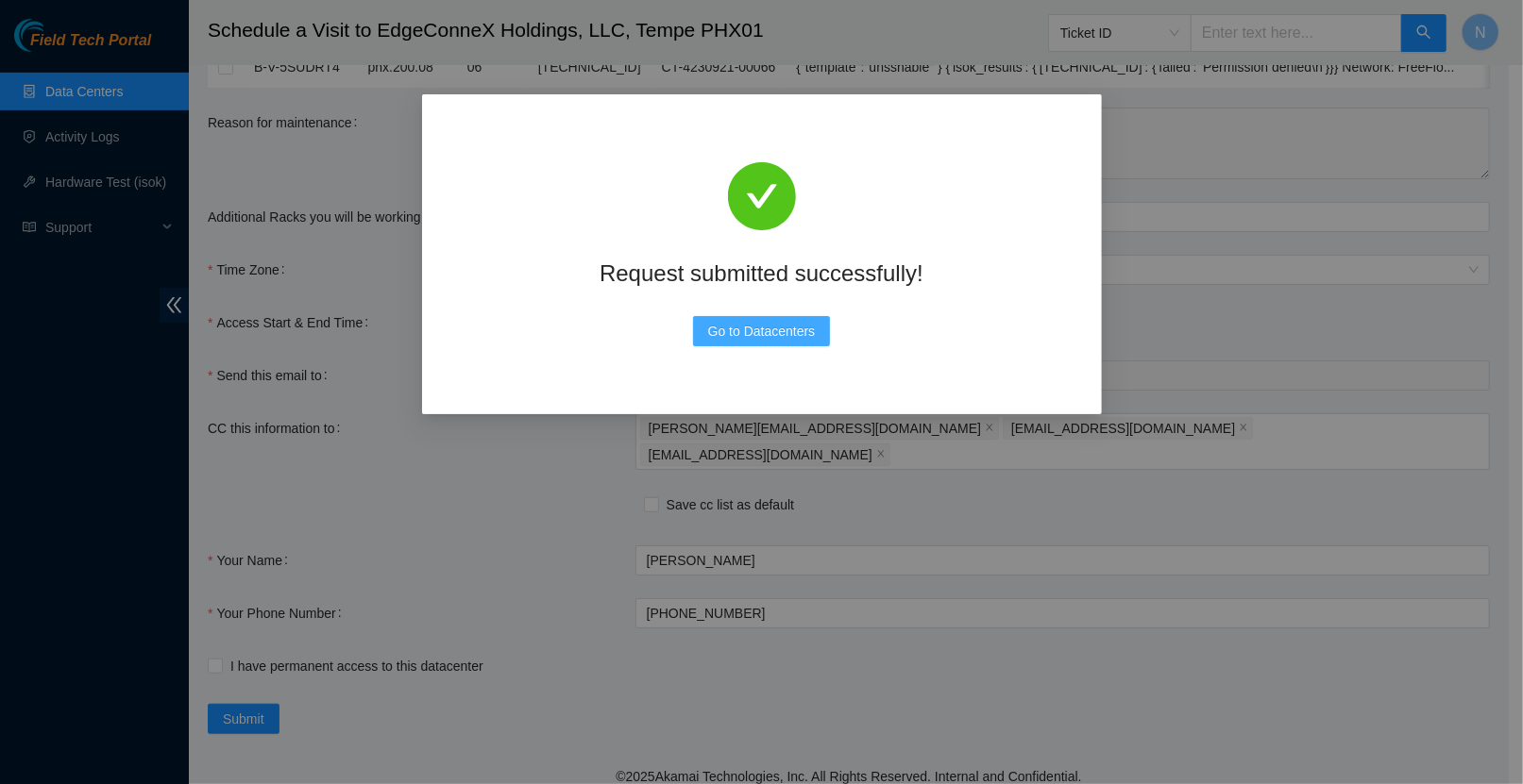
click at [796, 336] on span "Go to Datacenters" at bounding box center [762, 331] width 107 height 21
